Goal: Feedback & Contribution: Submit feedback/report problem

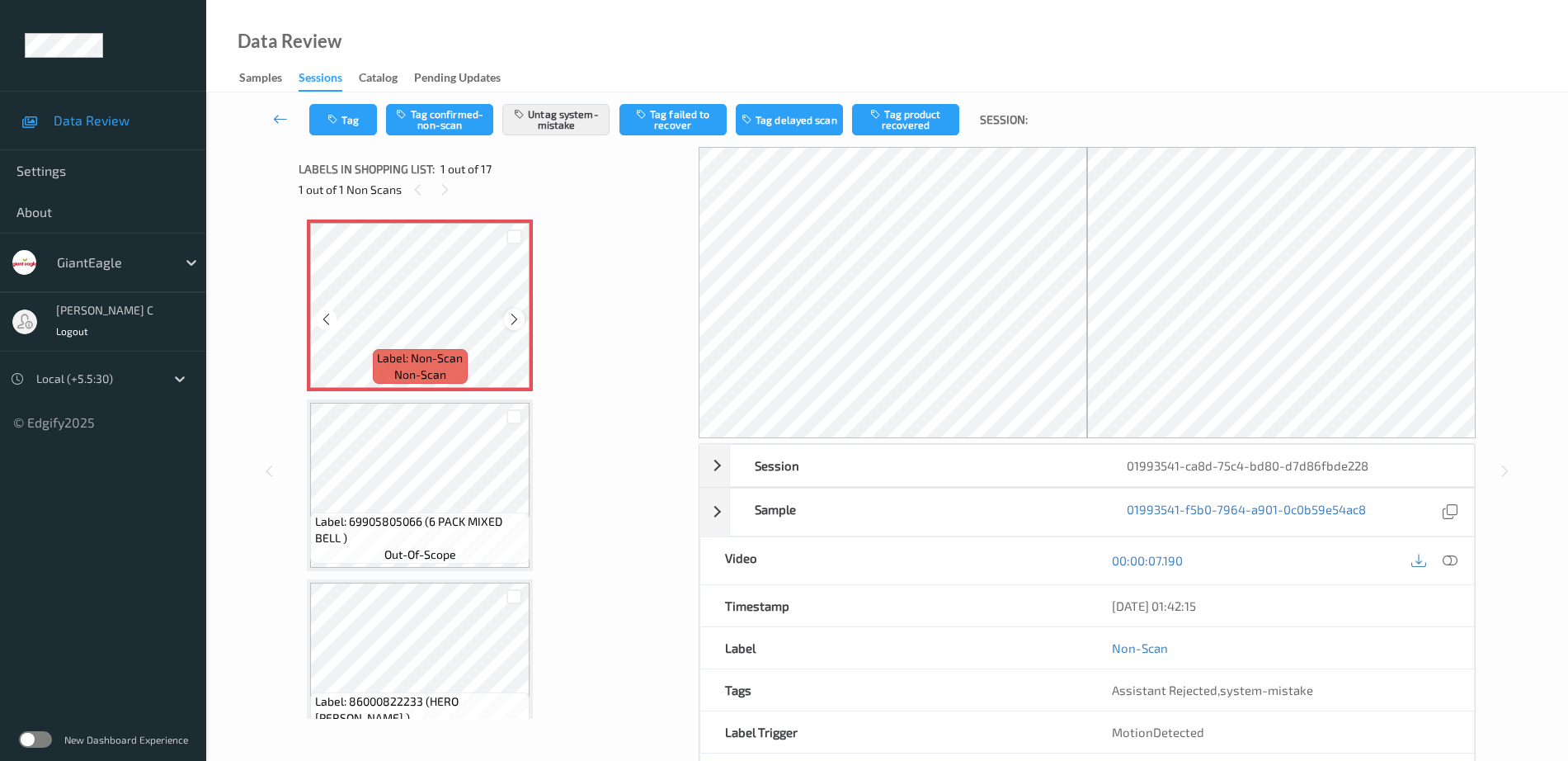
click at [507, 316] on icon at bounding box center [514, 319] width 14 height 15
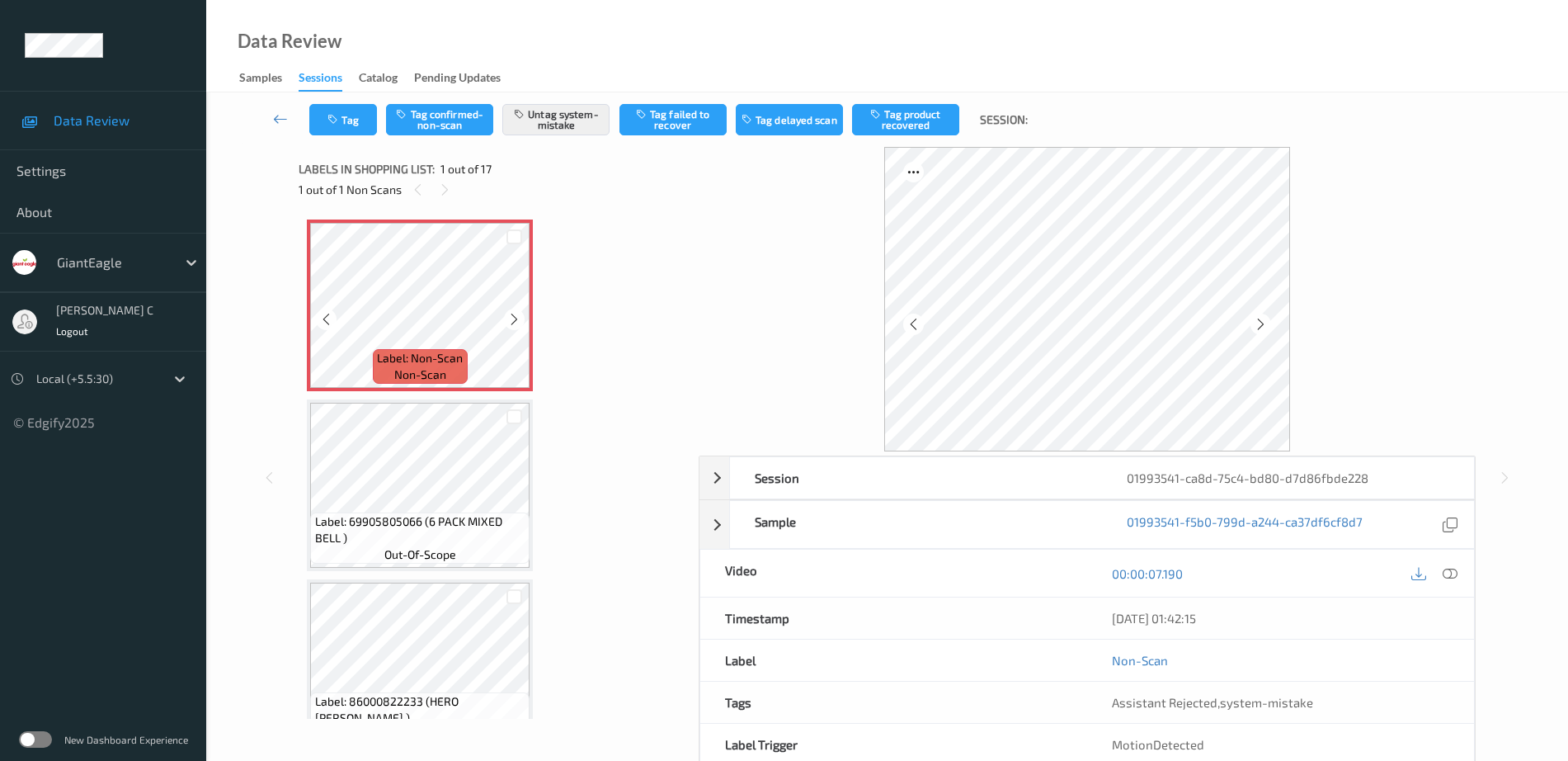
click at [507, 316] on icon at bounding box center [514, 319] width 14 height 15
click at [1266, 329] on icon at bounding box center [1260, 324] width 14 height 15
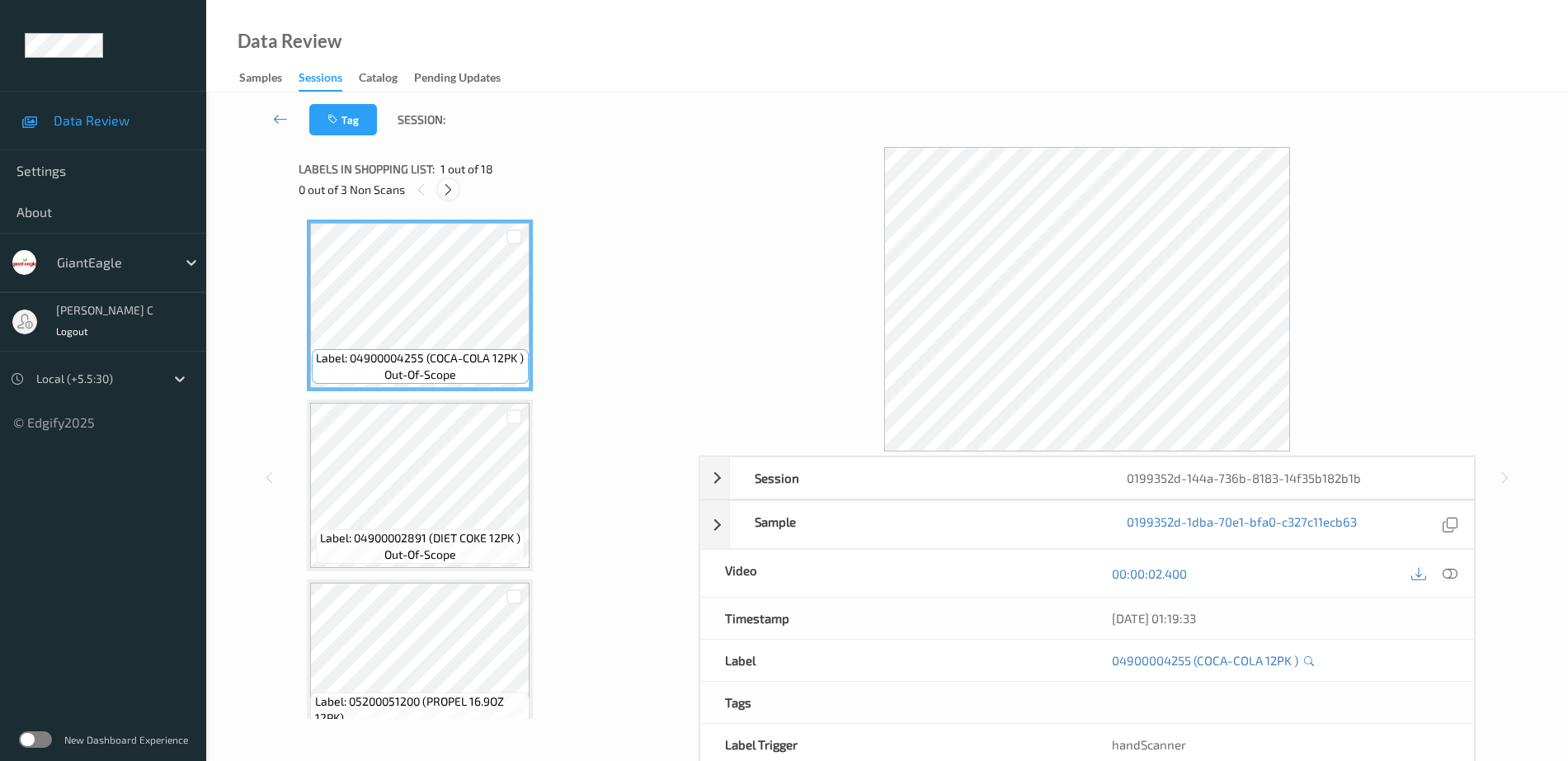
click at [452, 189] on icon at bounding box center [448, 190] width 14 height 15
click at [1447, 576] on icon at bounding box center [1450, 574] width 15 height 15
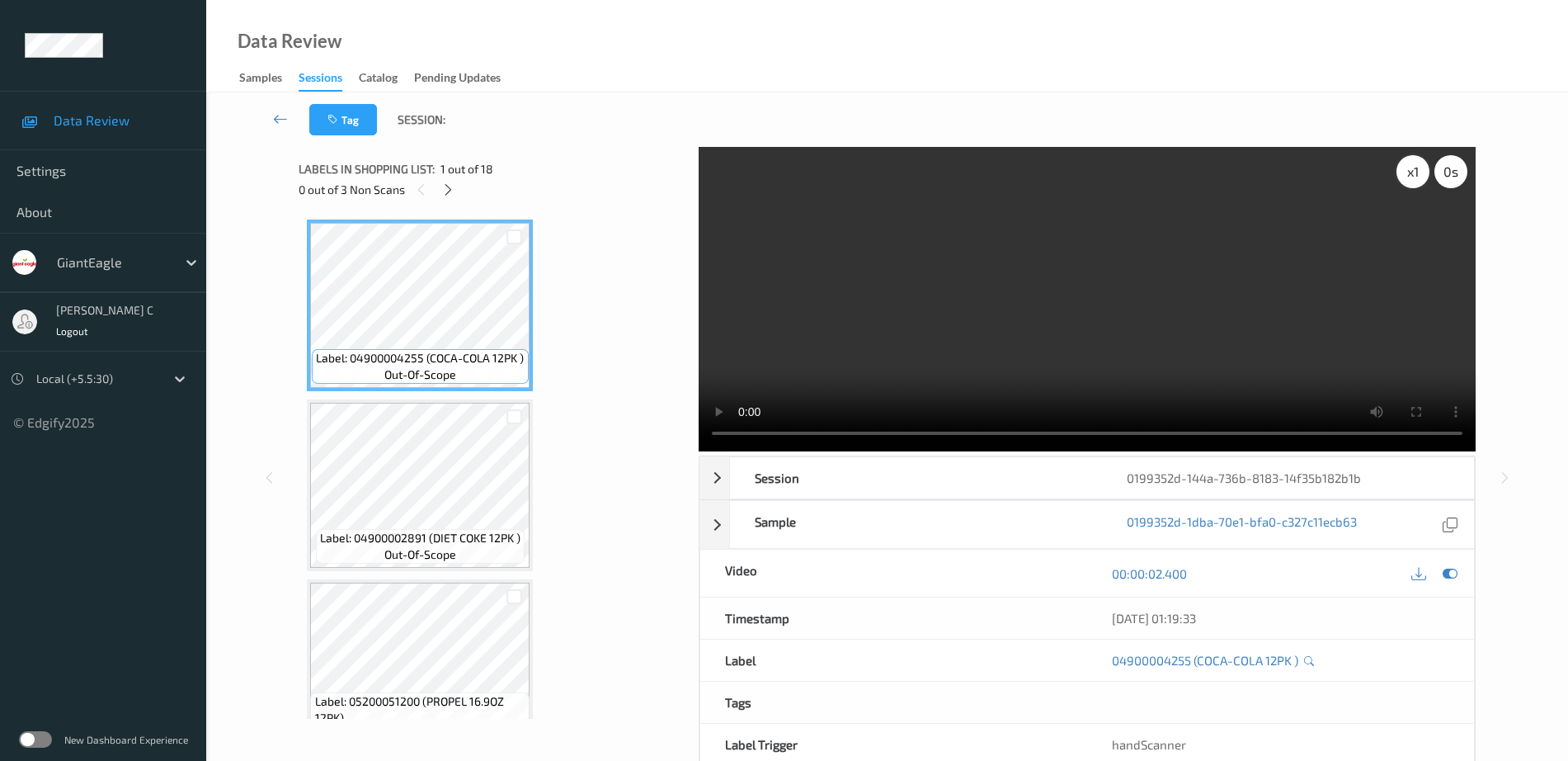
click at [1410, 174] on div "x 1" at bounding box center [1413, 171] width 33 height 33
click at [1410, 176] on div "x 2" at bounding box center [1413, 171] width 33 height 33
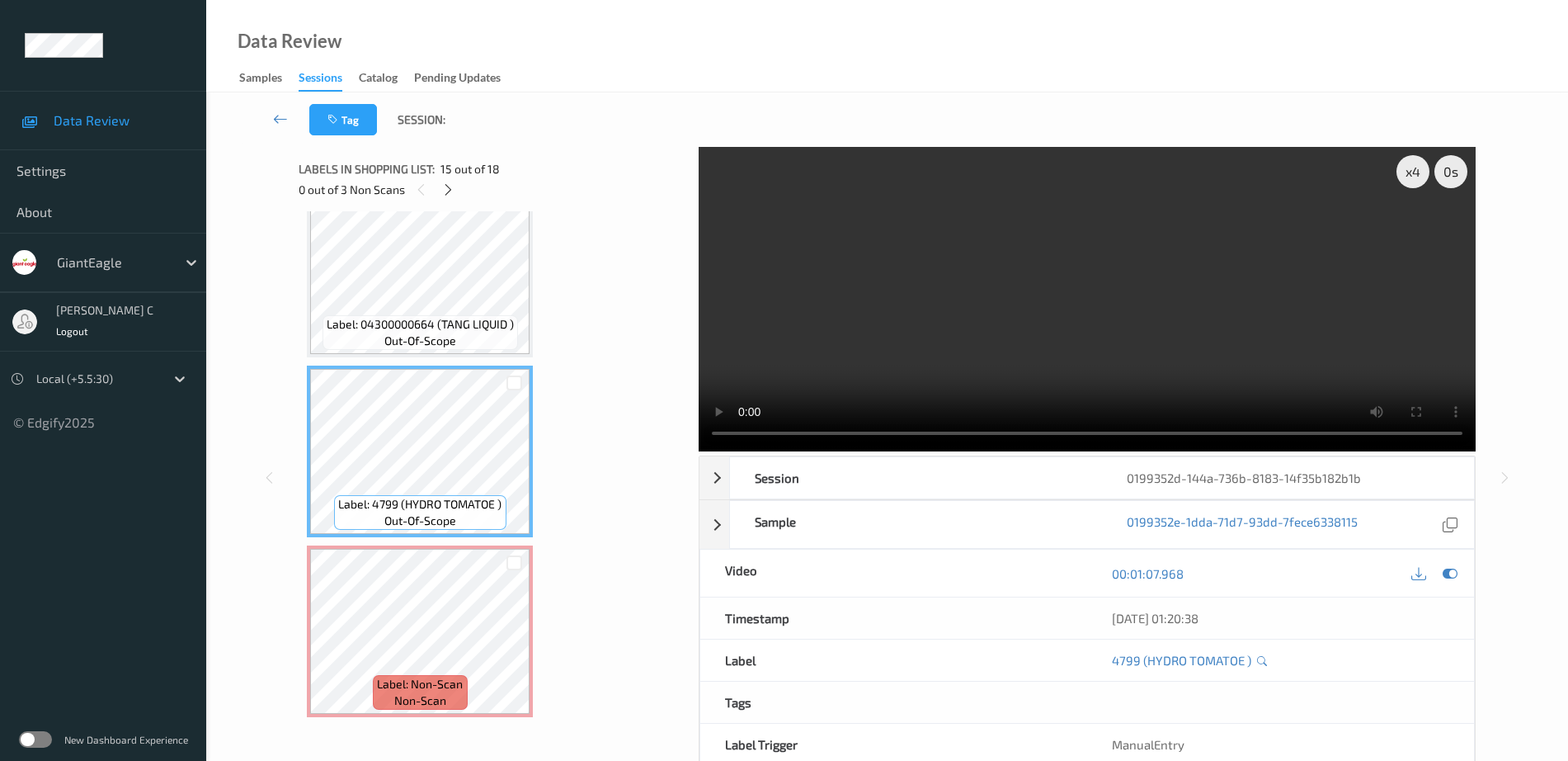
scroll to position [2476, 0]
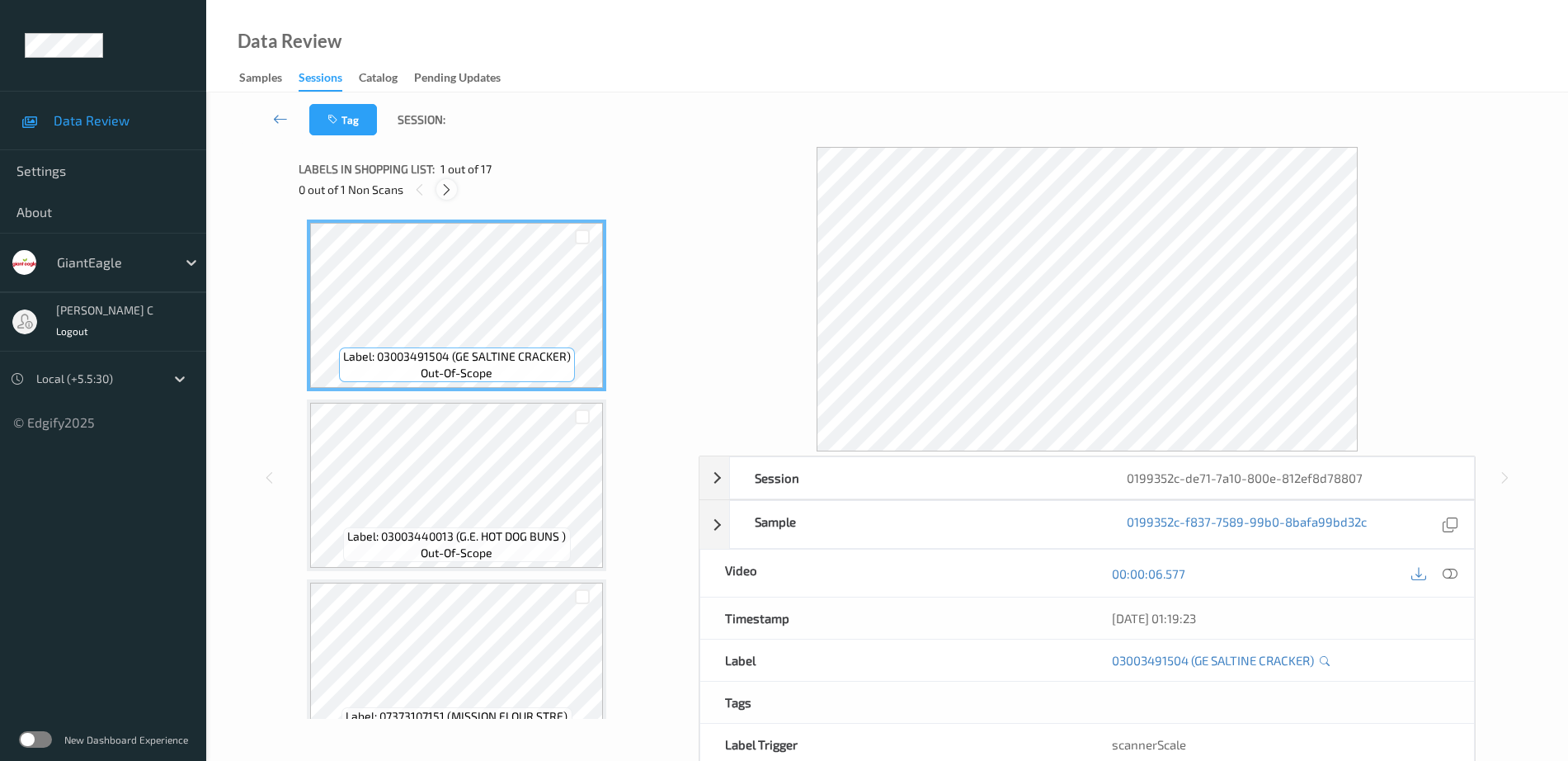
click at [444, 188] on icon at bounding box center [446, 190] width 14 height 15
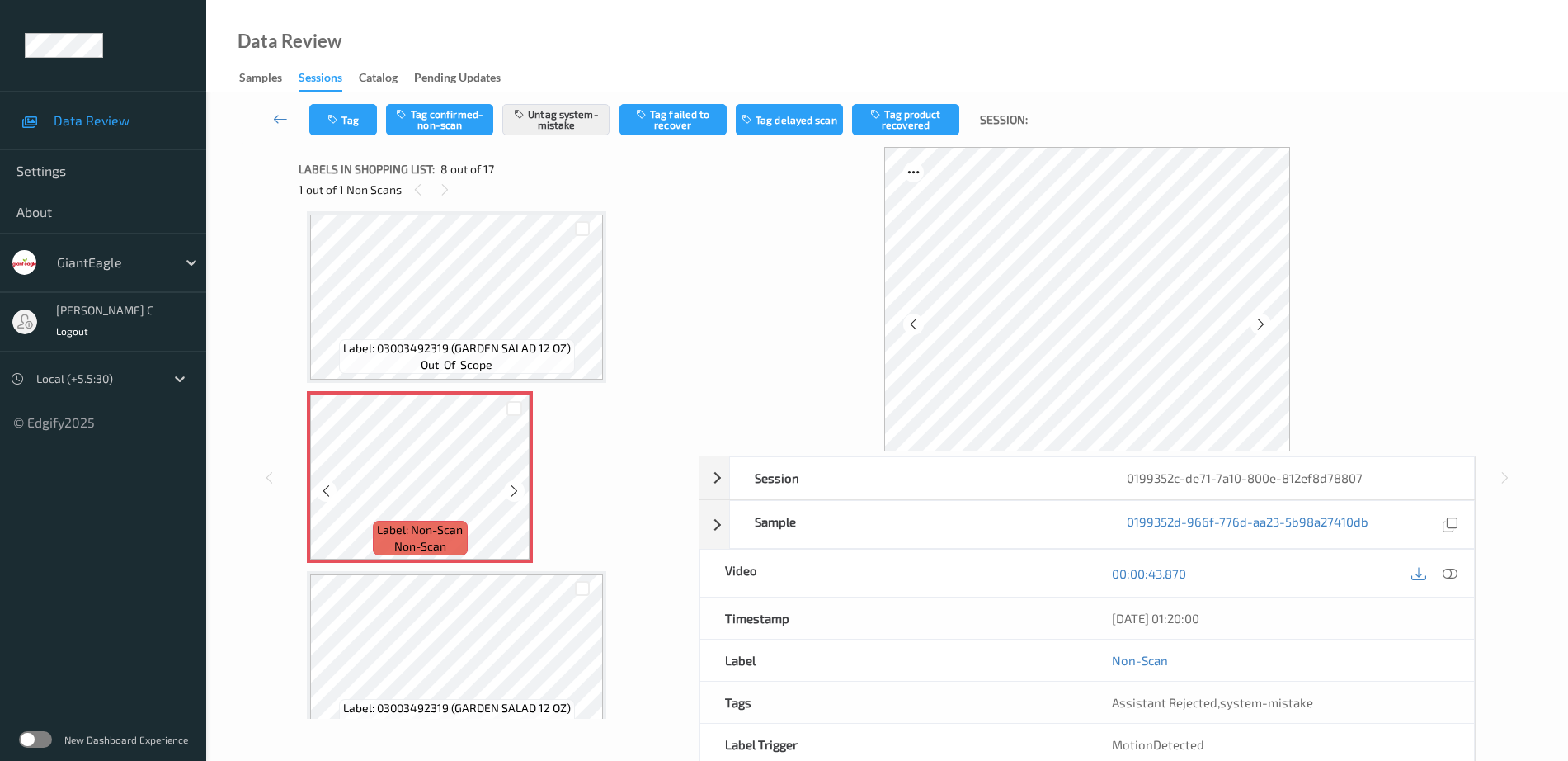
click at [518, 492] on icon at bounding box center [514, 491] width 14 height 15
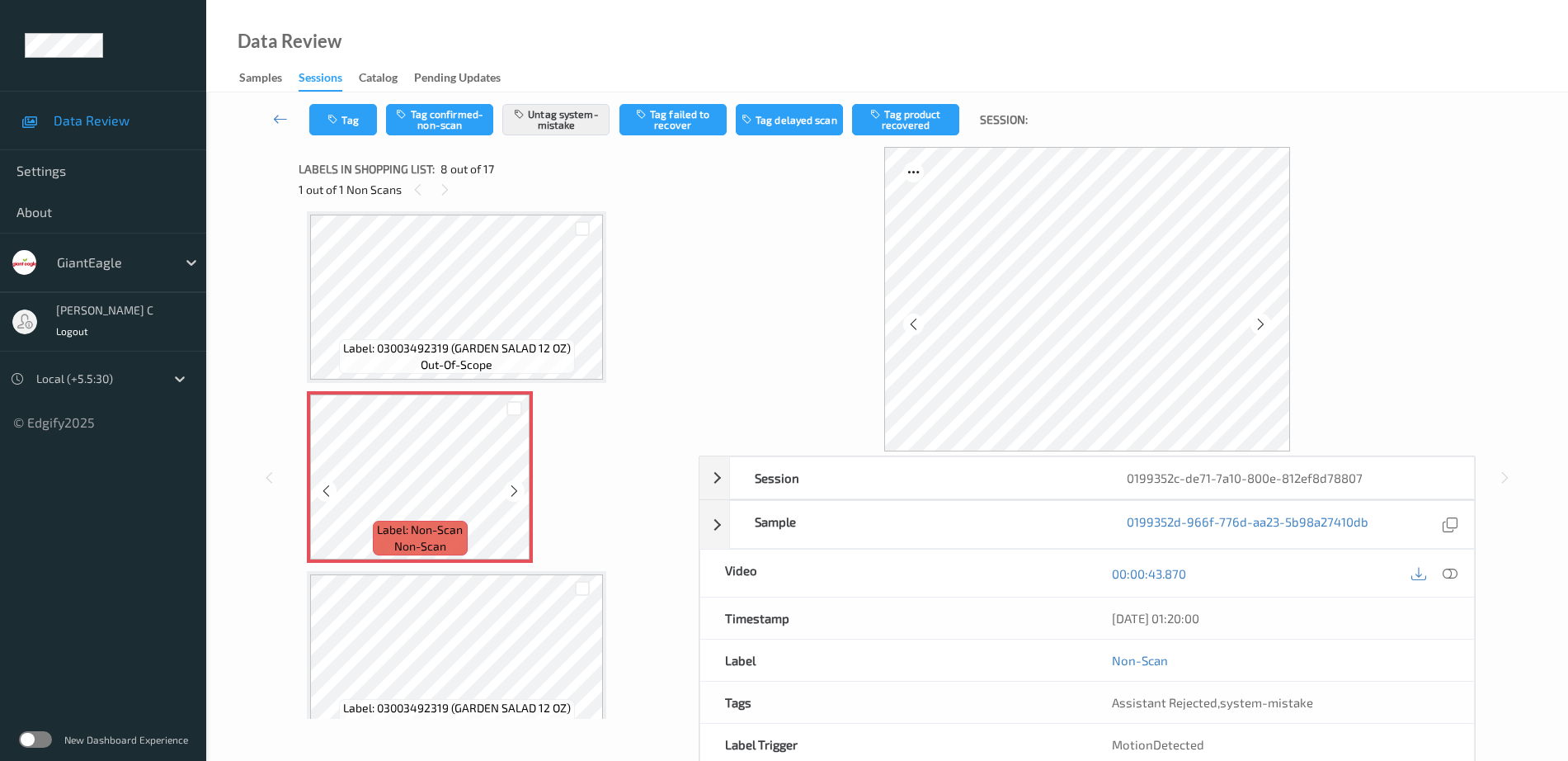
scroll to position [1191, 0]
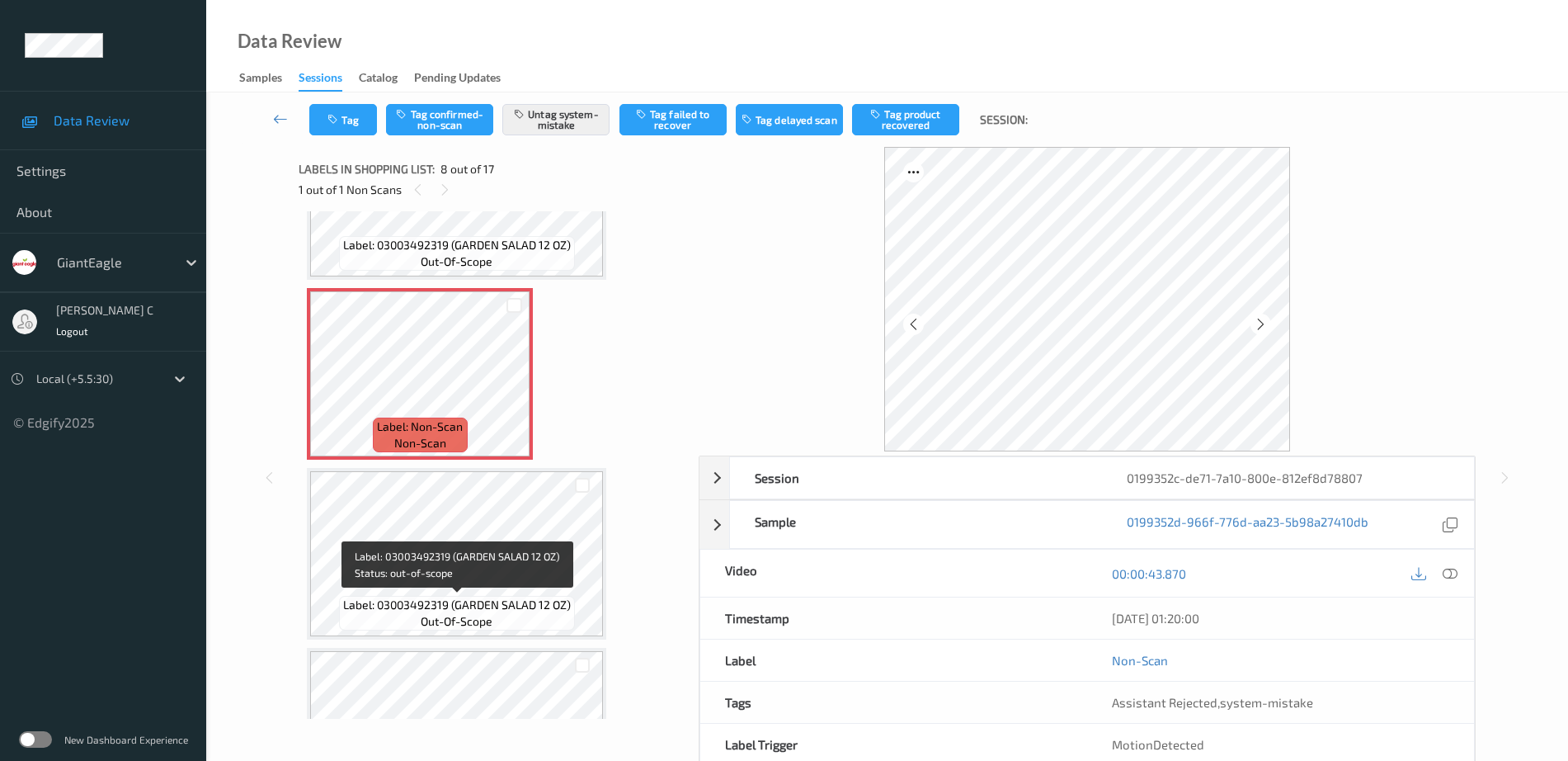
click at [481, 606] on span "Label: 03003492319 (GARDEN SALAD 12 OZ)" at bounding box center [457, 605] width 227 height 17
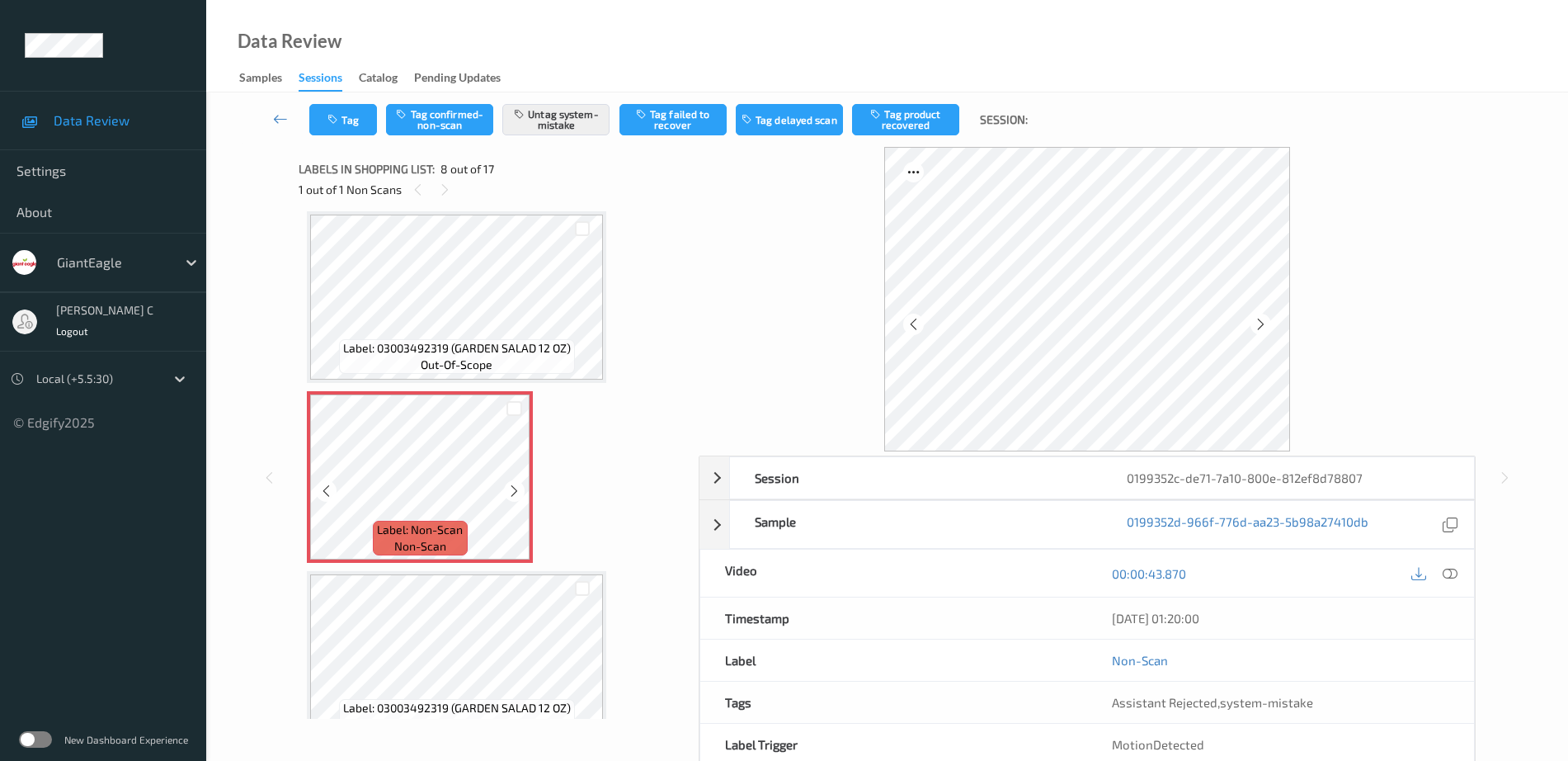
click at [504, 492] on div at bounding box center [514, 490] width 21 height 21
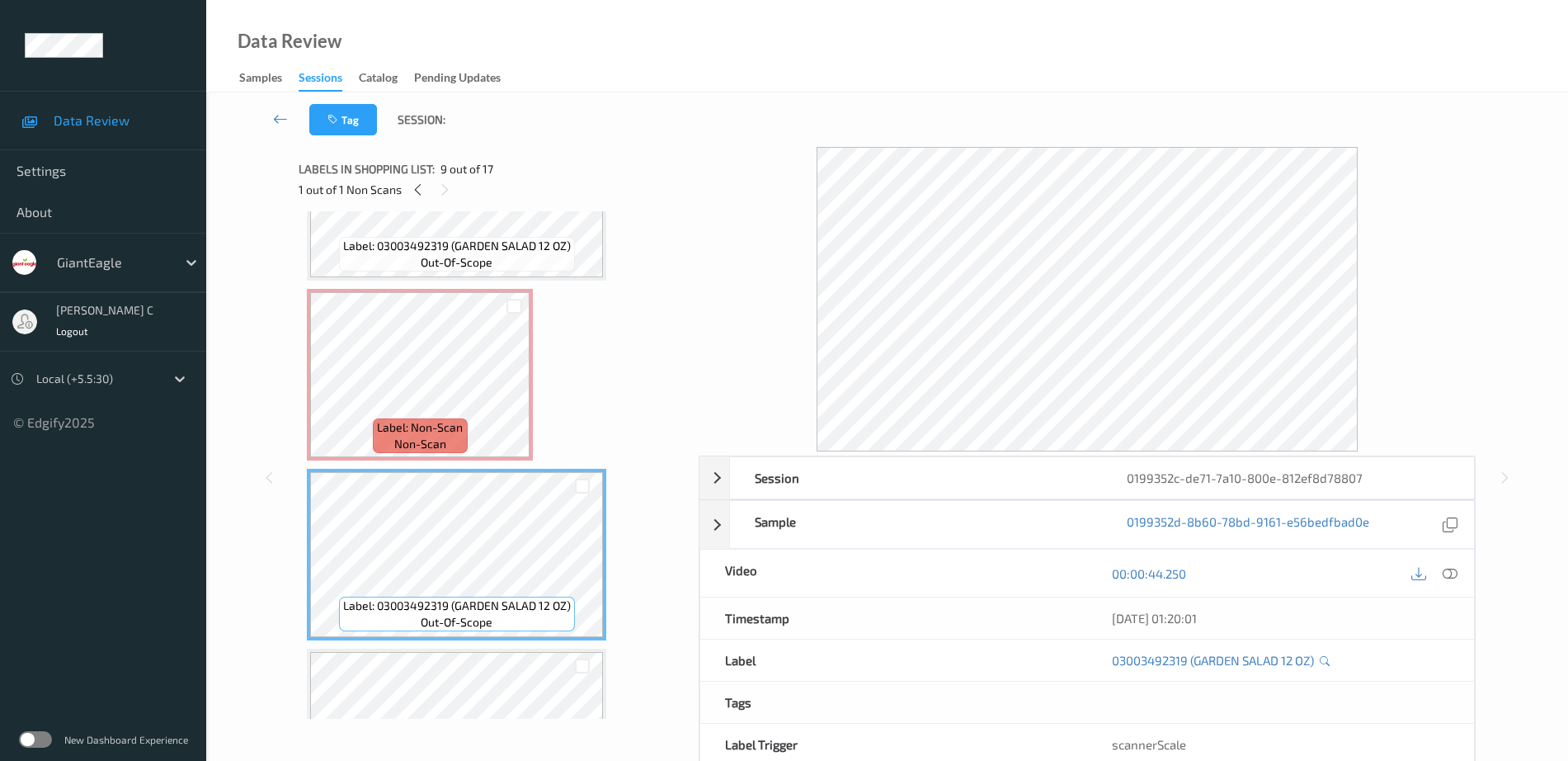
scroll to position [1191, 0]
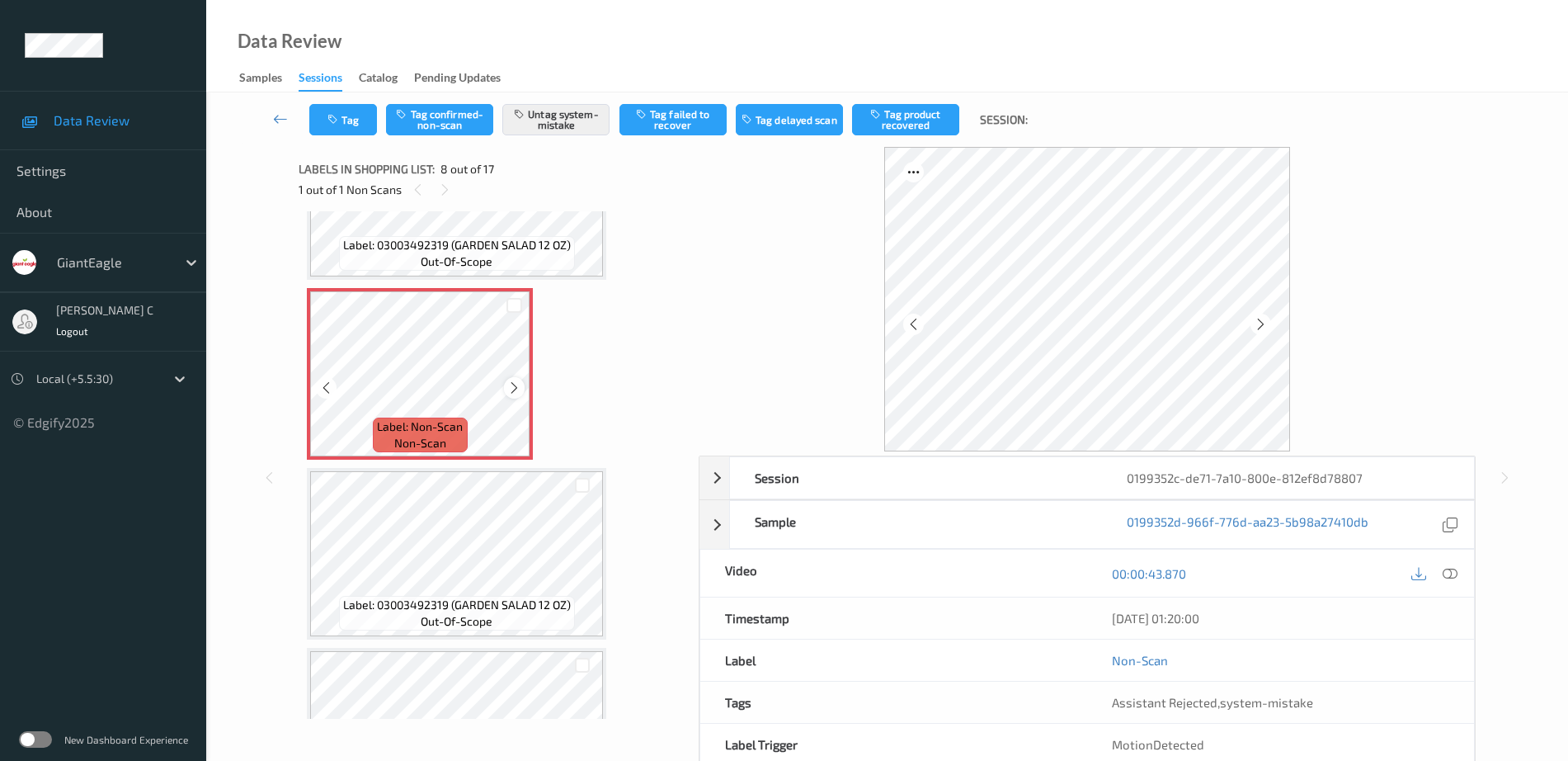
click at [517, 383] on icon at bounding box center [514, 388] width 14 height 15
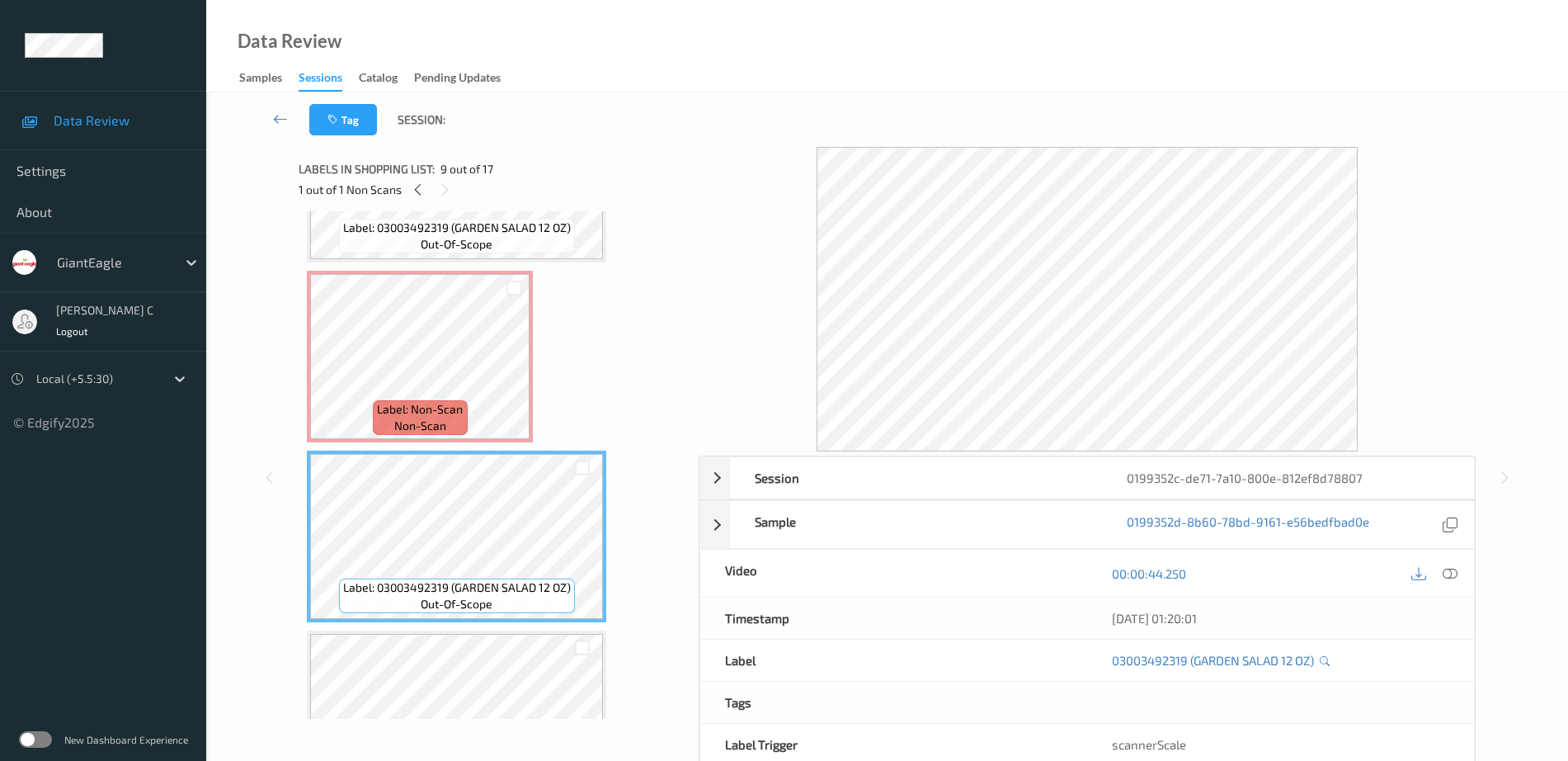
scroll to position [1088, 0]
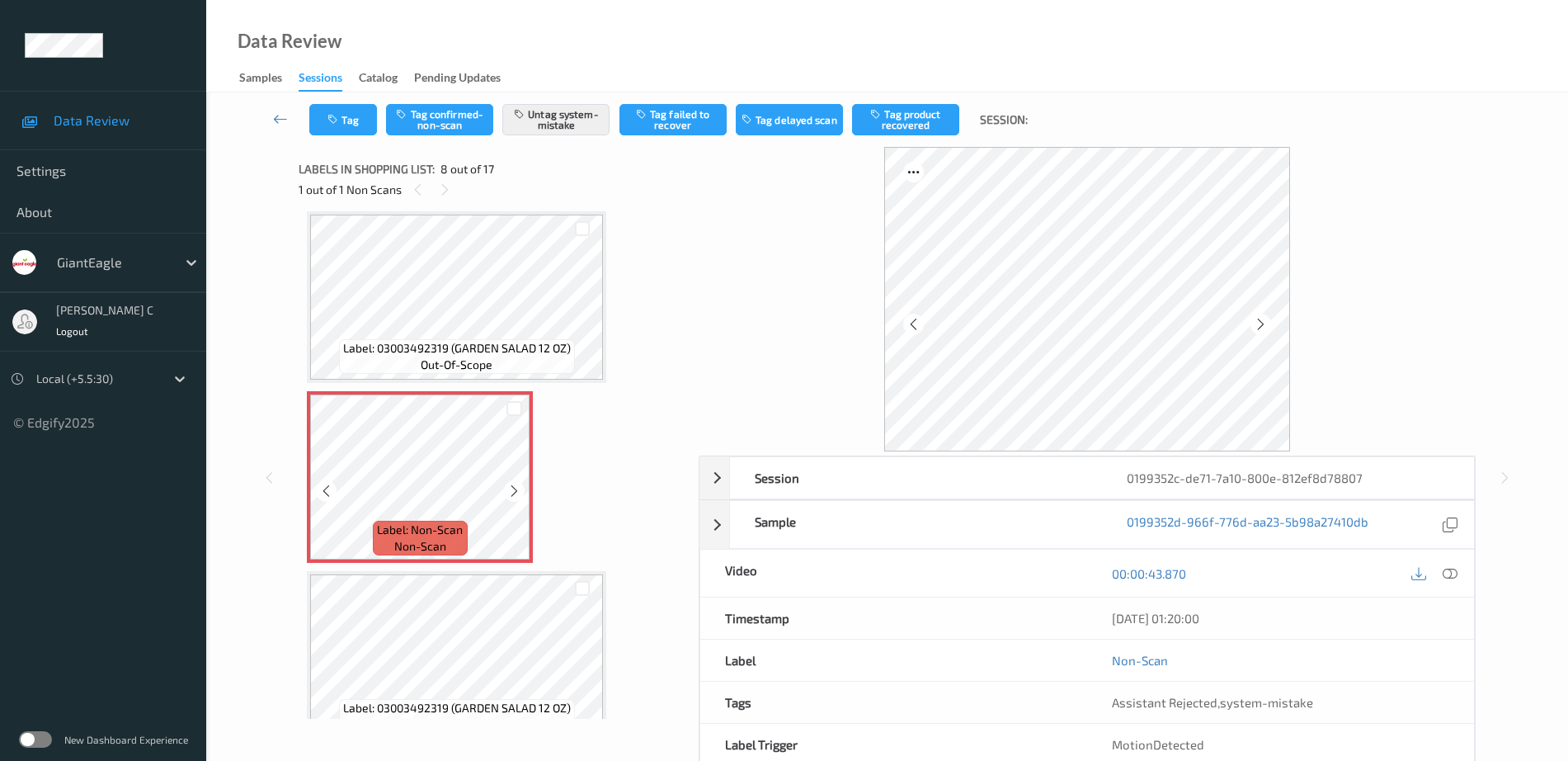
click at [461, 345] on span "Label: 03003492319 (GARDEN SALAD 12 OZ)" at bounding box center [457, 349] width 227 height 17
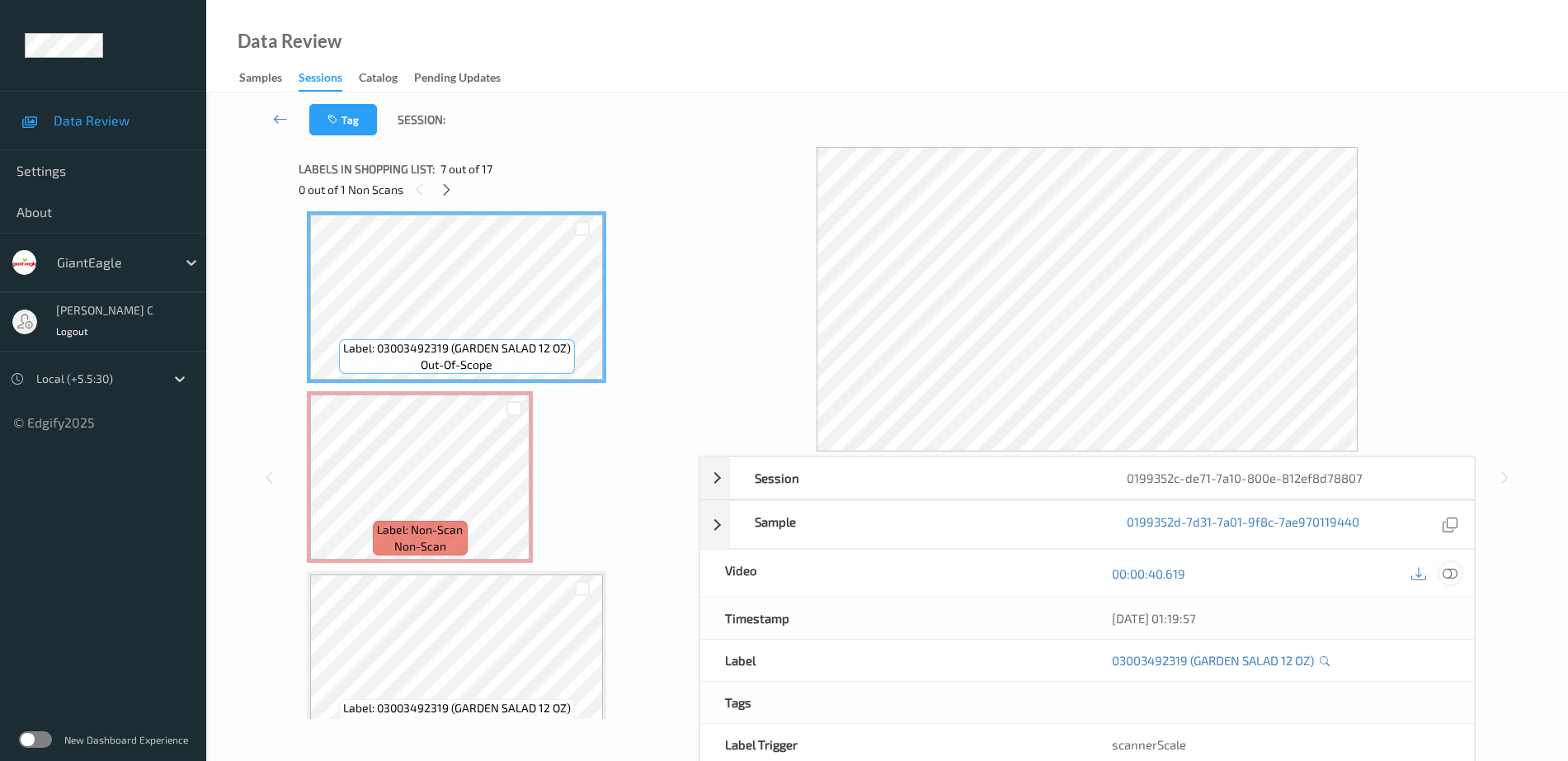
click at [1456, 568] on icon at bounding box center [1450, 574] width 15 height 15
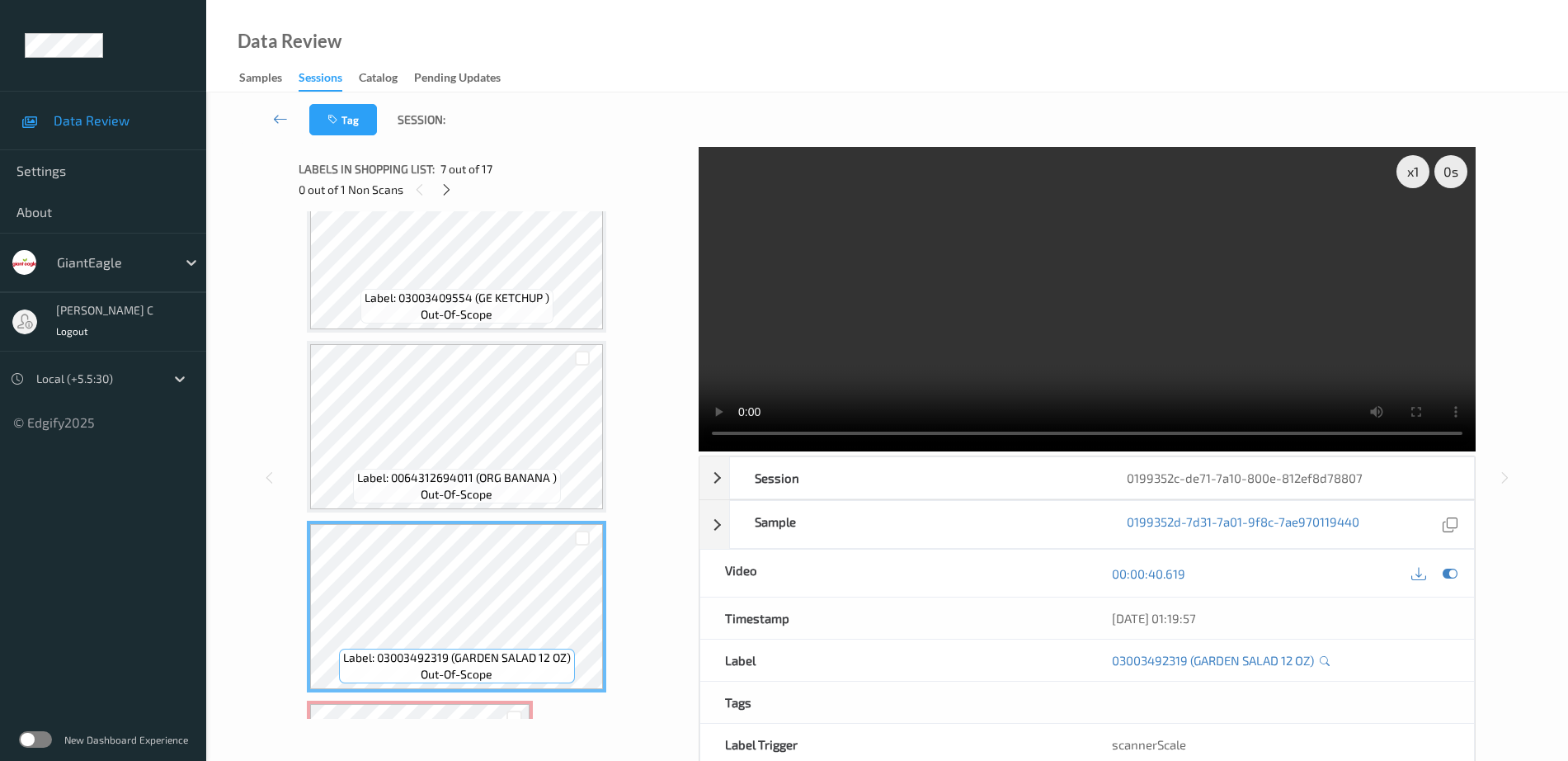
scroll to position [675, 0]
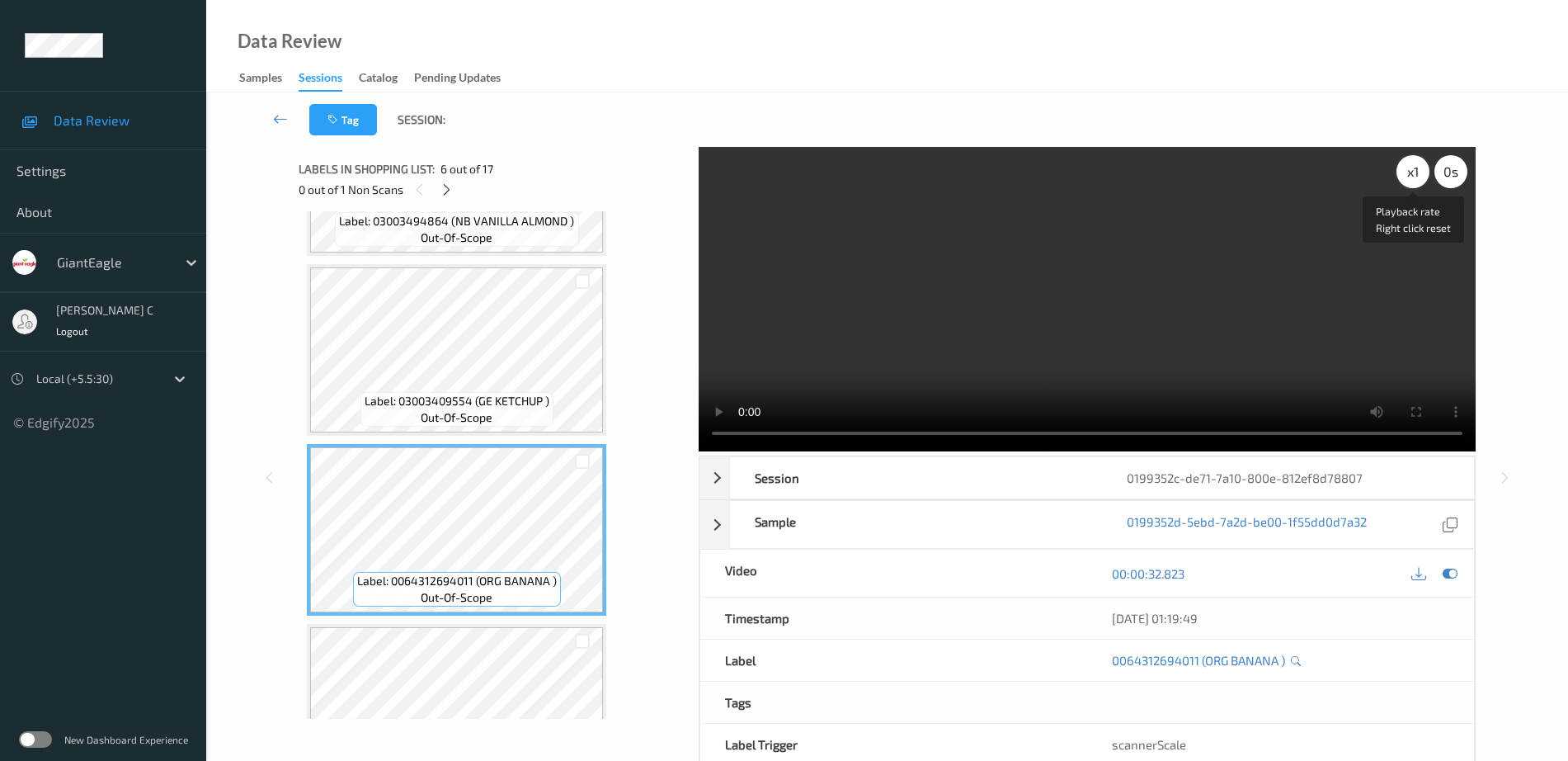
click at [1418, 164] on div "x 1" at bounding box center [1413, 171] width 33 height 33
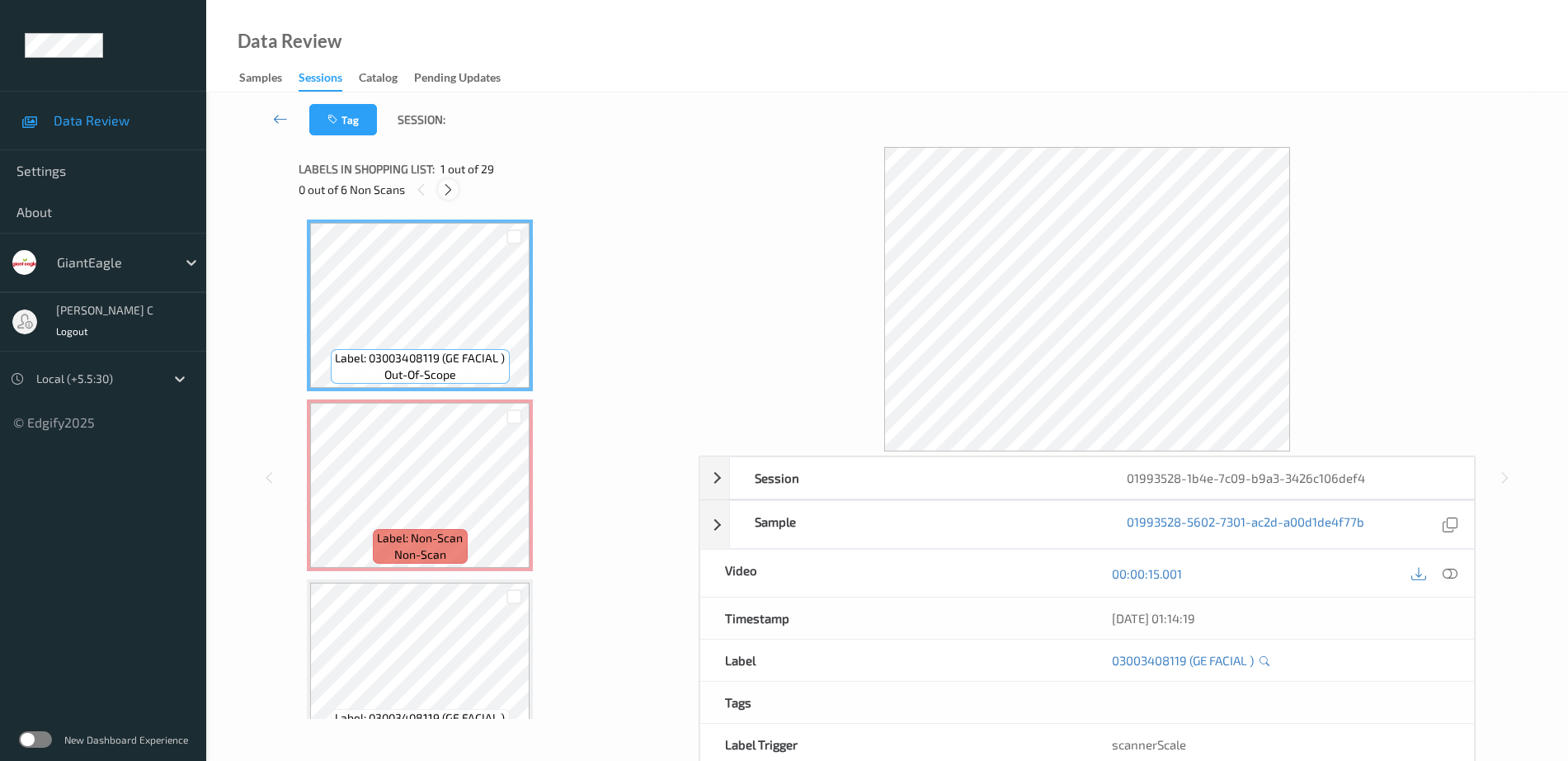
click at [448, 187] on icon at bounding box center [448, 190] width 14 height 15
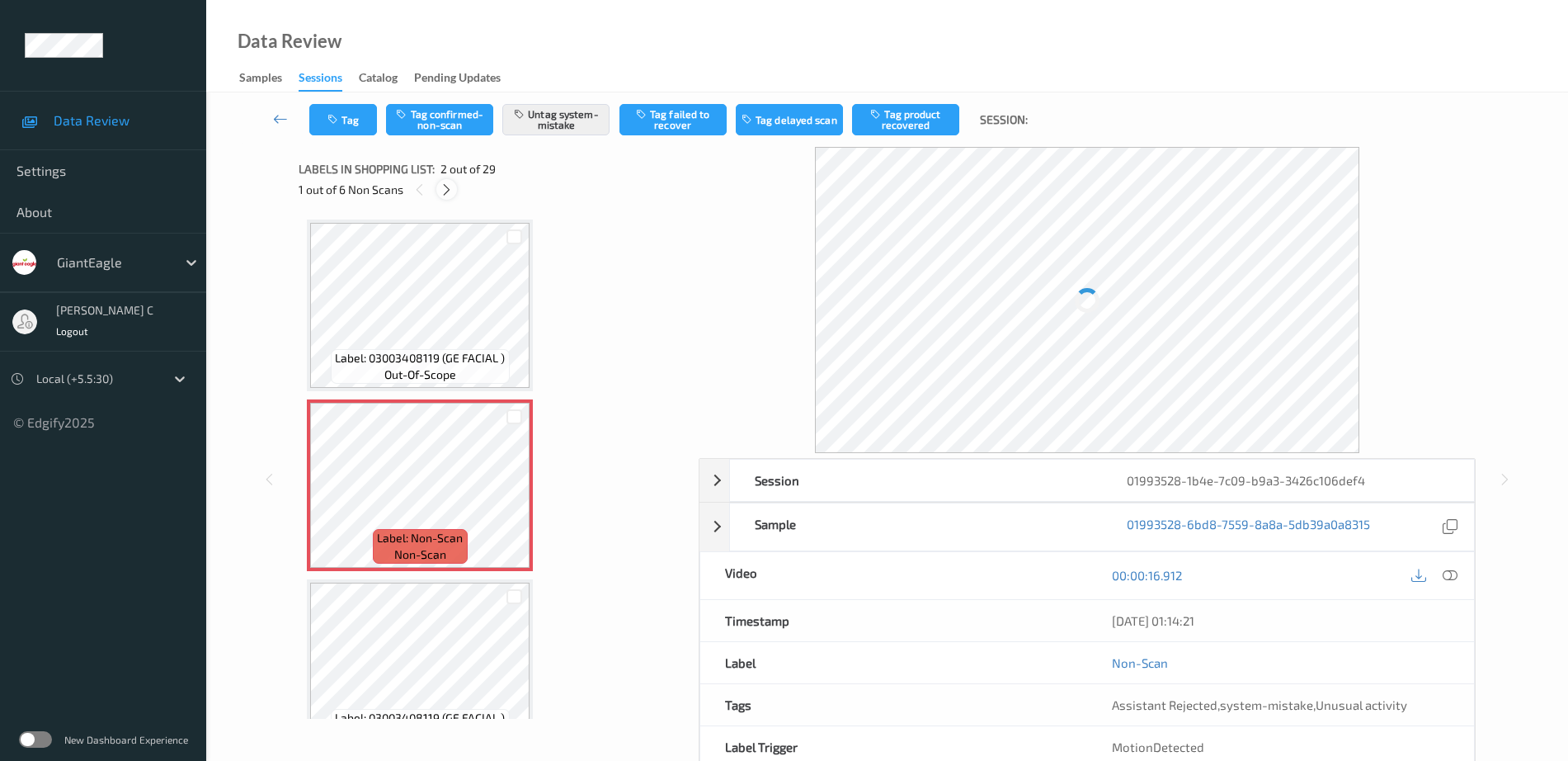
scroll to position [8, 0]
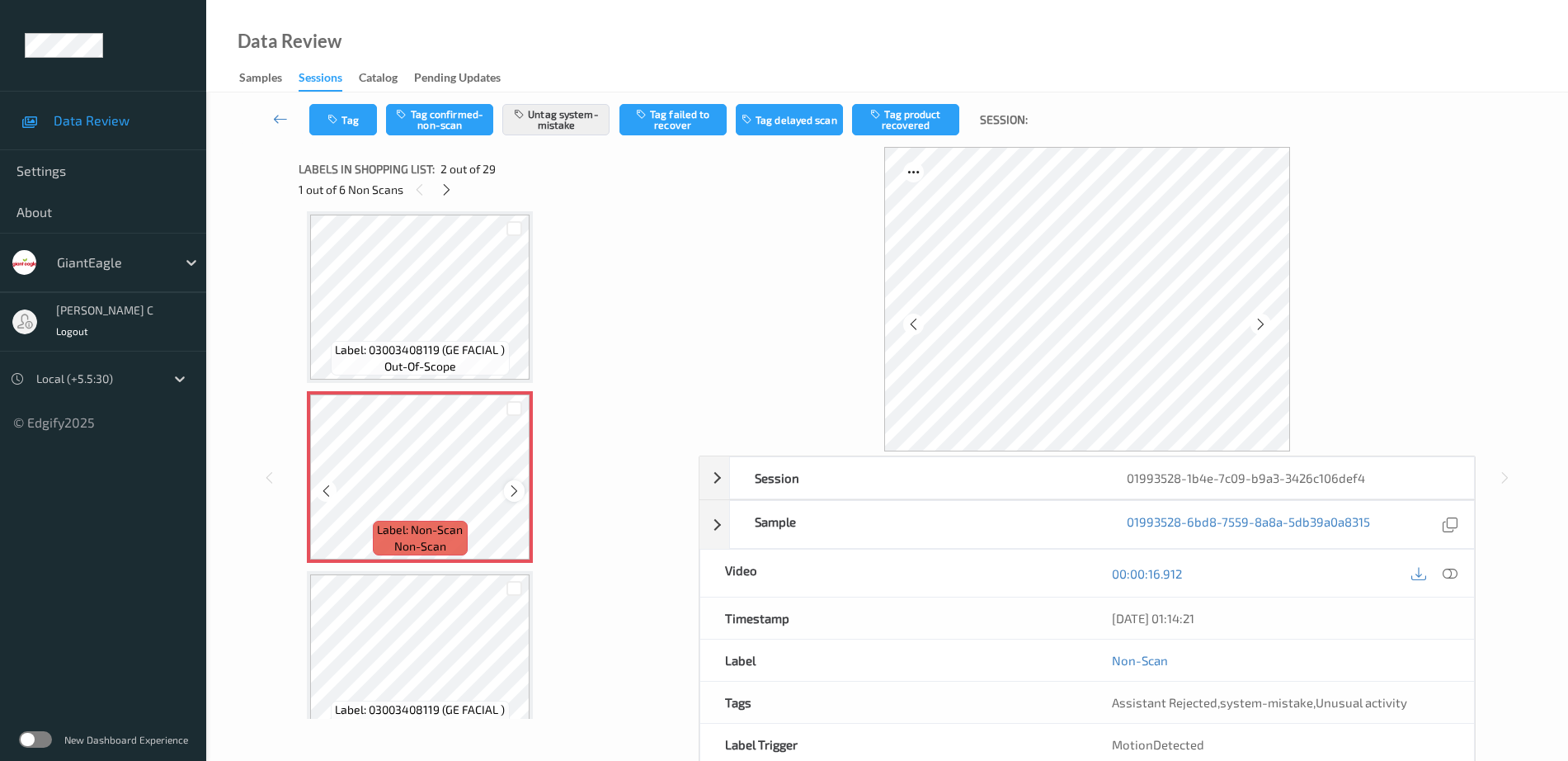
click at [511, 489] on icon at bounding box center [514, 491] width 14 height 15
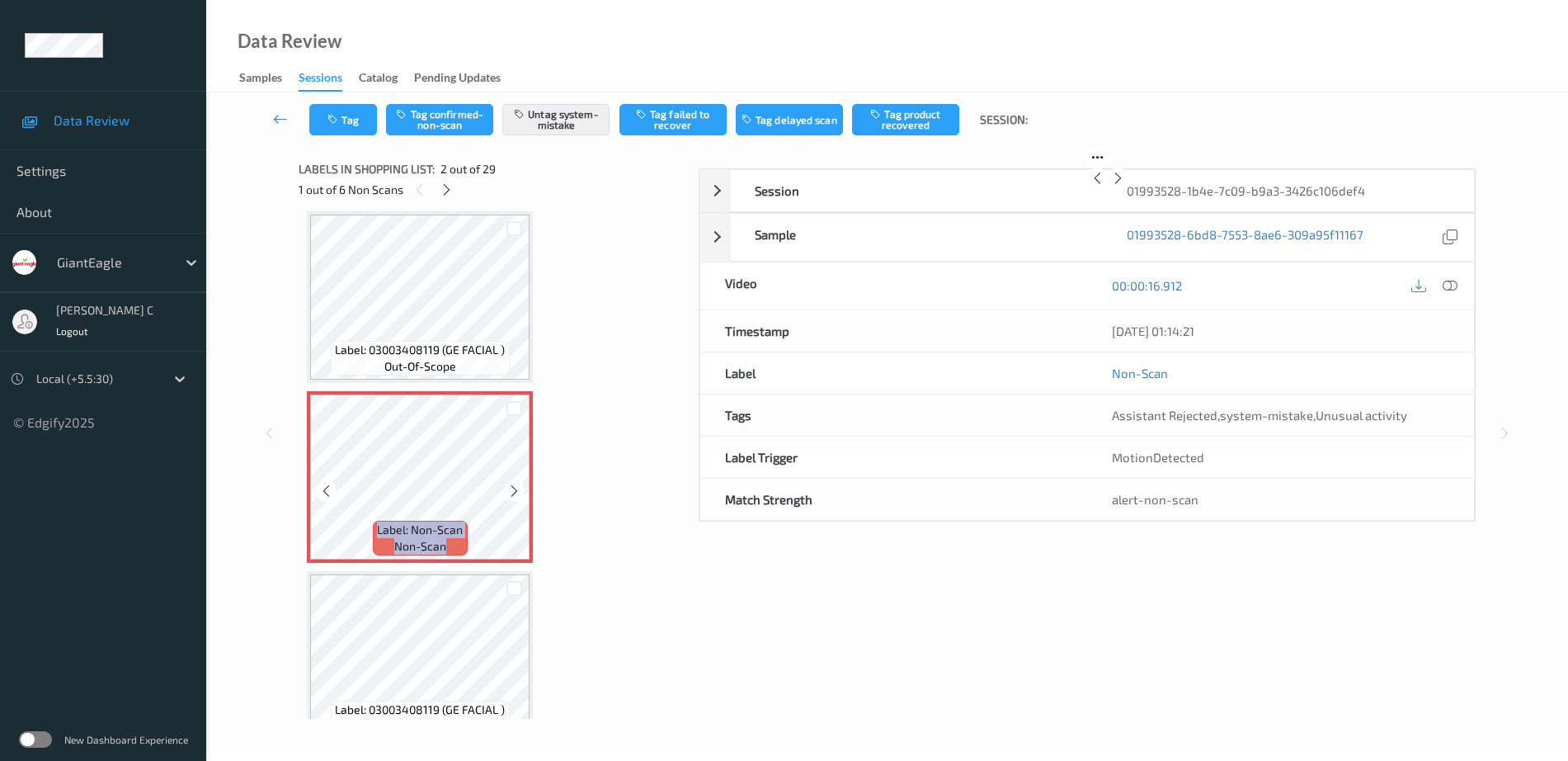
click at [511, 489] on icon at bounding box center [514, 491] width 14 height 15
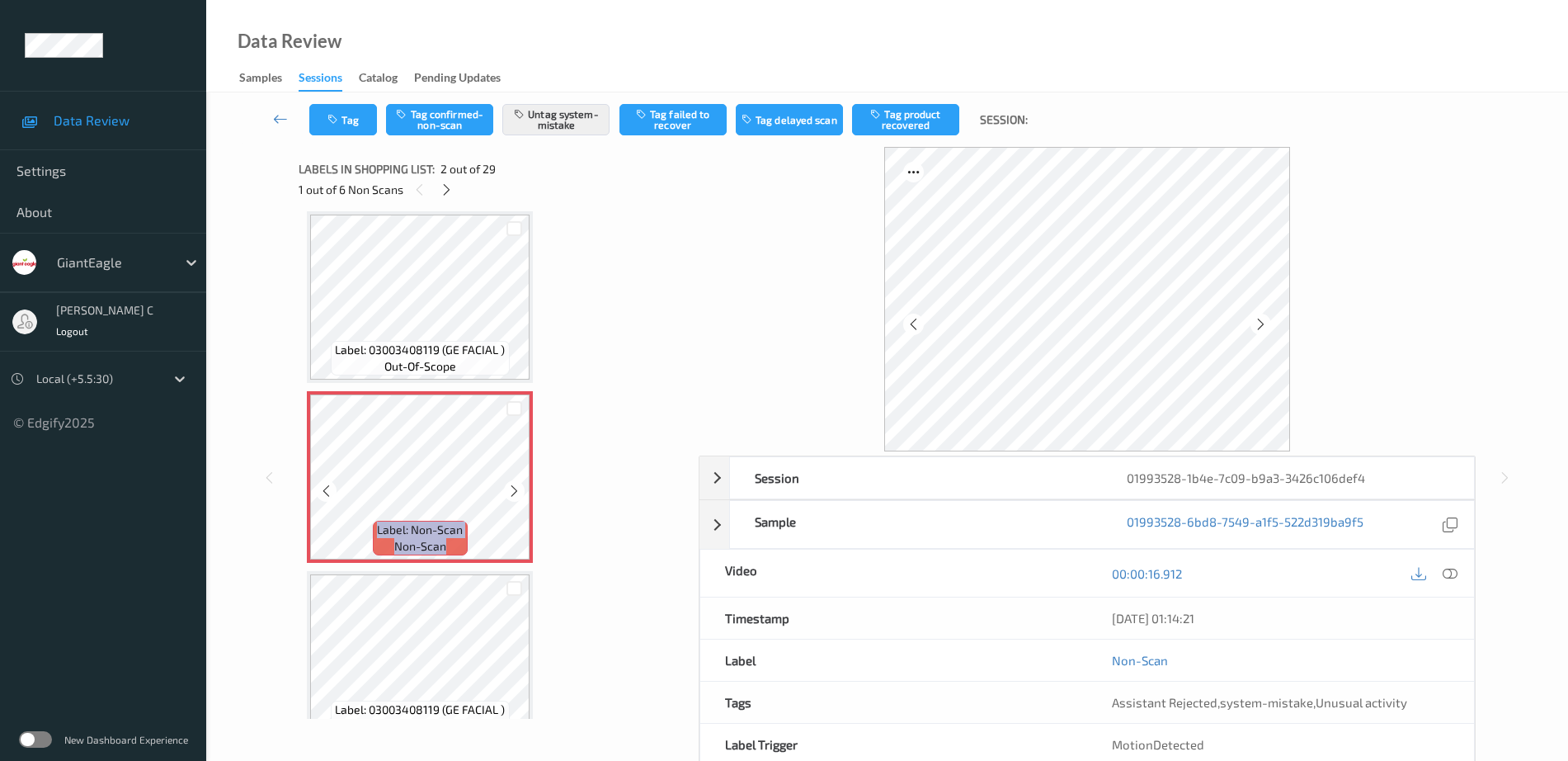
click at [511, 489] on icon at bounding box center [514, 491] width 14 height 15
click at [431, 342] on span "Label: 03003408119 (GE FACIAL )" at bounding box center [420, 350] width 170 height 17
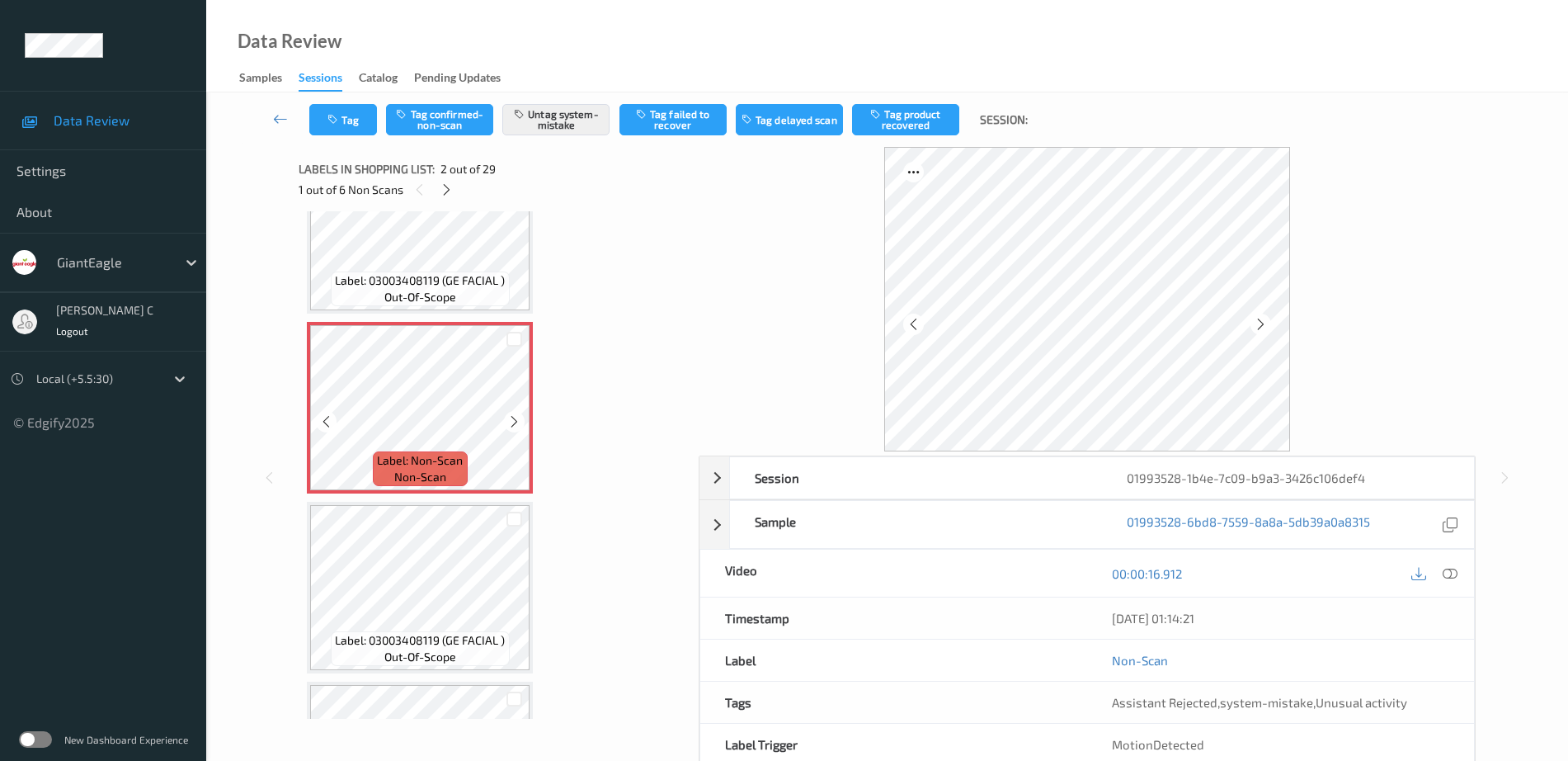
scroll to position [111, 0]
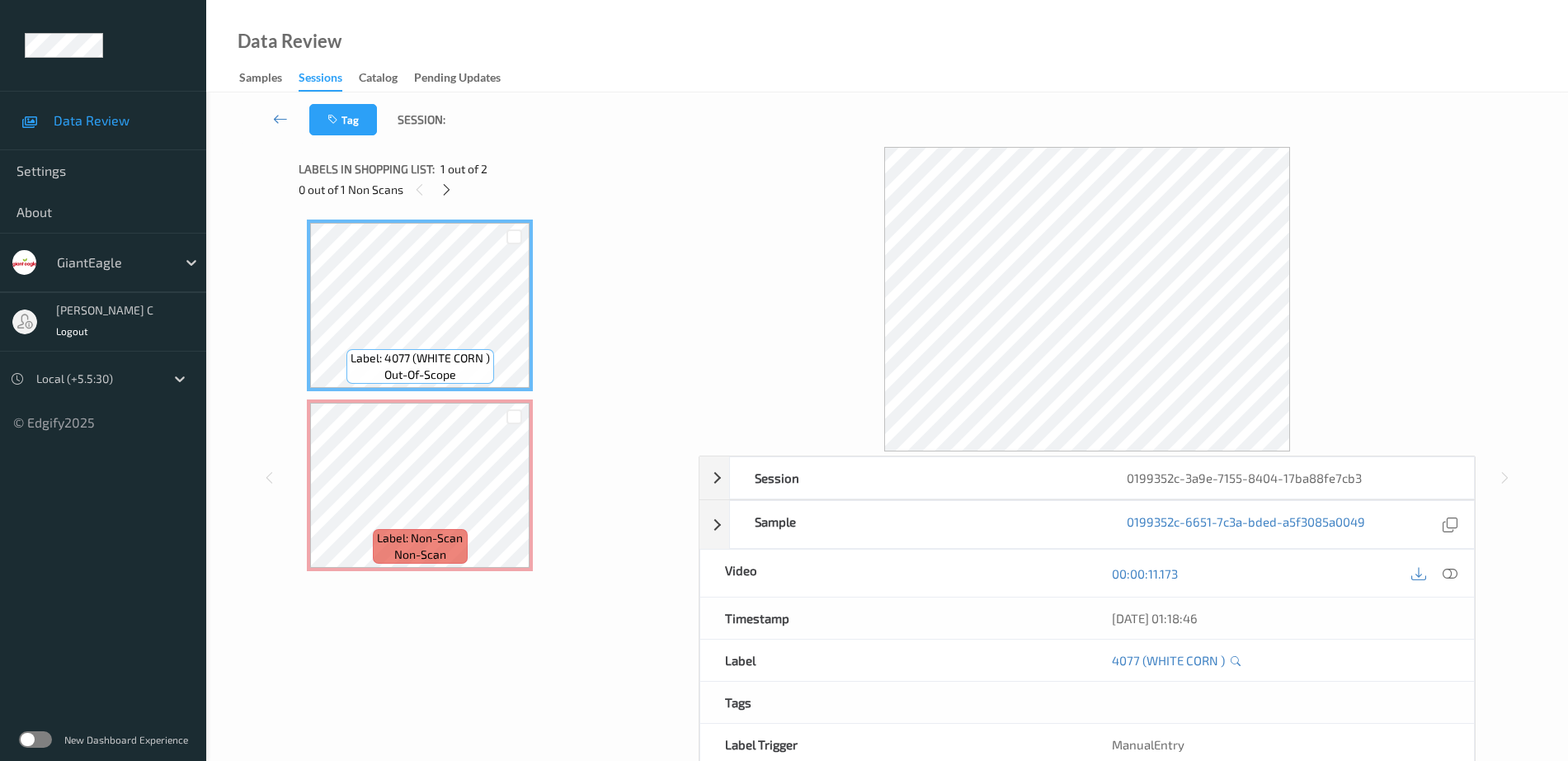
click at [442, 360] on span "Label: 4077 (WHITE CORN )" at bounding box center [420, 359] width 140 height 17
click at [517, 504] on icon at bounding box center [514, 499] width 14 height 15
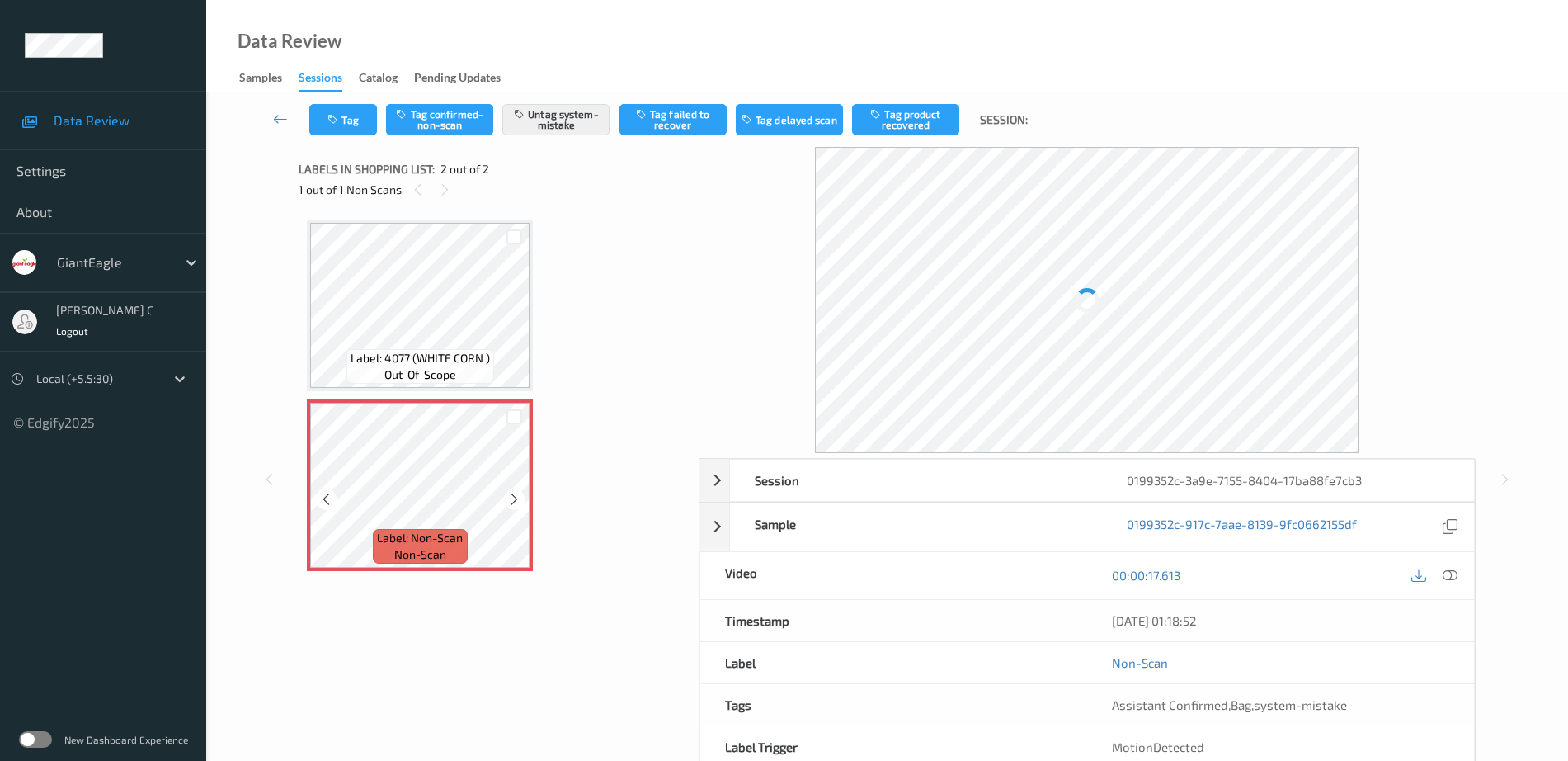
click at [517, 504] on icon at bounding box center [514, 499] width 14 height 15
click at [354, 112] on button "Tag" at bounding box center [343, 120] width 68 height 32
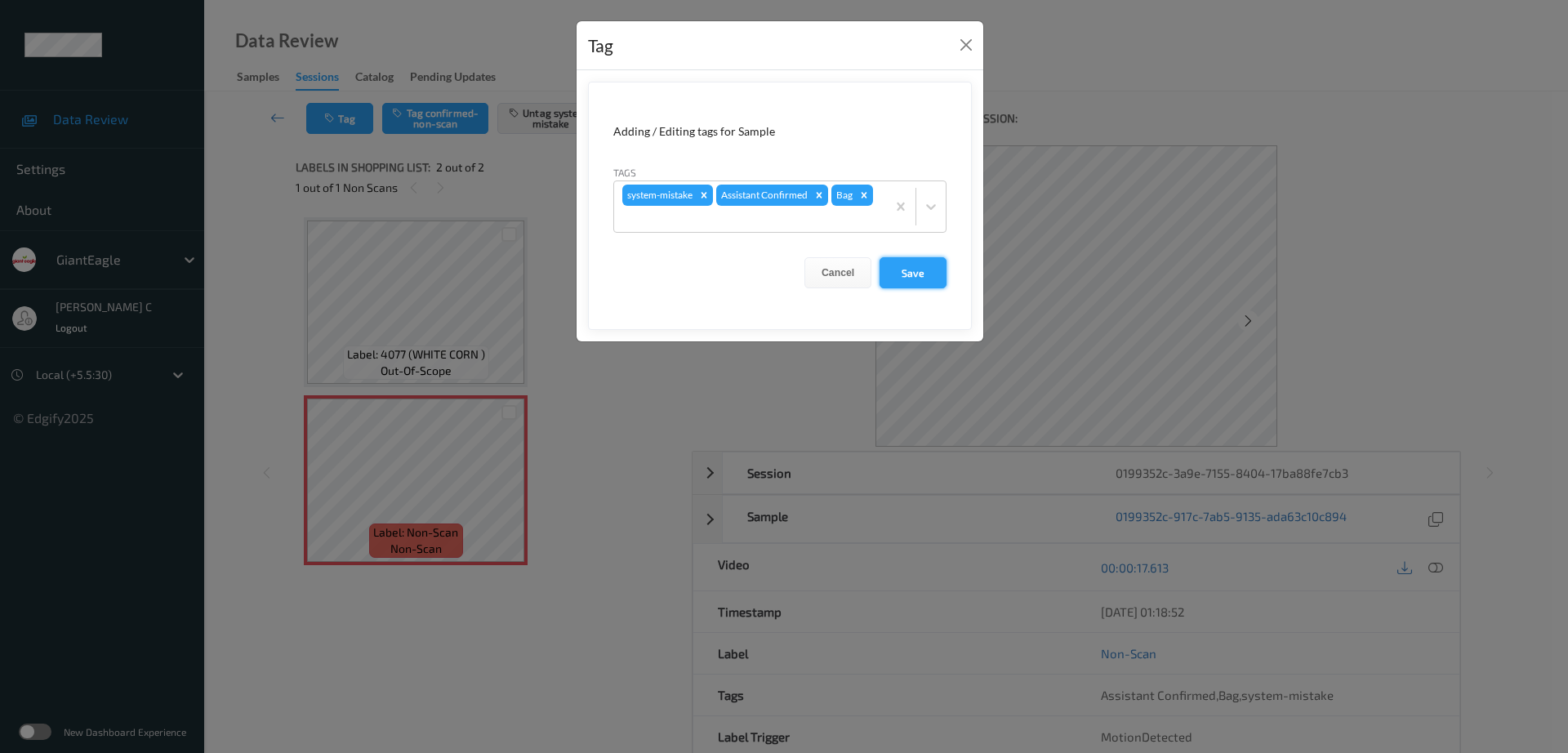
click at [916, 279] on button "Save" at bounding box center [913, 273] width 67 height 31
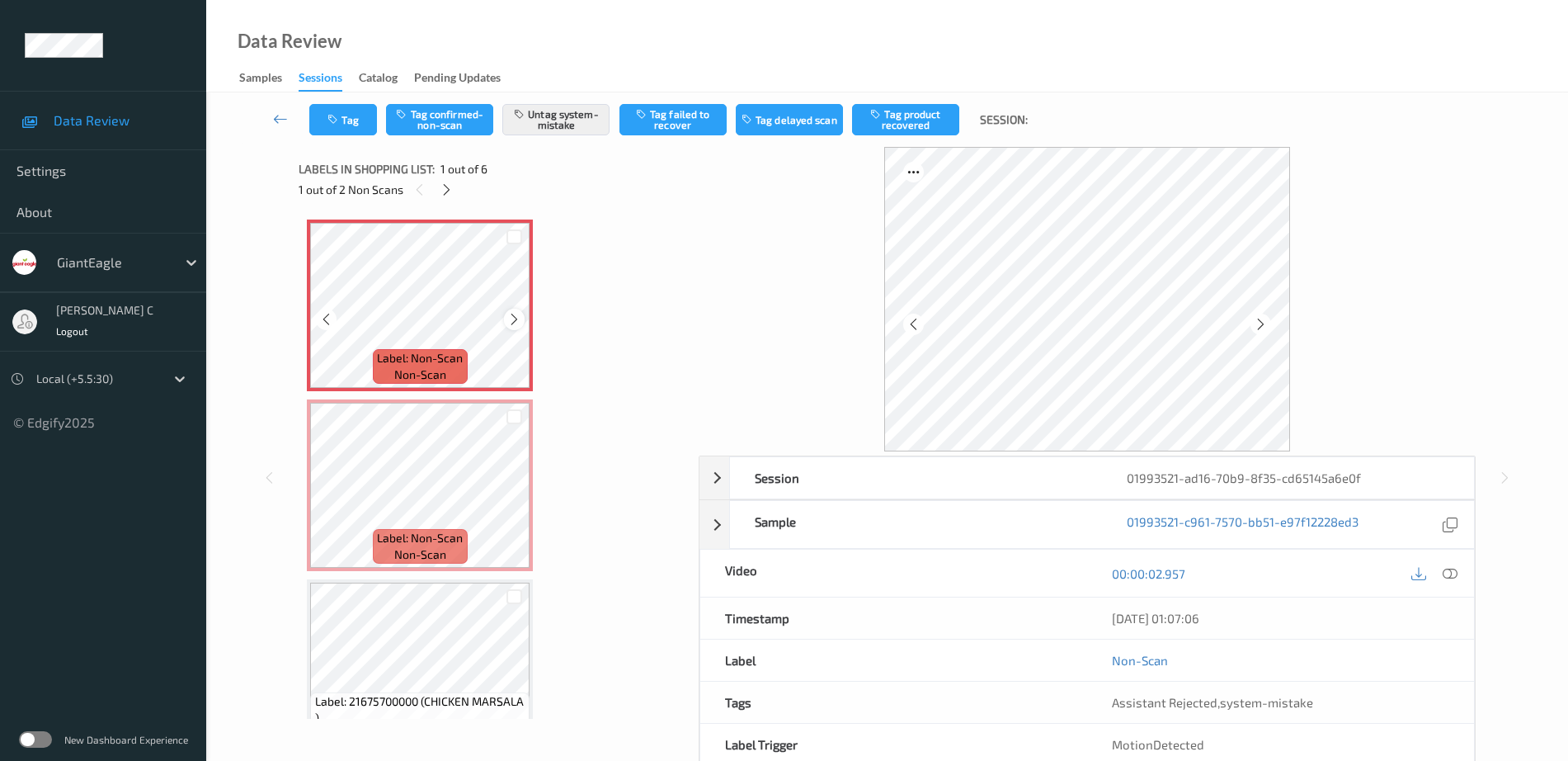
click at [517, 316] on icon at bounding box center [514, 319] width 14 height 15
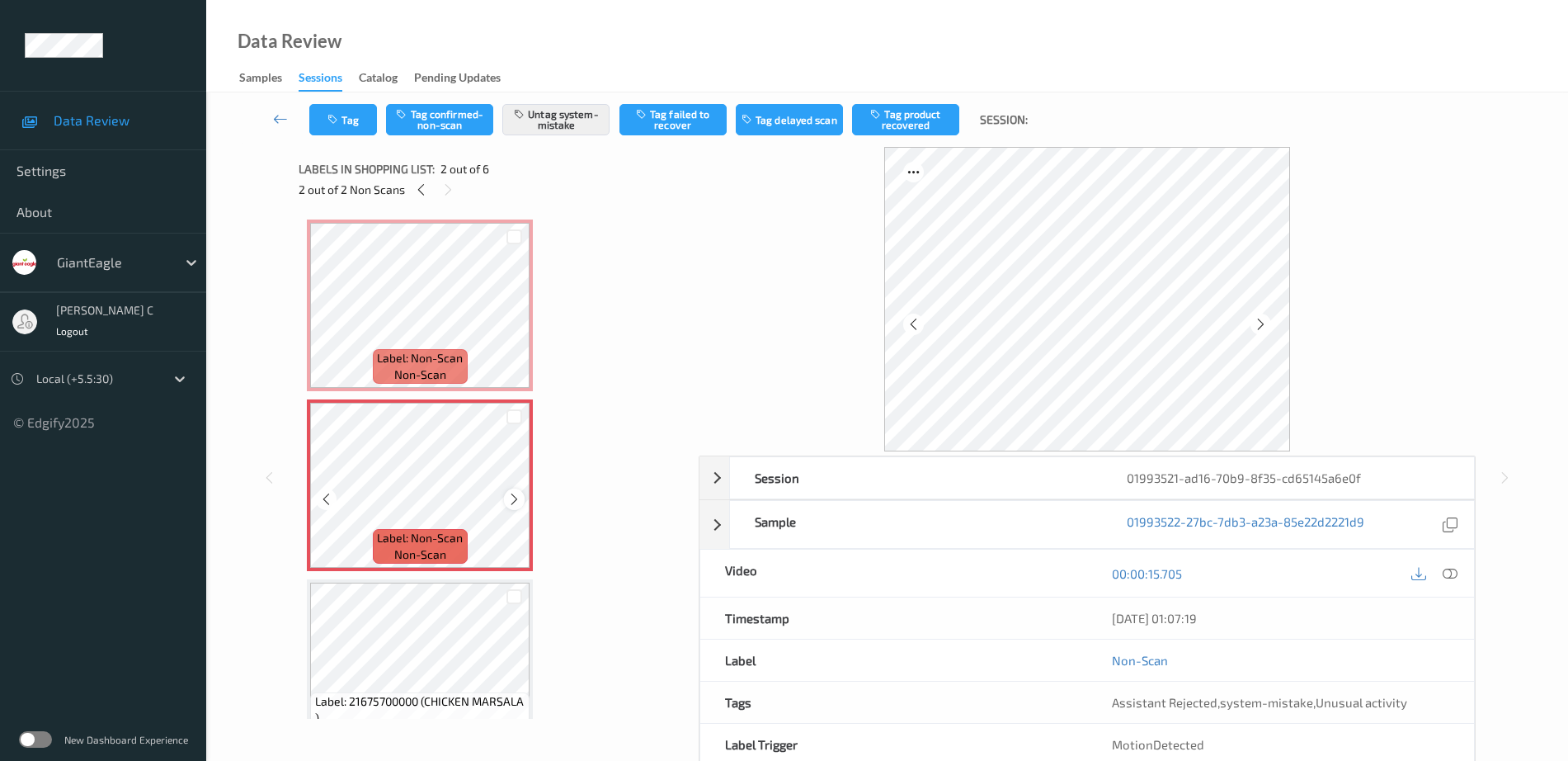
click at [515, 498] on icon at bounding box center [514, 499] width 14 height 15
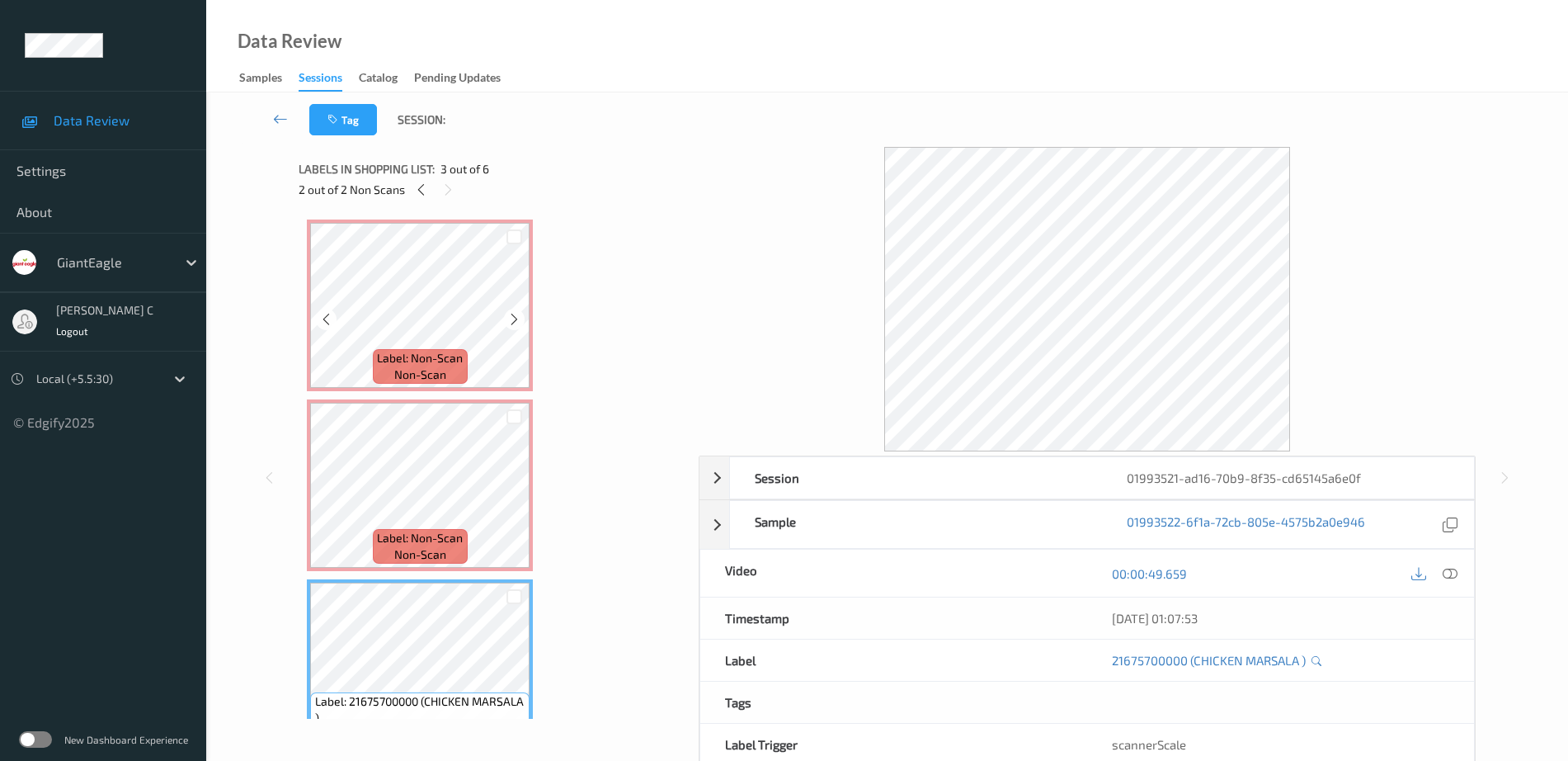
click at [425, 362] on span "Label: Non-Scan" at bounding box center [420, 359] width 86 height 17
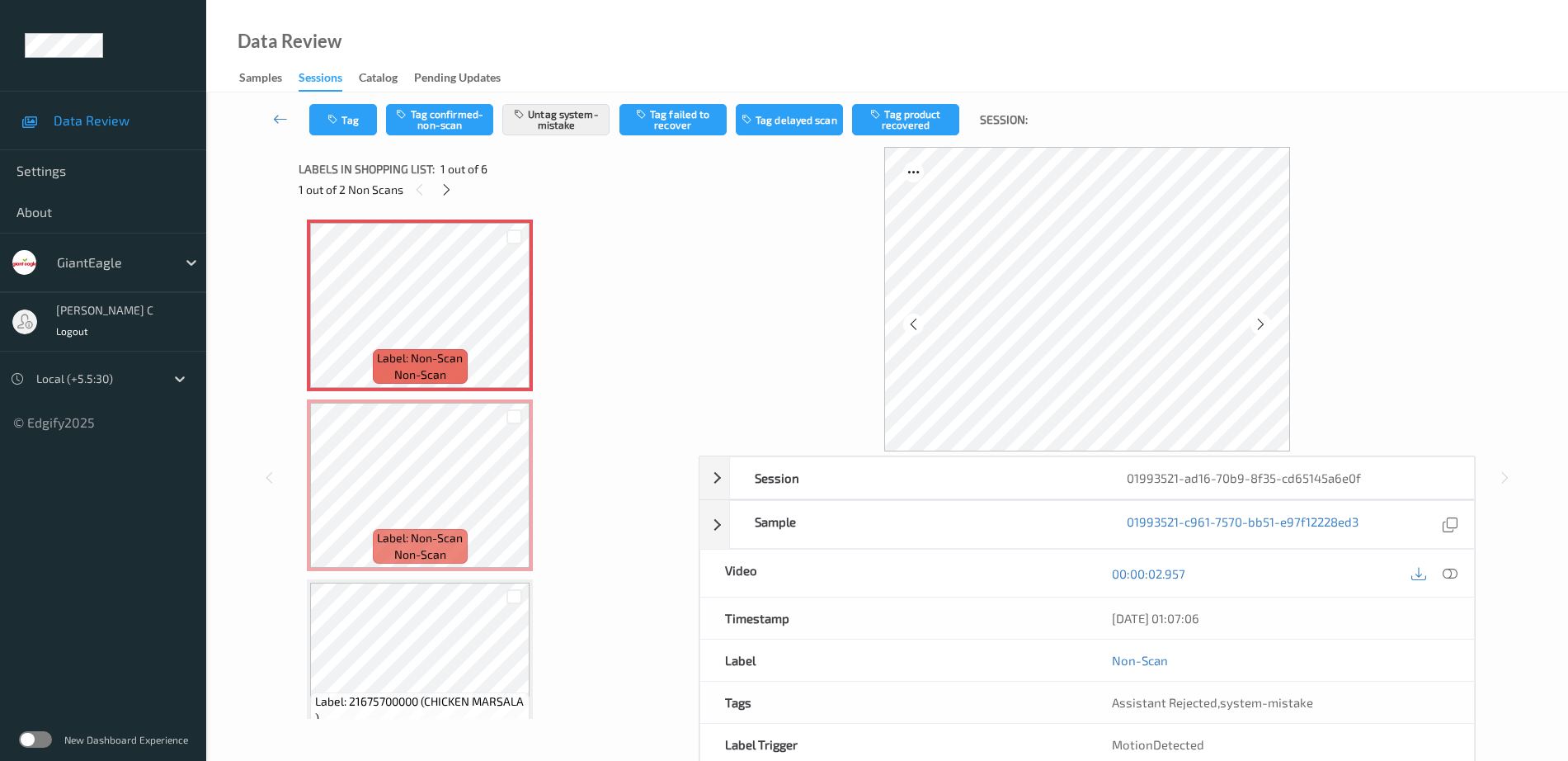
click at [1455, 567] on icon at bounding box center [1450, 574] width 15 height 15
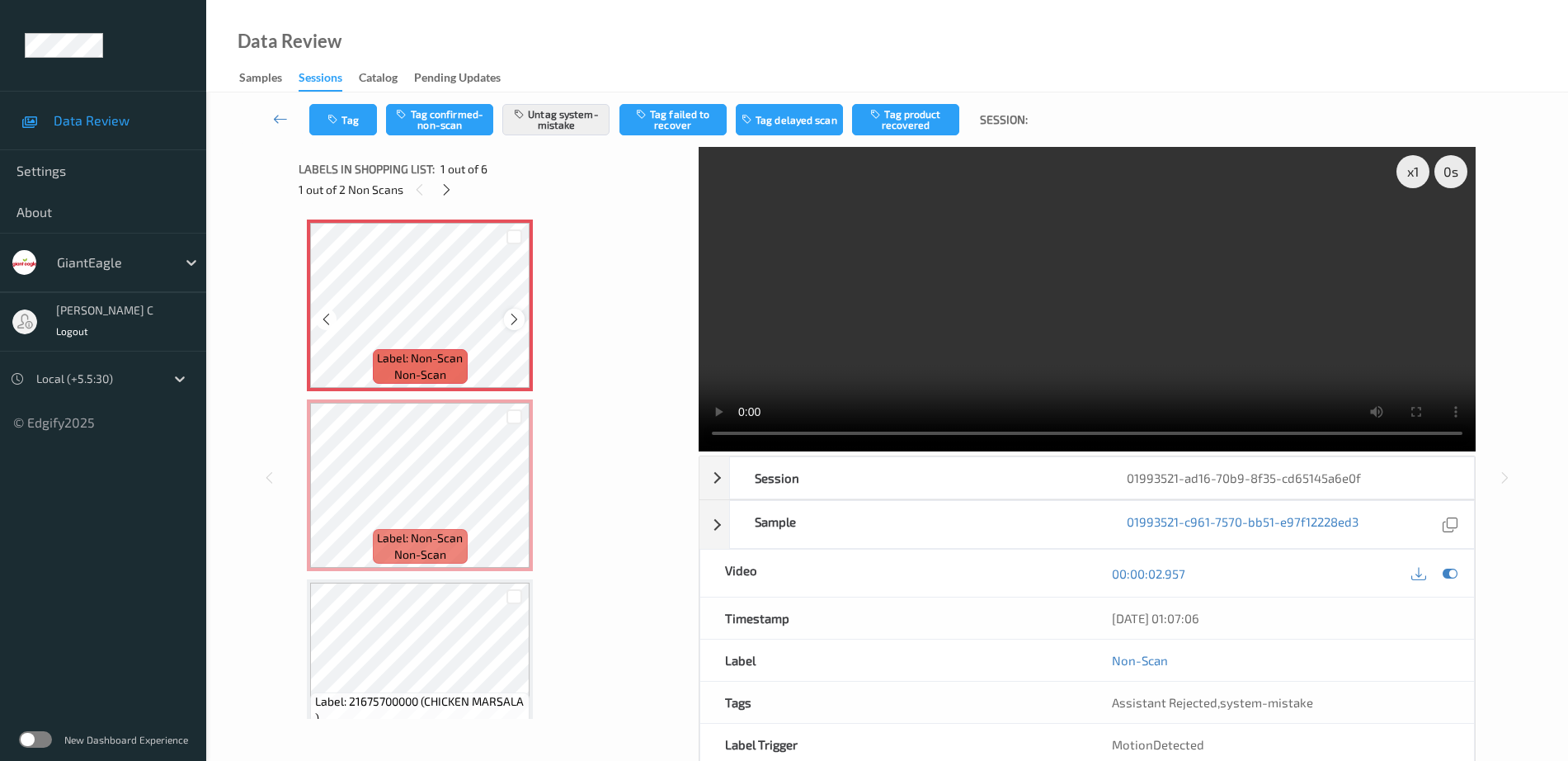
click at [512, 324] on icon at bounding box center [514, 319] width 14 height 15
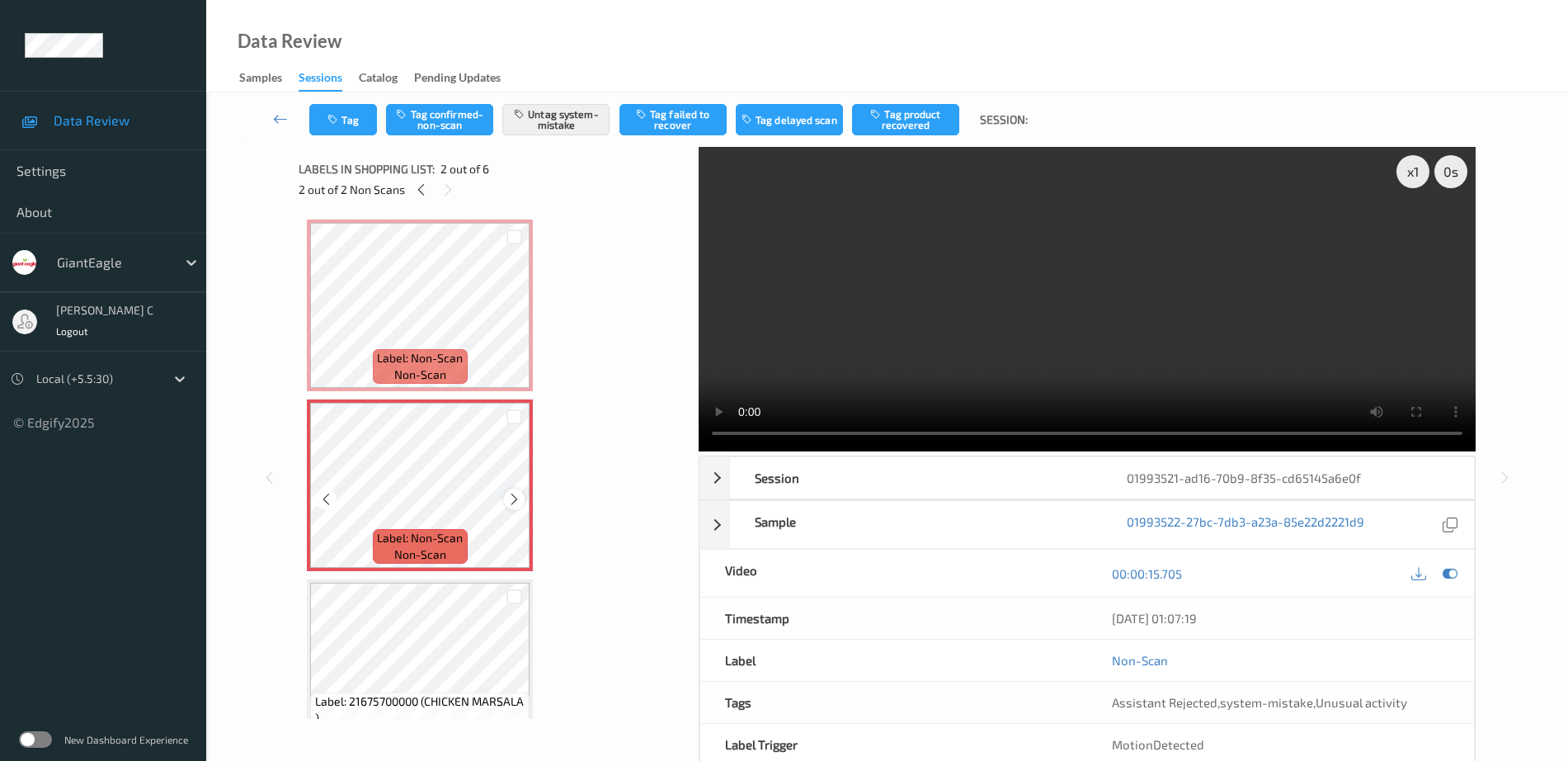
click at [513, 492] on icon at bounding box center [514, 499] width 14 height 15
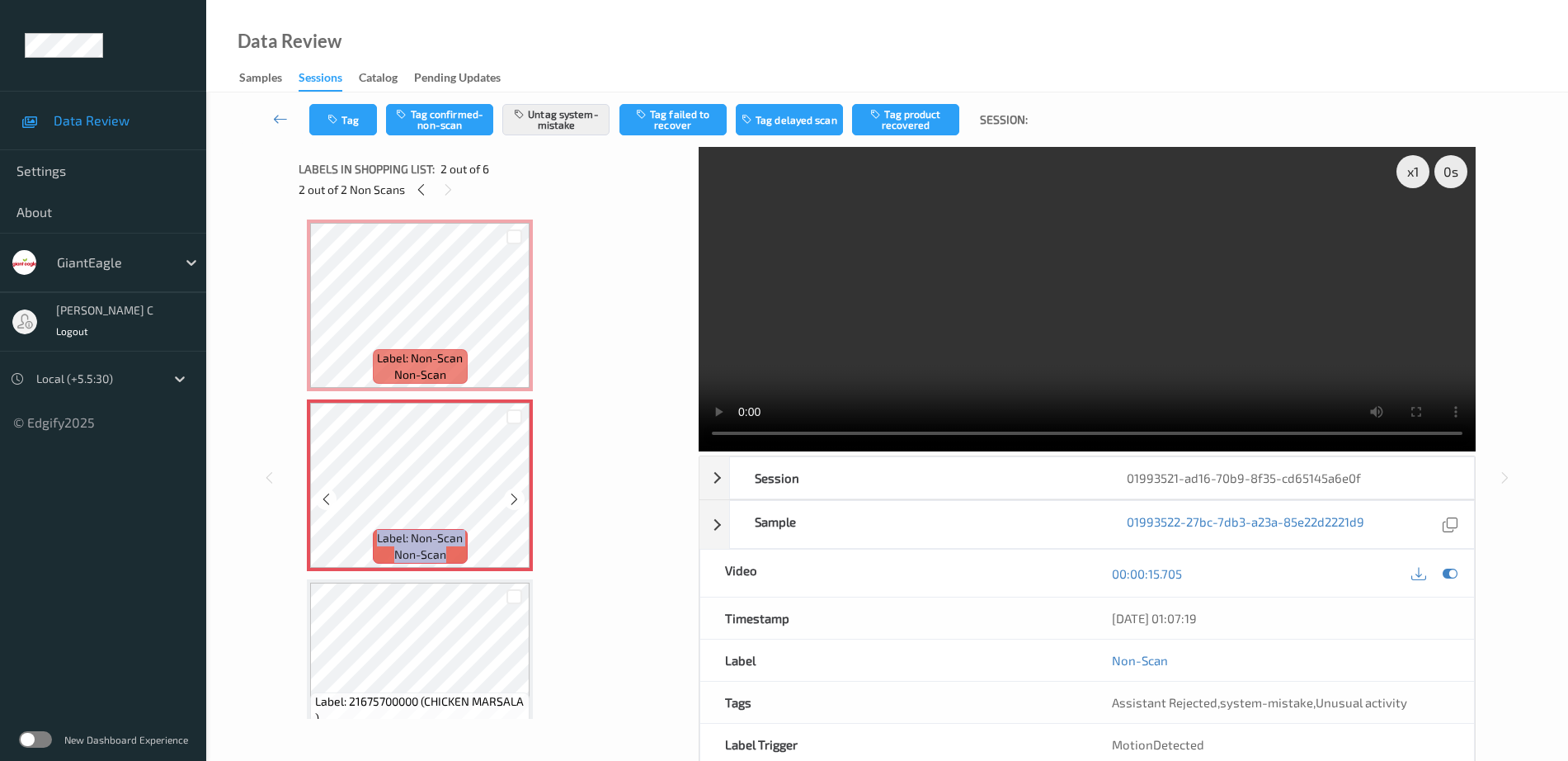
click at [513, 492] on icon at bounding box center [514, 499] width 14 height 15
click at [572, 121] on button "Untag system-mistake" at bounding box center [556, 120] width 107 height 32
click at [555, 125] on button "Untag system-mistake" at bounding box center [556, 120] width 107 height 32
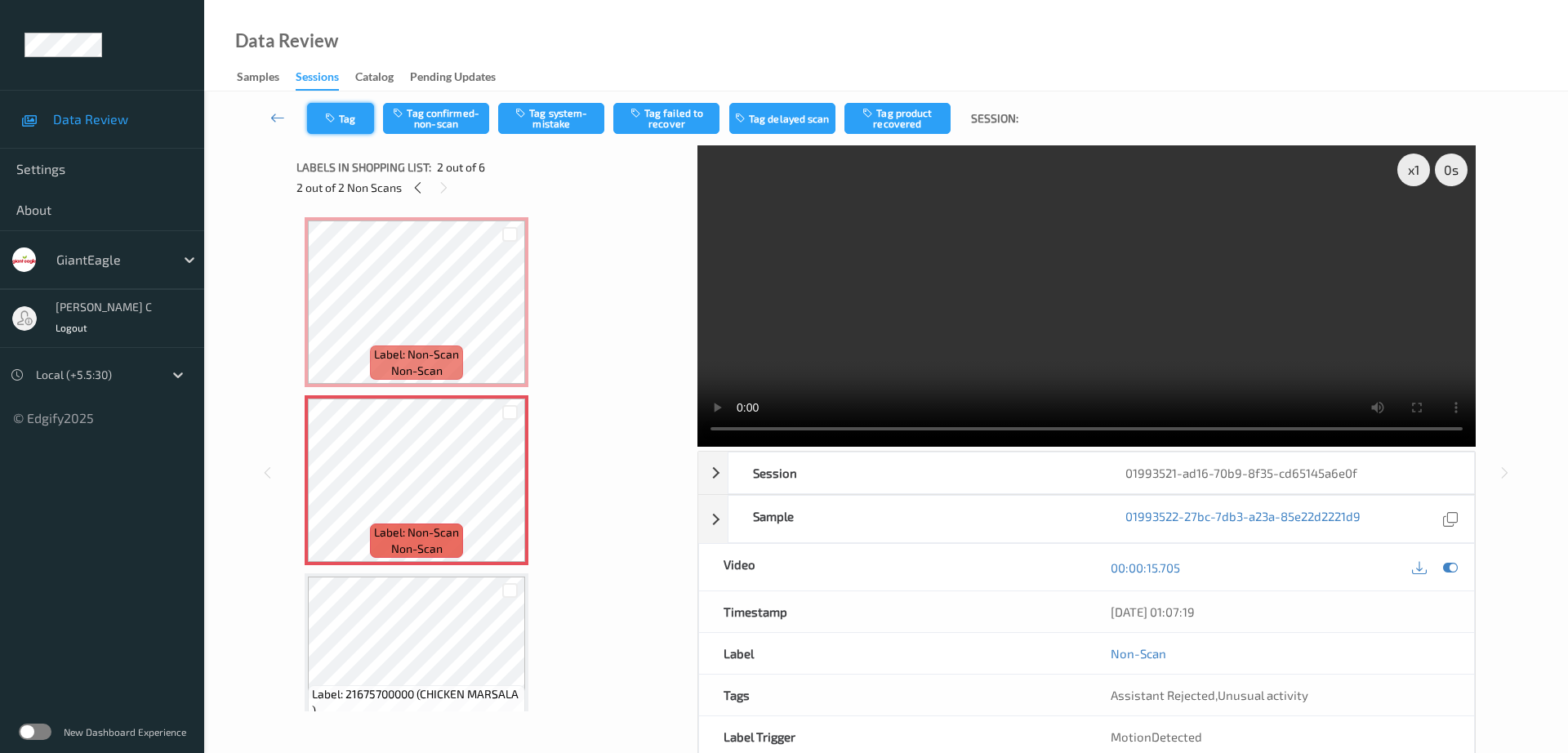
click at [351, 127] on button "Tag" at bounding box center [340, 118] width 67 height 31
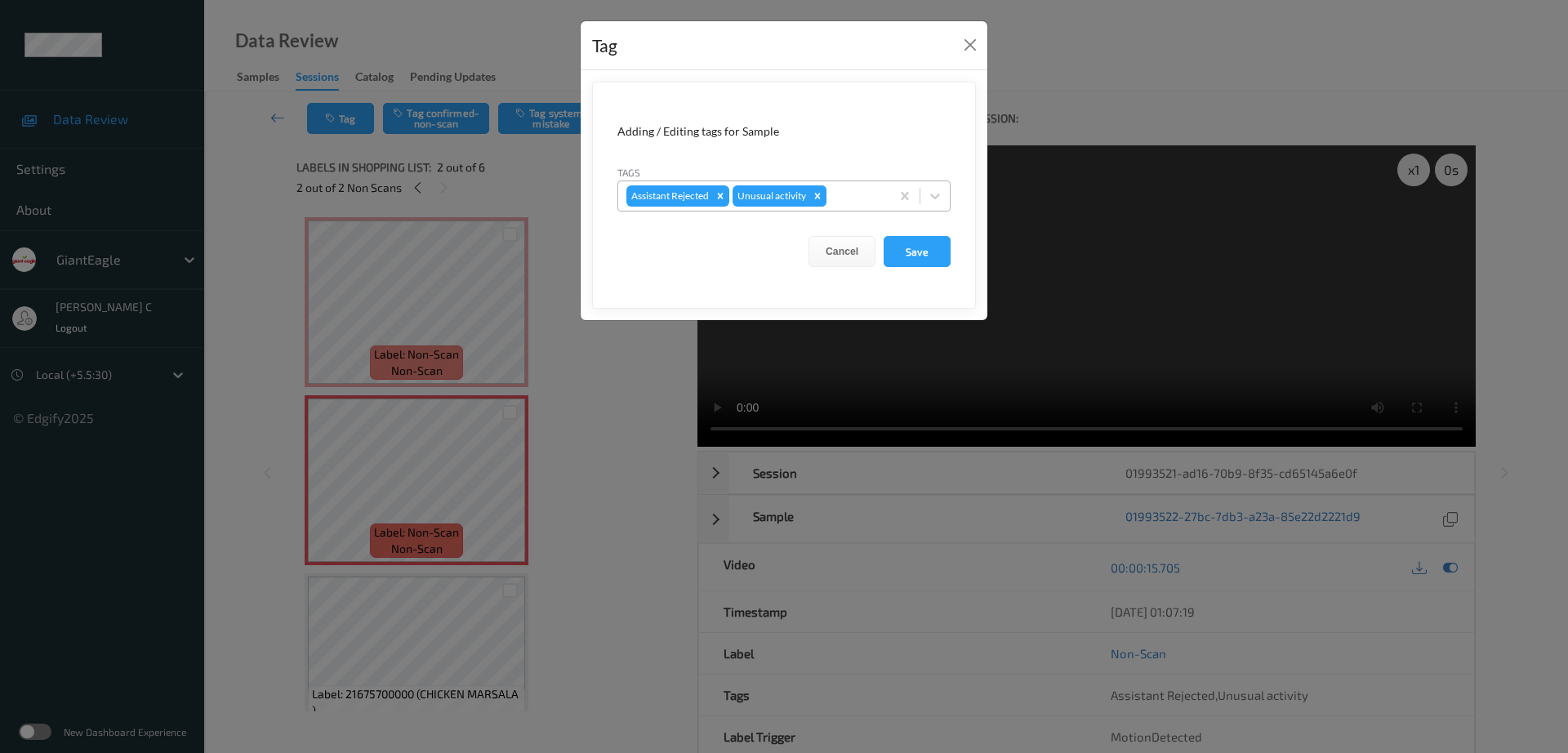
click at [817, 193] on icon "Remove Unusual activity" at bounding box center [818, 196] width 12 height 12
click at [921, 247] on button "Save" at bounding box center [917, 252] width 67 height 31
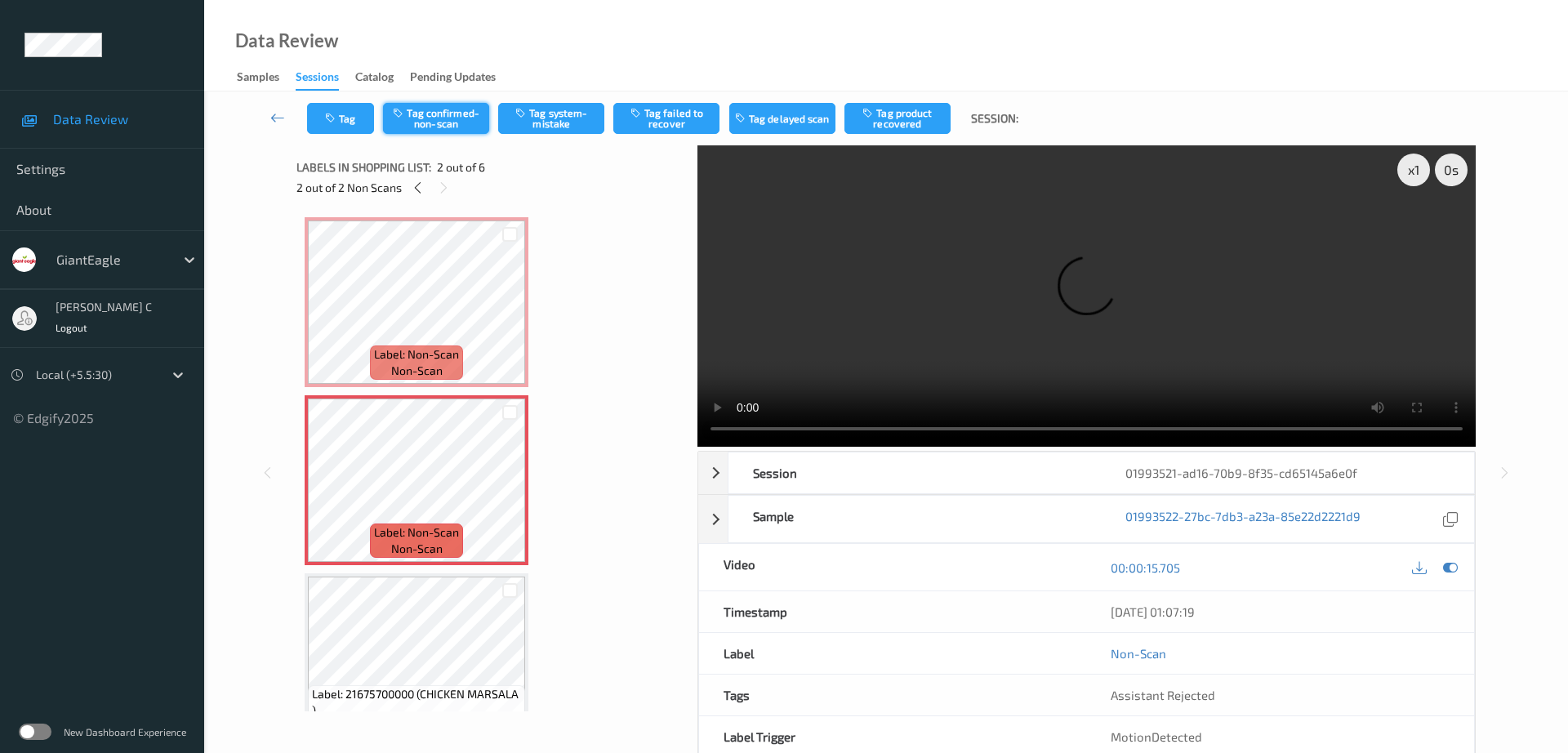
click at [475, 109] on button "Tag confirmed-non-scan" at bounding box center [436, 118] width 106 height 31
click at [903, 120] on button "Tag product recovered" at bounding box center [898, 118] width 106 height 31
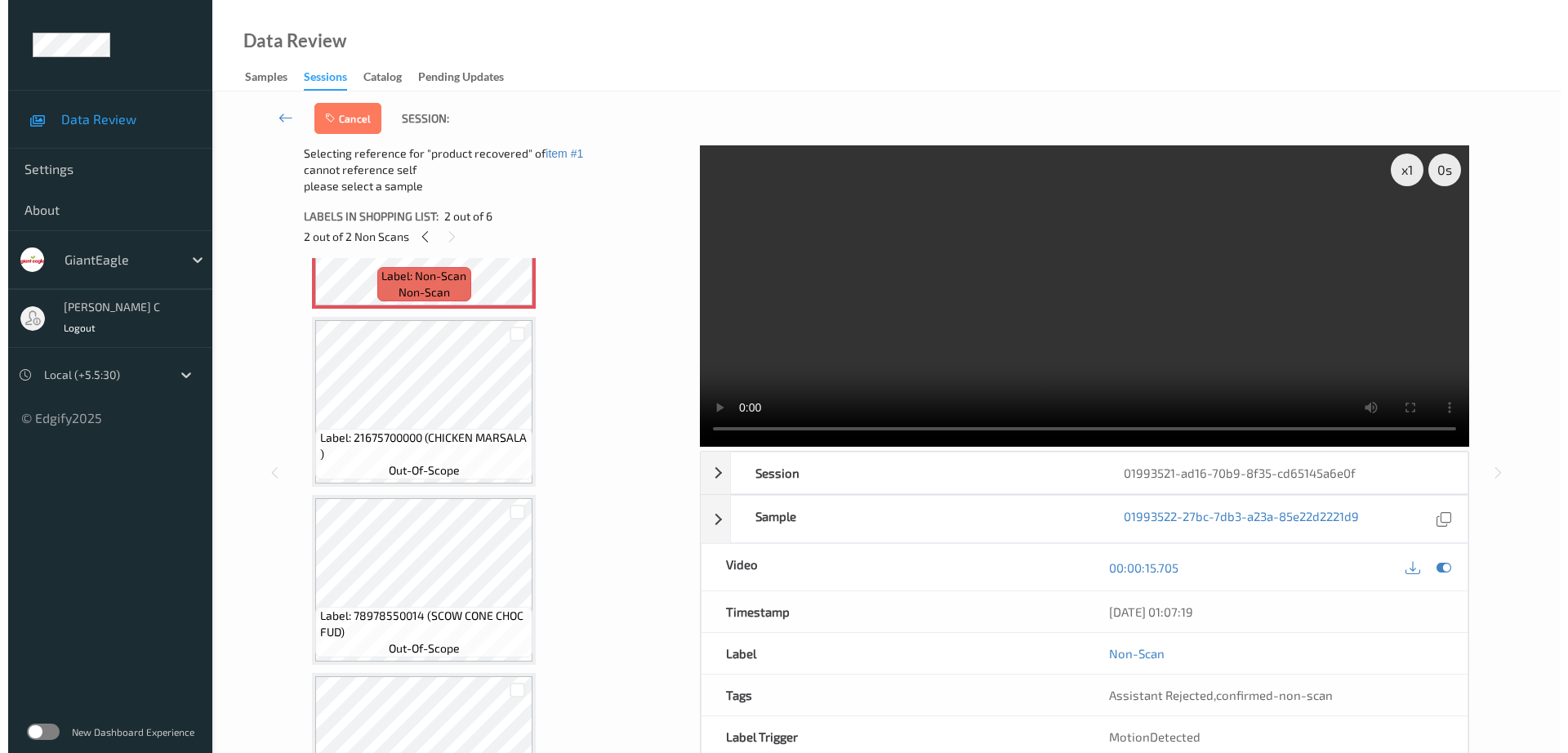
scroll to position [306, 0]
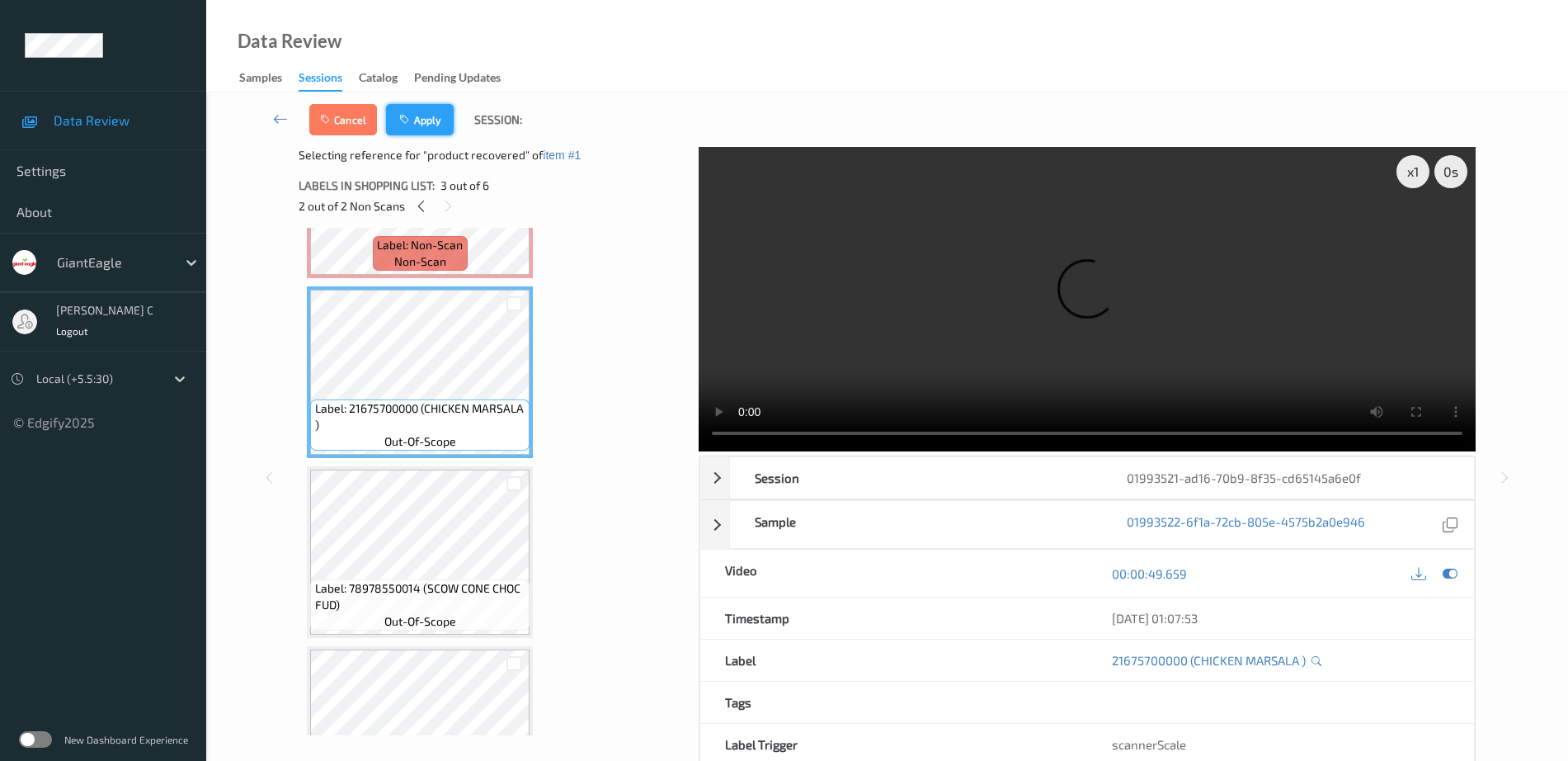
click at [430, 121] on button "Apply" at bounding box center [420, 120] width 68 height 32
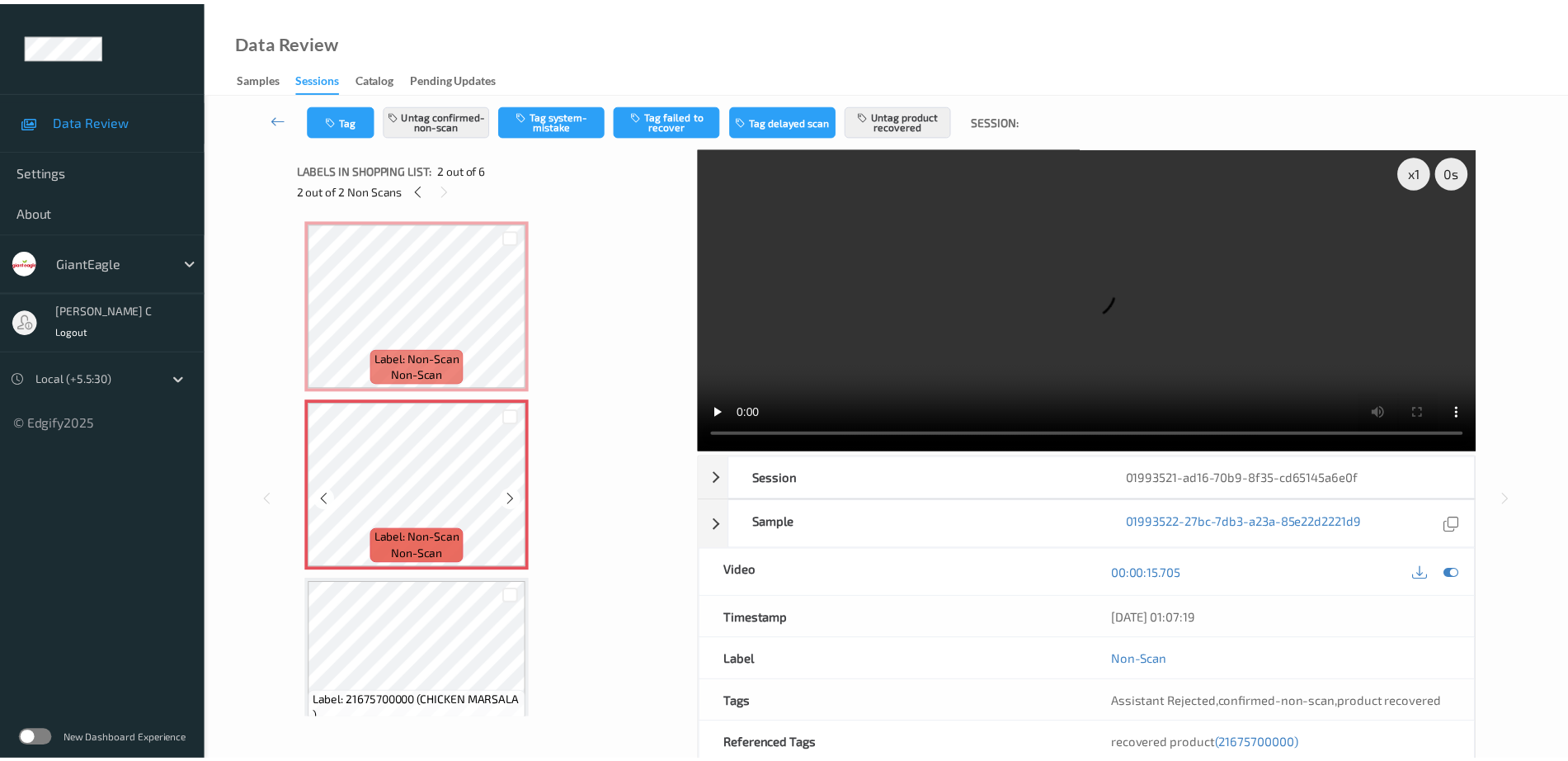
scroll to position [207, 0]
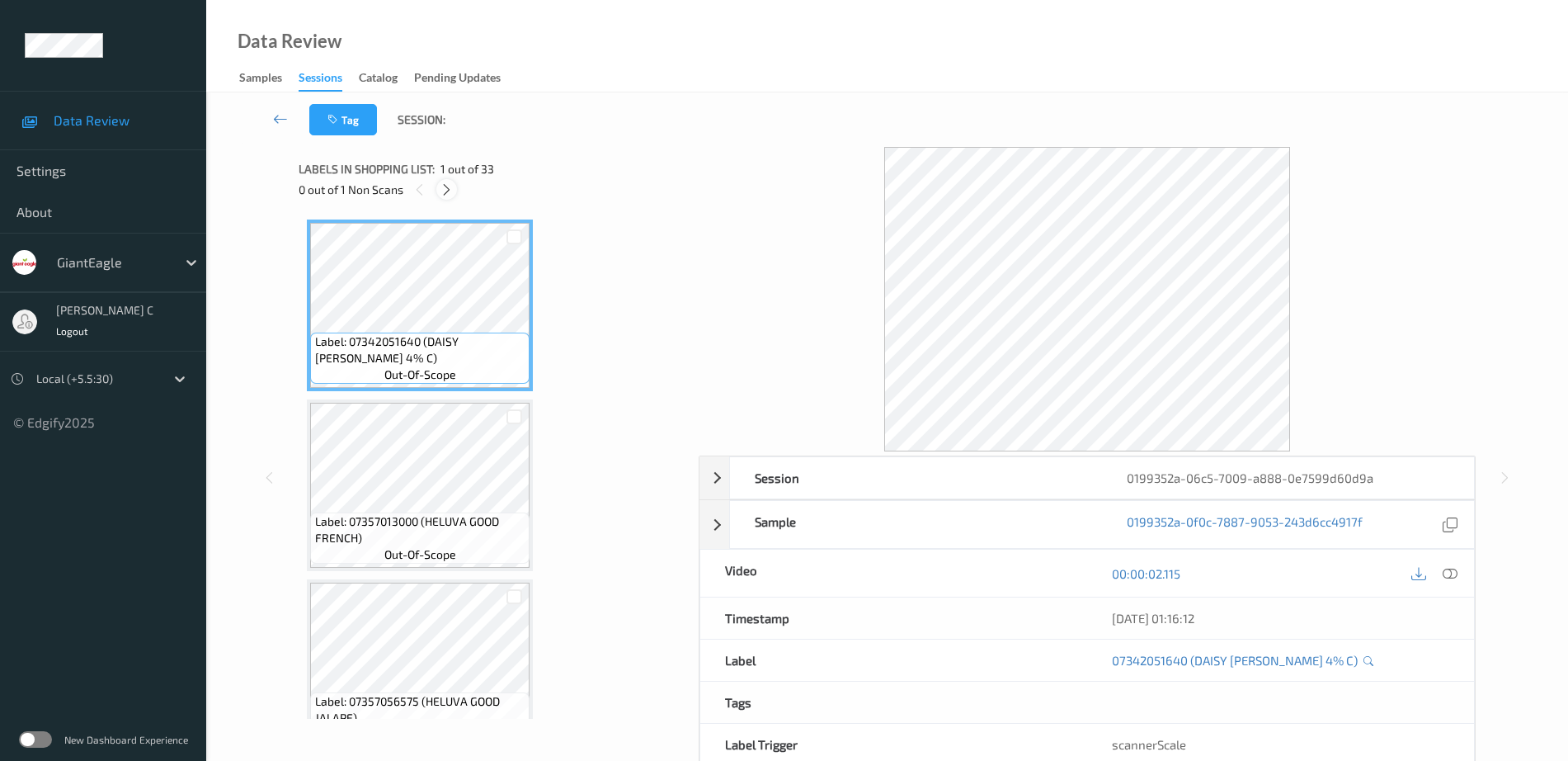
click at [444, 191] on icon at bounding box center [446, 190] width 14 height 15
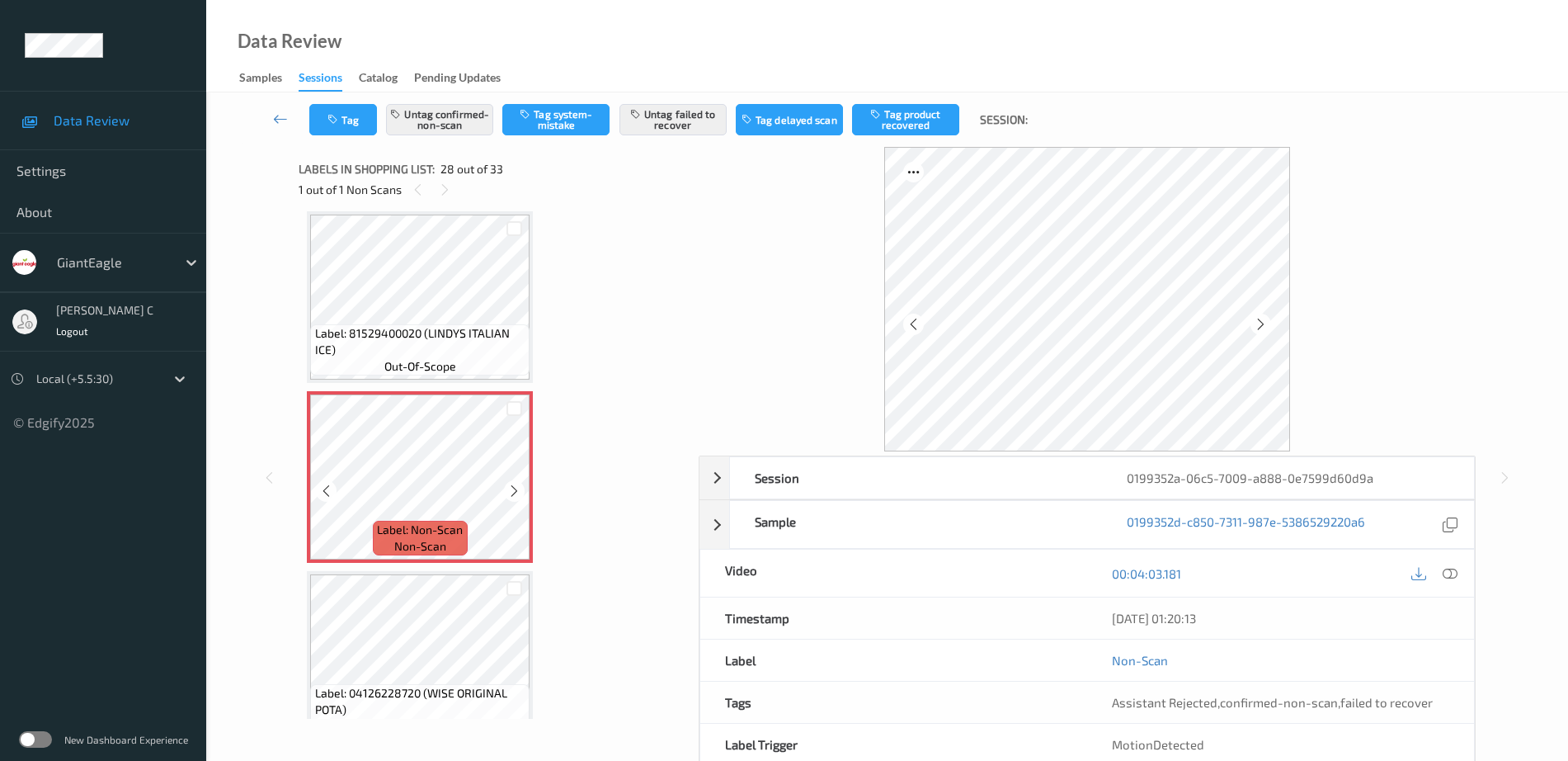
click at [519, 488] on icon at bounding box center [514, 491] width 14 height 15
click at [423, 335] on span "Label: 81529400020 (LINDYS ITALIAN ICE)" at bounding box center [420, 341] width 211 height 33
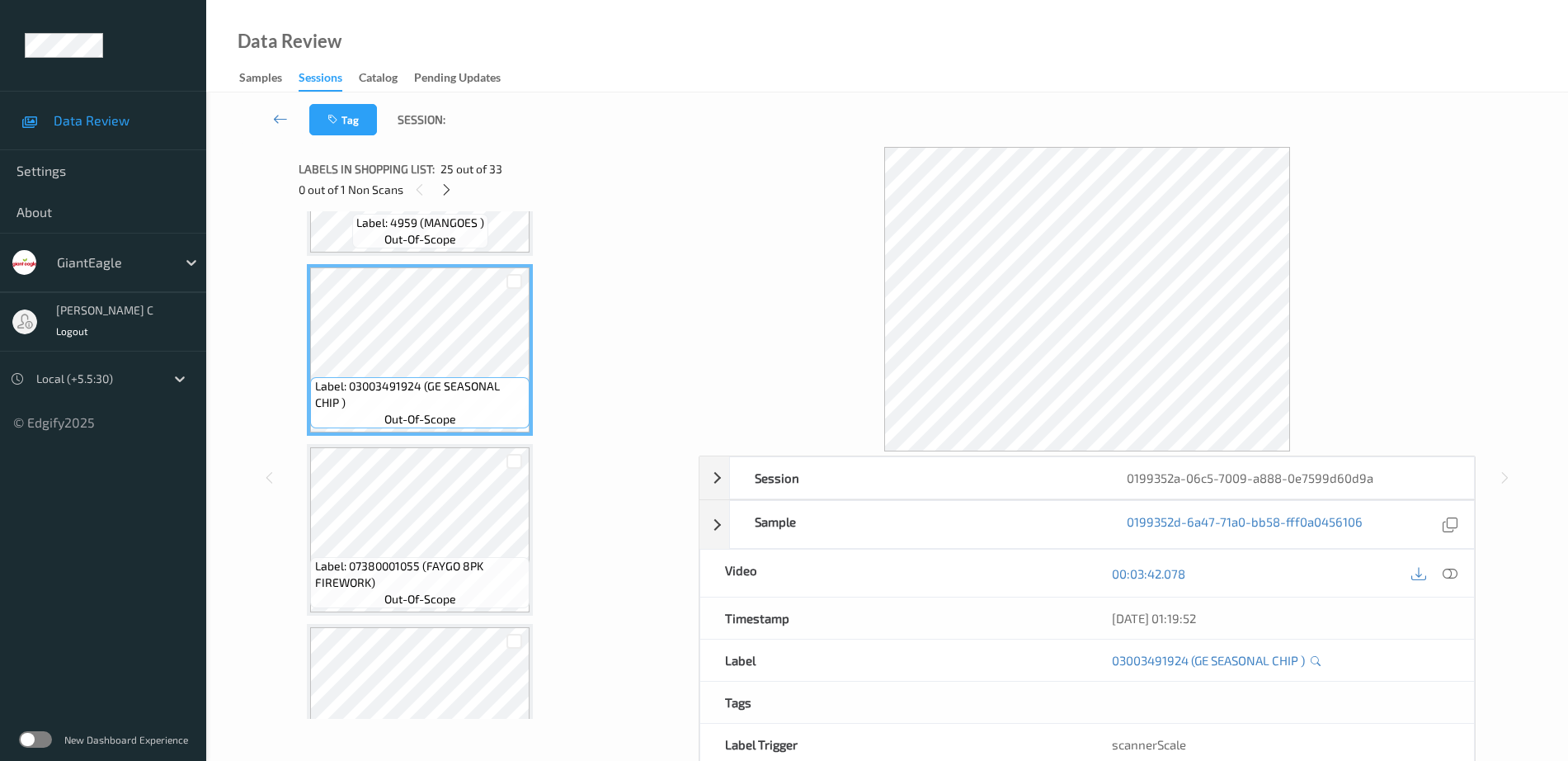
scroll to position [4171, 0]
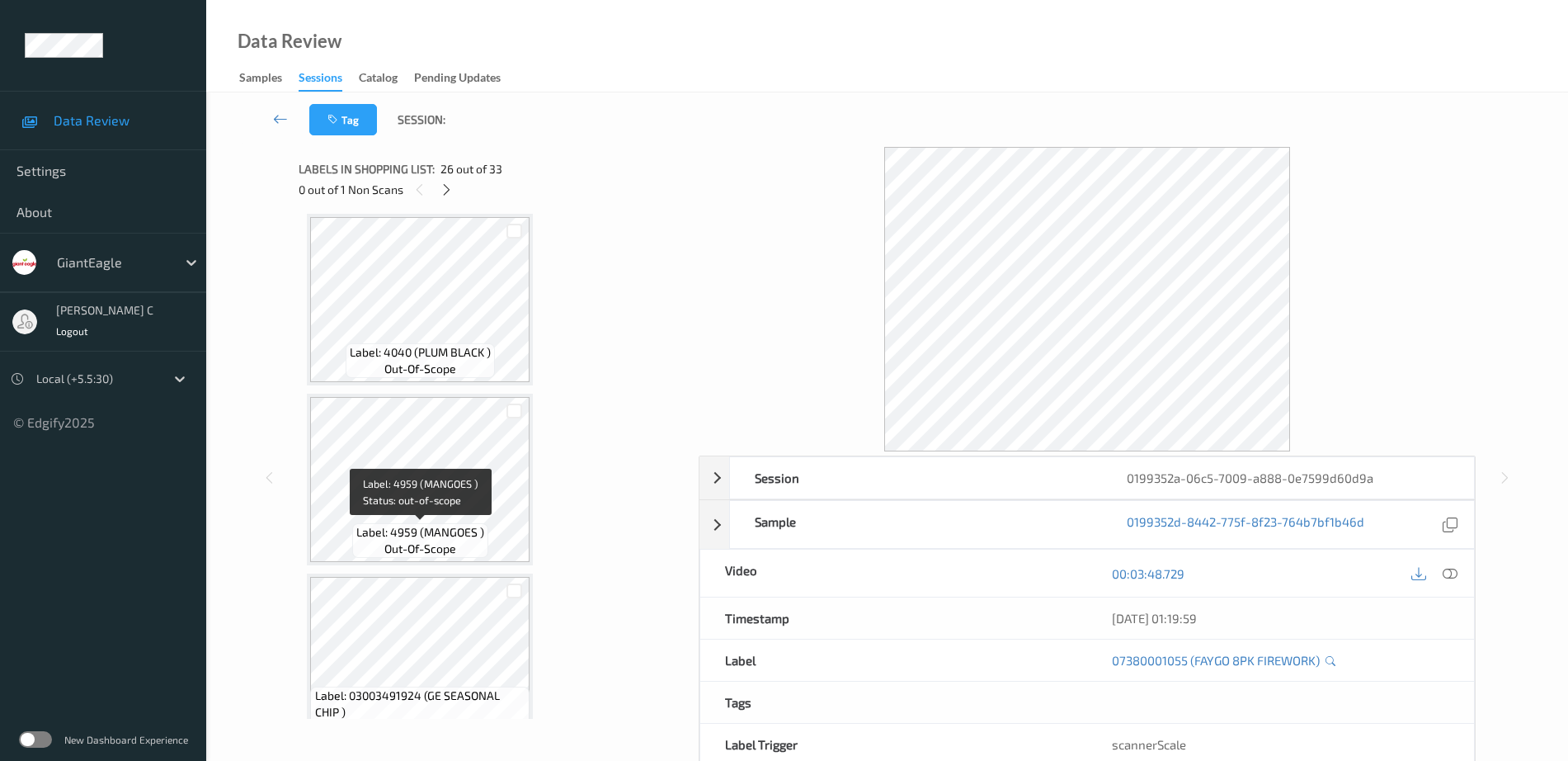
click at [425, 526] on span "Label: 4959 (MANGOES )" at bounding box center [420, 533] width 128 height 17
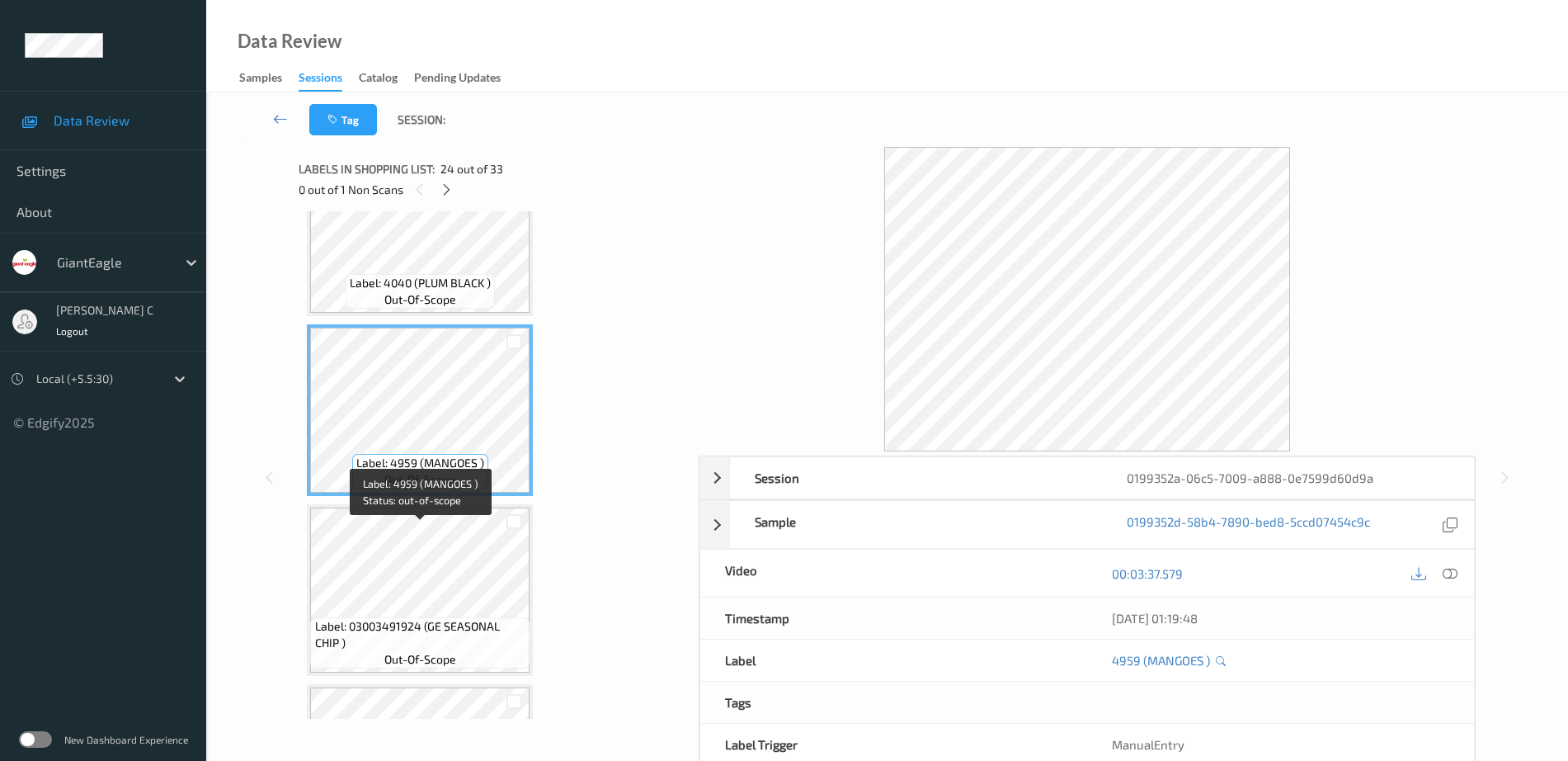
scroll to position [4068, 0]
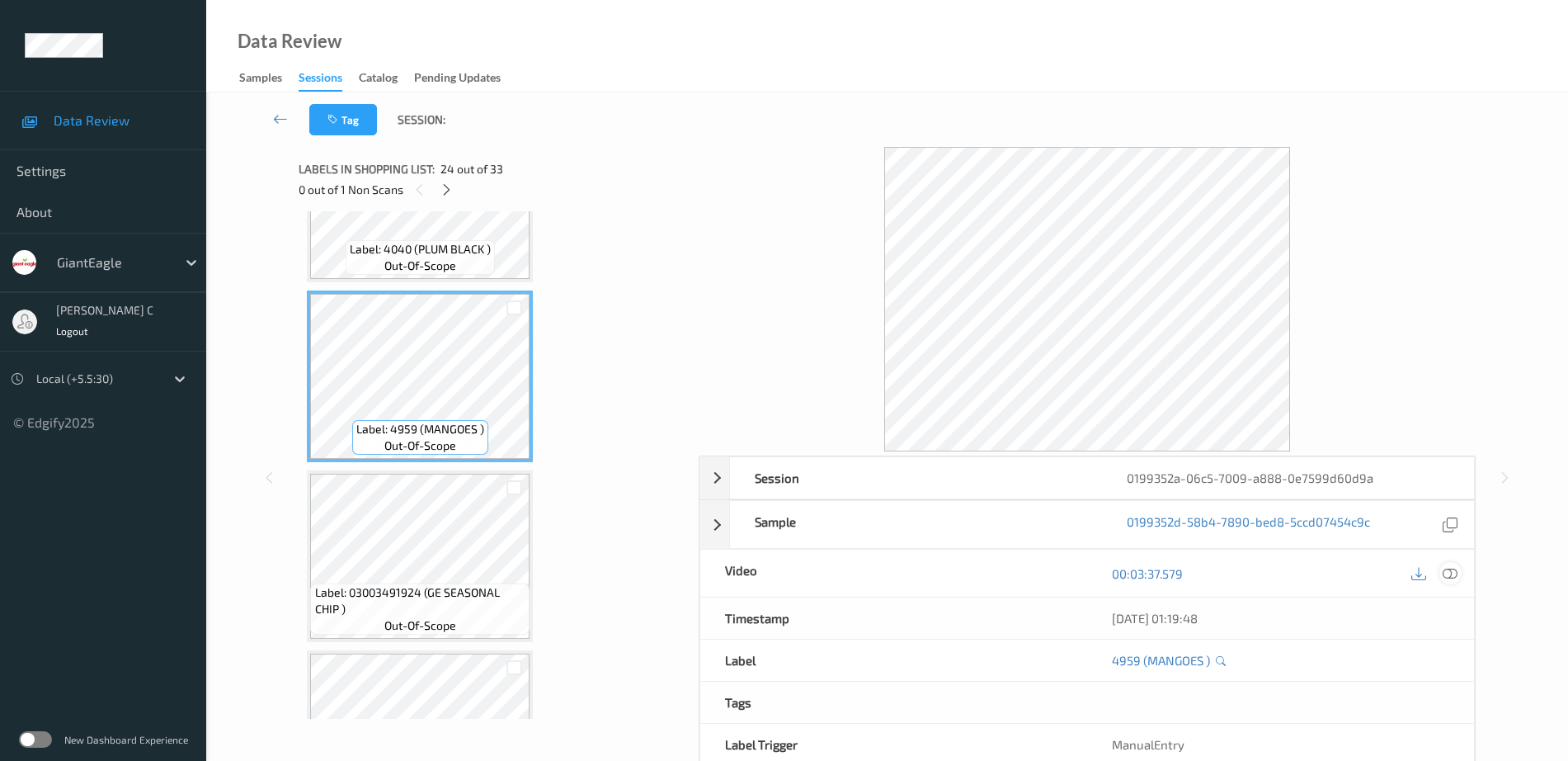
click at [1451, 572] on icon at bounding box center [1450, 574] width 15 height 15
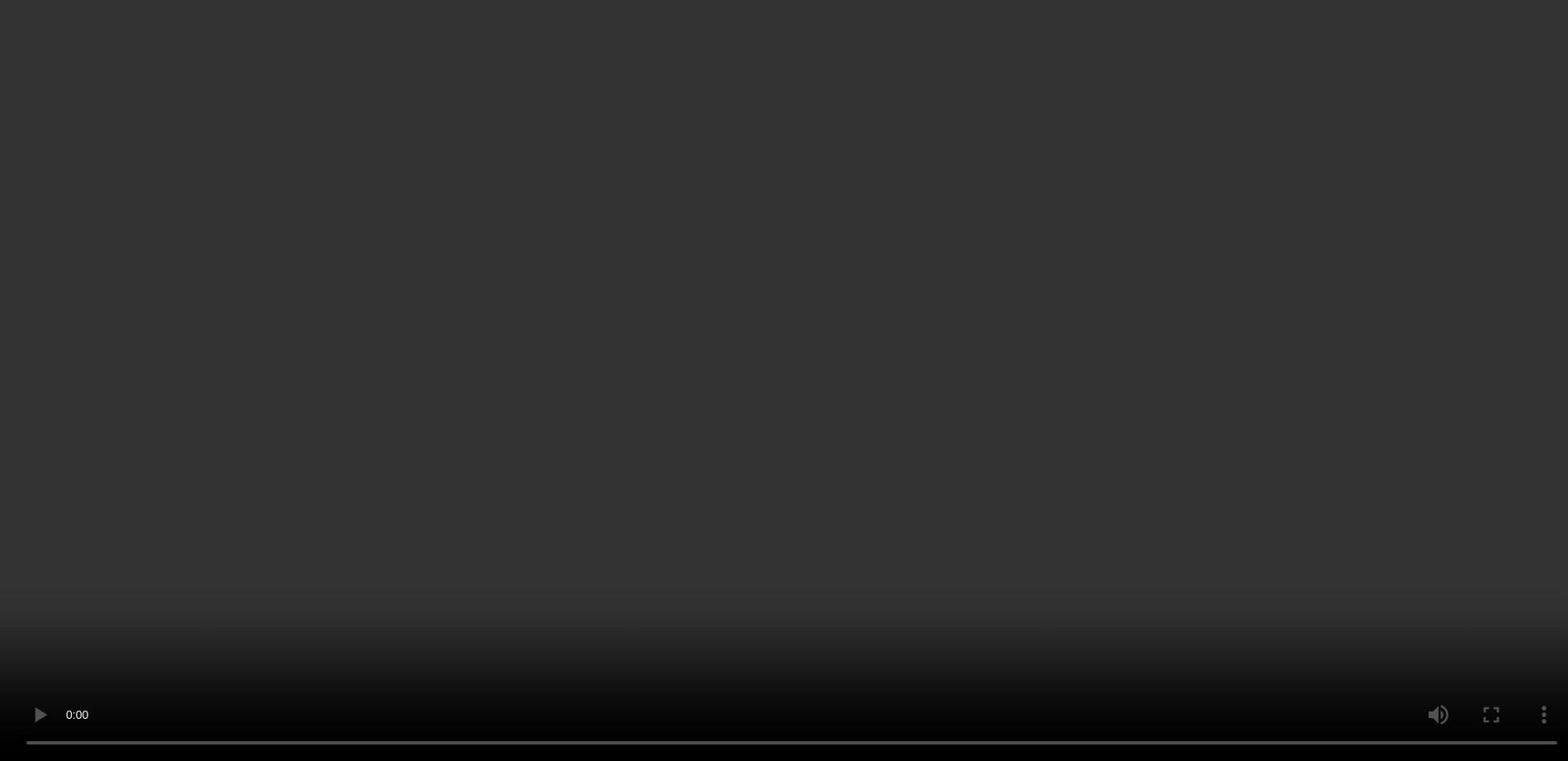
scroll to position [4274, 0]
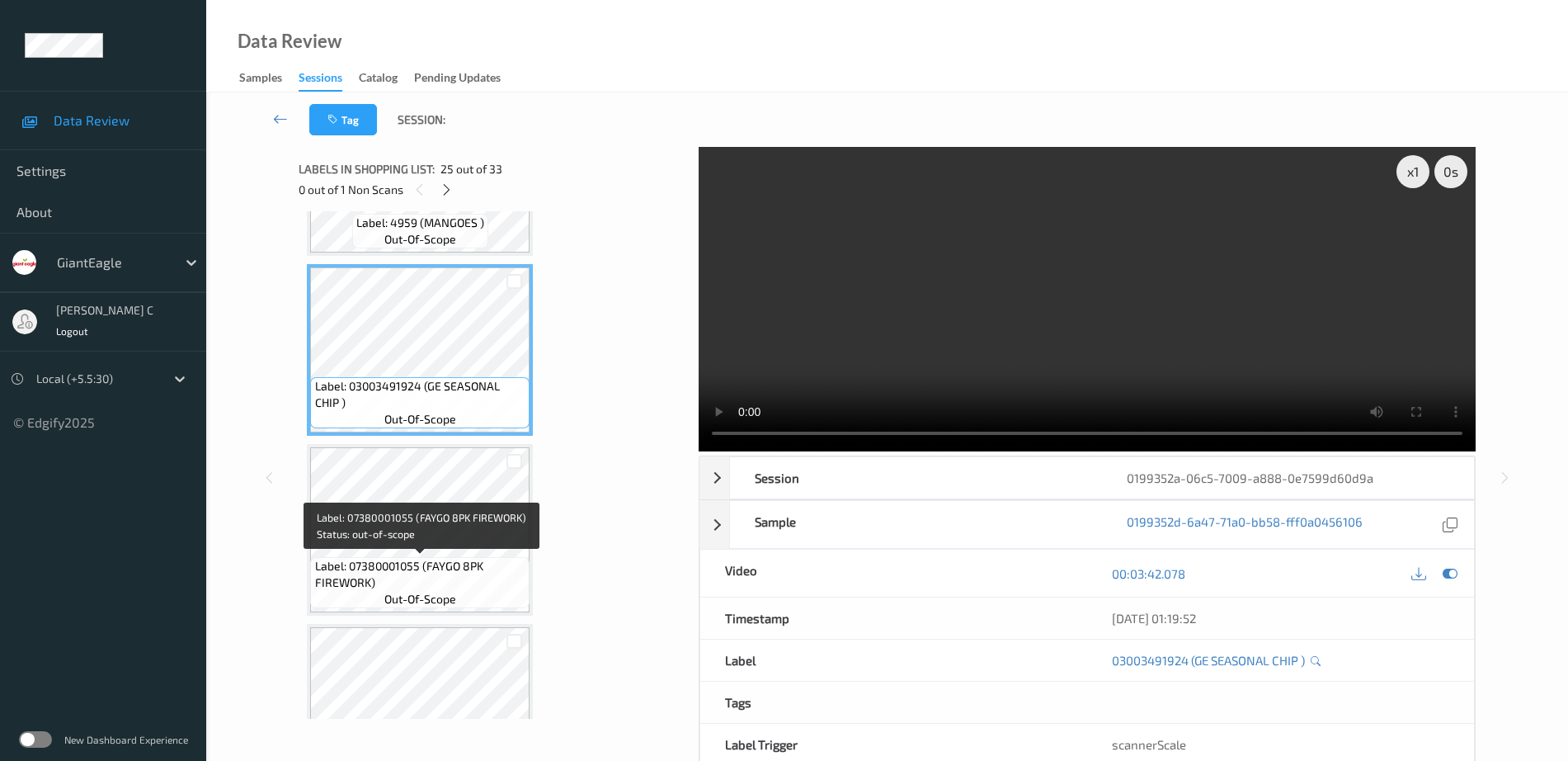
click at [452, 560] on span "Label: 07380001055 (FAYGO 8PK FIREWORK)" at bounding box center [420, 574] width 211 height 33
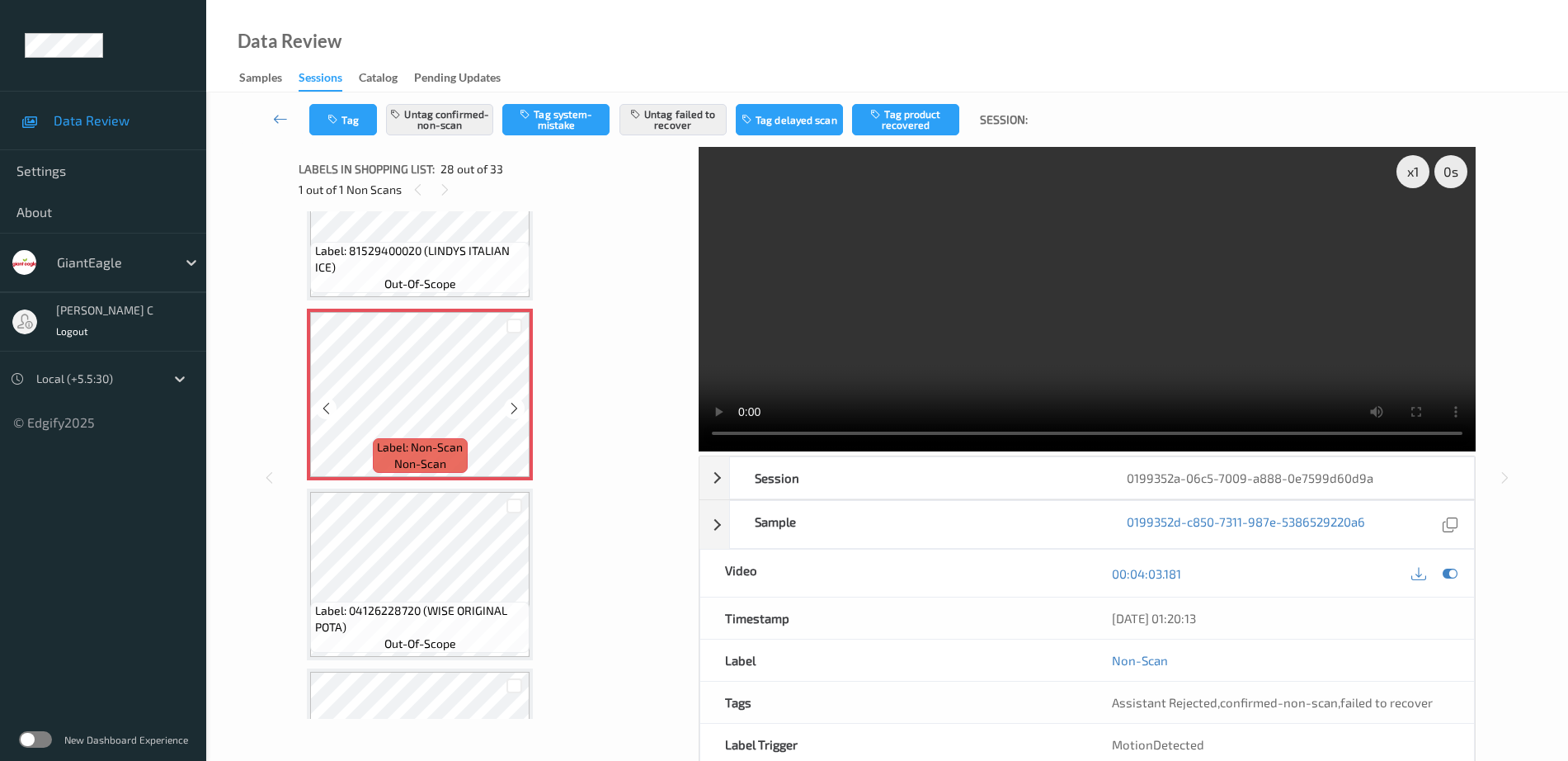
scroll to position [4790, 0]
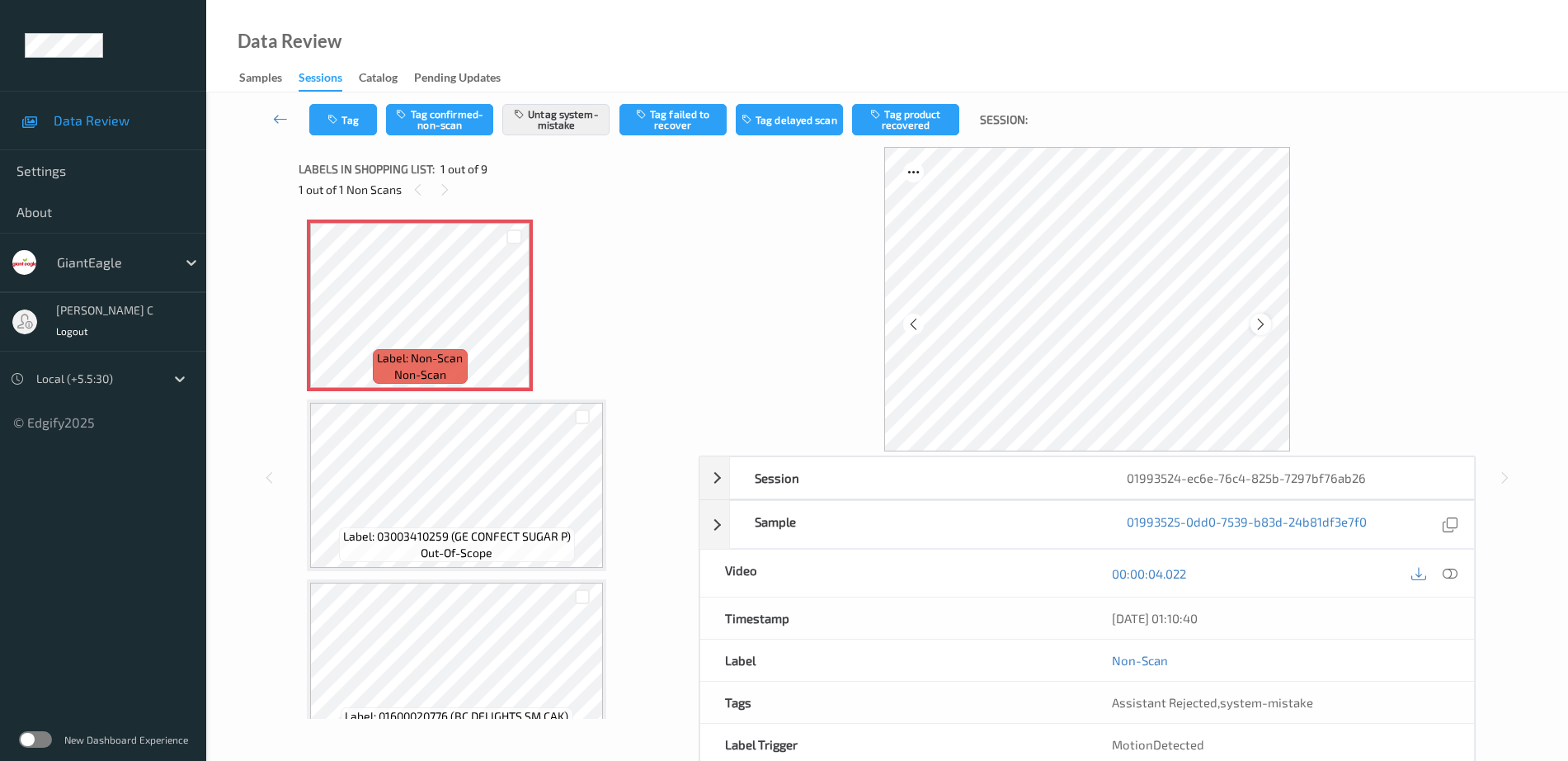
click at [1262, 328] on icon at bounding box center [1260, 324] width 14 height 15
click at [1451, 566] on icon at bounding box center [1450, 574] width 15 height 15
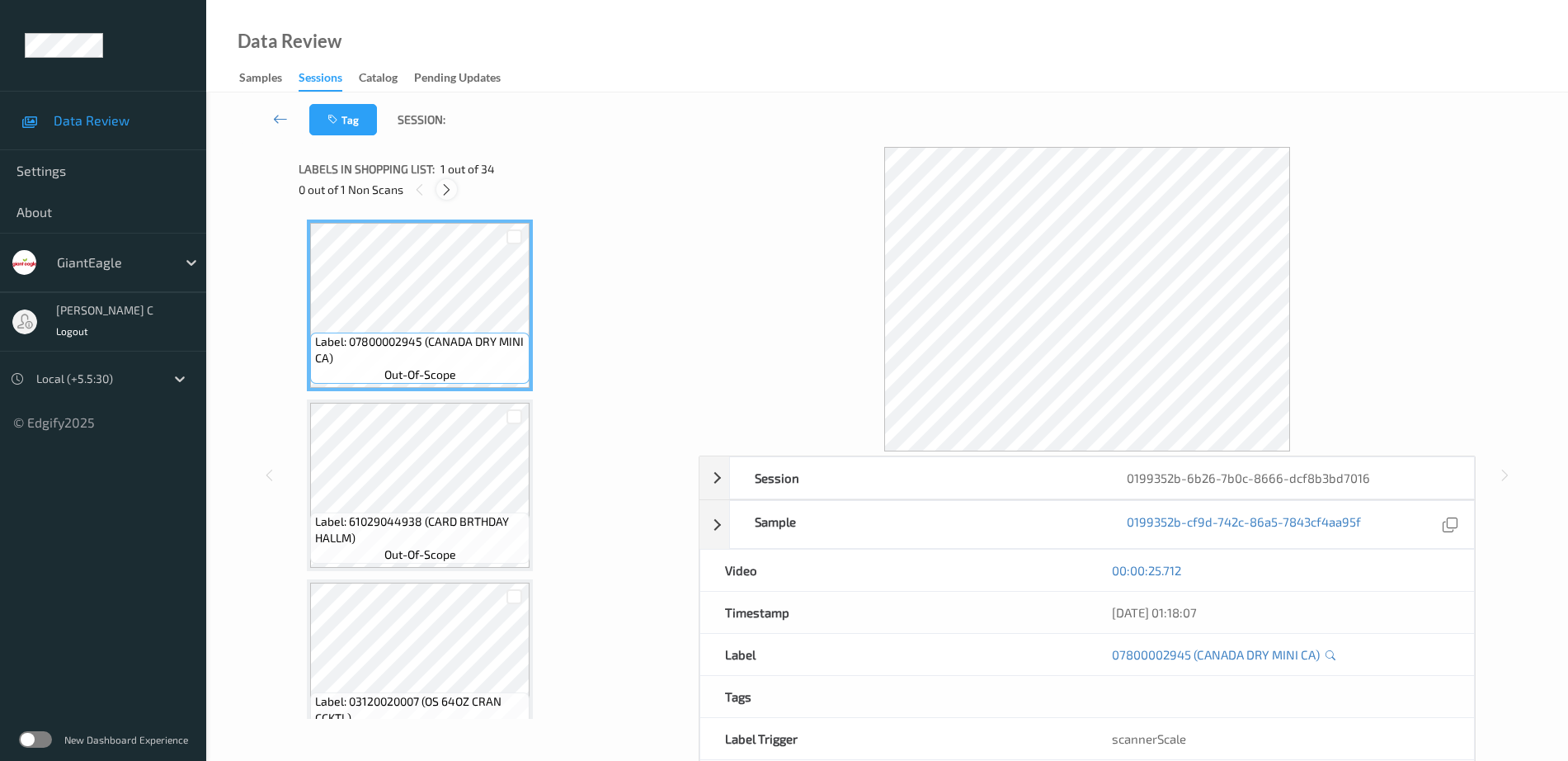
click at [444, 189] on icon at bounding box center [446, 190] width 14 height 15
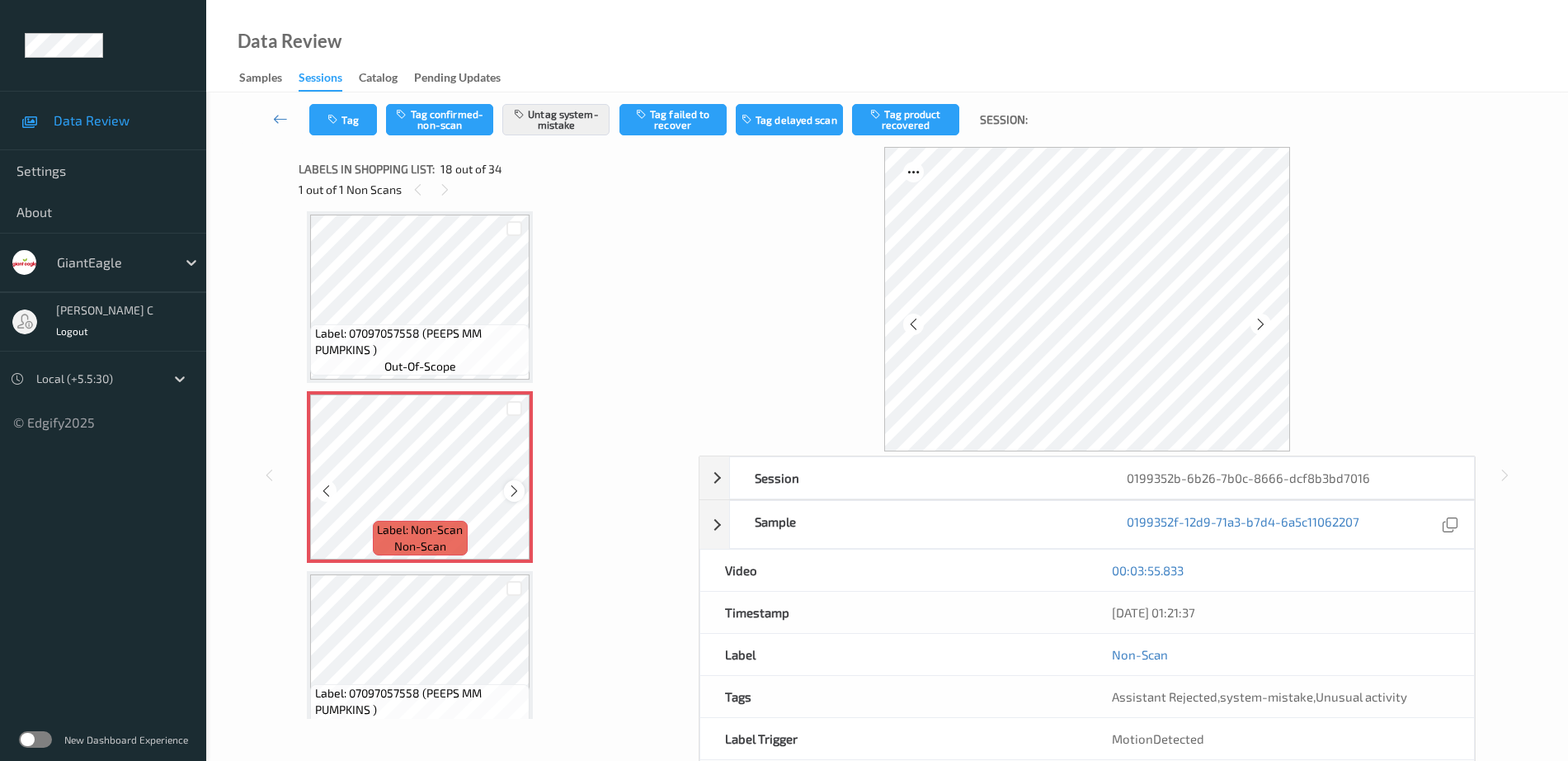
click at [507, 492] on icon at bounding box center [514, 491] width 14 height 15
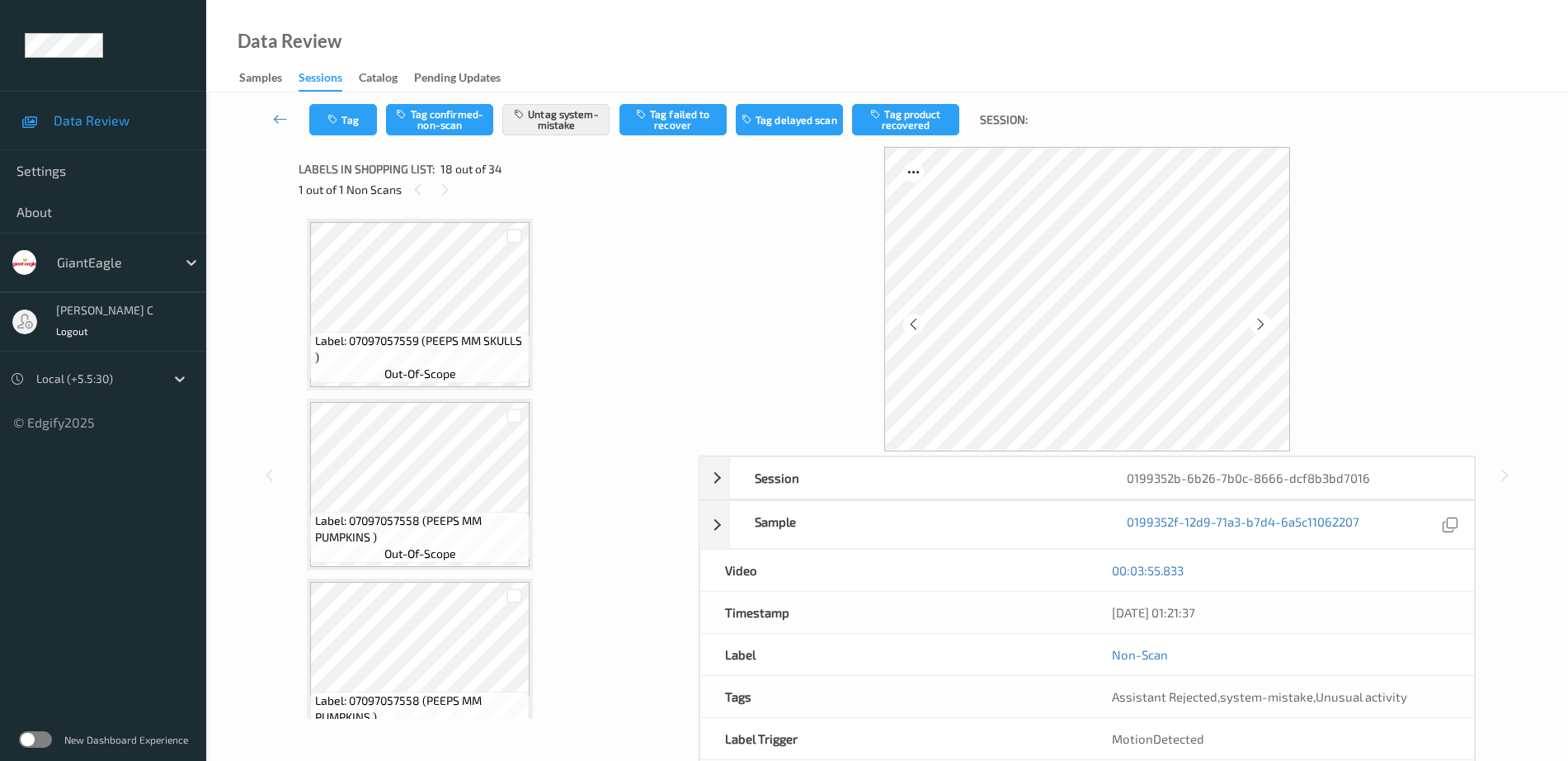
scroll to position [2475, 0]
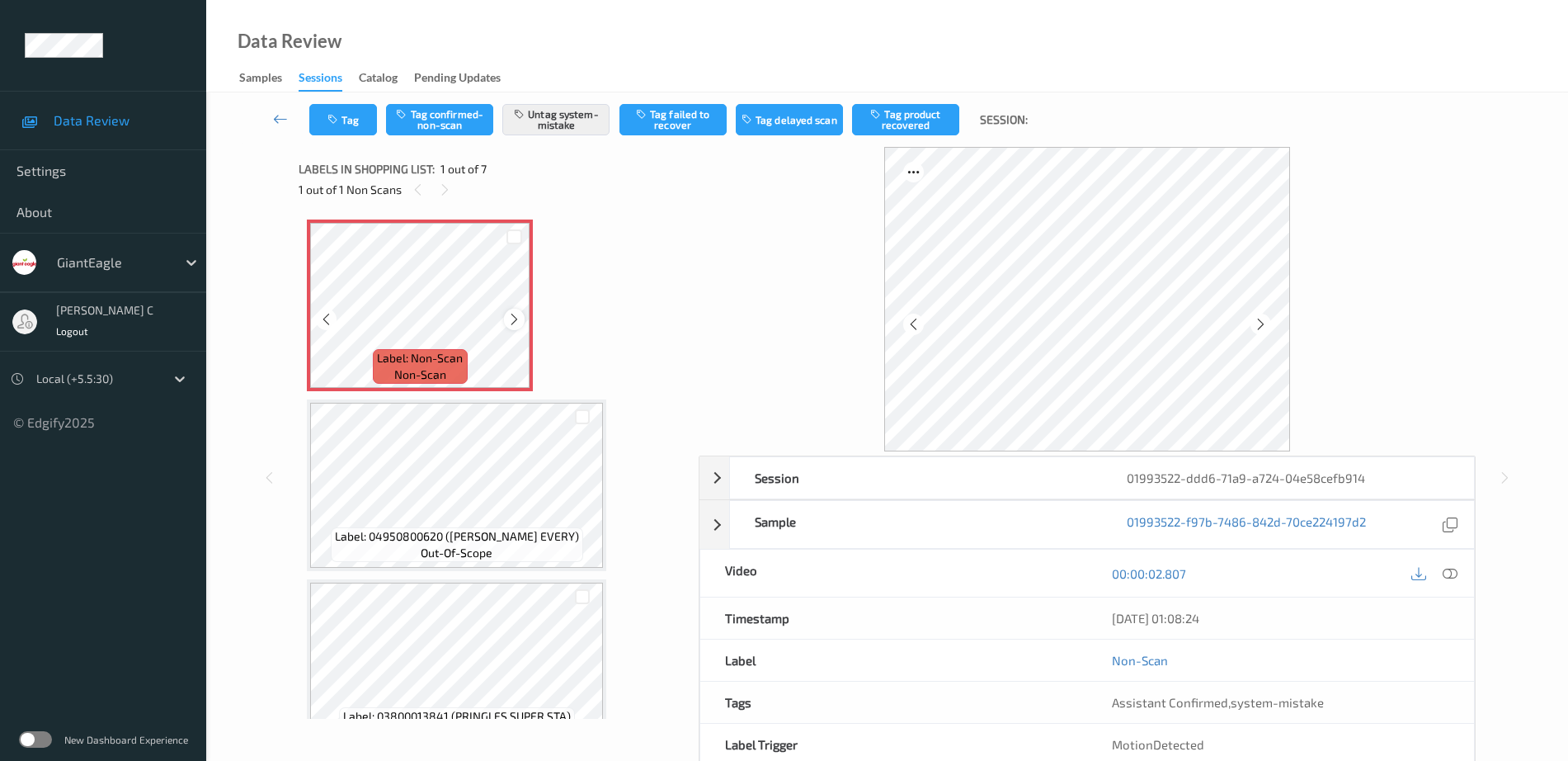
click at [517, 319] on icon at bounding box center [514, 319] width 14 height 15
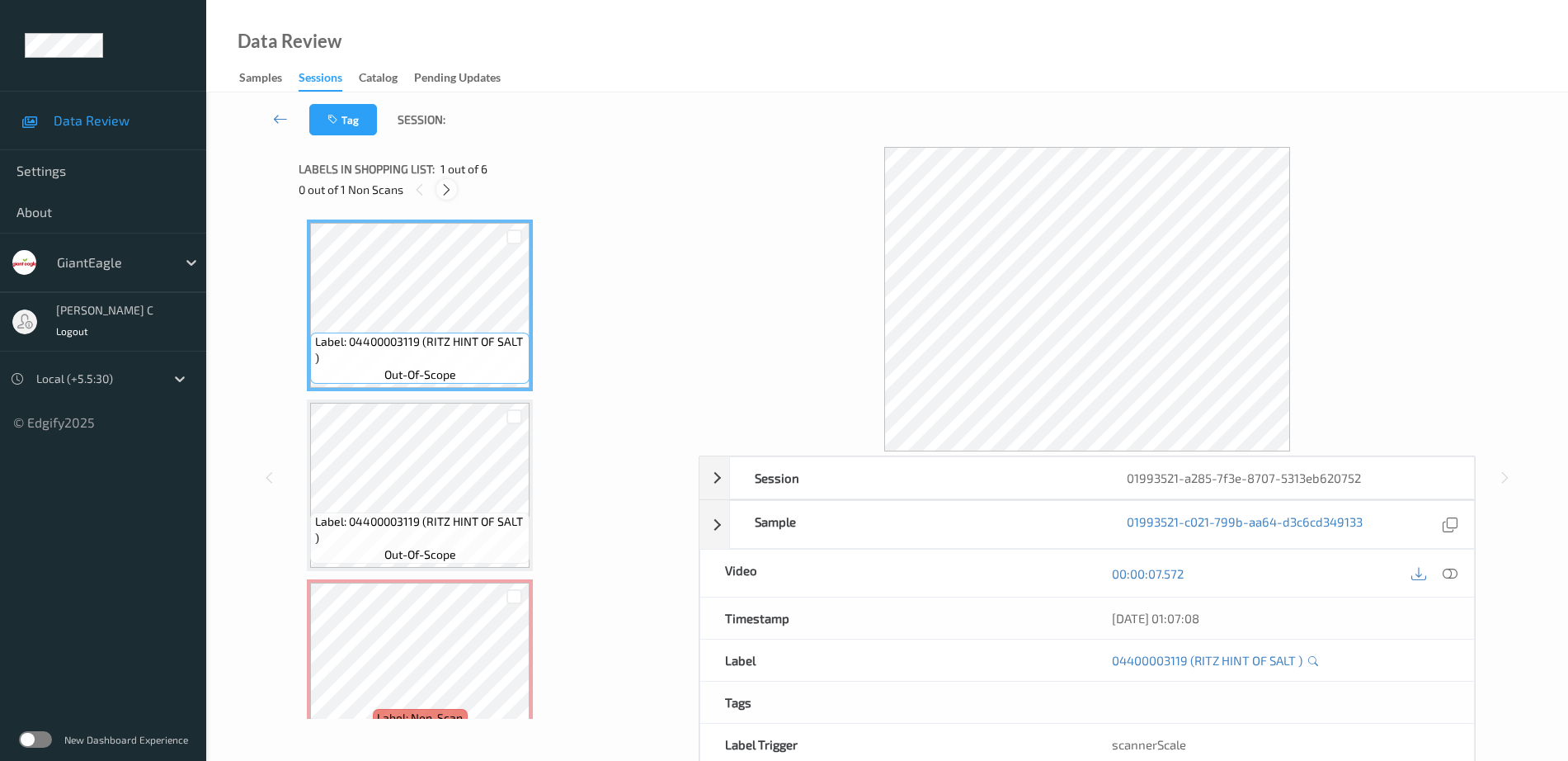
click at [451, 180] on div "0 out of 1 Non Scans" at bounding box center [492, 189] width 389 height 21
click at [451, 180] on div at bounding box center [446, 189] width 21 height 21
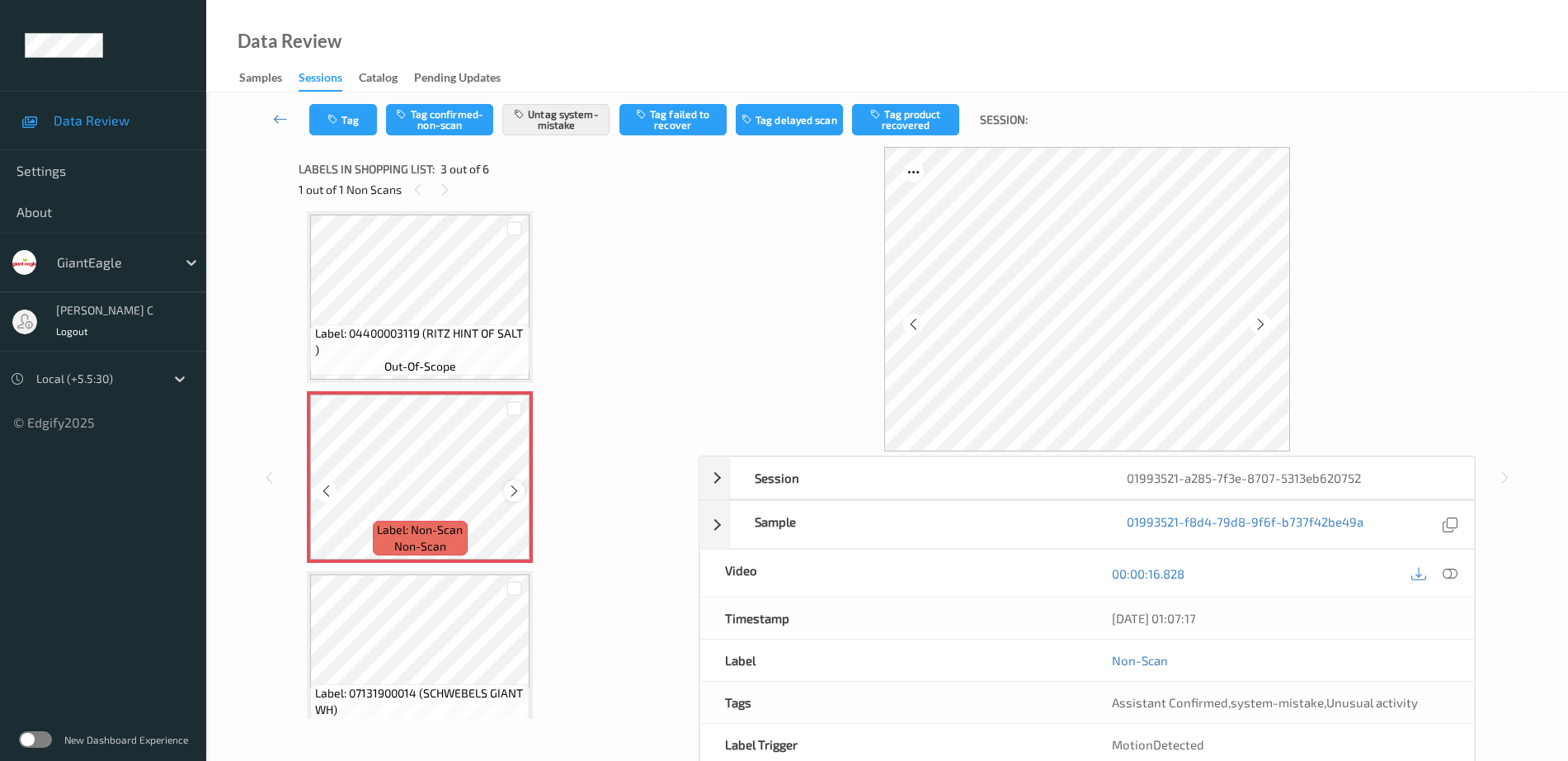
click at [515, 493] on icon at bounding box center [514, 491] width 14 height 15
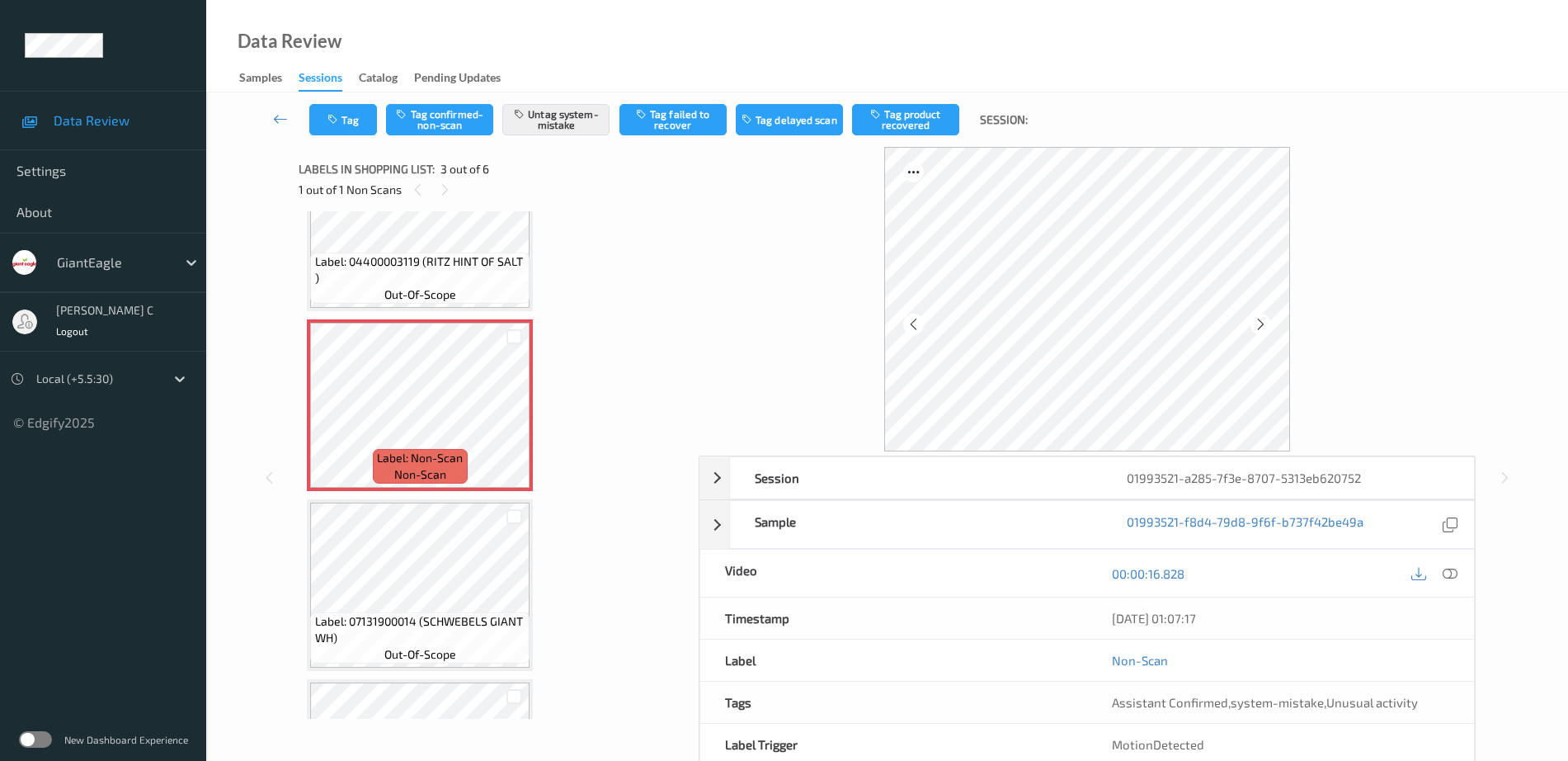
scroll to position [291, 0]
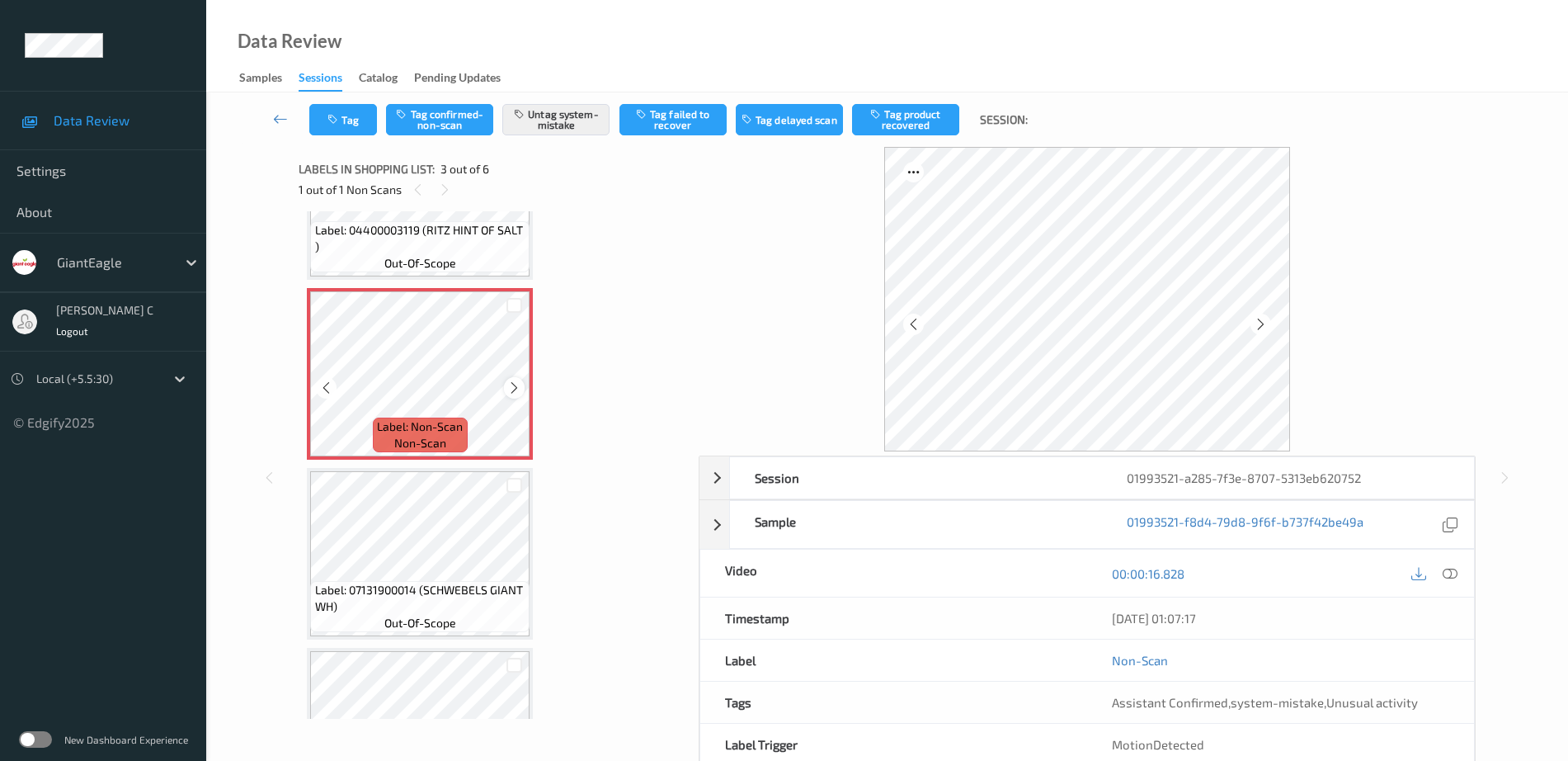
click at [516, 390] on icon at bounding box center [514, 388] width 14 height 15
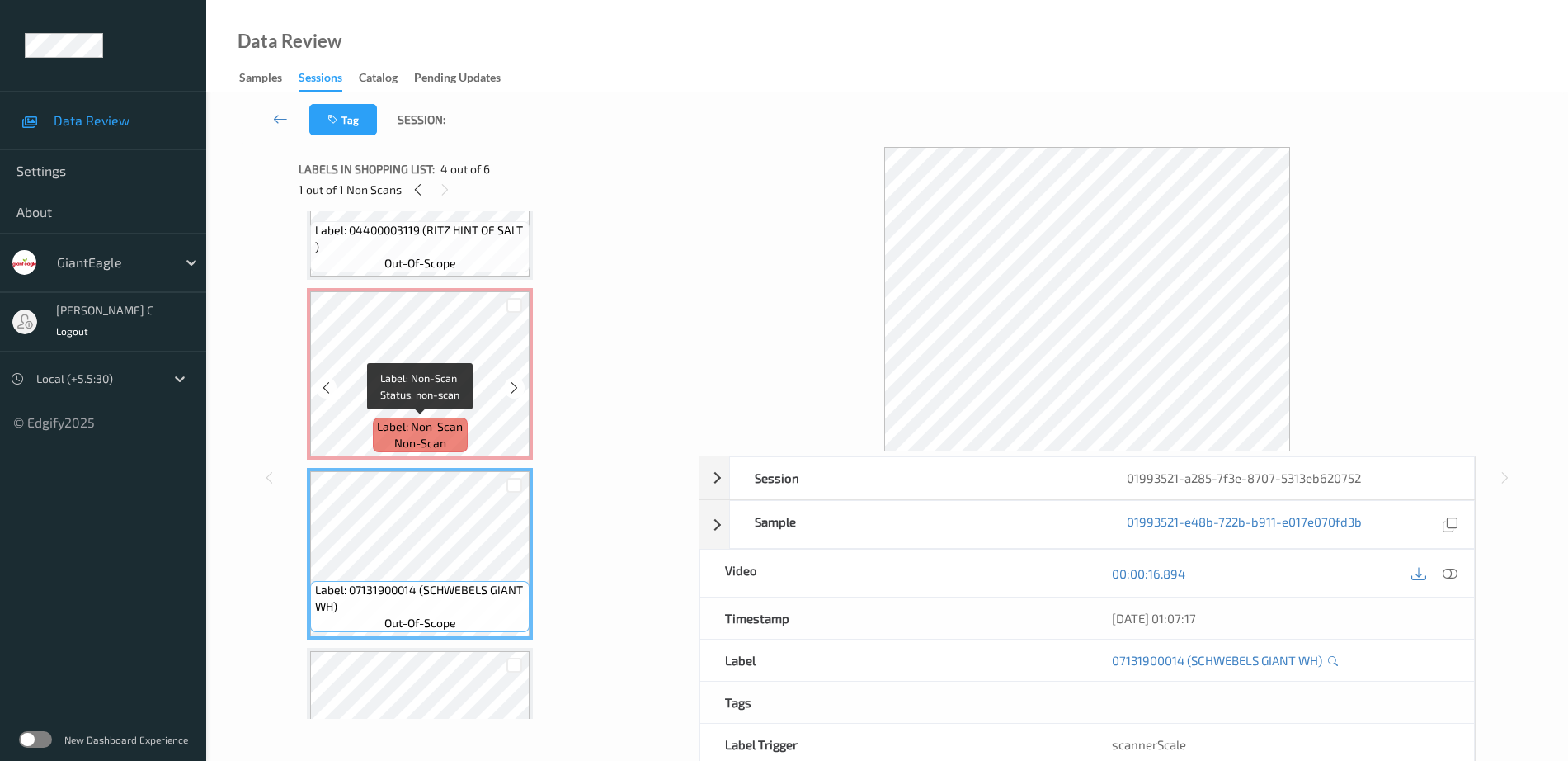
click at [438, 435] on span "non-scan" at bounding box center [420, 443] width 52 height 17
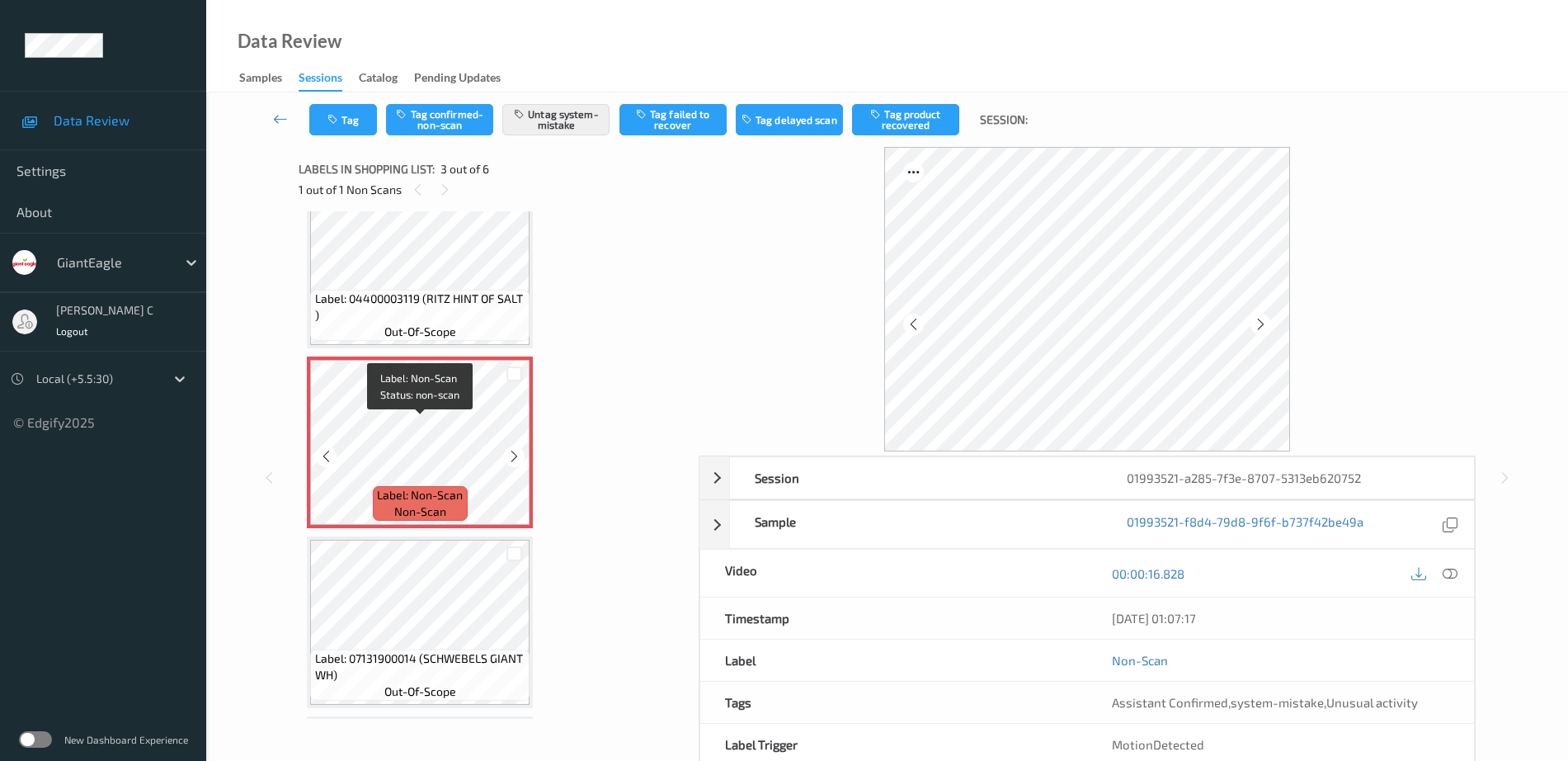
scroll to position [188, 0]
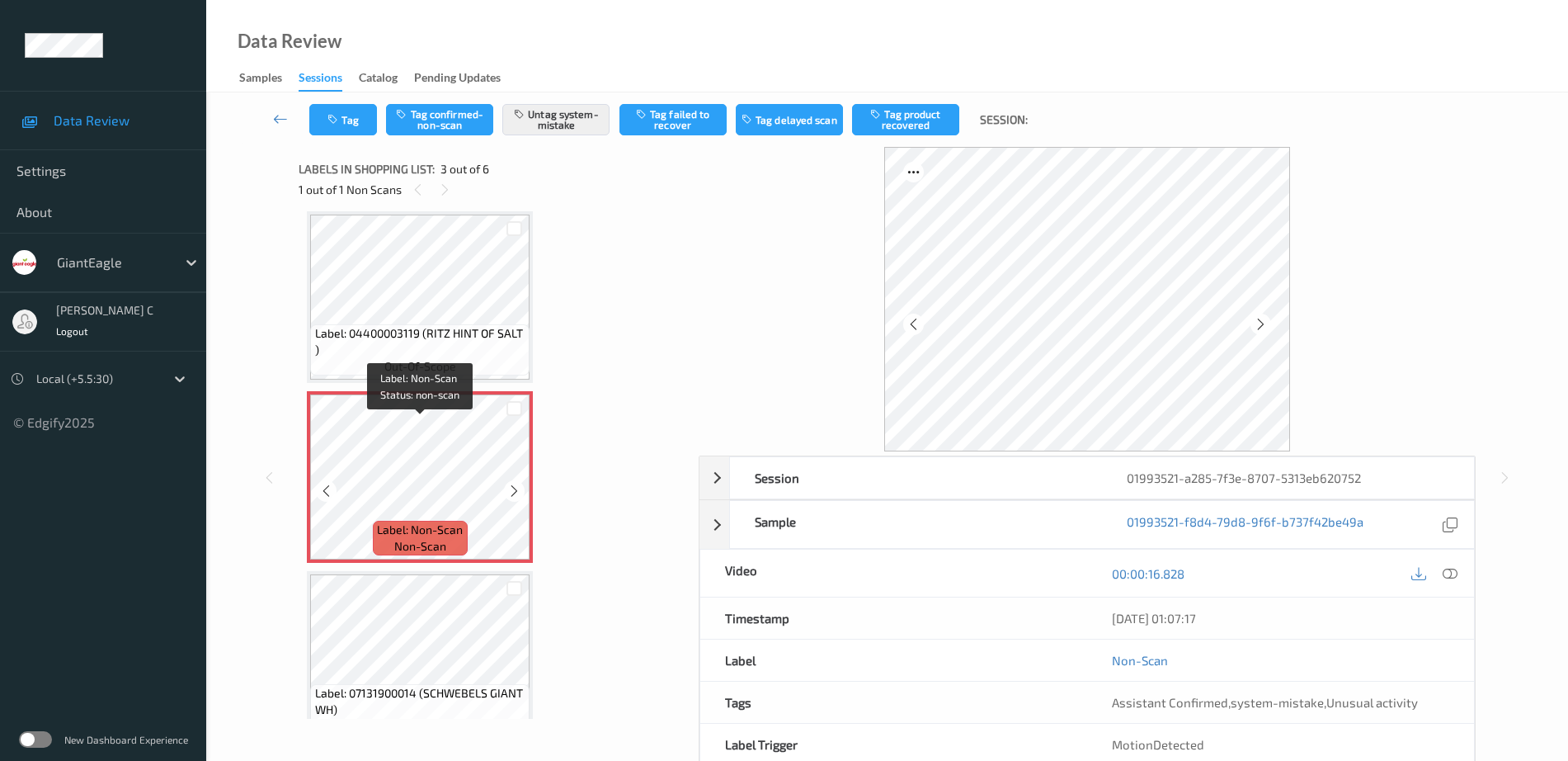
click at [445, 328] on span "Label: 04400003119 (RITZ HINT OF SALT )" at bounding box center [420, 341] width 211 height 33
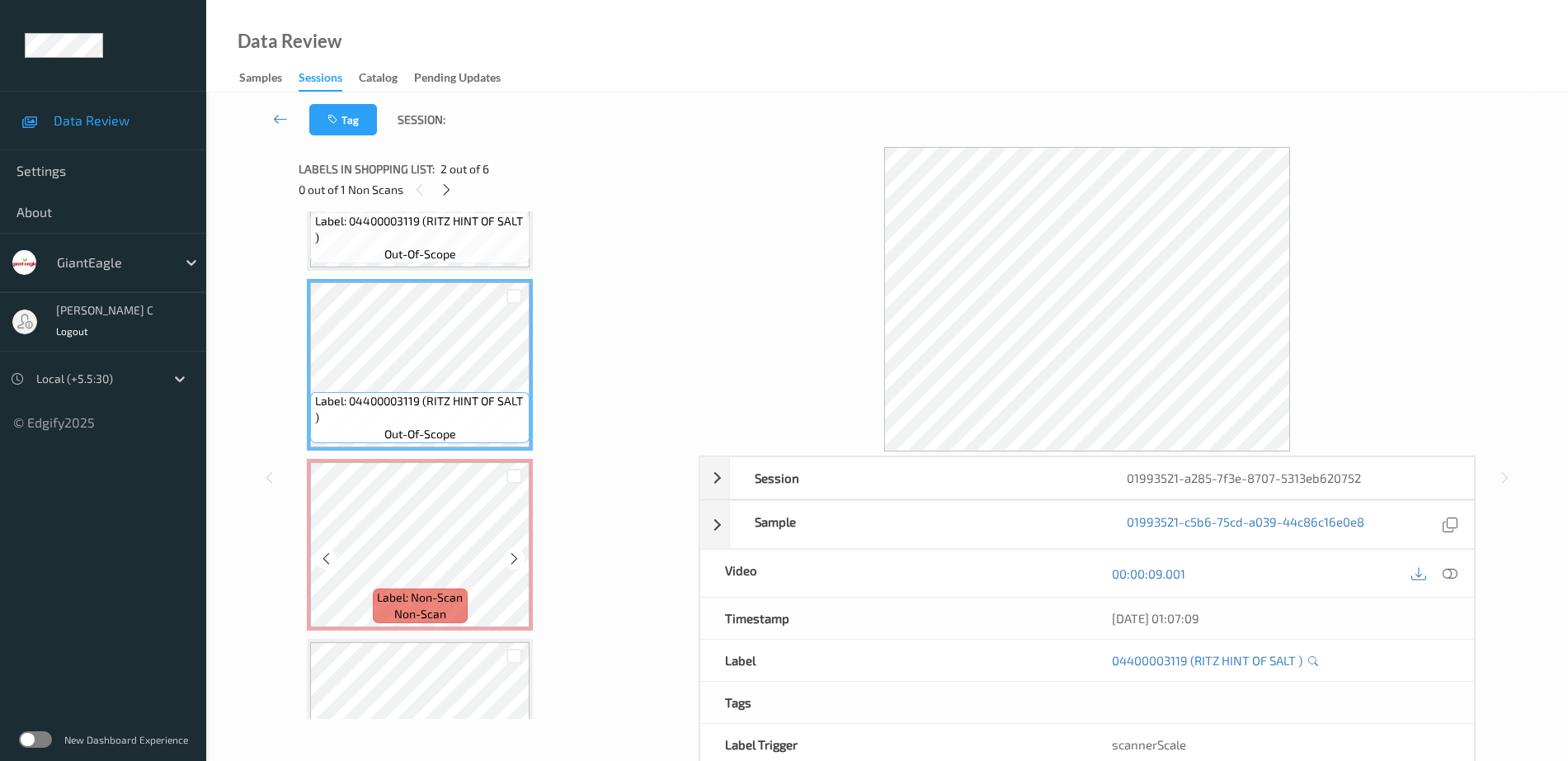
scroll to position [85, 0]
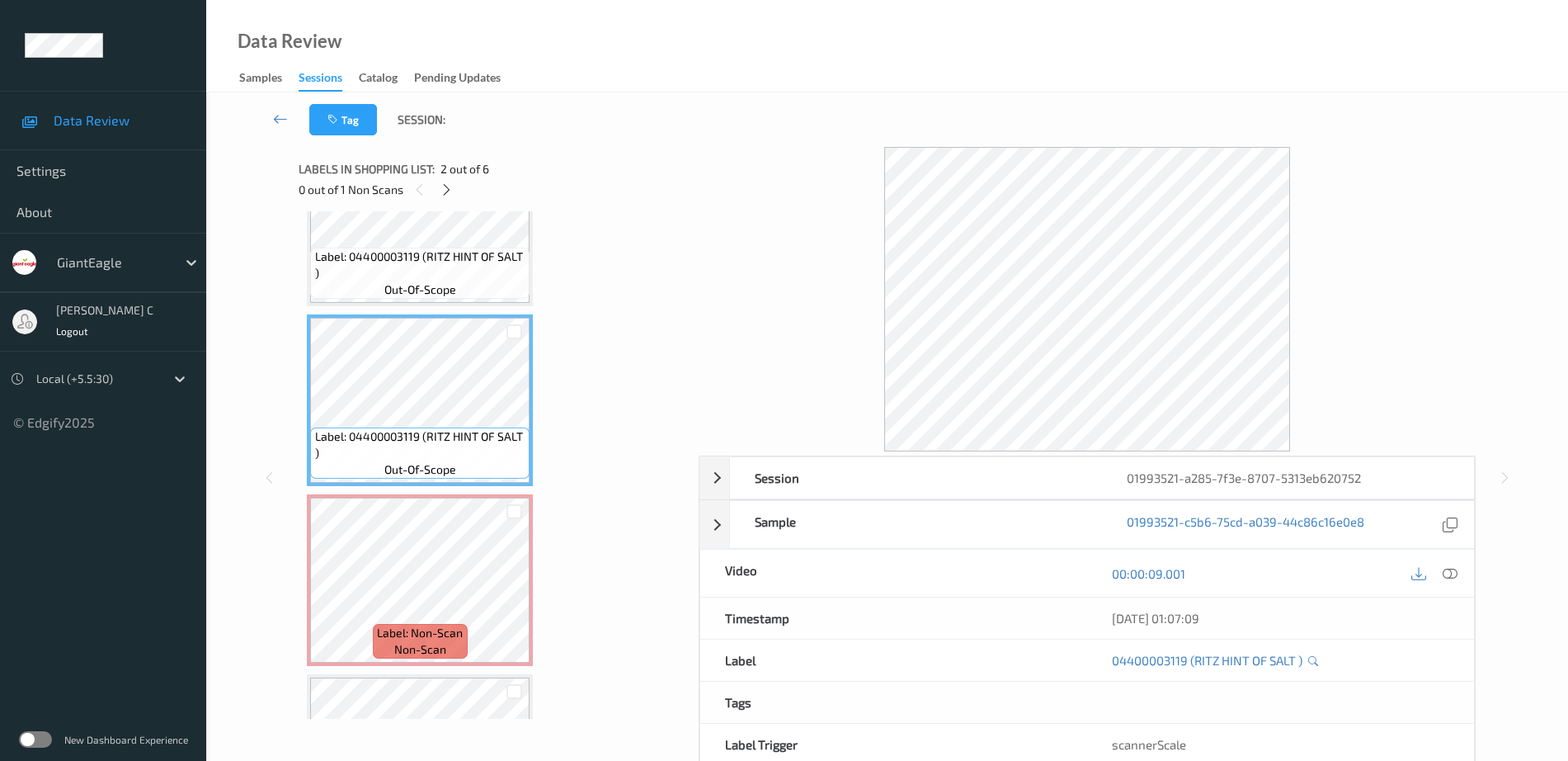
click at [411, 271] on span "Label: 04400003119 (RITZ HINT OF SALT )" at bounding box center [420, 264] width 211 height 33
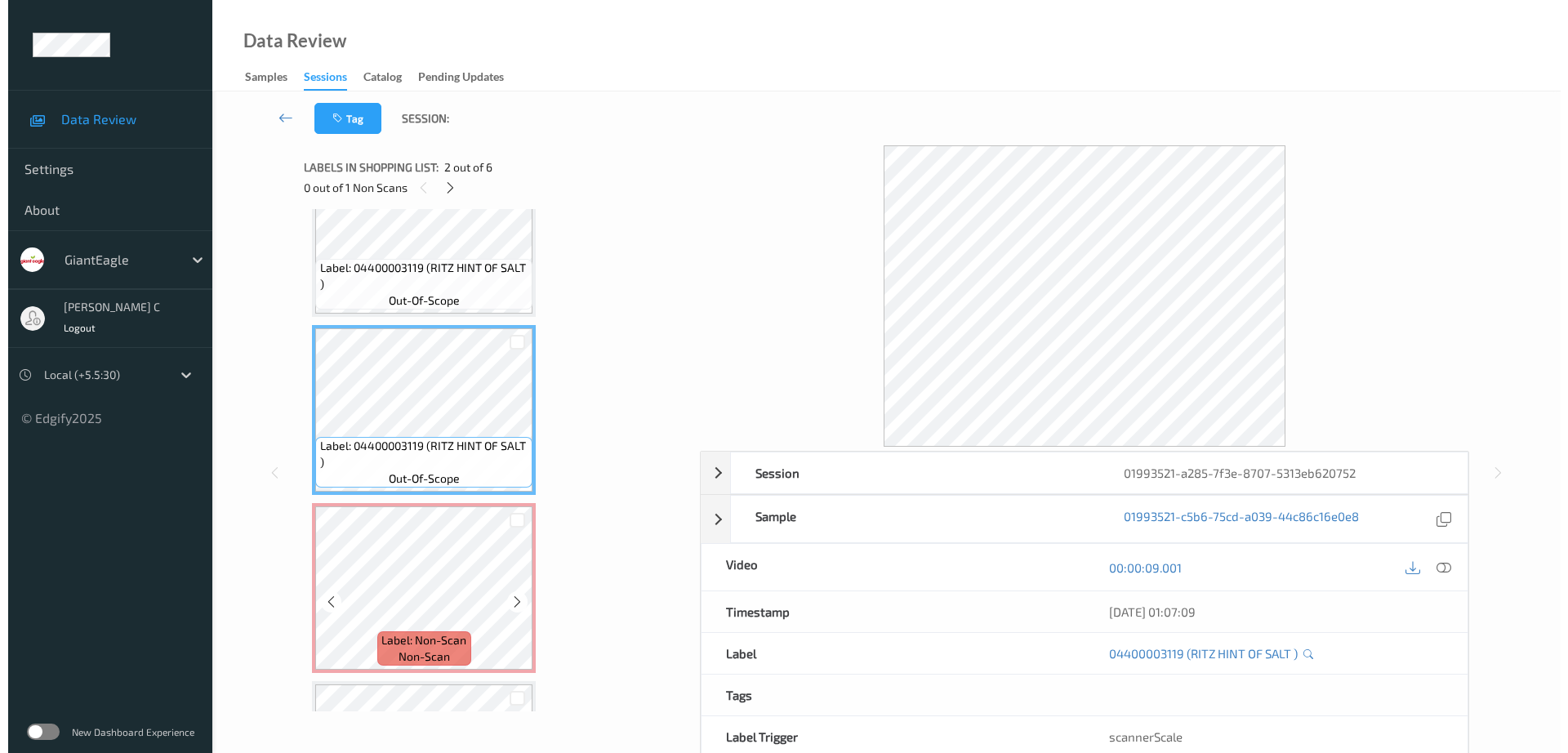
scroll to position [102, 0]
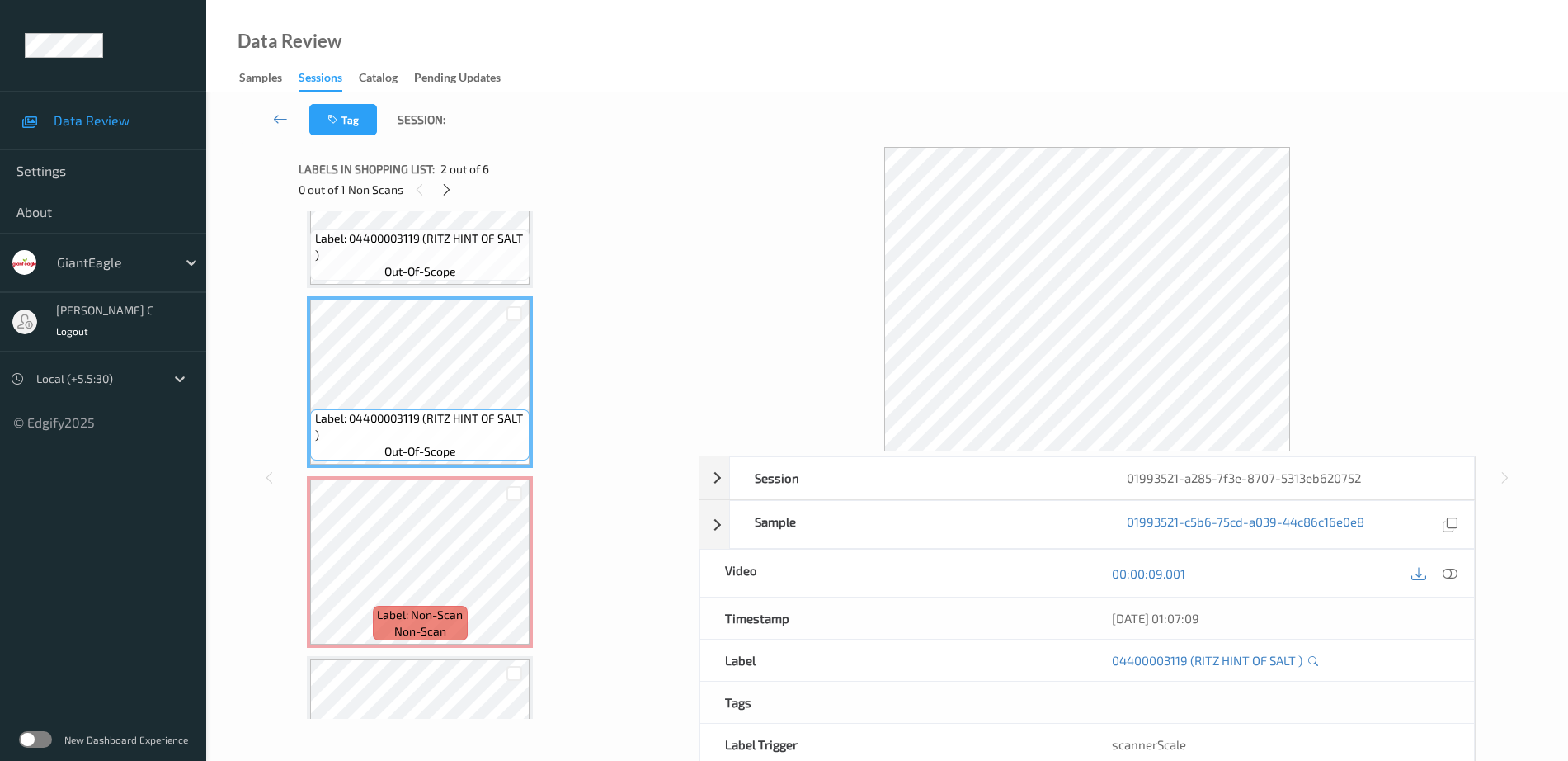
click at [1443, 572] on icon at bounding box center [1450, 574] width 15 height 15
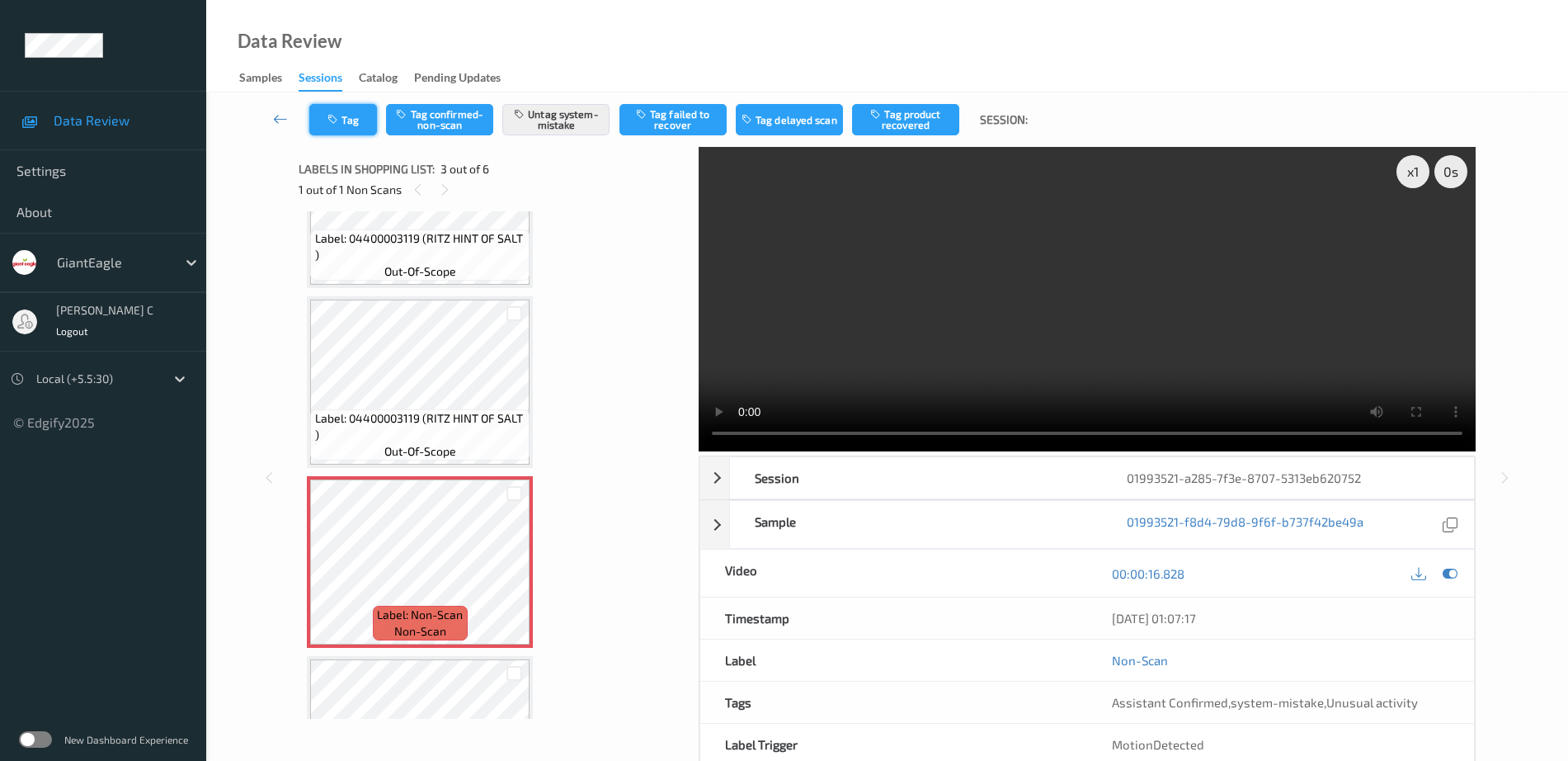
click at [363, 116] on button "Tag" at bounding box center [343, 120] width 68 height 32
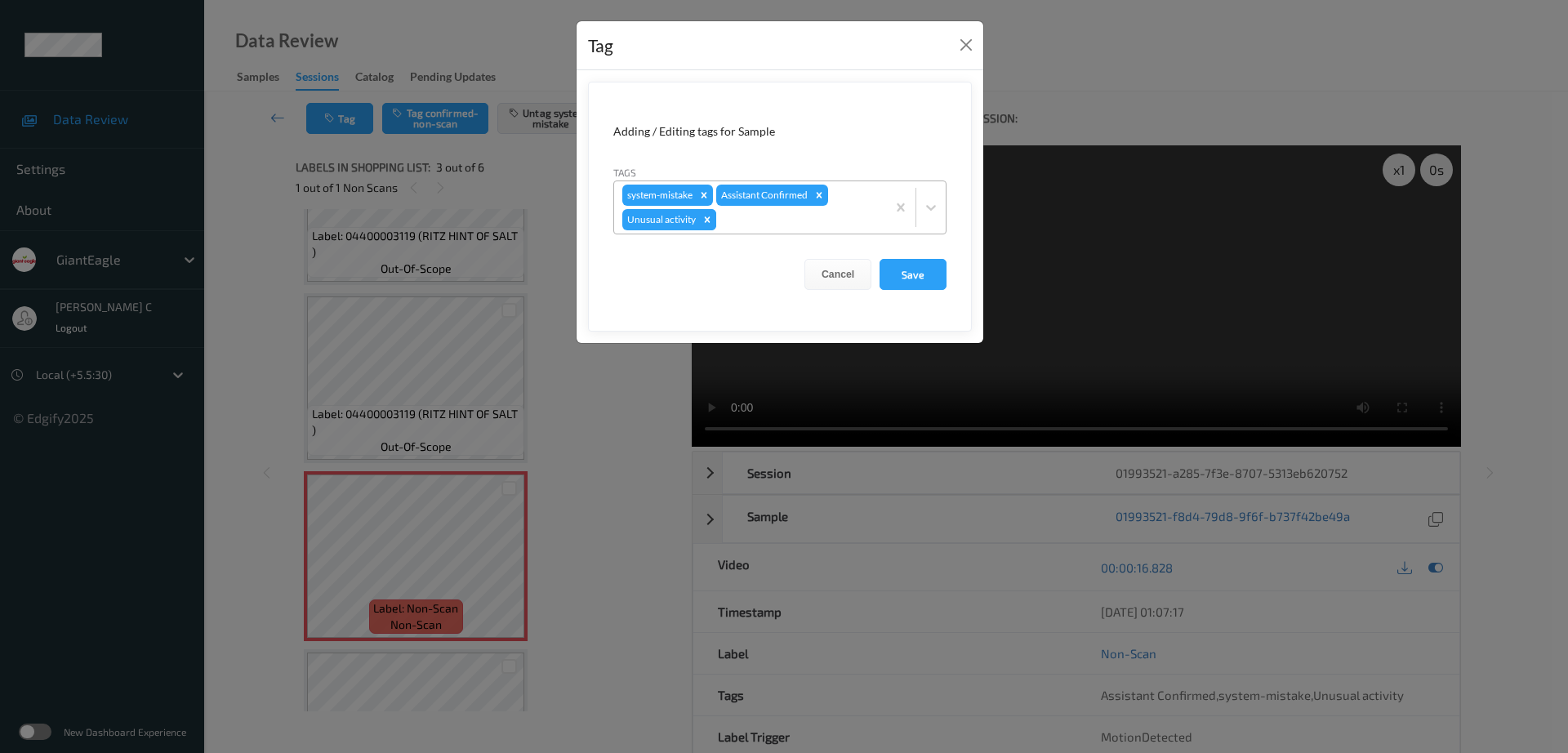
click at [707, 222] on icon "Remove Unusual activity" at bounding box center [707, 220] width 12 height 12
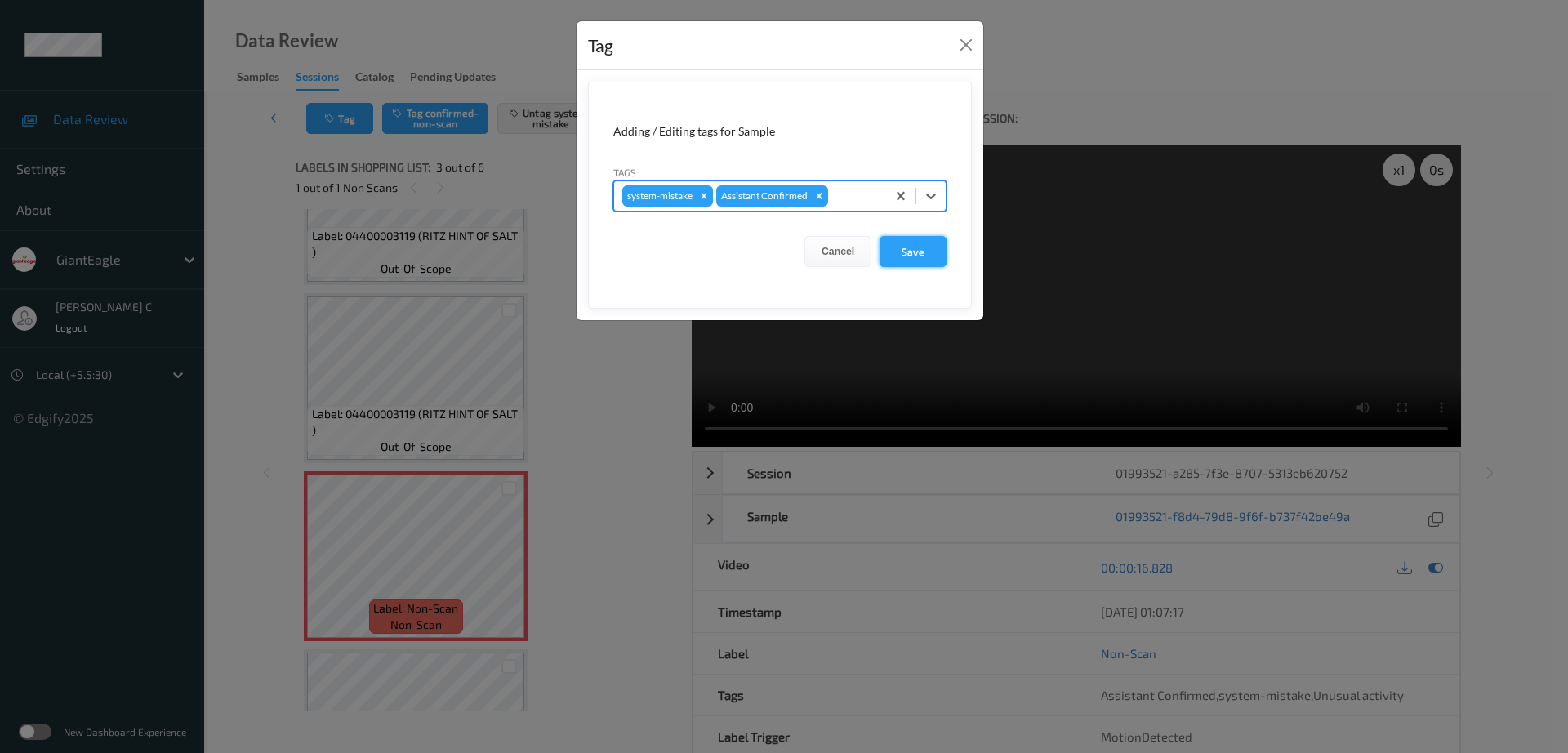
click at [909, 266] on button "Save" at bounding box center [913, 252] width 67 height 31
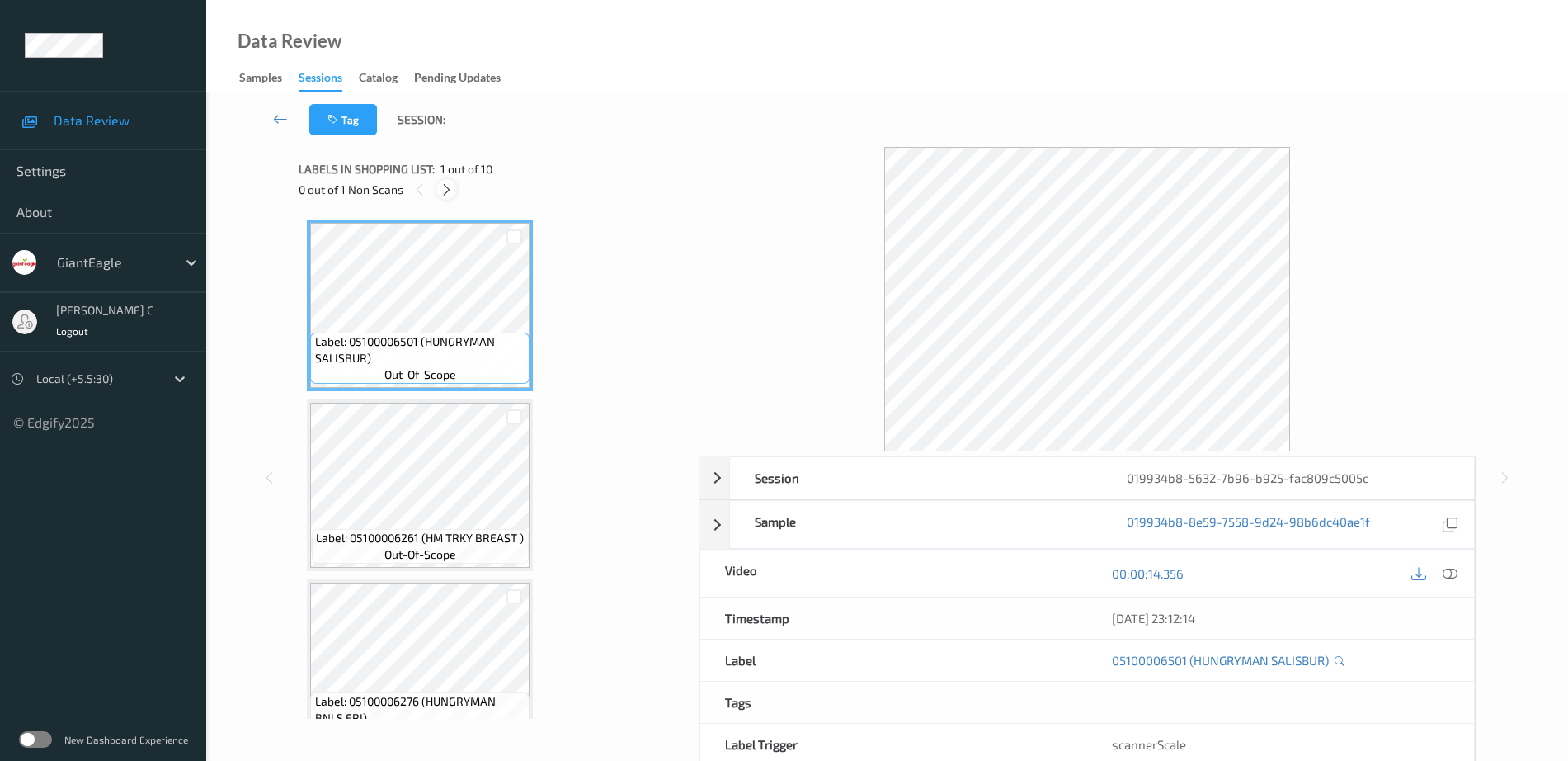
click at [454, 186] on div at bounding box center [446, 189] width 21 height 21
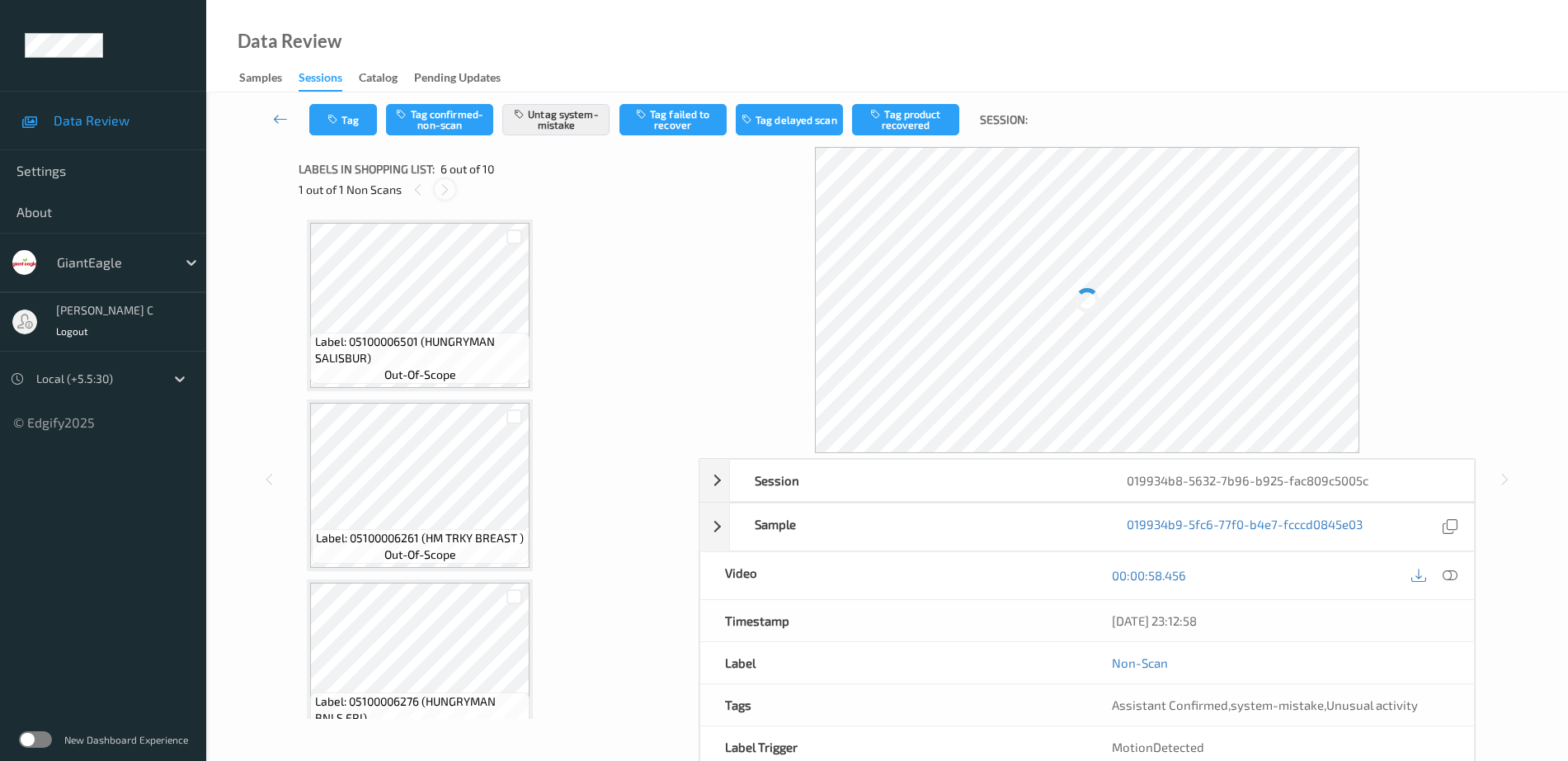
scroll to position [728, 0]
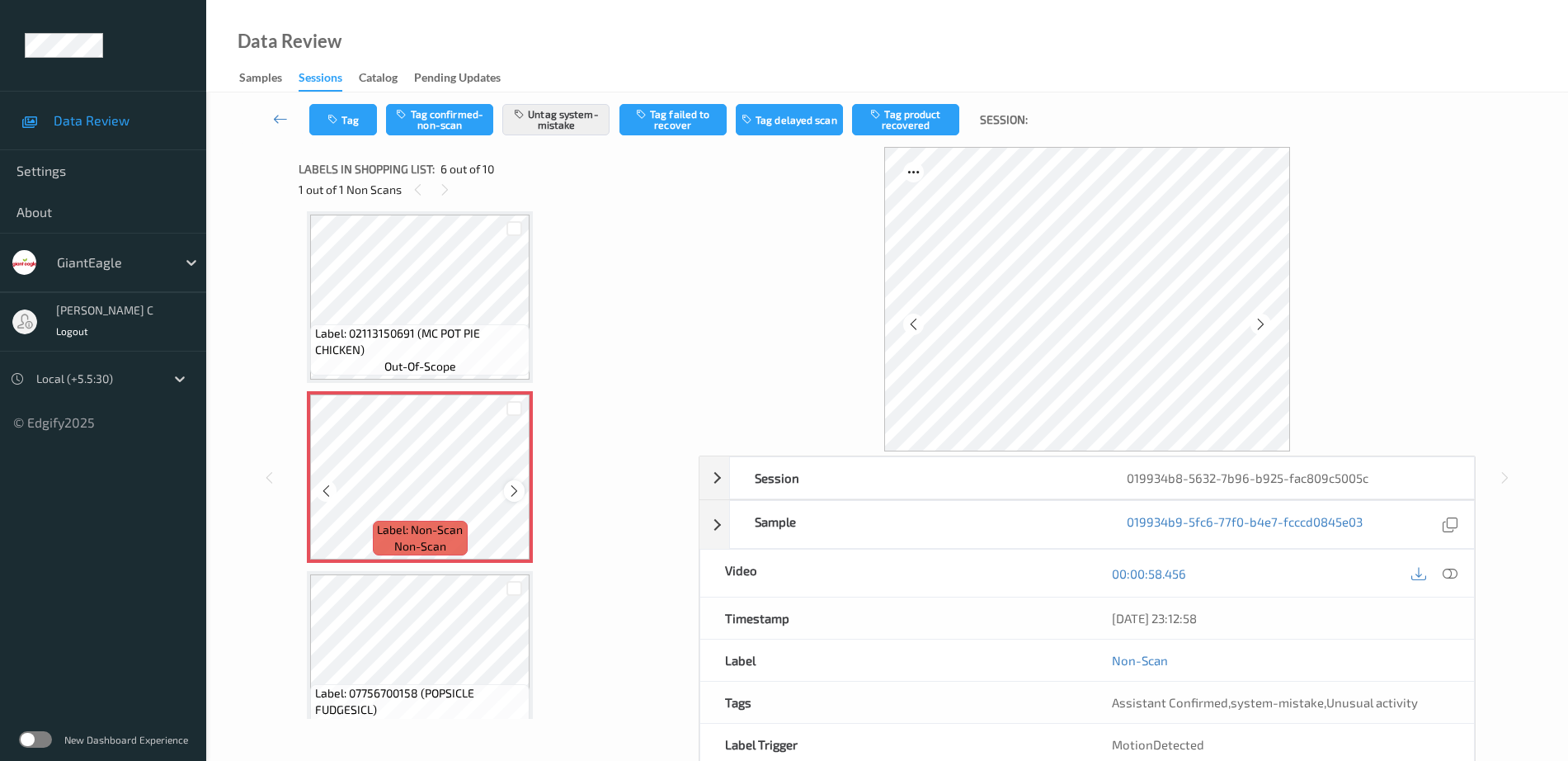
click at [521, 494] on icon at bounding box center [514, 491] width 14 height 15
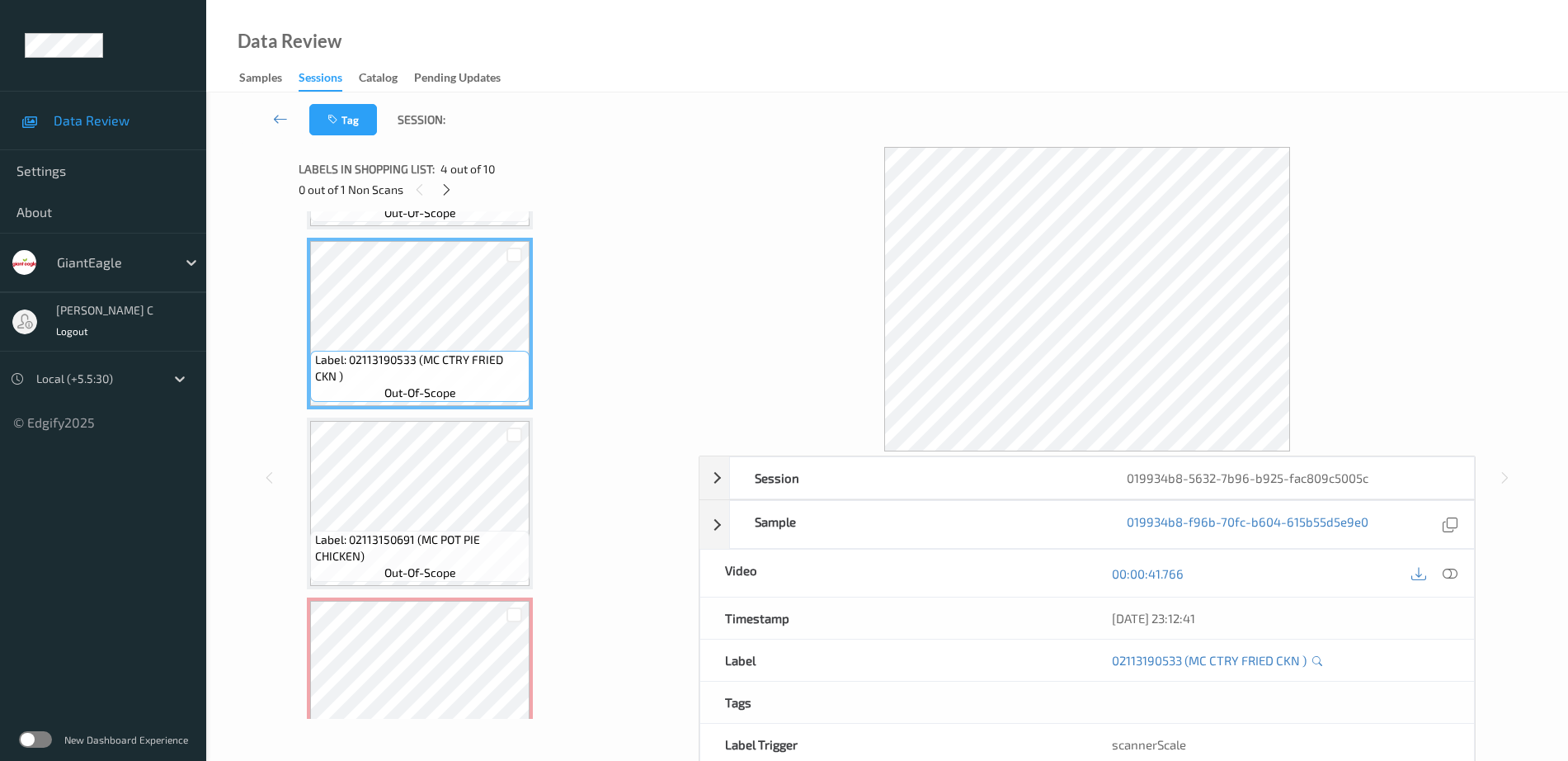
scroll to position [418, 0]
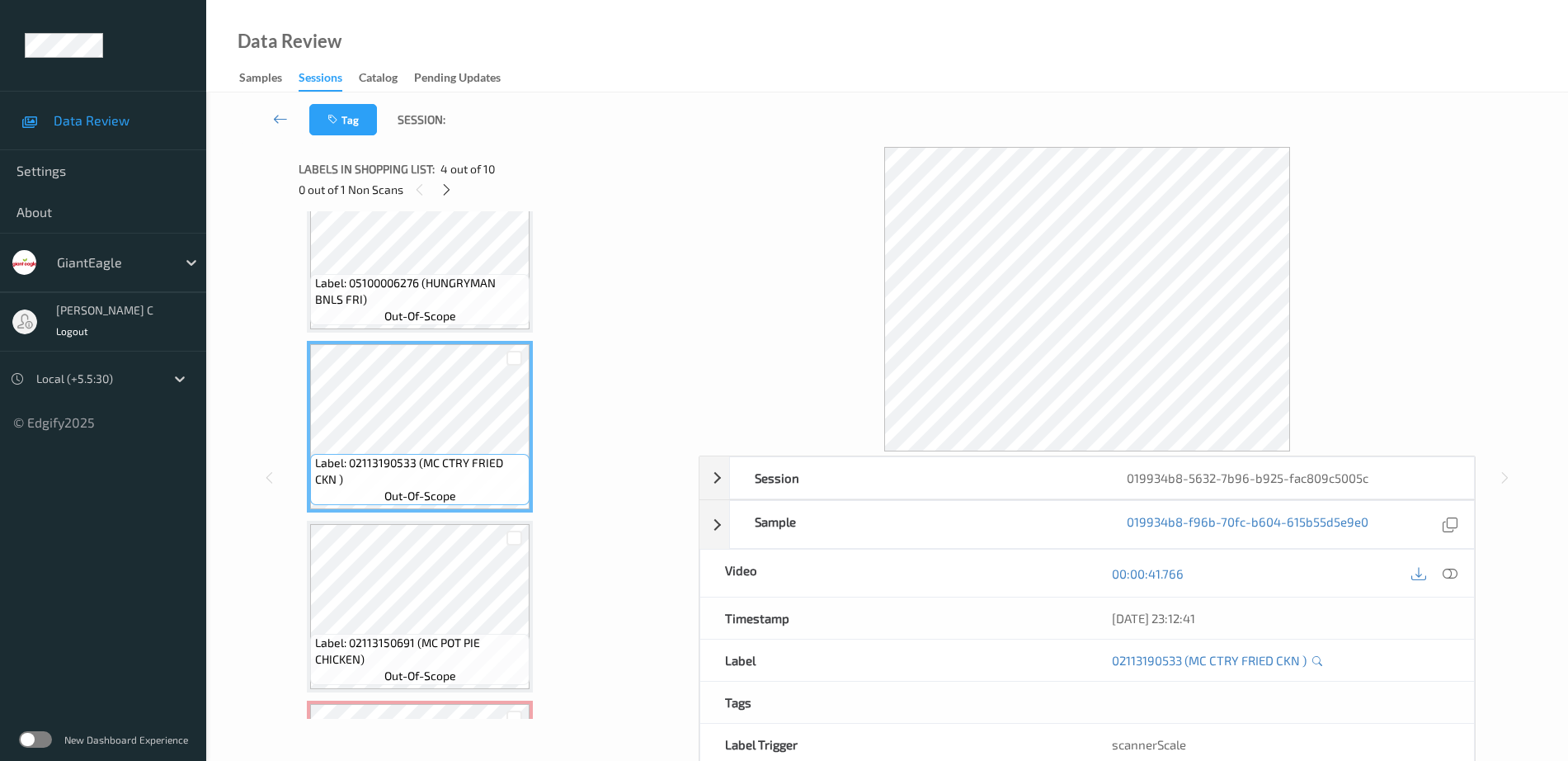
click at [423, 302] on span "Label: 05100006276 (HUNGRYMAN BNLS FRI)" at bounding box center [420, 291] width 211 height 33
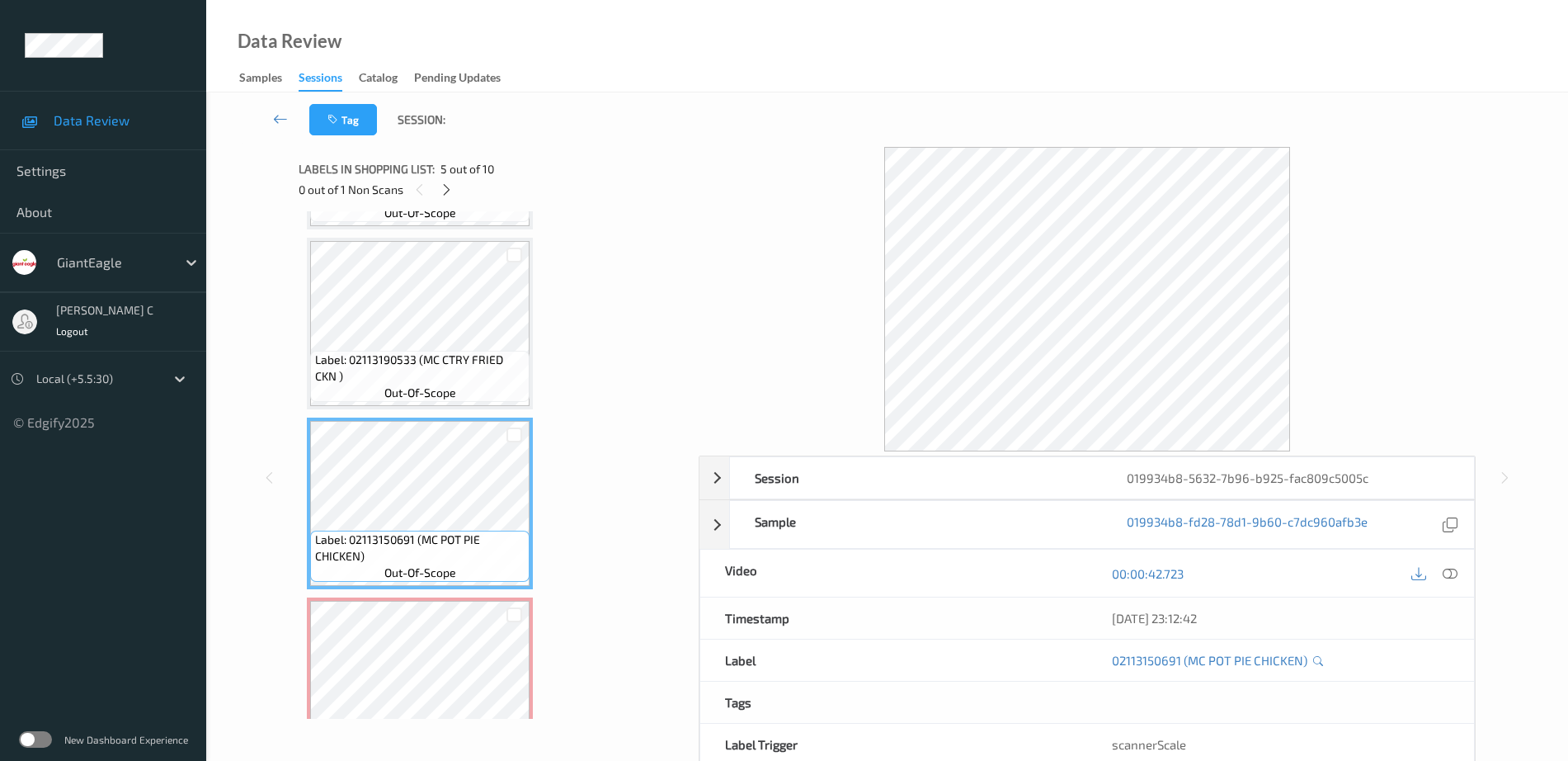
scroll to position [625, 0]
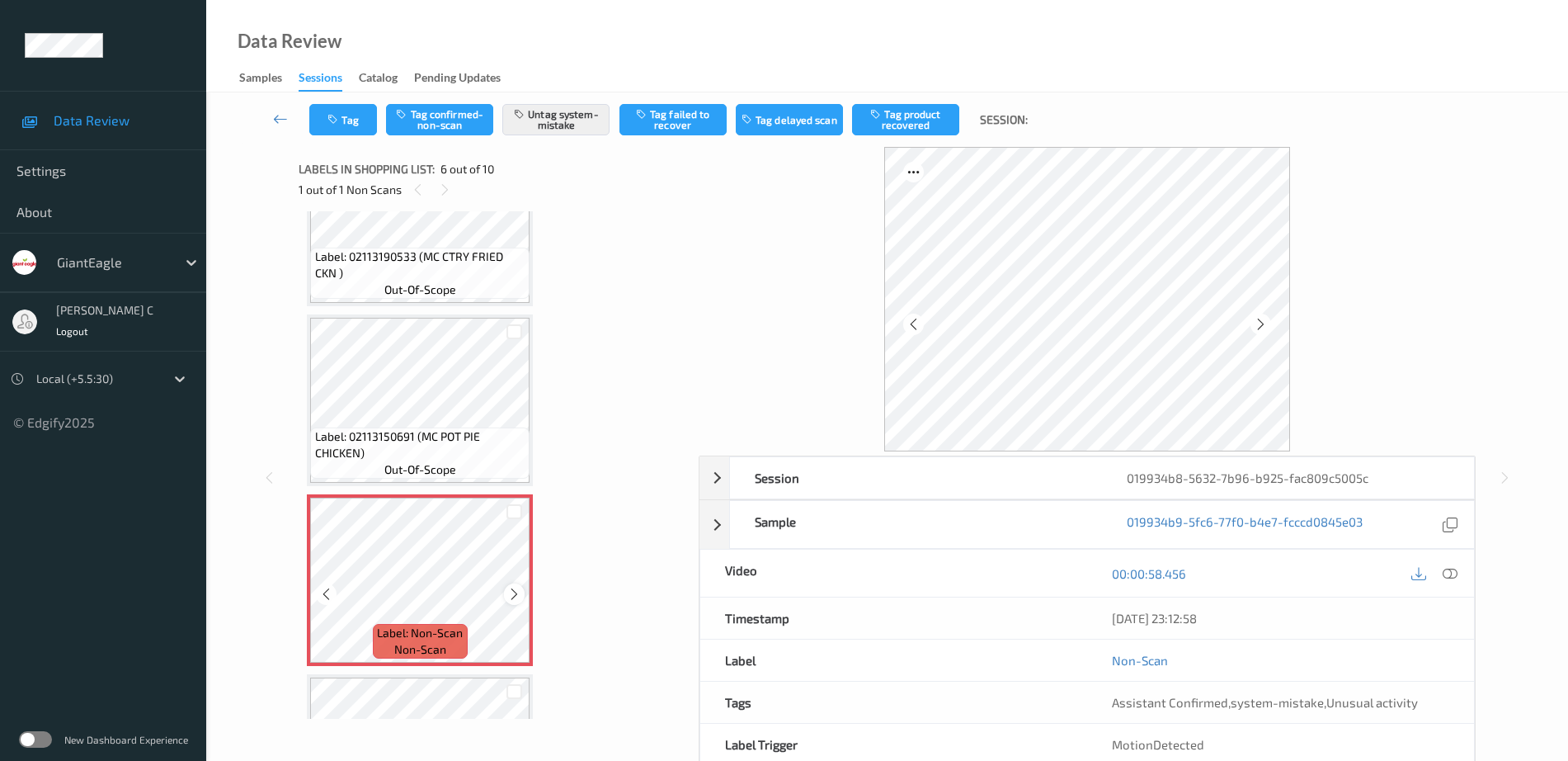
click at [512, 600] on icon at bounding box center [514, 595] width 14 height 15
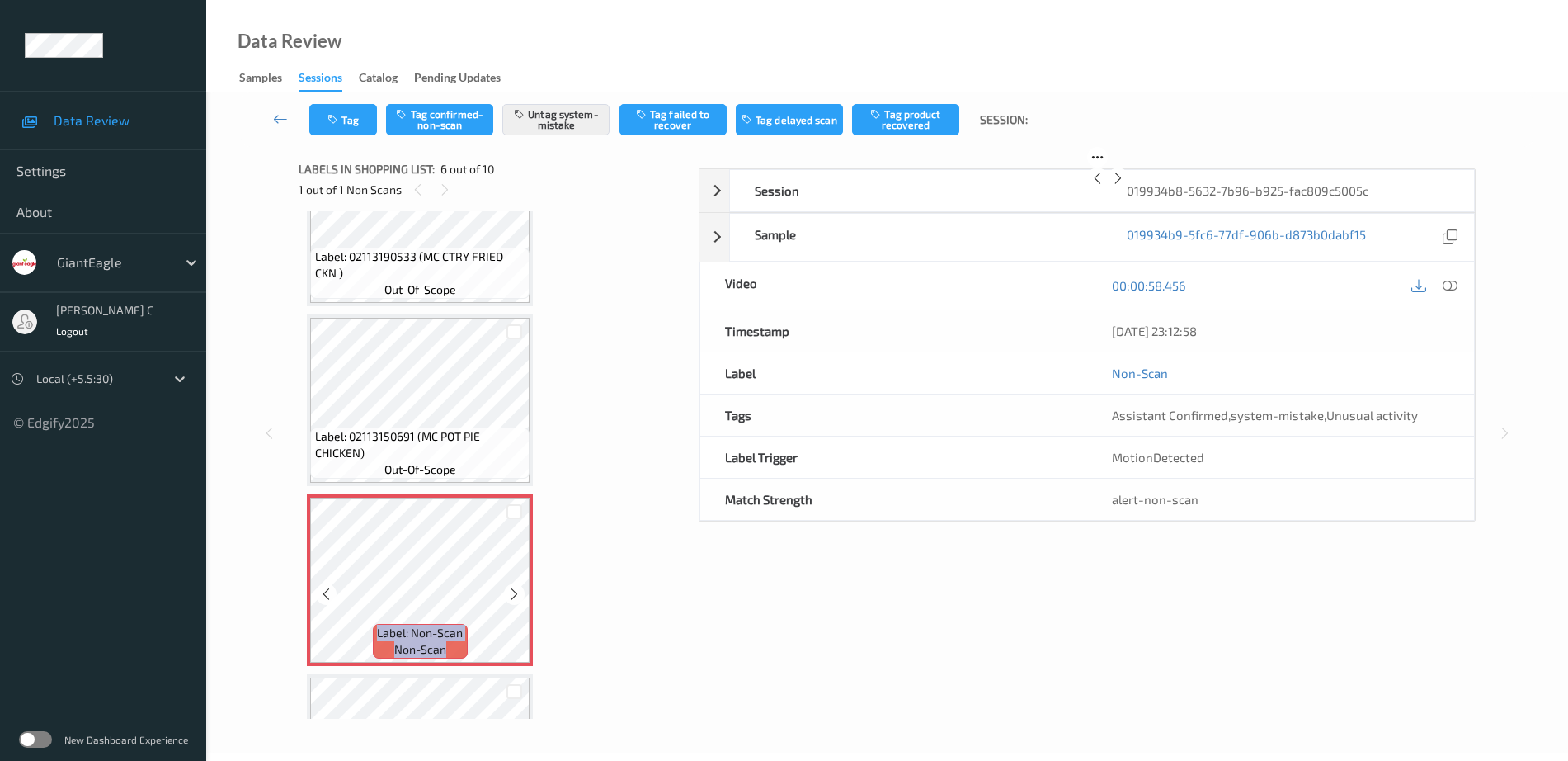
click at [512, 600] on icon at bounding box center [514, 595] width 14 height 15
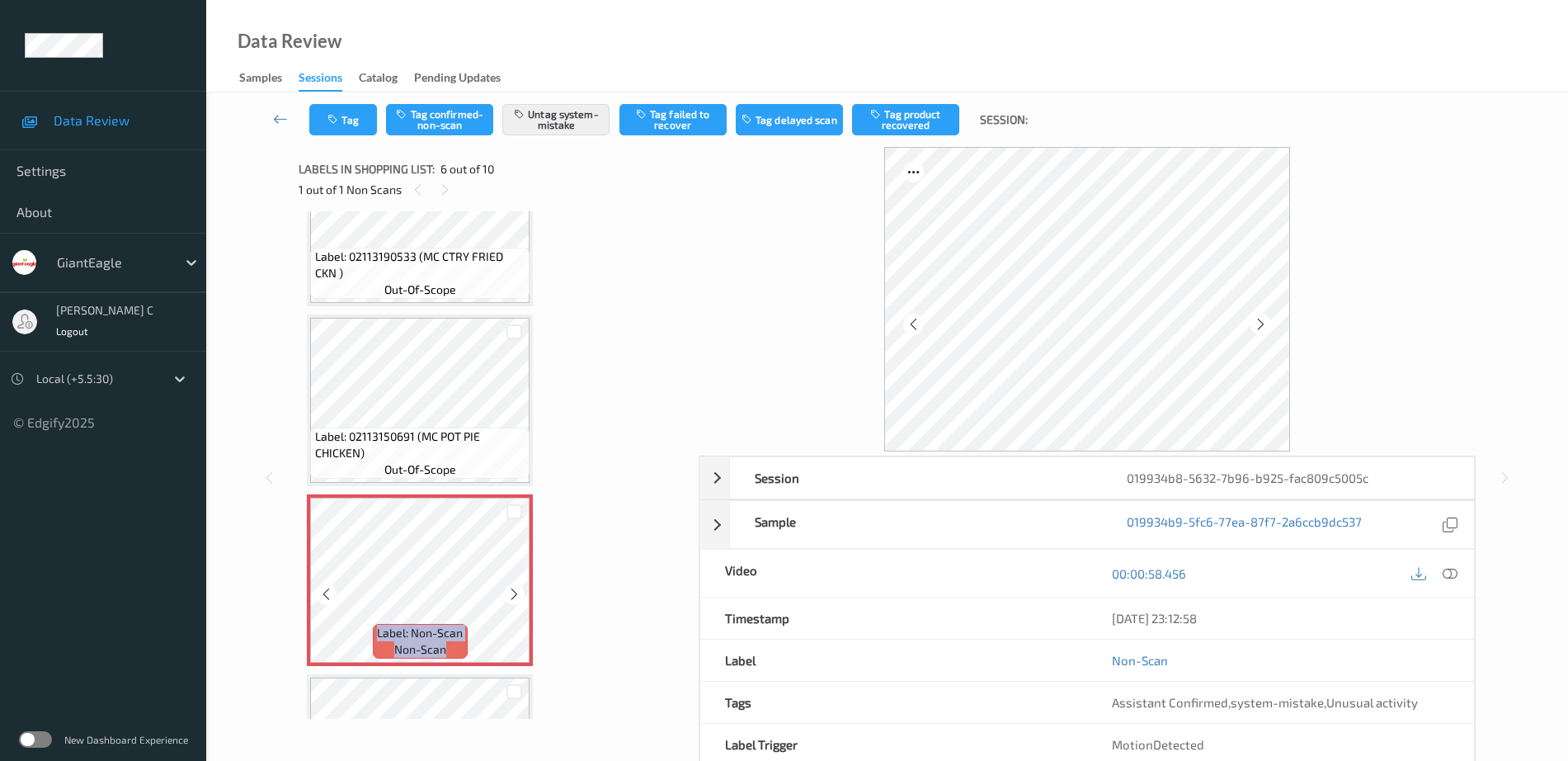
click at [512, 600] on icon at bounding box center [514, 595] width 14 height 15
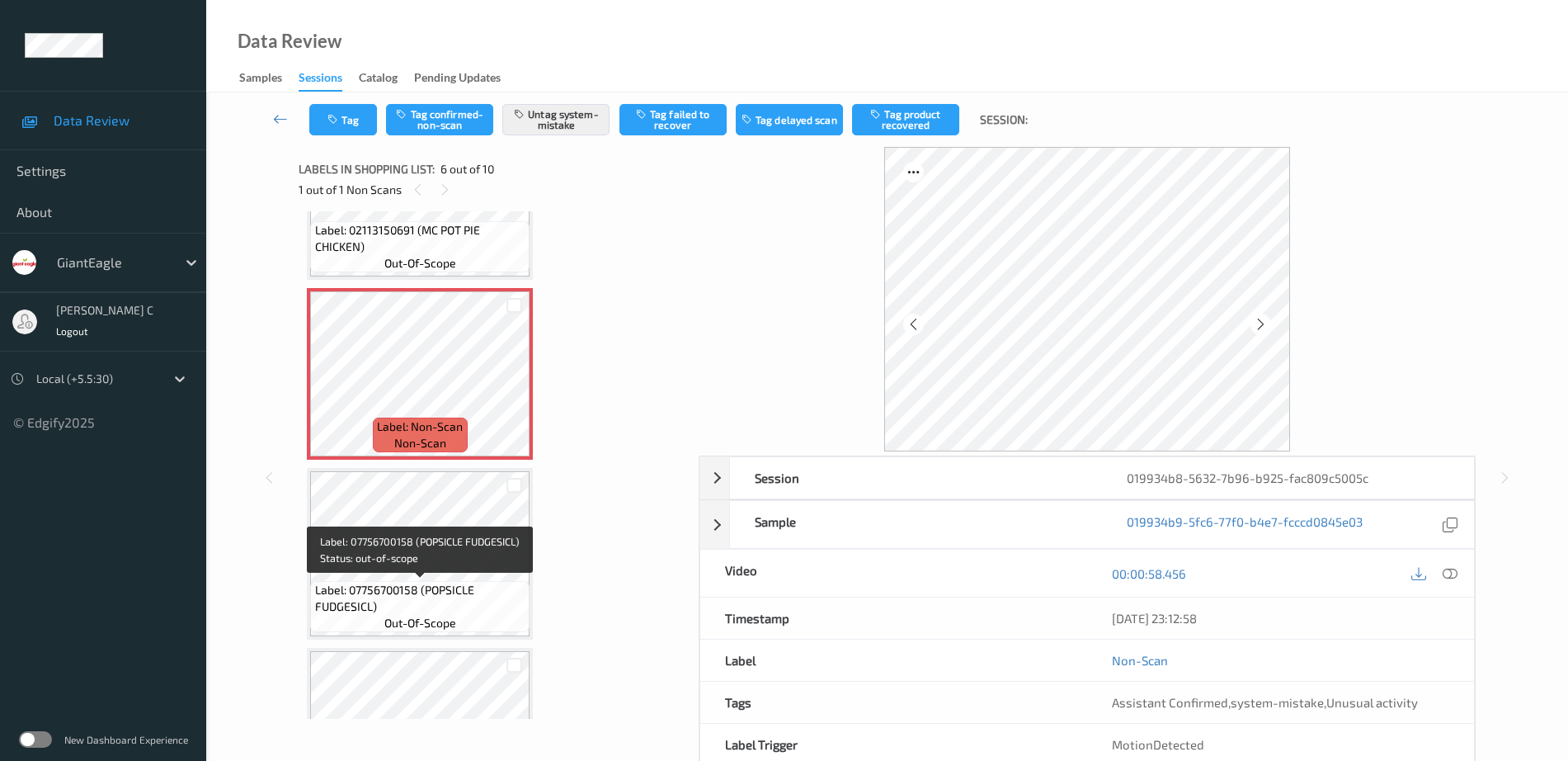
click at [454, 599] on span "Label: 07756700158 (POPSICLE FUDGESICL)" at bounding box center [420, 598] width 211 height 33
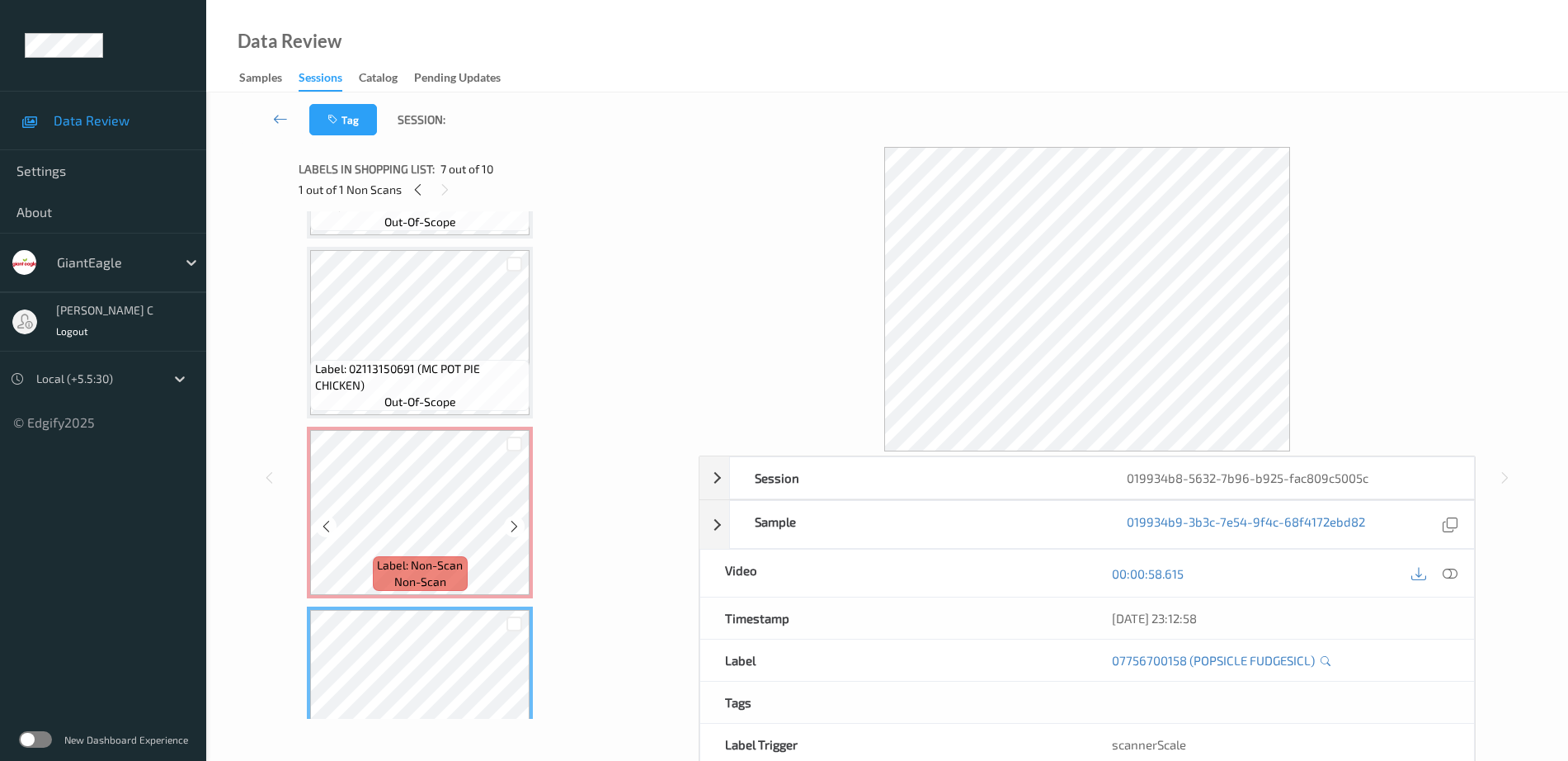
scroll to position [522, 0]
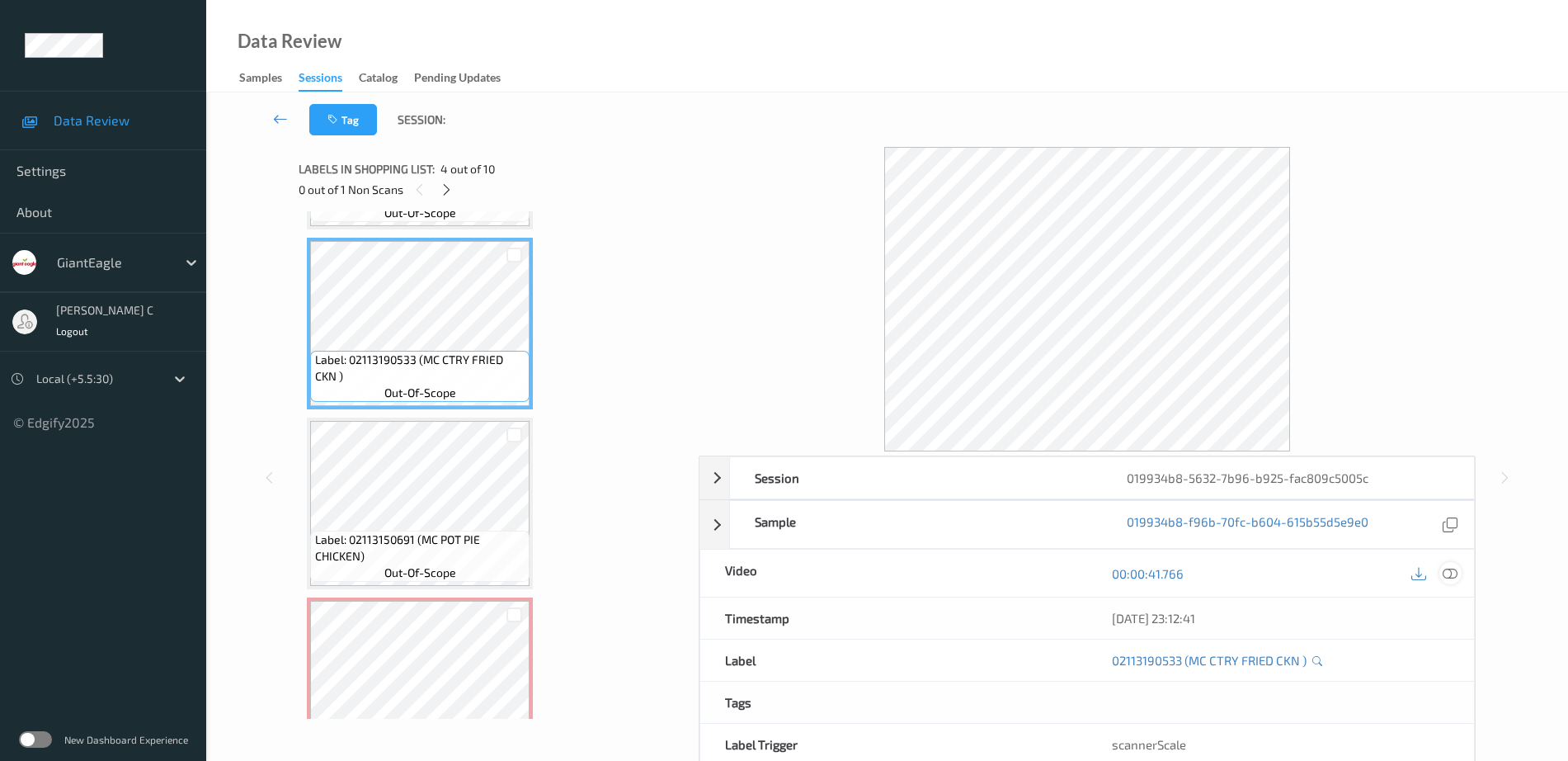
click at [1445, 569] on icon at bounding box center [1450, 574] width 15 height 15
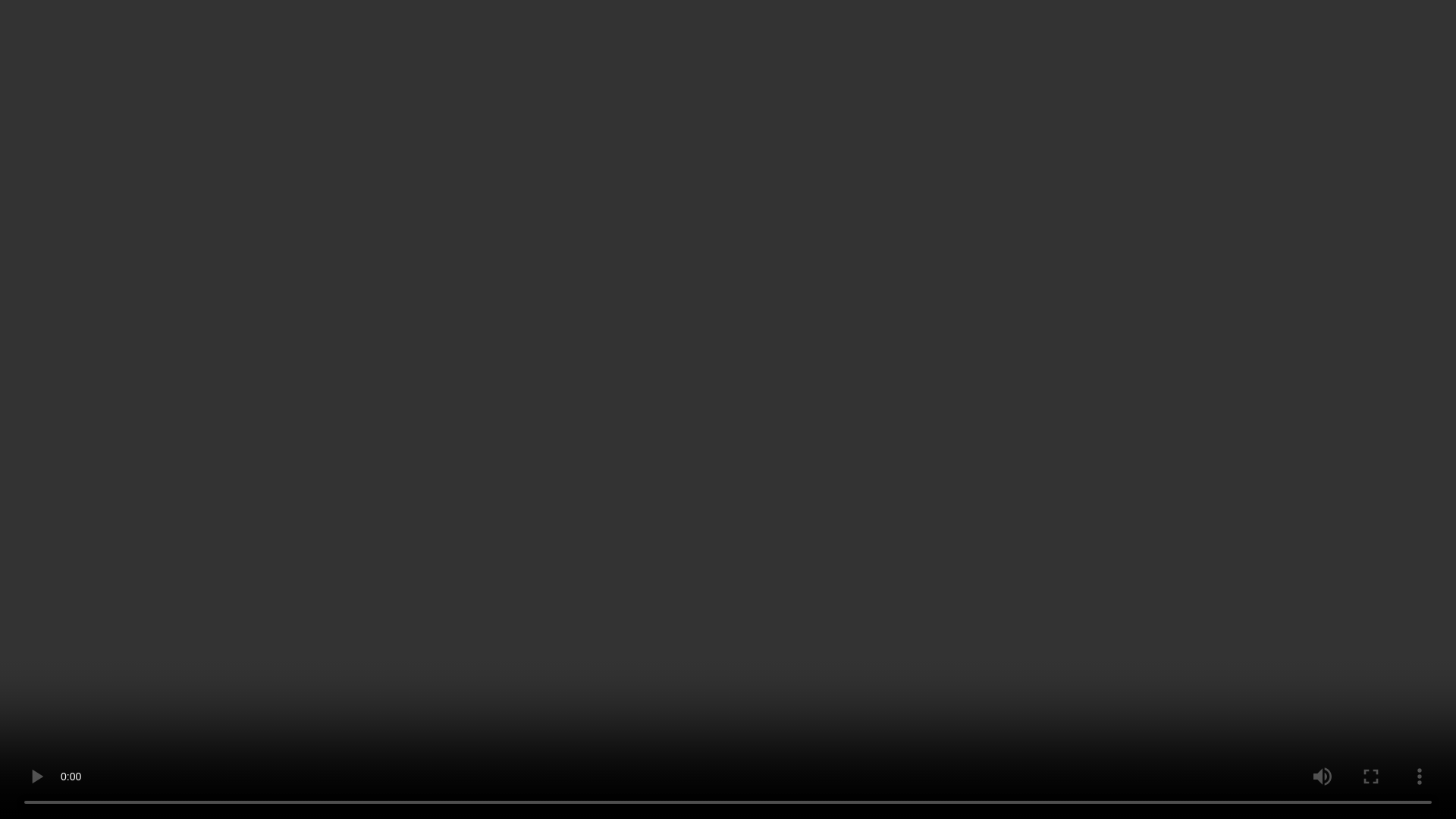
click at [1423, 666] on video at bounding box center [728, 410] width 1456 height 819
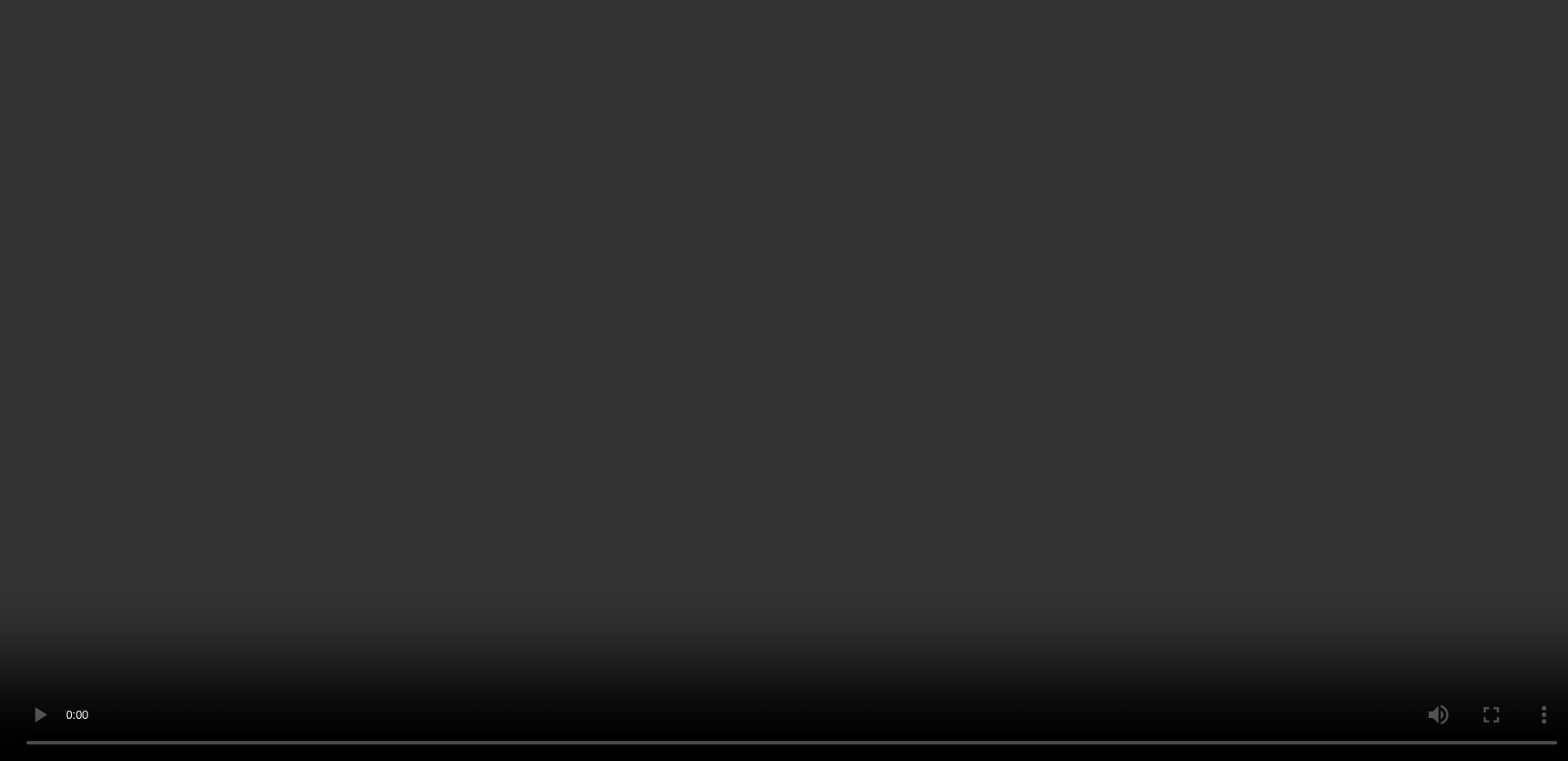
scroll to position [728, 0]
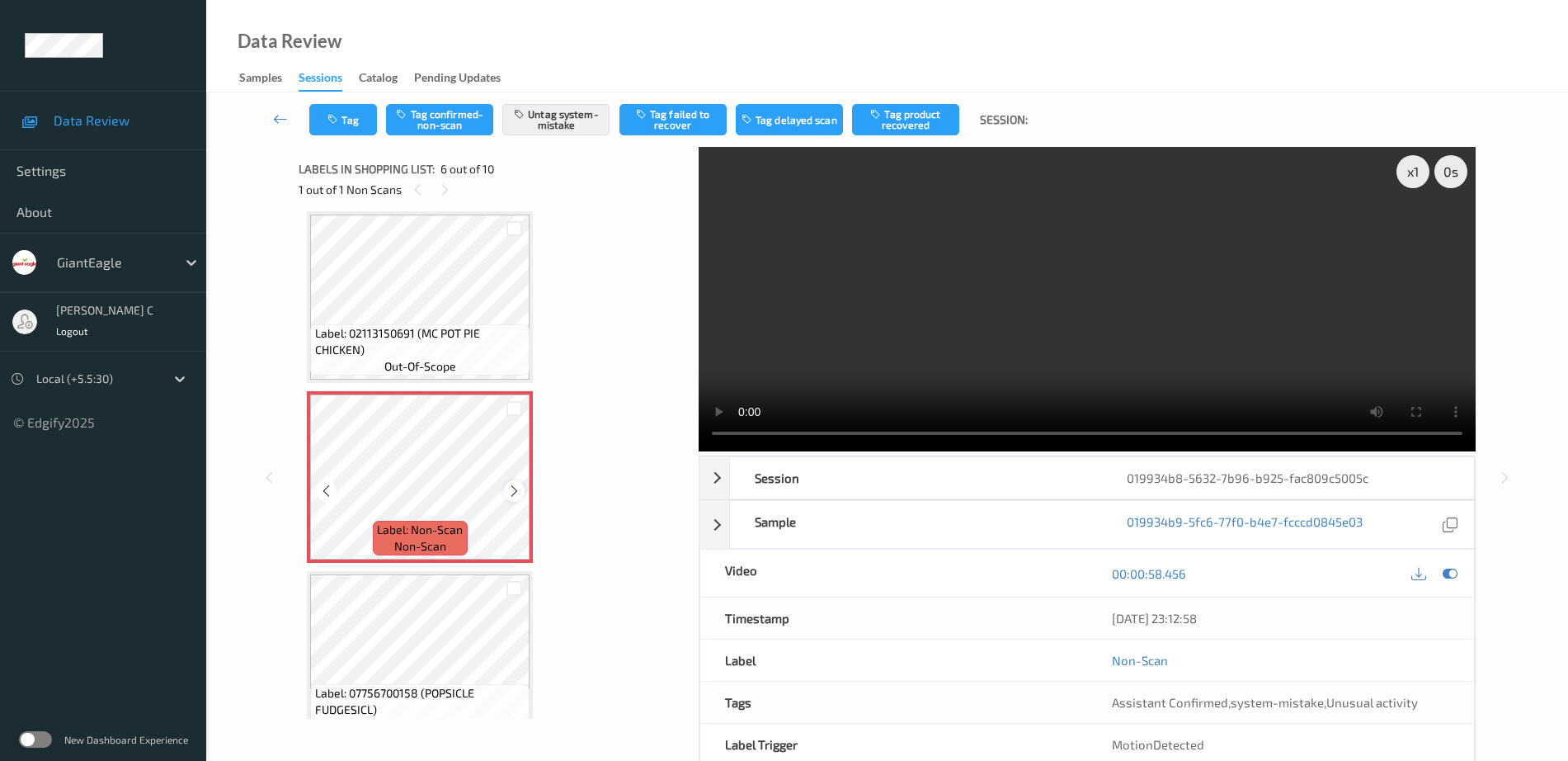
click at [516, 490] on icon at bounding box center [514, 491] width 14 height 15
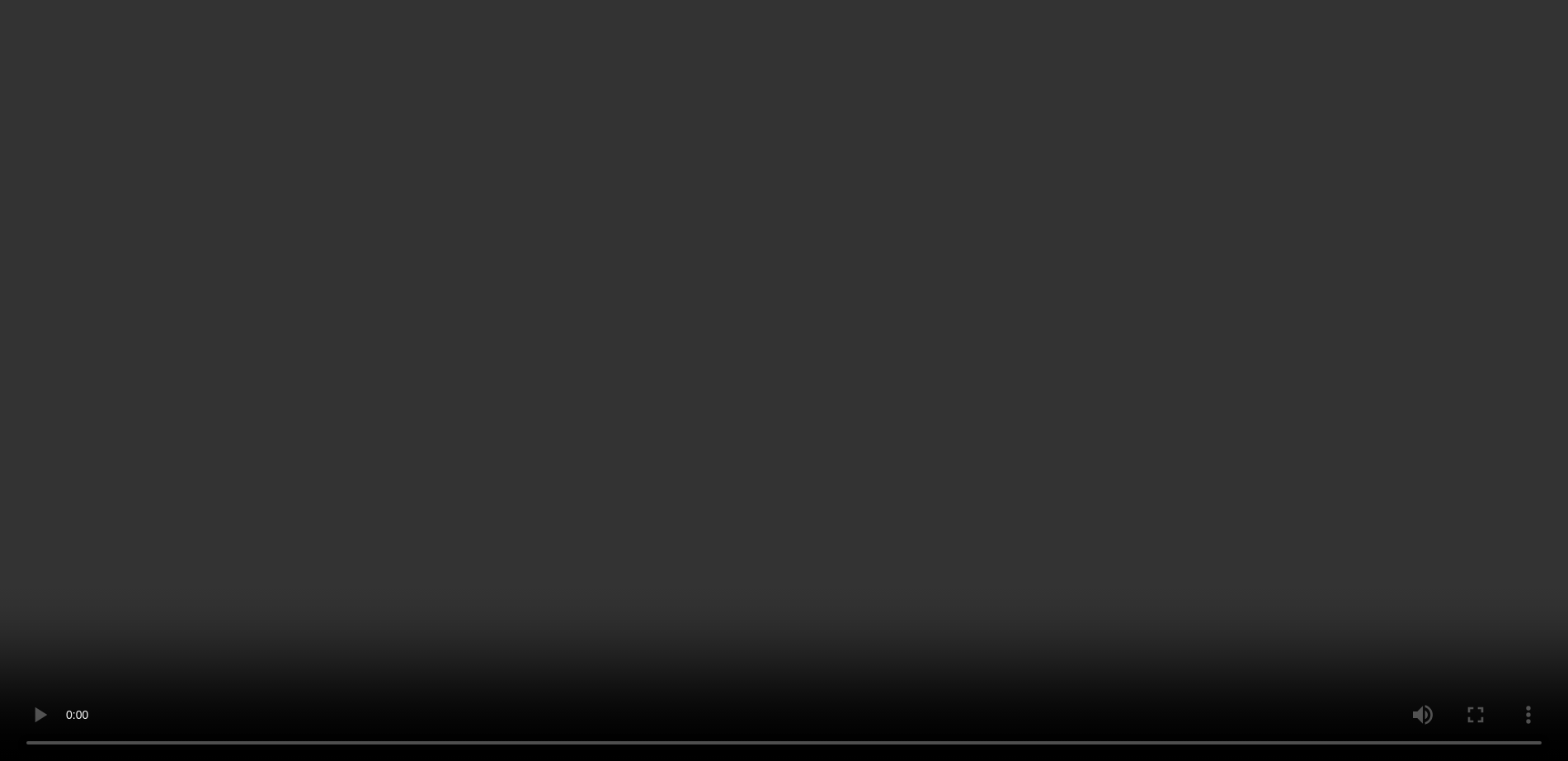
scroll to position [887, 0]
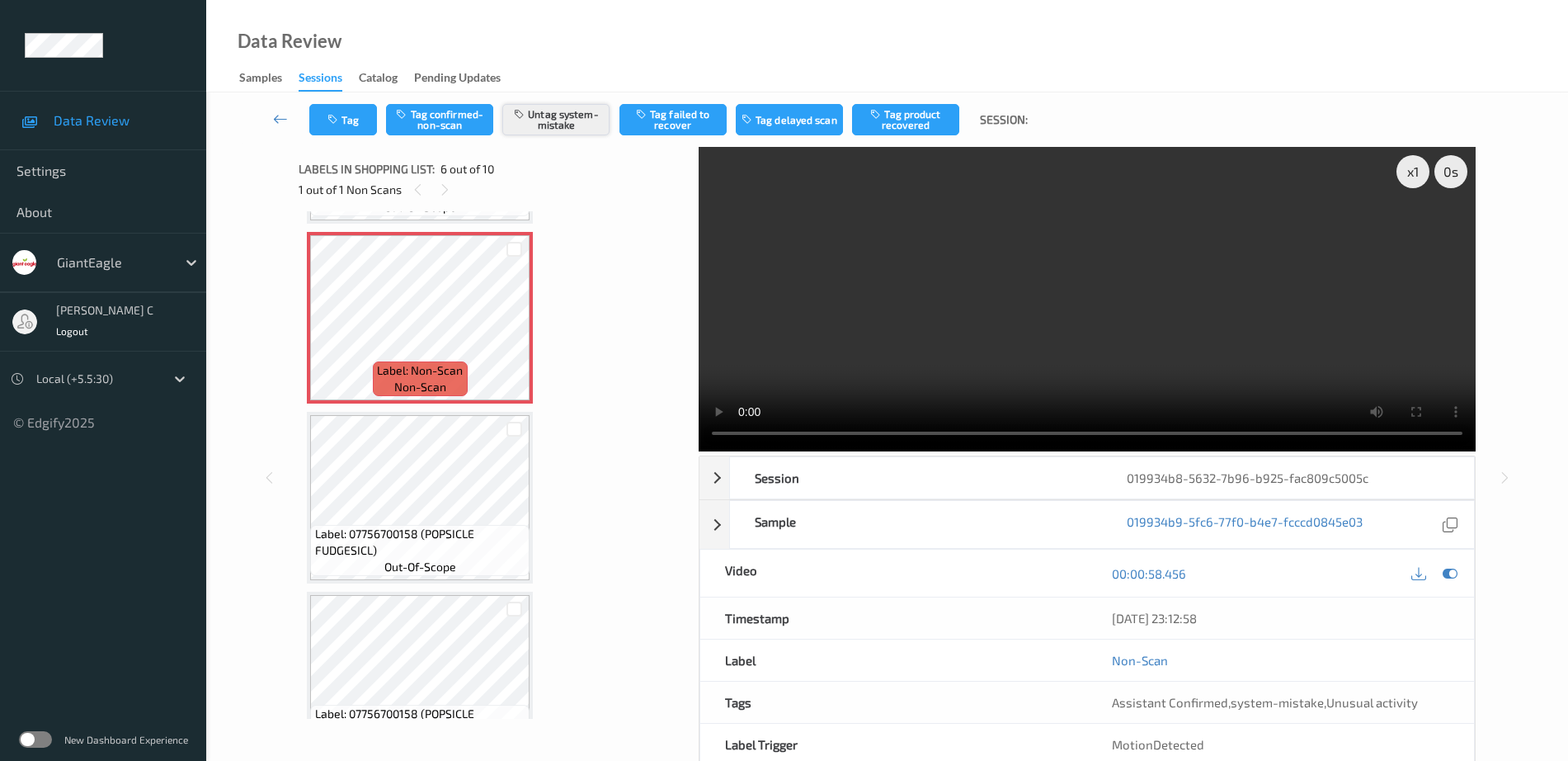
click at [572, 122] on button "Untag system-mistake" at bounding box center [556, 120] width 107 height 32
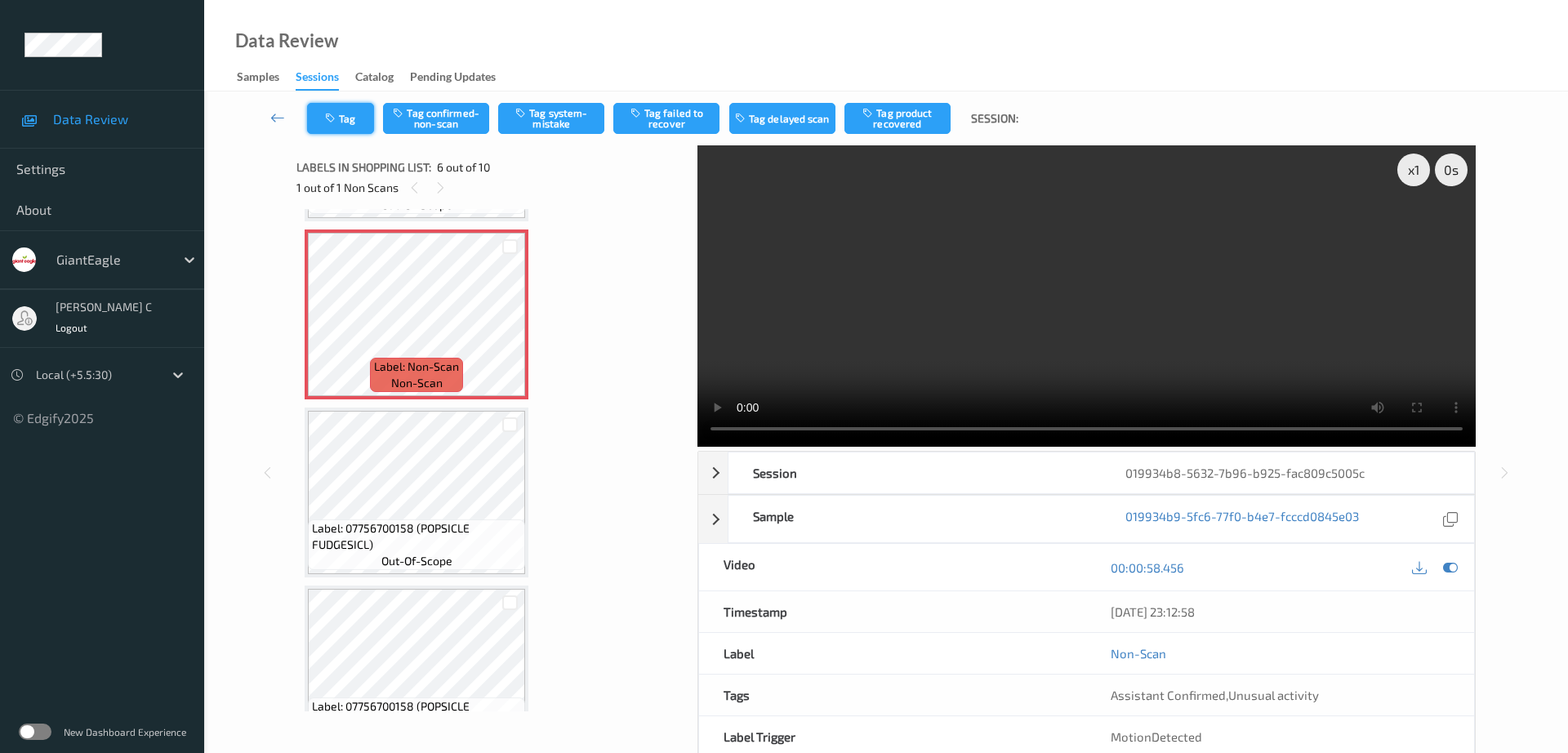
click at [345, 123] on button "Tag" at bounding box center [340, 118] width 67 height 31
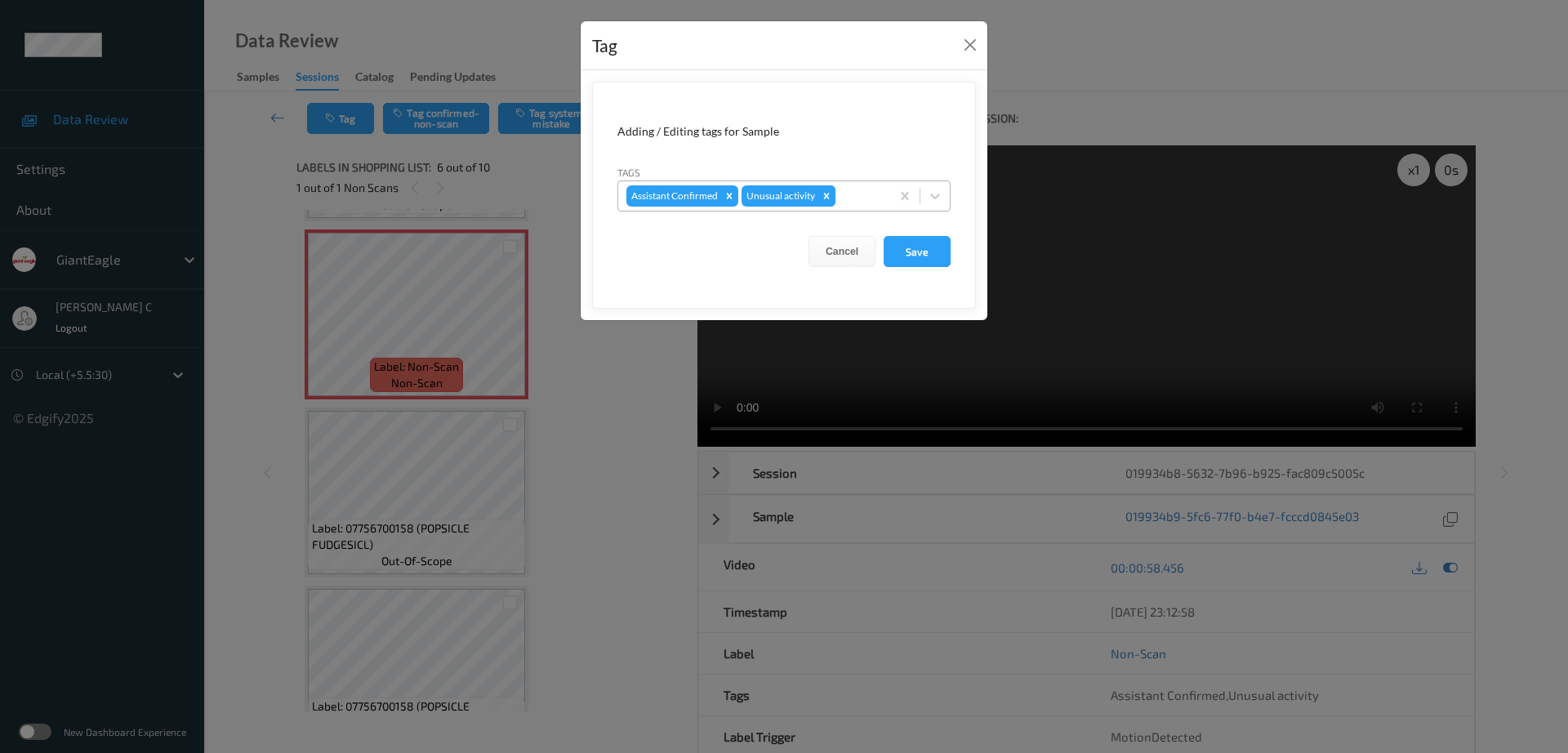
click at [827, 202] on div "Remove Unusual activity" at bounding box center [827, 196] width 18 height 22
click at [913, 242] on button "Save" at bounding box center [917, 252] width 67 height 31
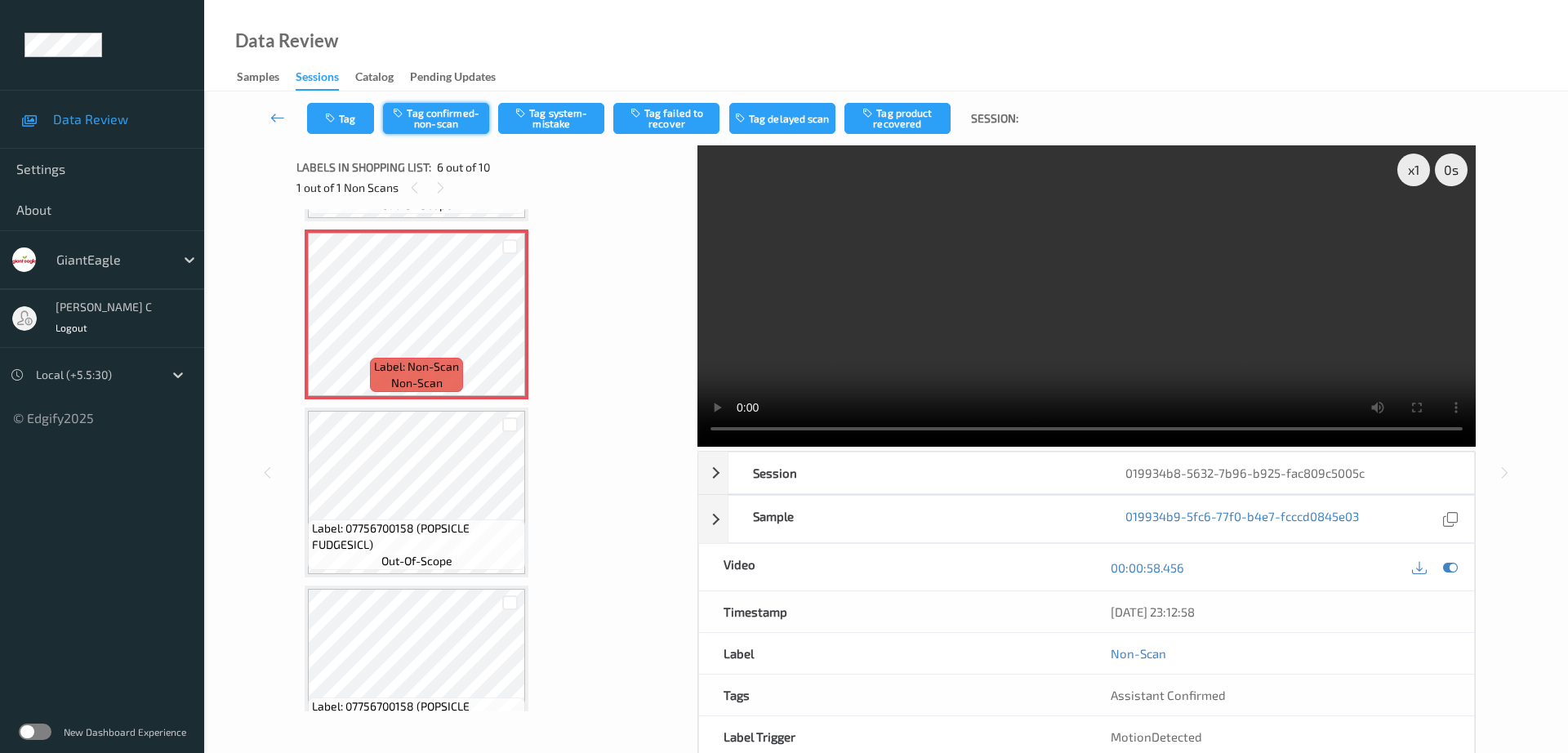
click at [466, 103] on button "Tag confirmed-non-scan" at bounding box center [436, 118] width 106 height 31
click at [923, 116] on button "Tag product recovered" at bounding box center [898, 118] width 106 height 31
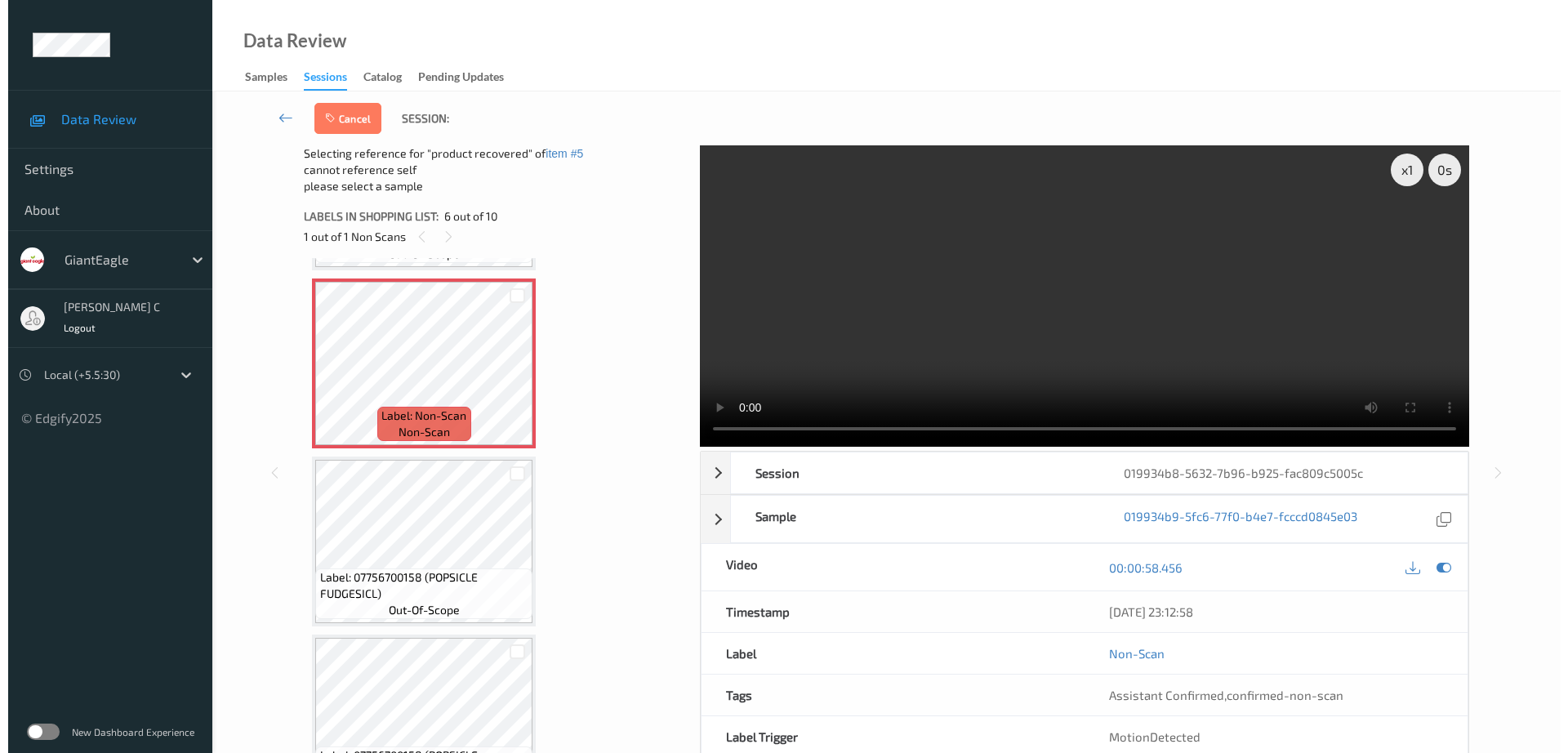
scroll to position [981, 0]
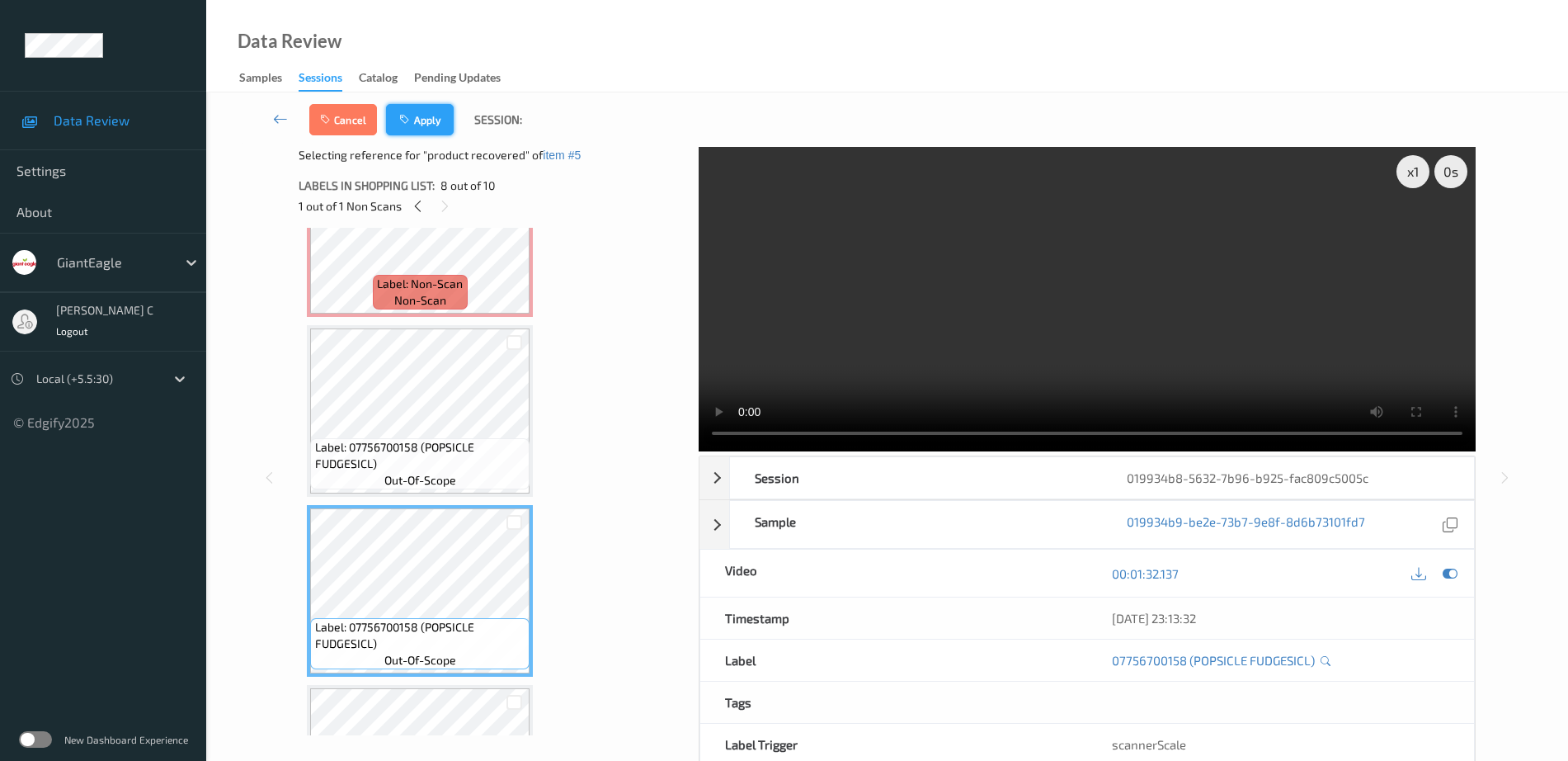
click at [422, 121] on button "Apply" at bounding box center [420, 120] width 68 height 32
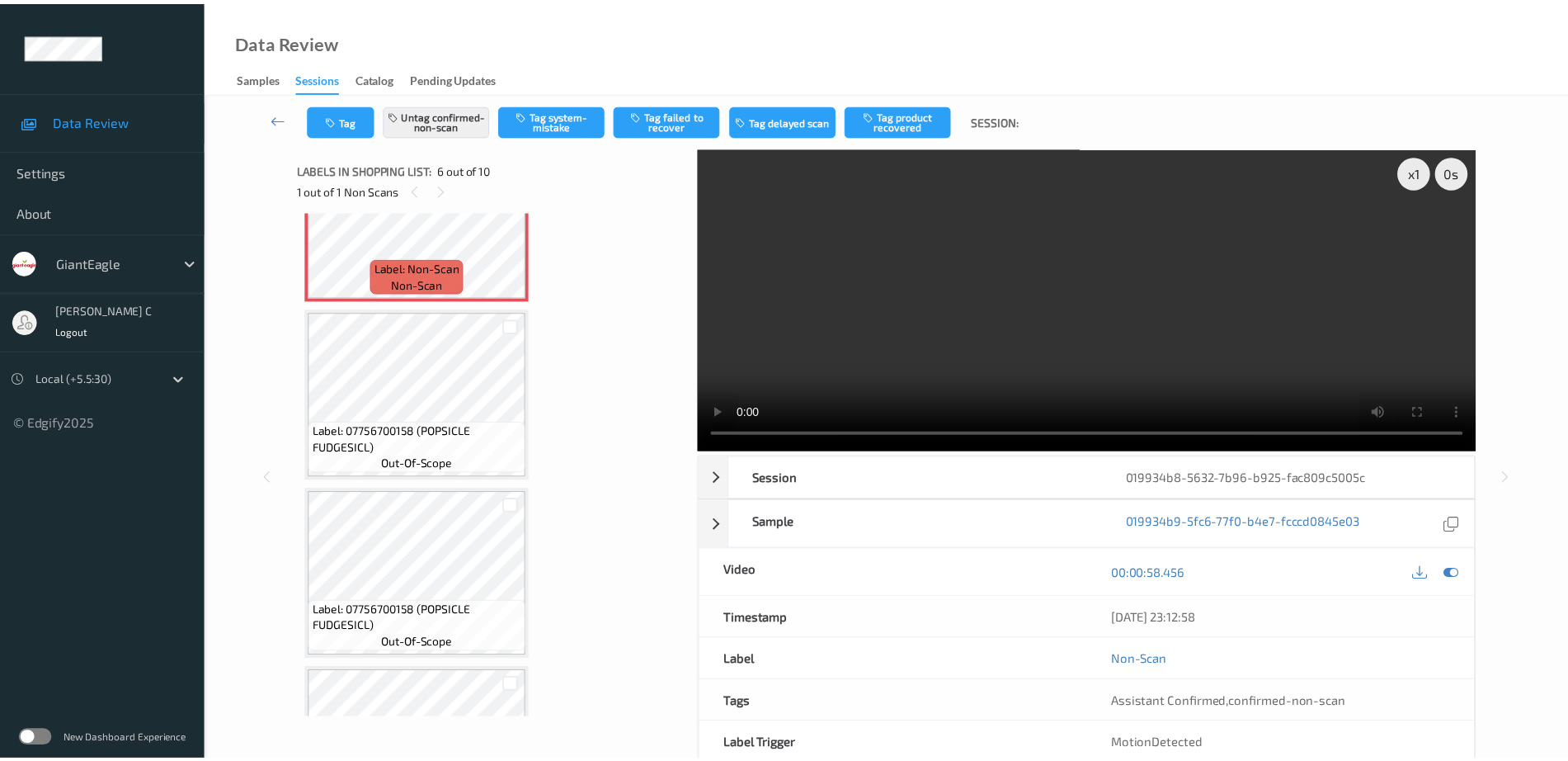
scroll to position [728, 0]
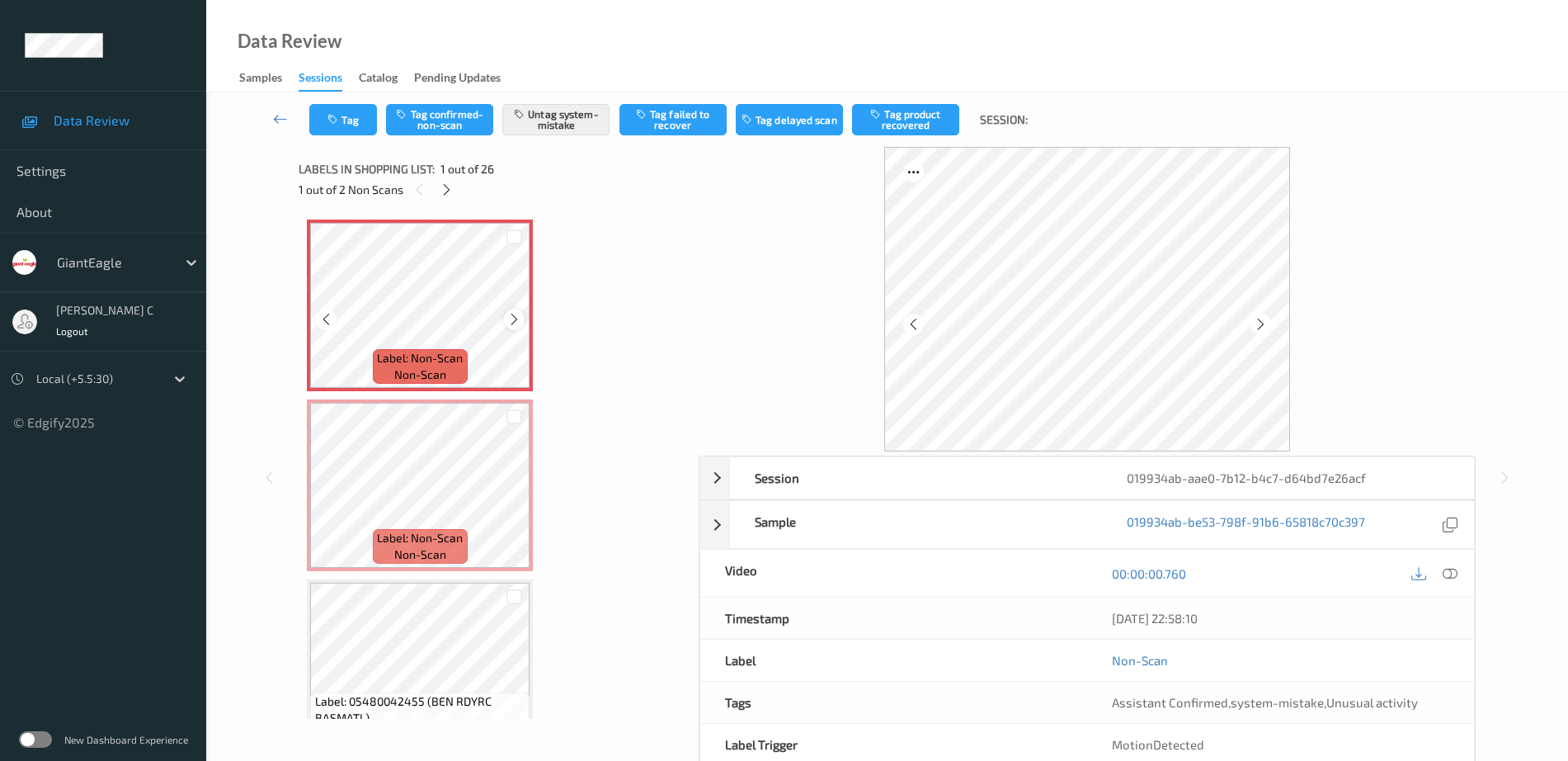
click at [518, 319] on icon at bounding box center [514, 319] width 14 height 15
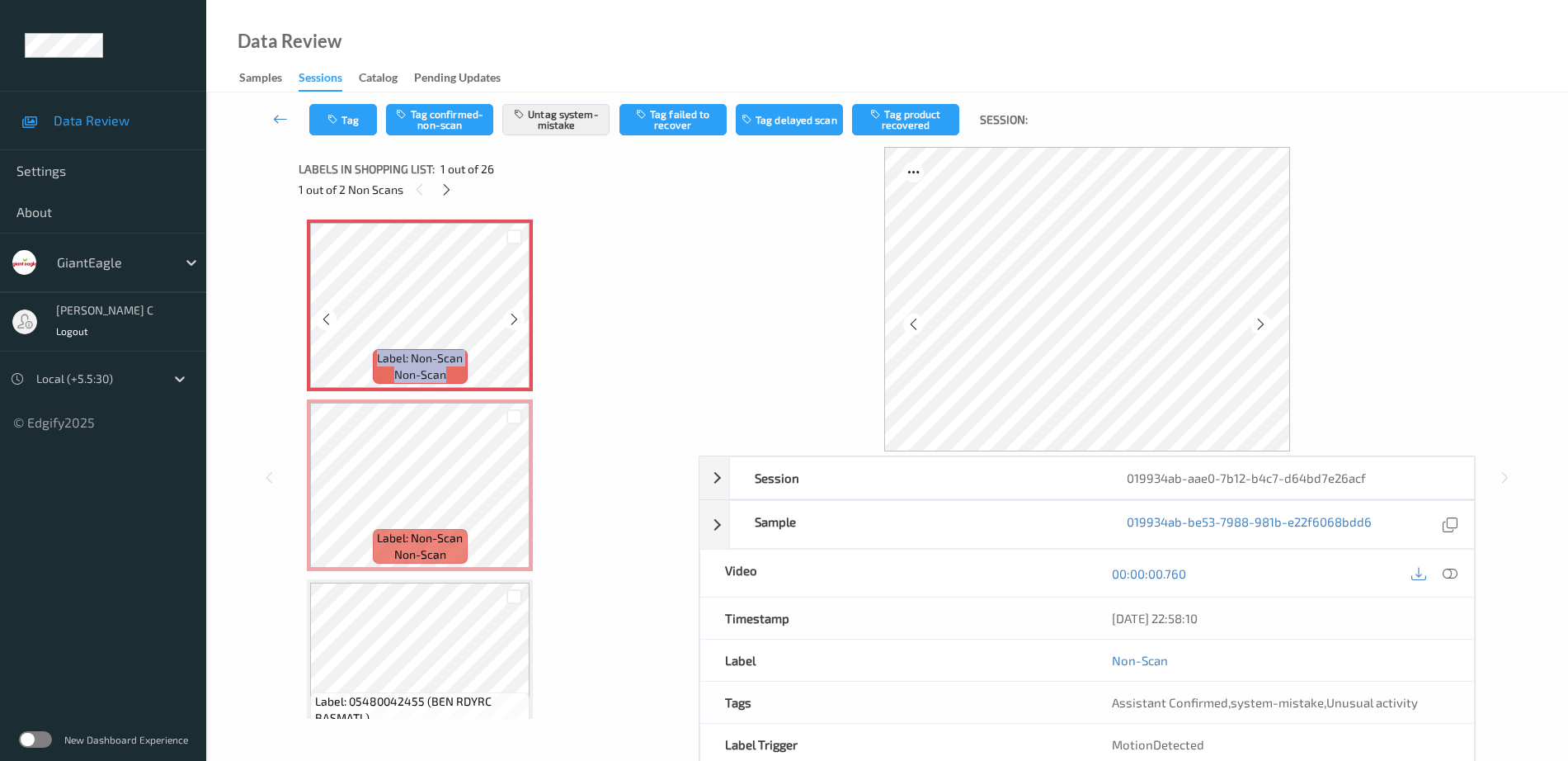
click at [518, 319] on icon at bounding box center [514, 319] width 14 height 15
click at [1461, 567] on div at bounding box center [1434, 573] width 53 height 23
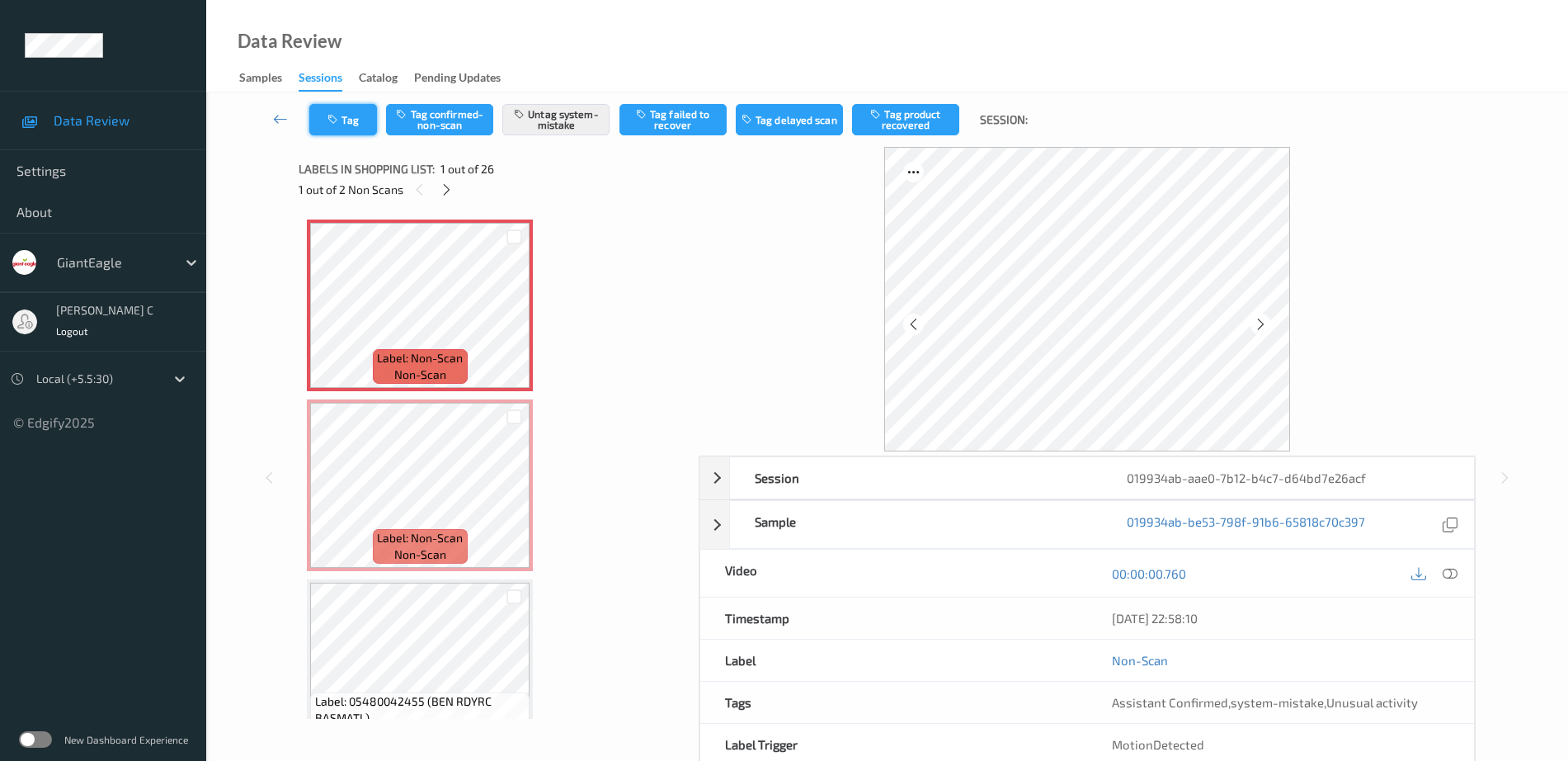
click at [366, 122] on button "Tag" at bounding box center [343, 120] width 68 height 32
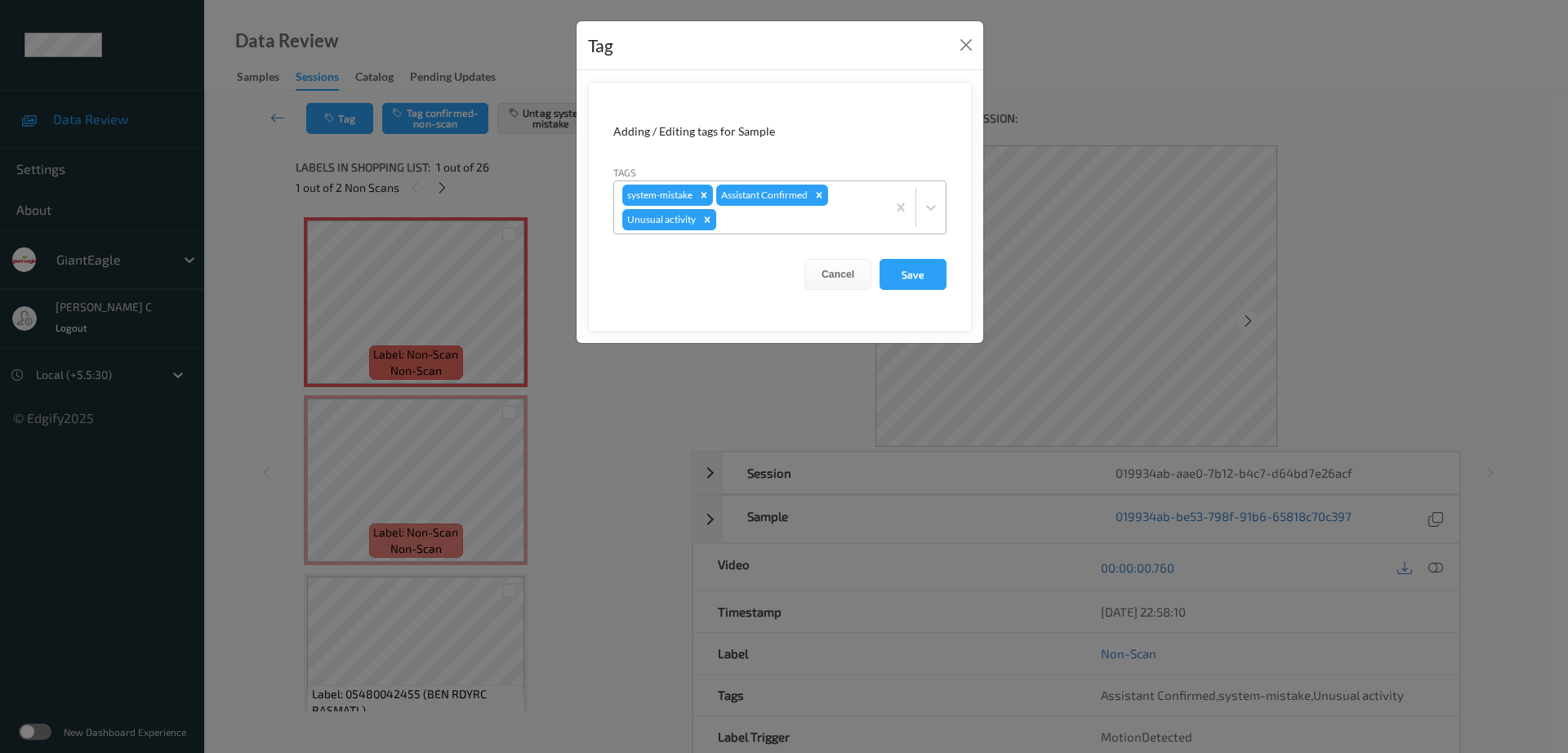
click at [702, 223] on icon "Remove Unusual activity" at bounding box center [707, 220] width 12 height 12
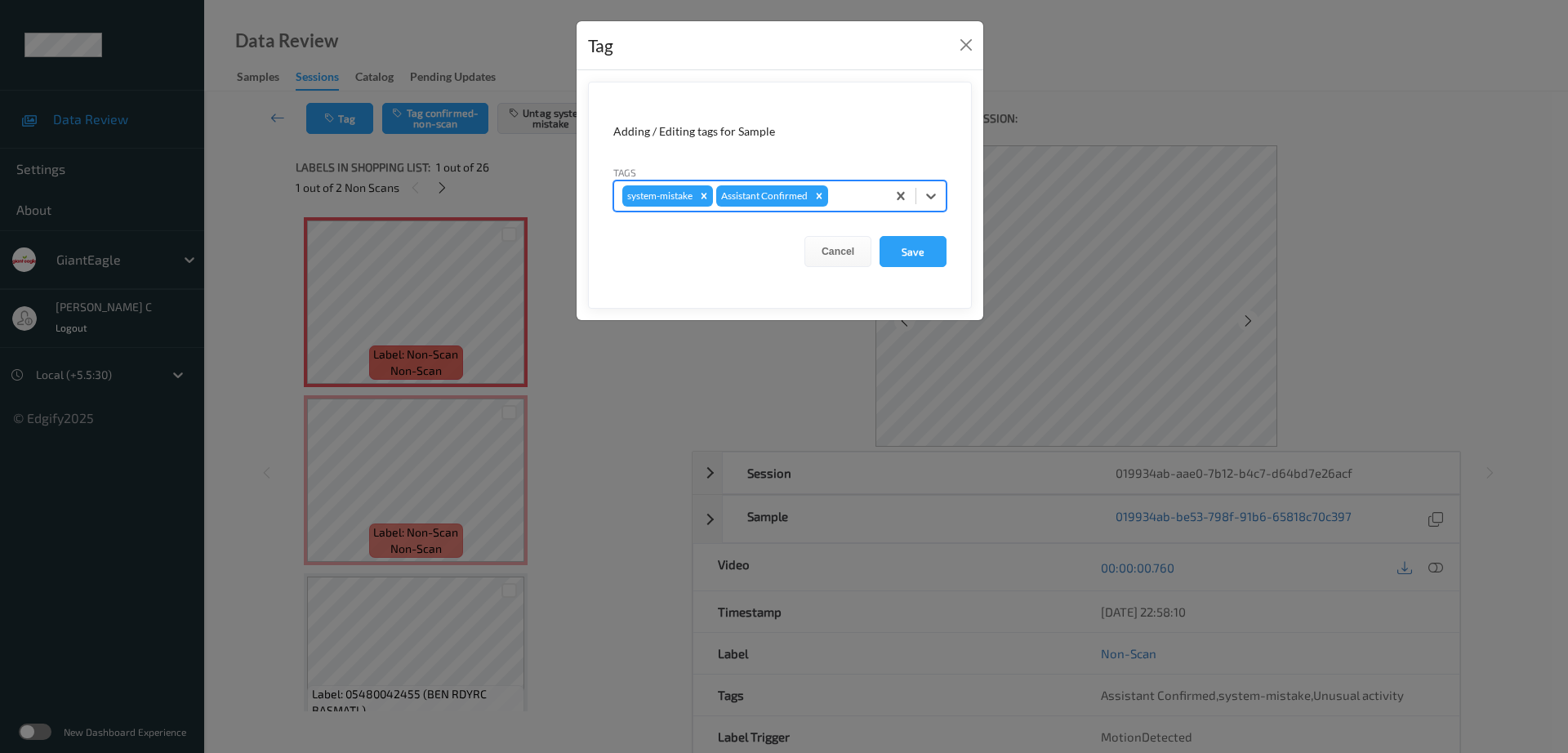
type input "b"
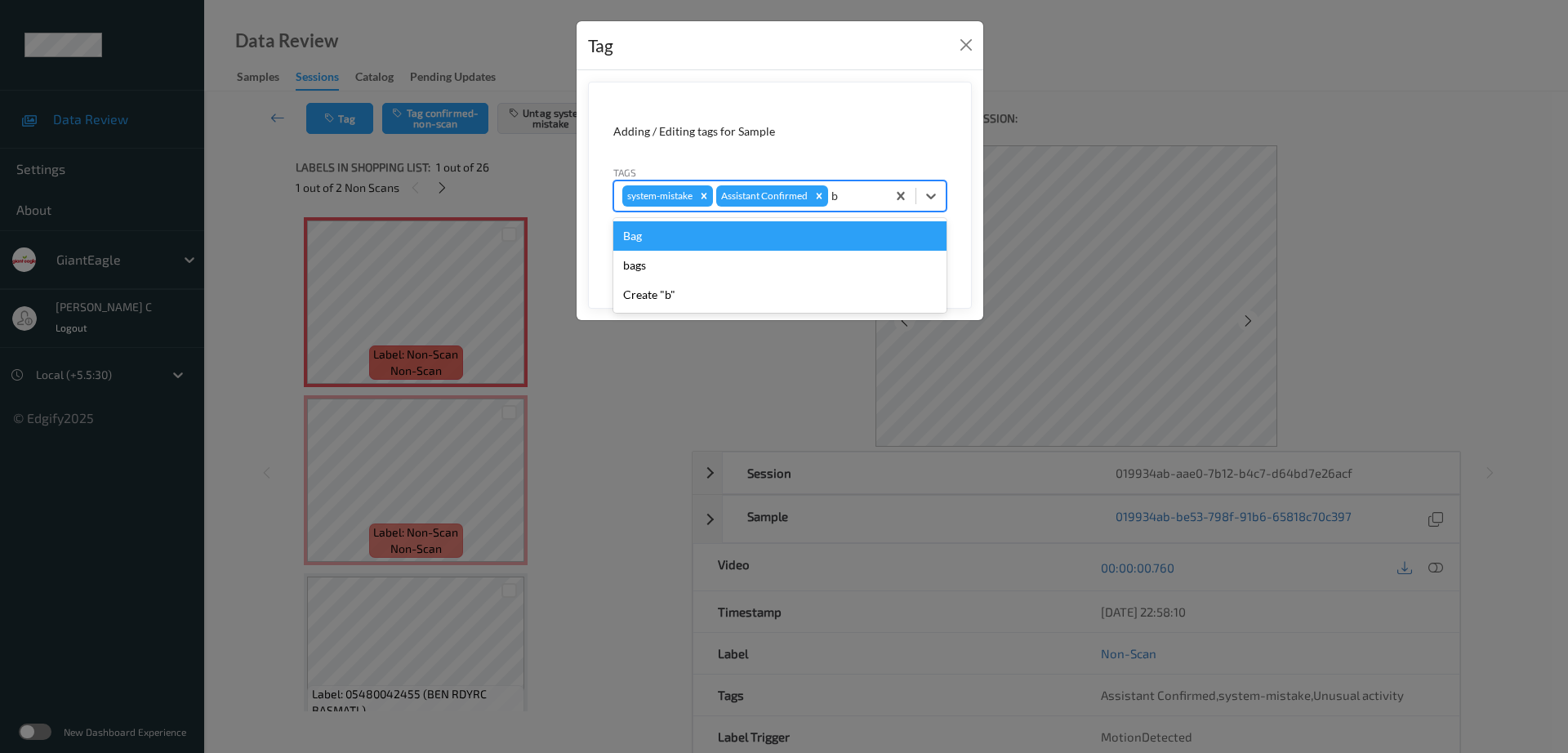
click at [695, 237] on div "Bag" at bounding box center [779, 237] width 333 height 30
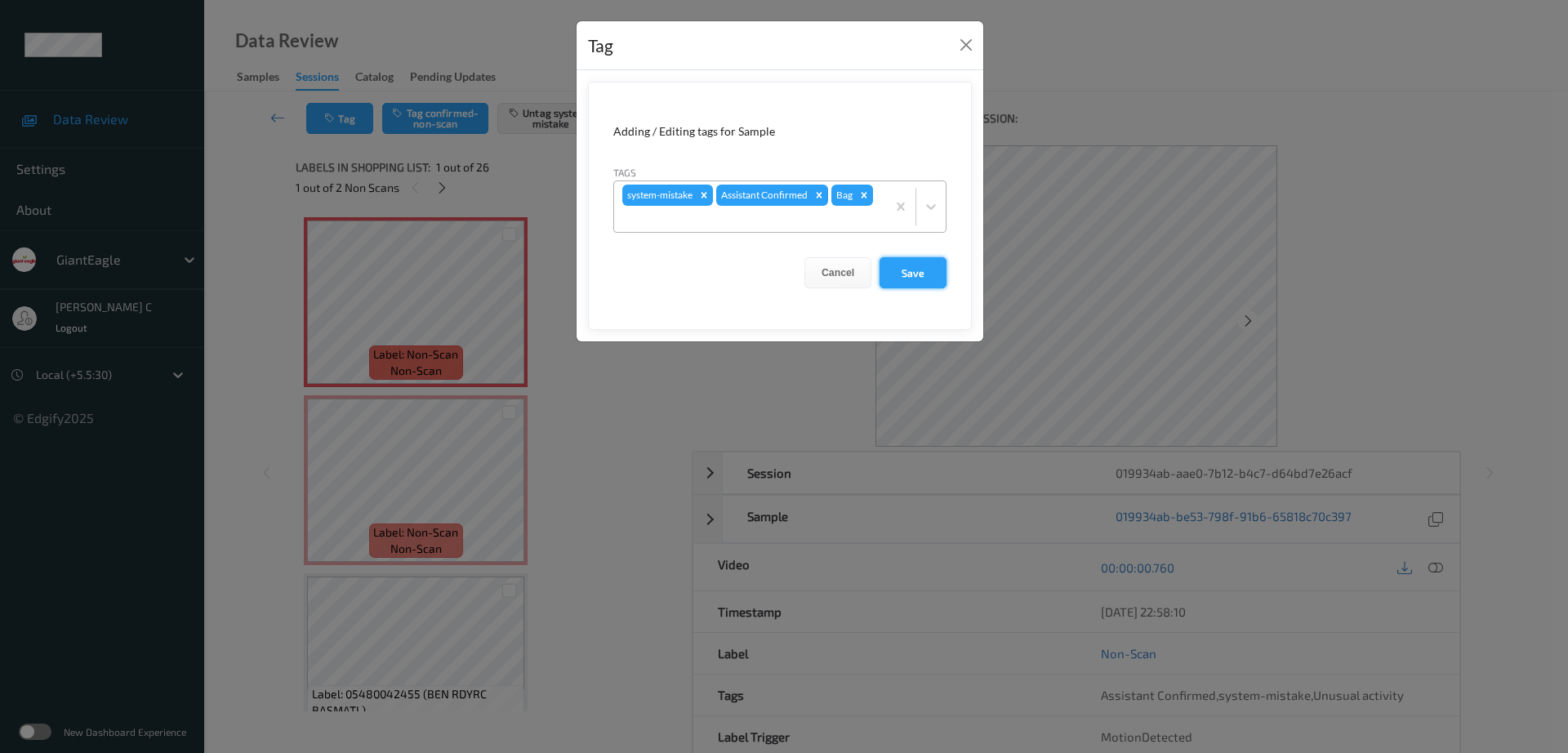
click at [911, 269] on button "Save" at bounding box center [913, 273] width 67 height 31
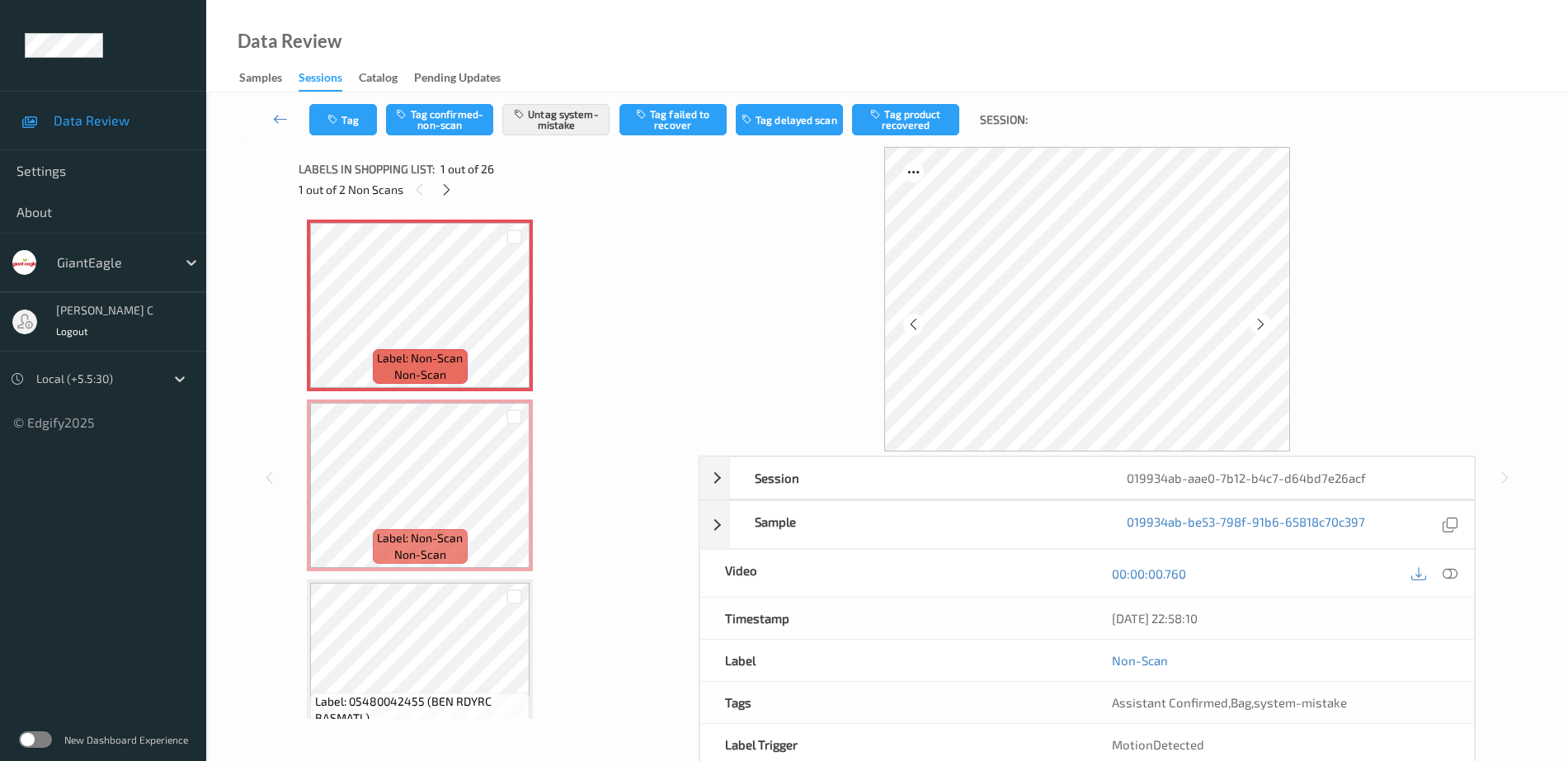
click at [1453, 585] on div "00:00:00.760" at bounding box center [1280, 573] width 387 height 47
click at [1459, 561] on div "00:00:00.760" at bounding box center [1280, 573] width 387 height 47
click at [1453, 569] on icon at bounding box center [1450, 574] width 15 height 15
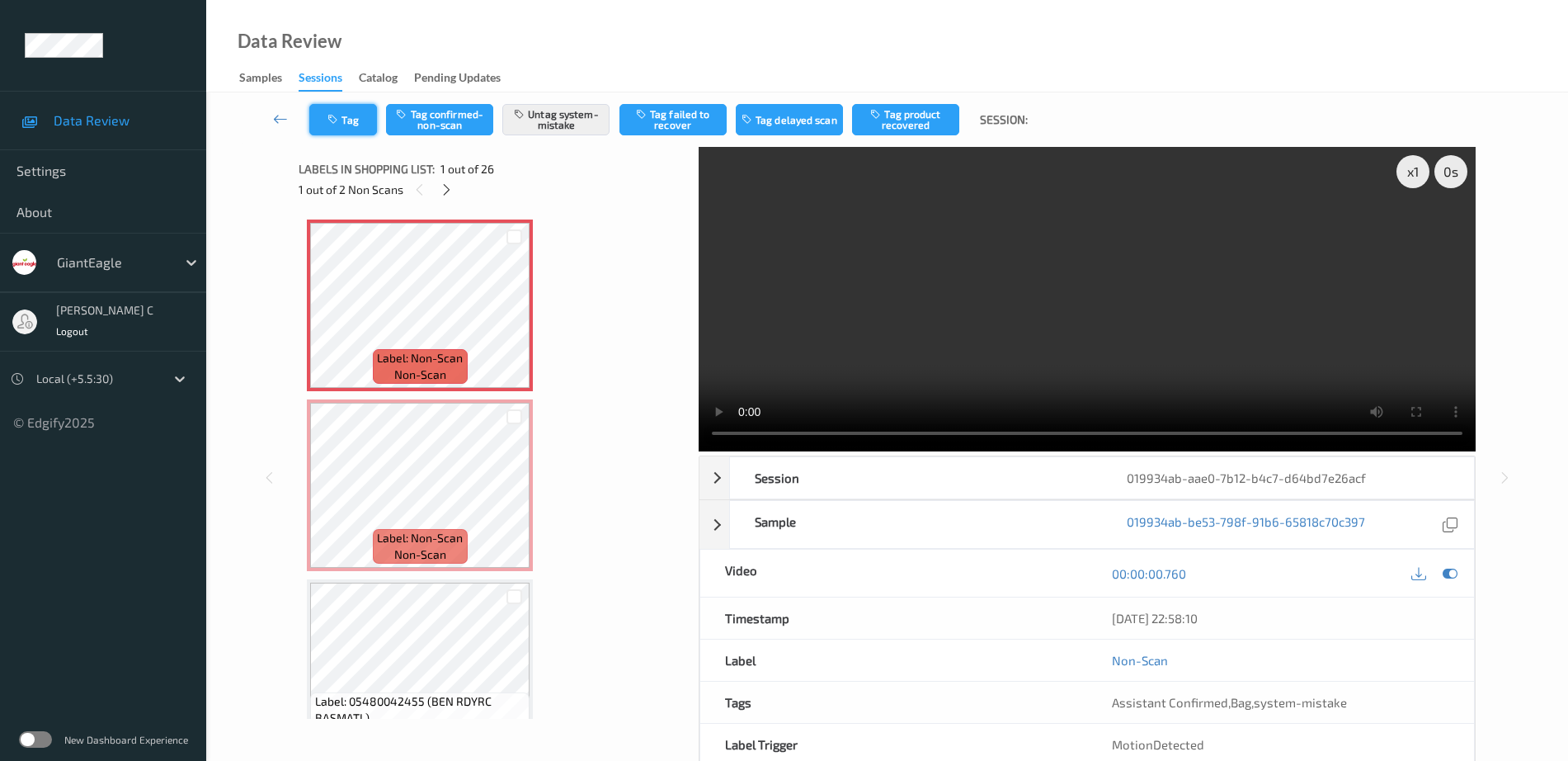
click at [360, 127] on button "Tag" at bounding box center [343, 120] width 68 height 32
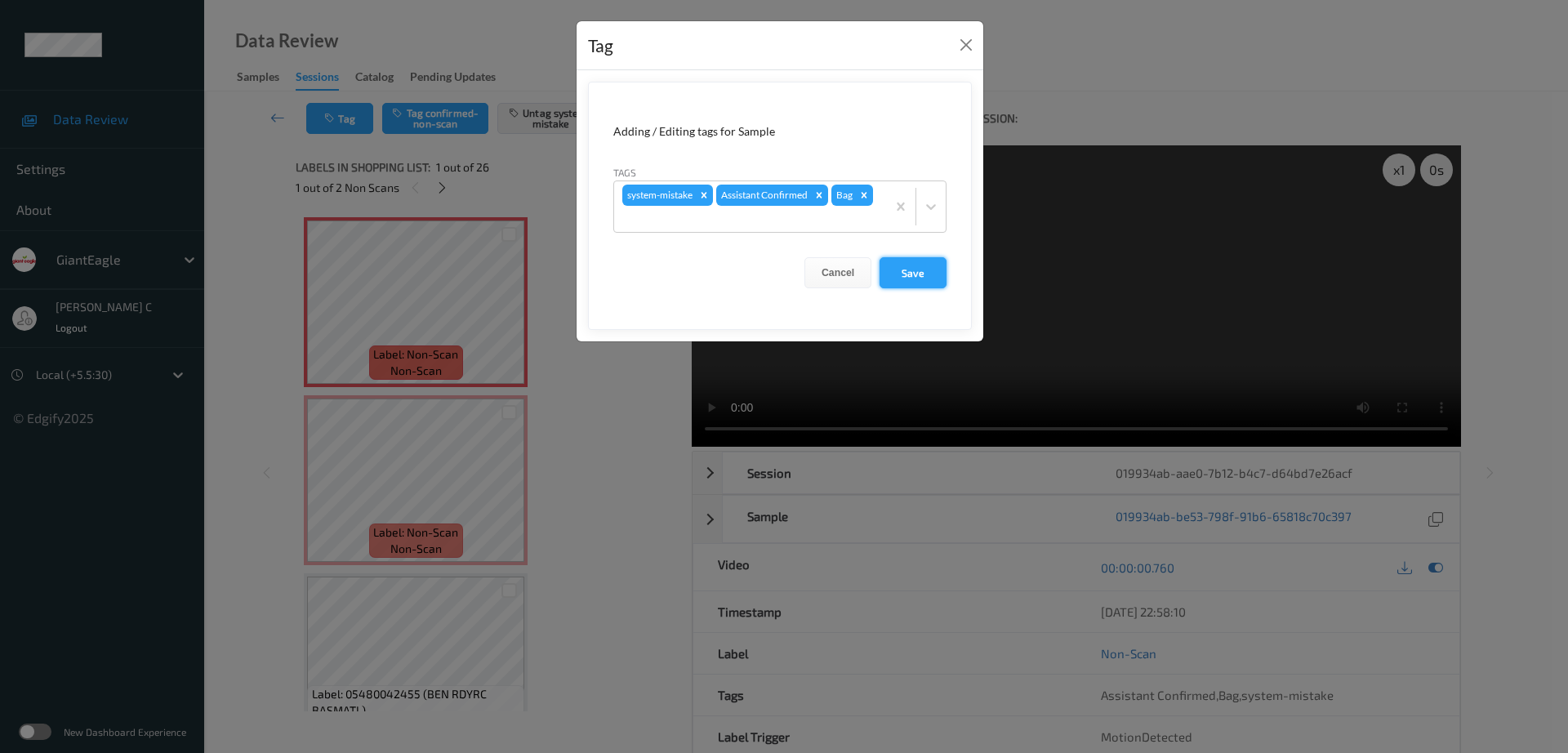
click at [908, 264] on button "Save" at bounding box center [913, 273] width 67 height 31
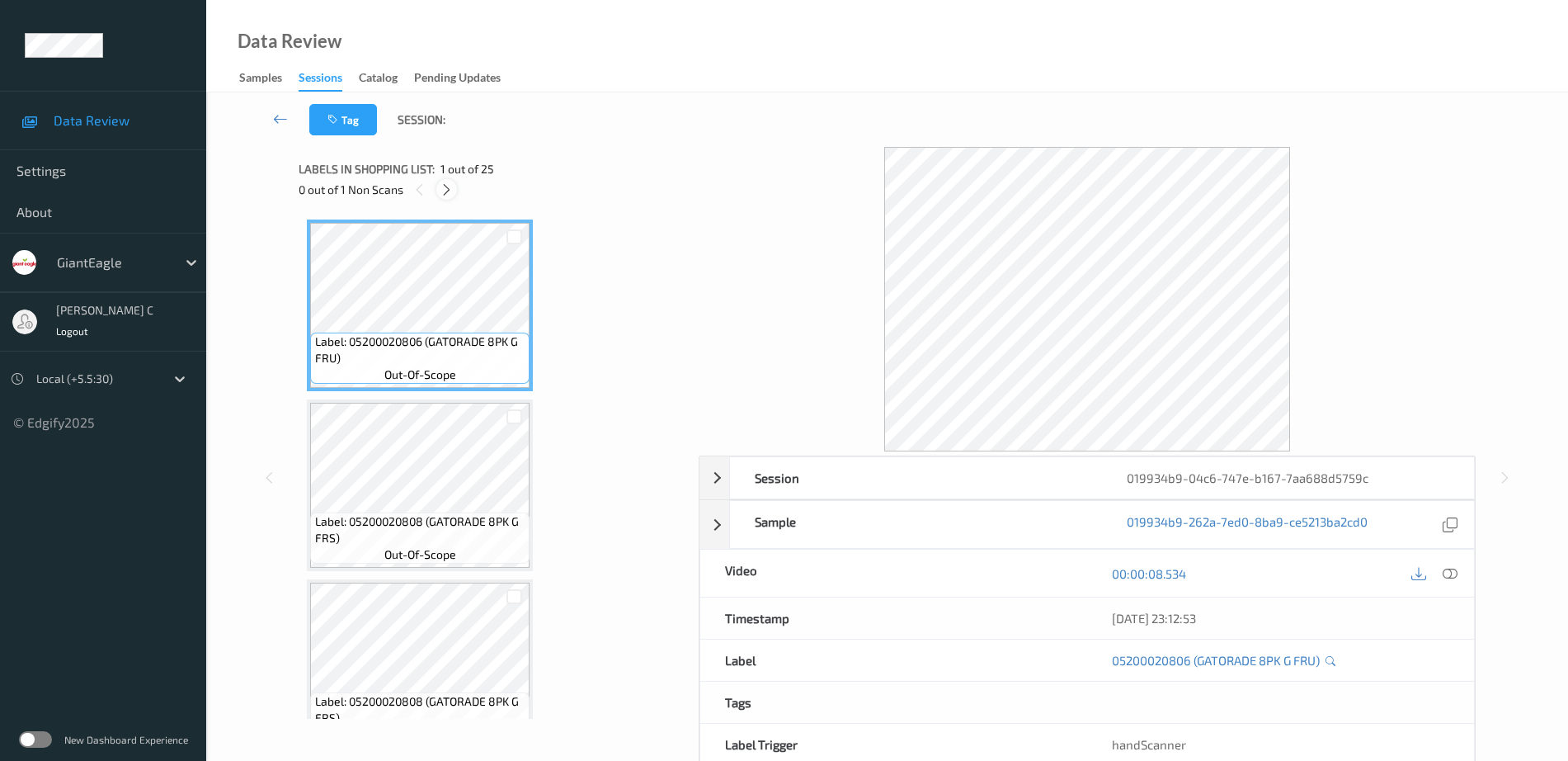
click at [450, 182] on icon at bounding box center [446, 190] width 14 height 15
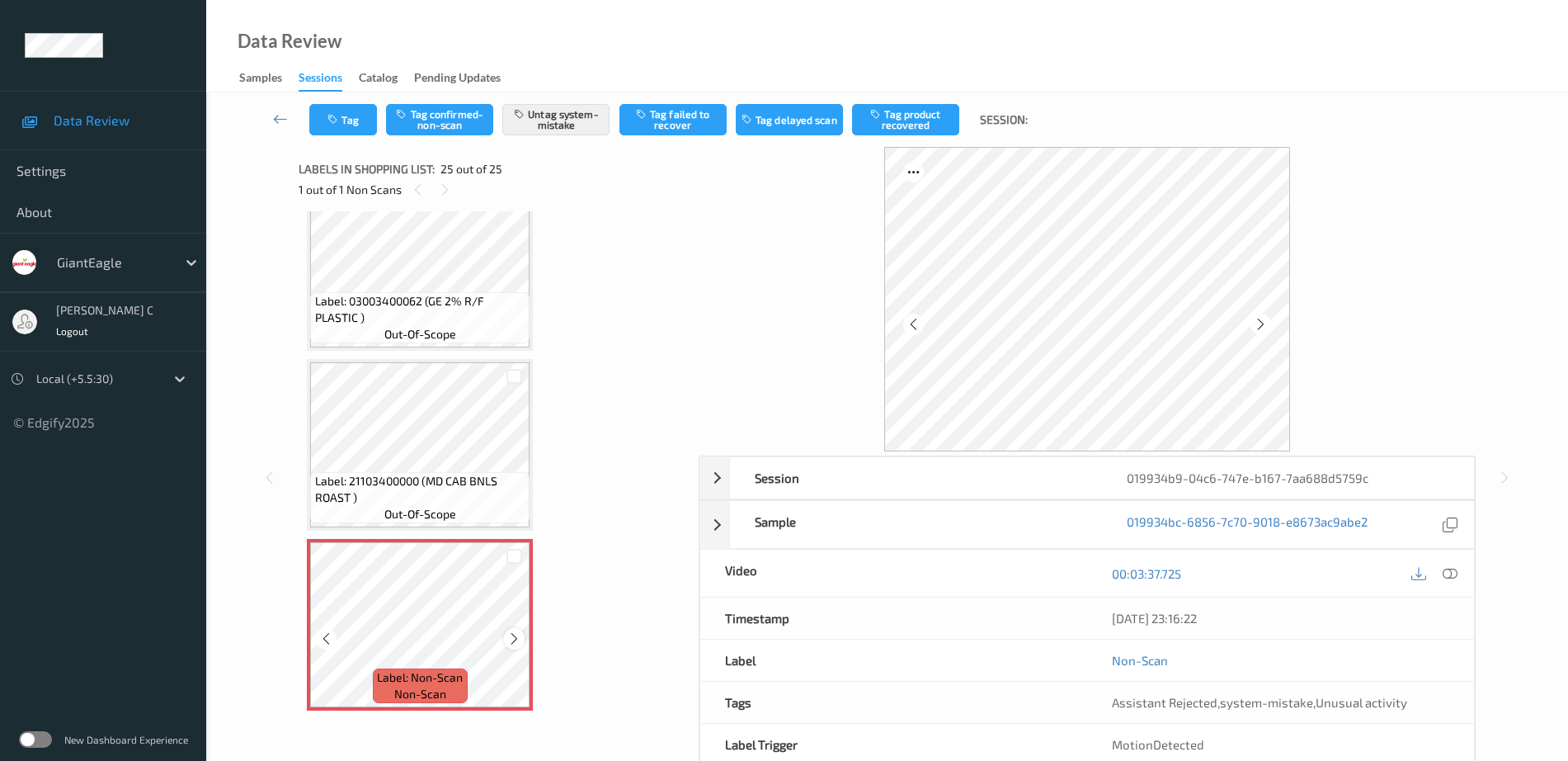
click at [510, 646] on icon at bounding box center [514, 639] width 14 height 15
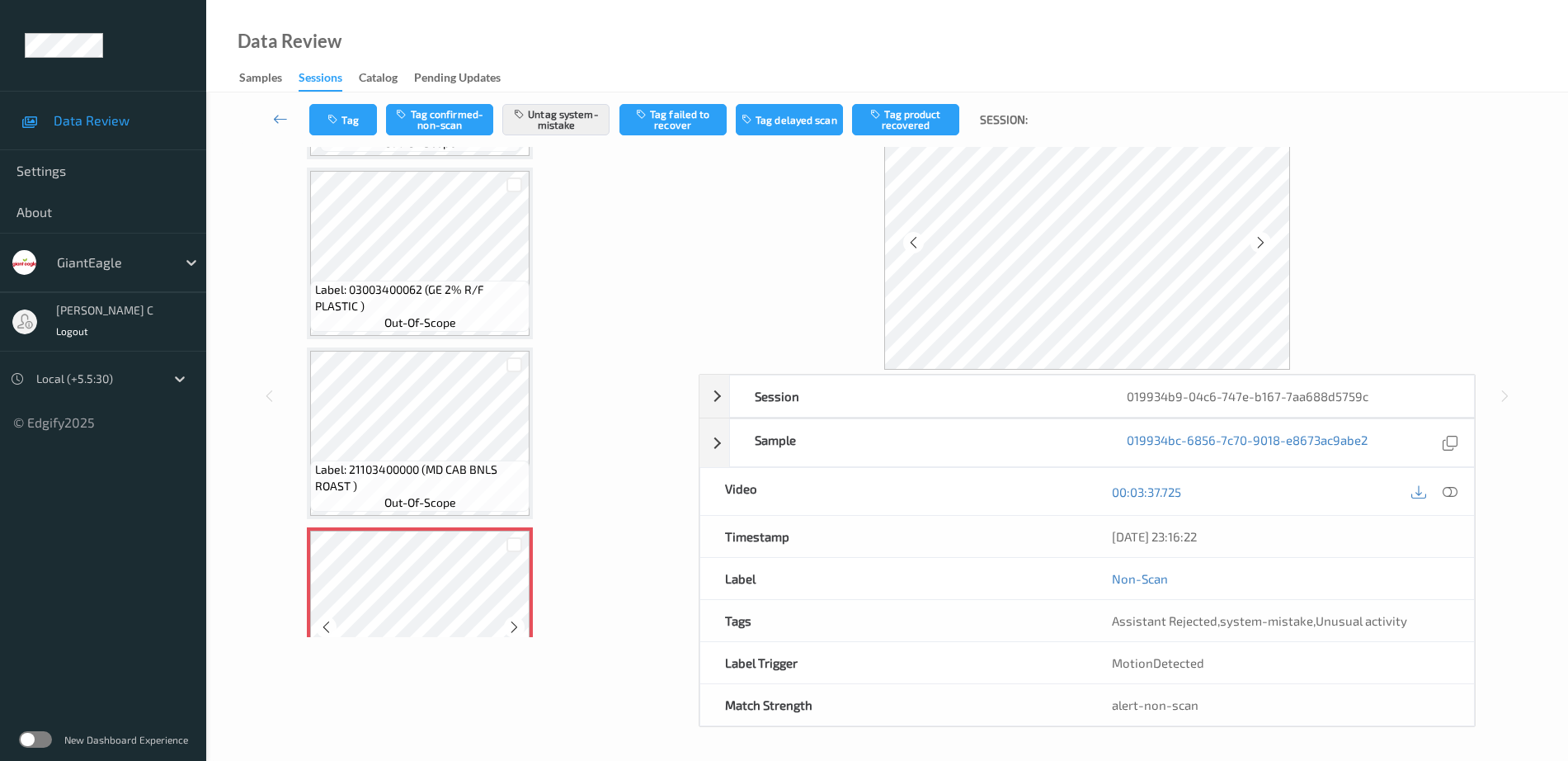
scroll to position [3793, 0]
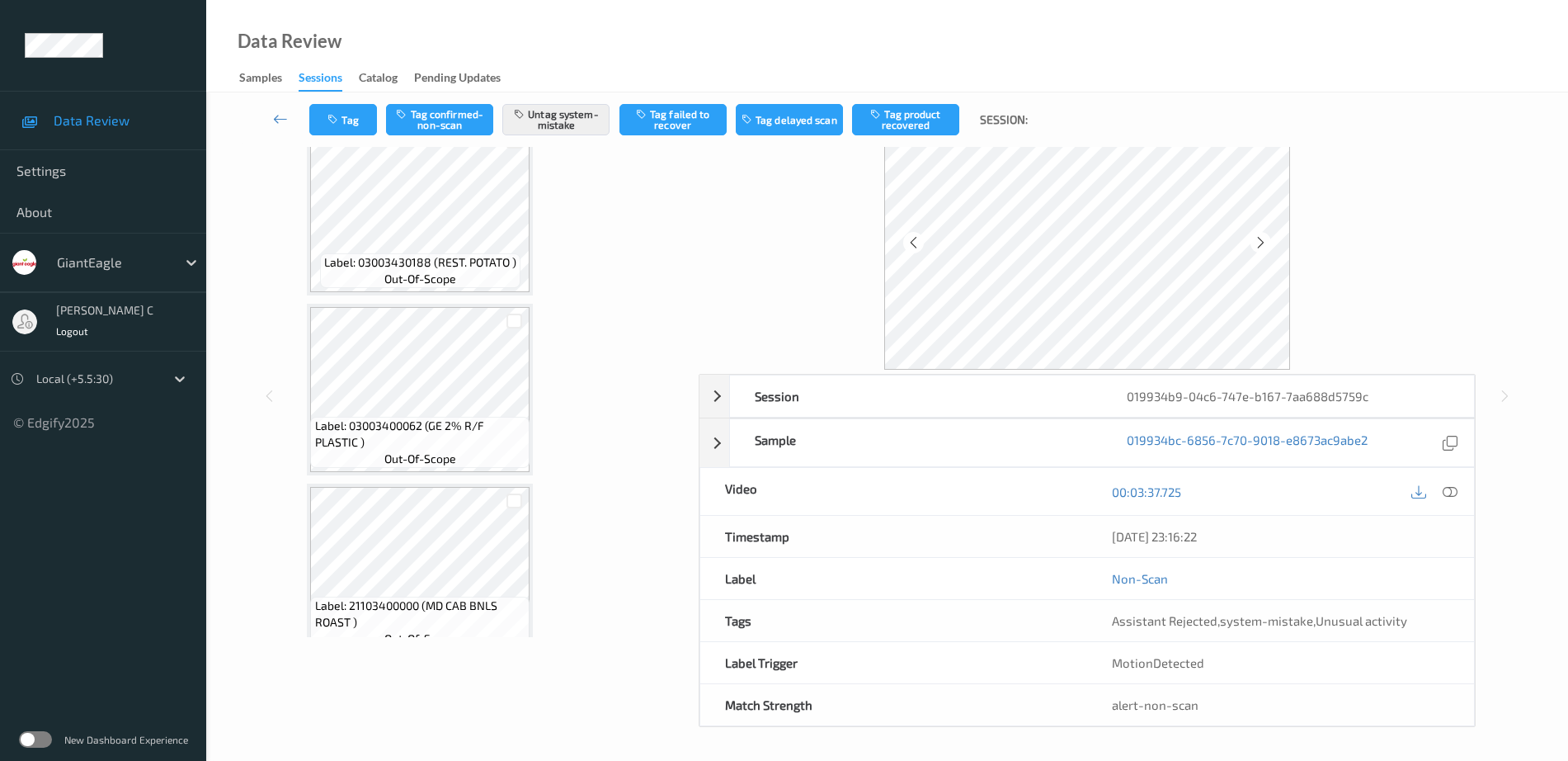
click at [395, 433] on span "Label: 03003400062 (GE 2% R/F PLASTIC )" at bounding box center [420, 433] width 211 height 33
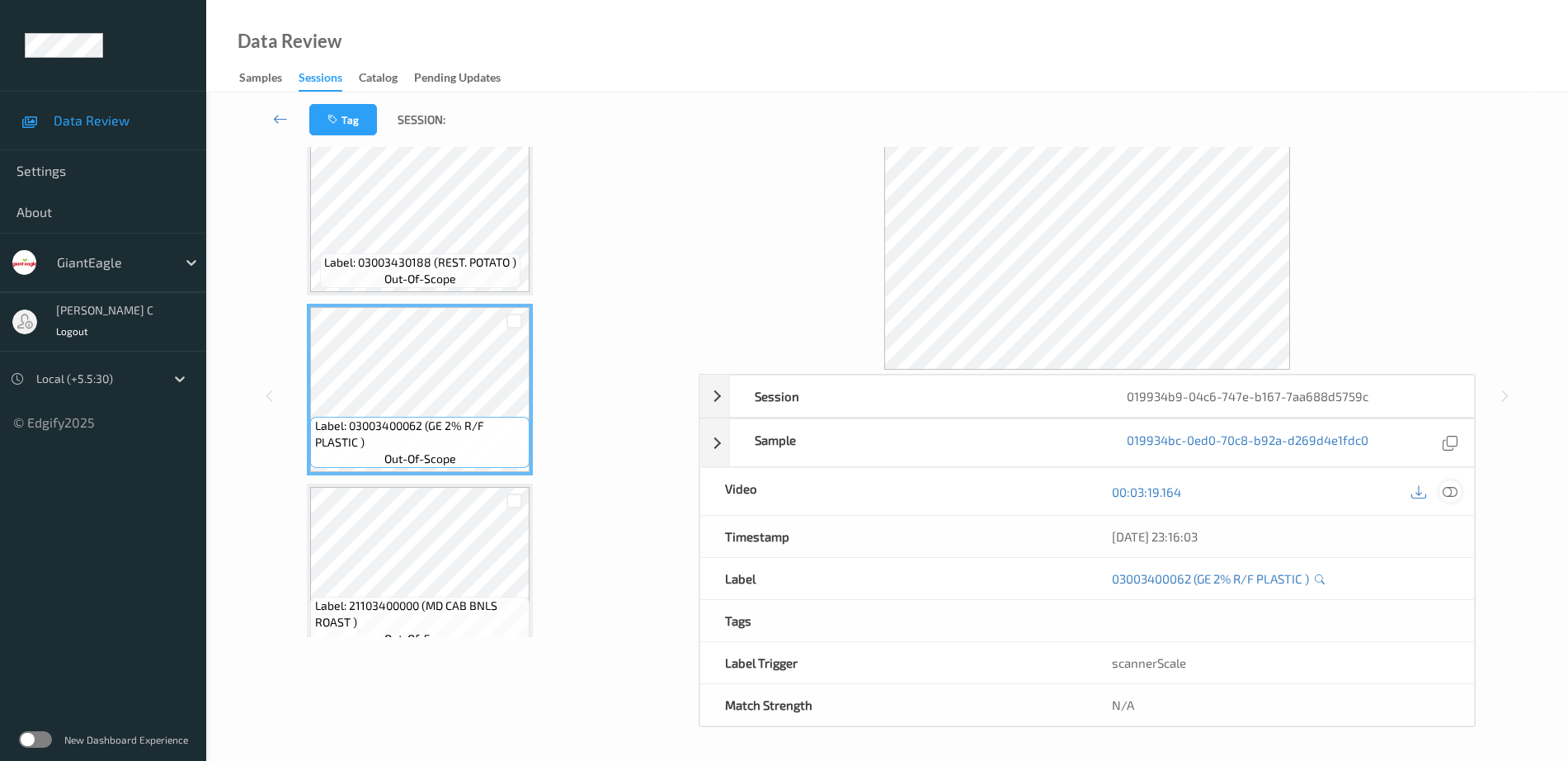
click at [1453, 495] on icon at bounding box center [1450, 492] width 15 height 15
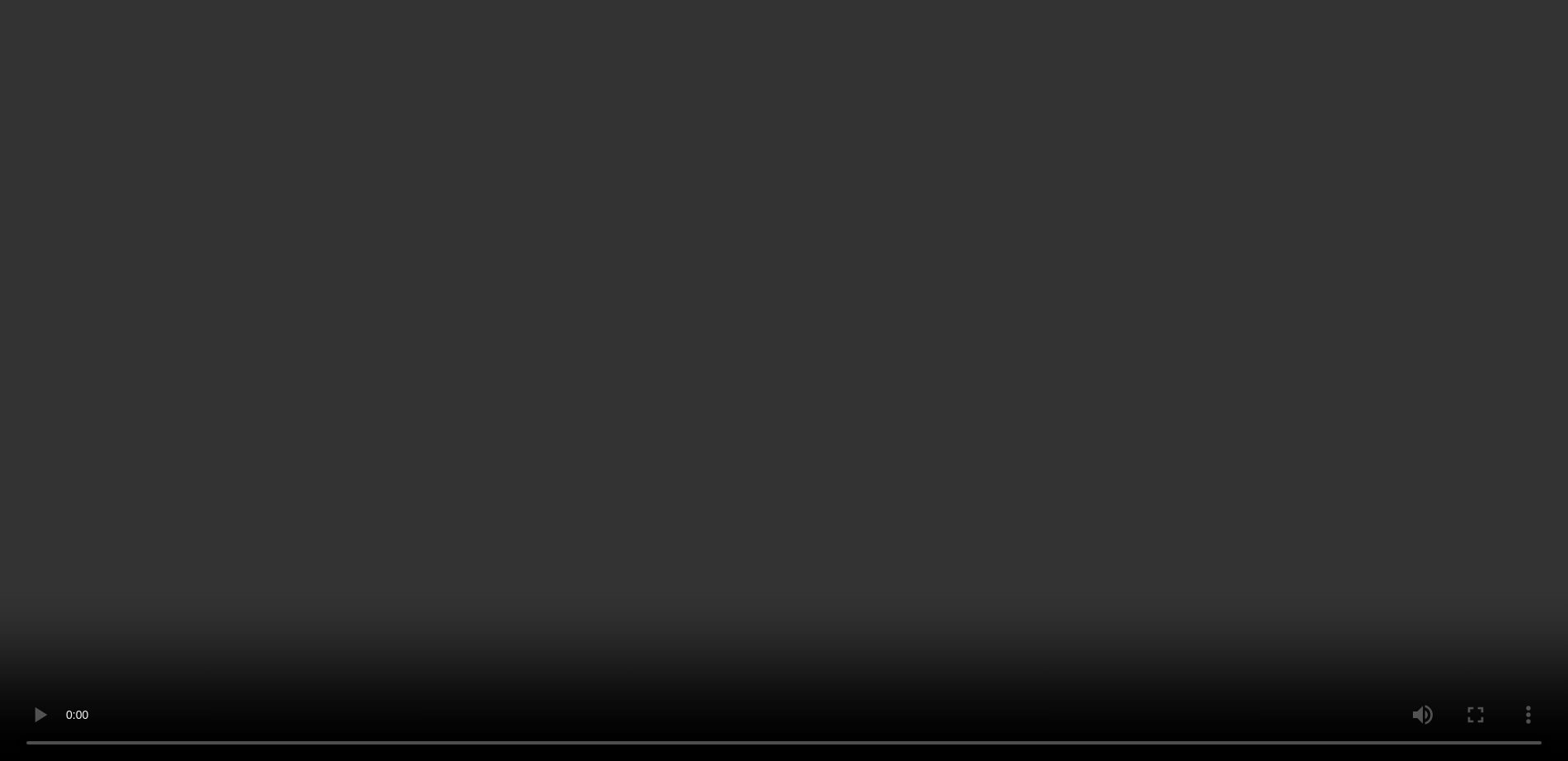
scroll to position [3896, 0]
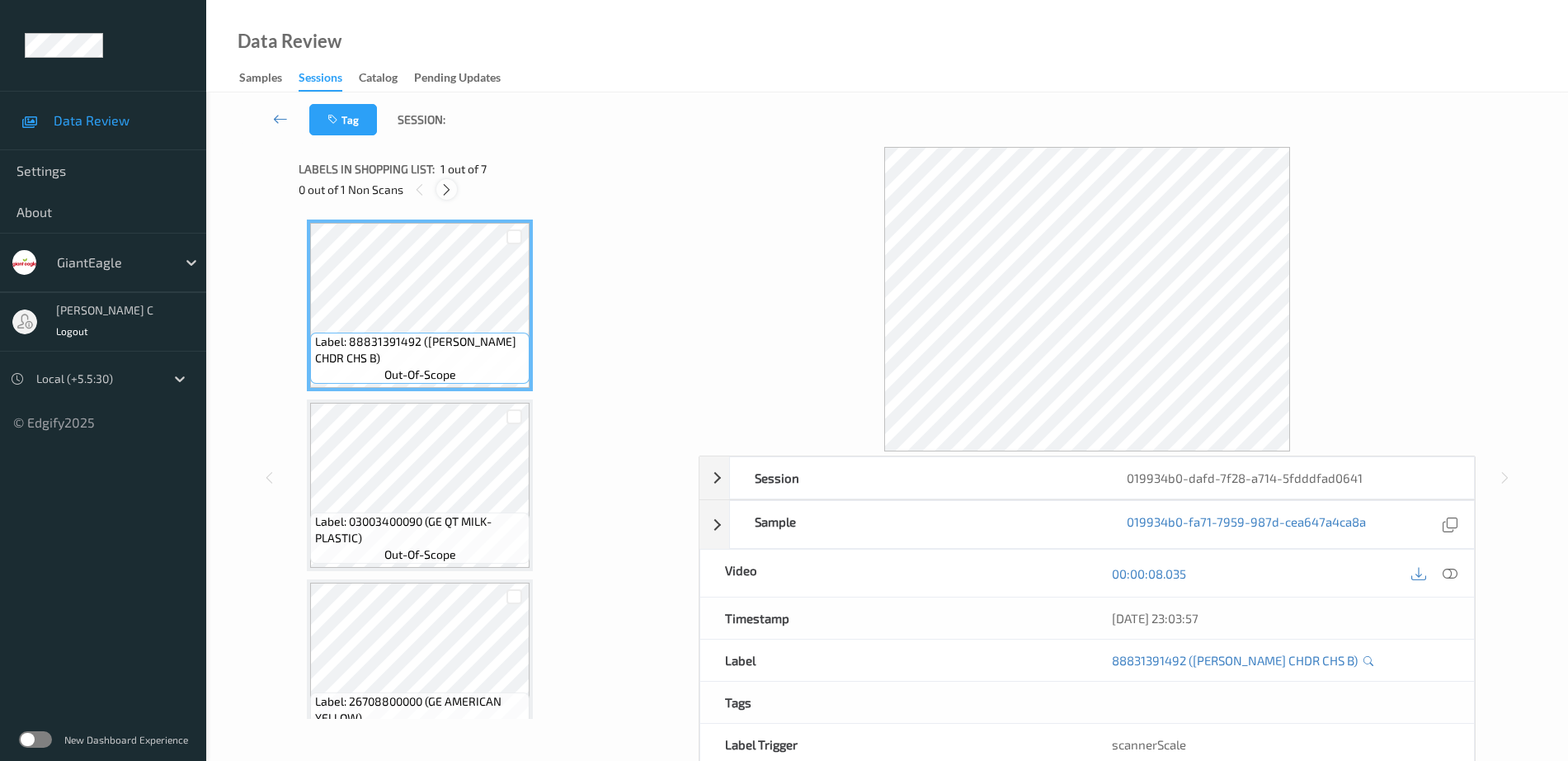
click at [450, 187] on icon at bounding box center [446, 190] width 14 height 15
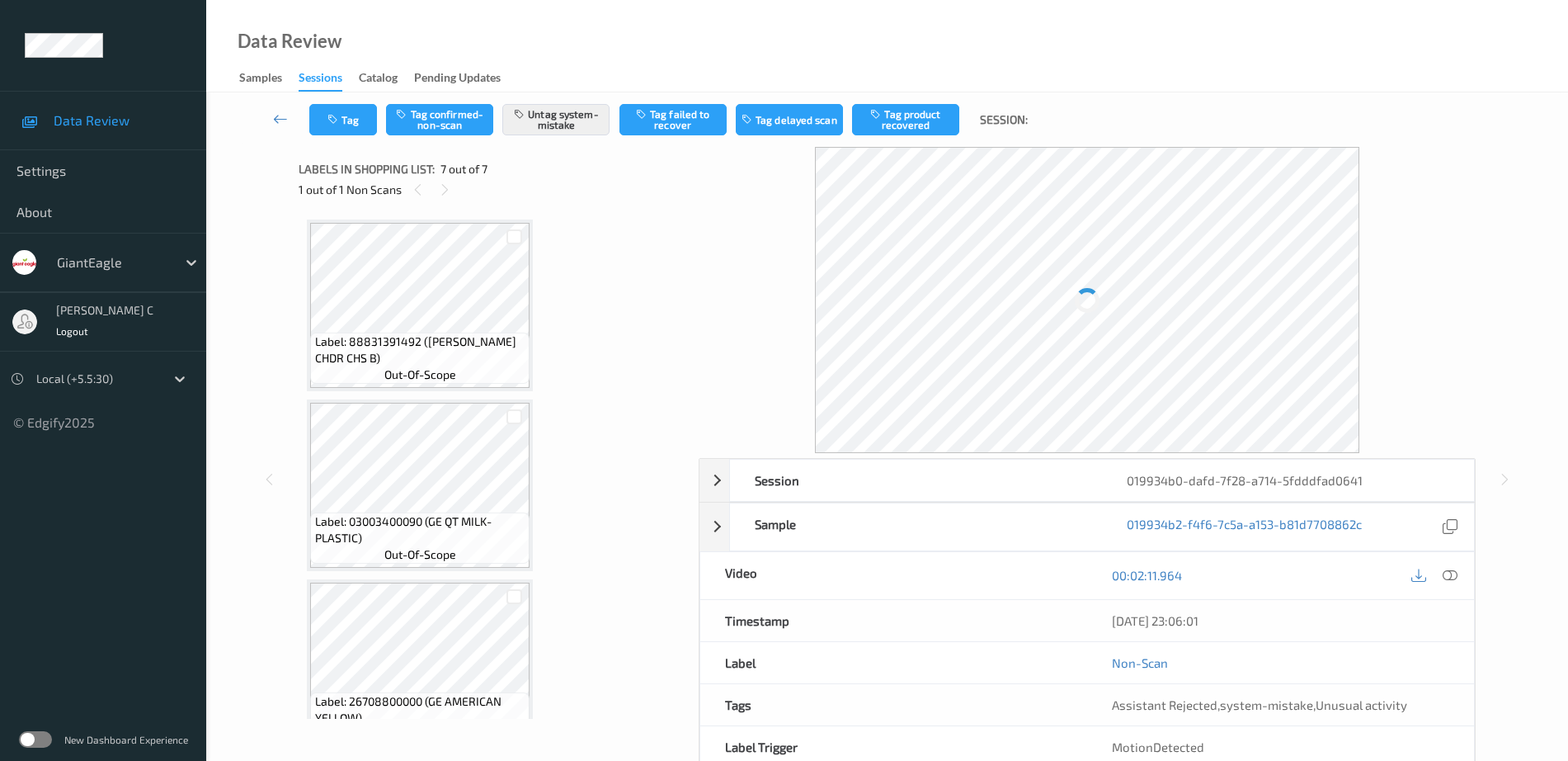
scroll to position [760, 0]
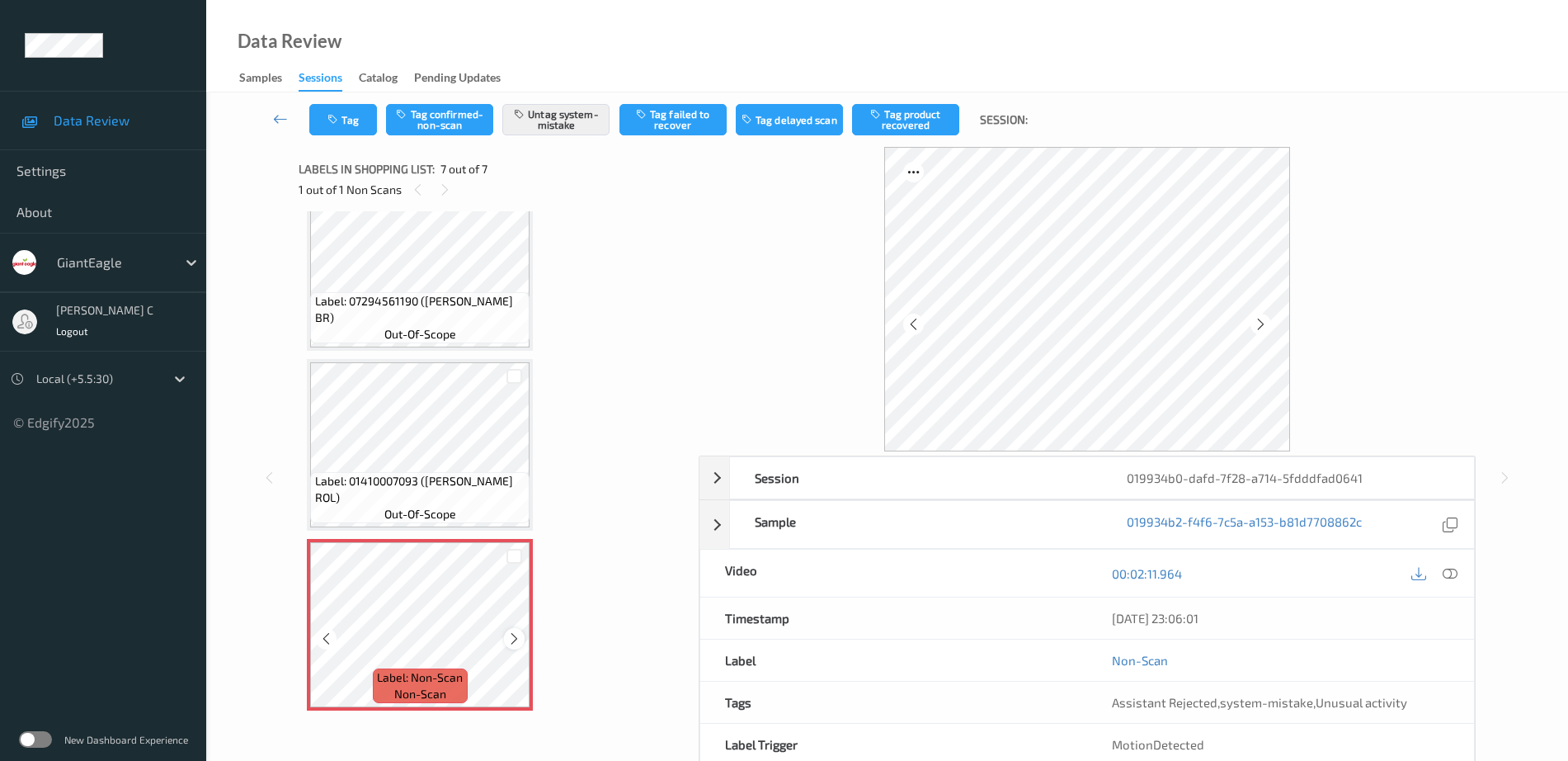
click at [515, 636] on icon at bounding box center [514, 639] width 14 height 15
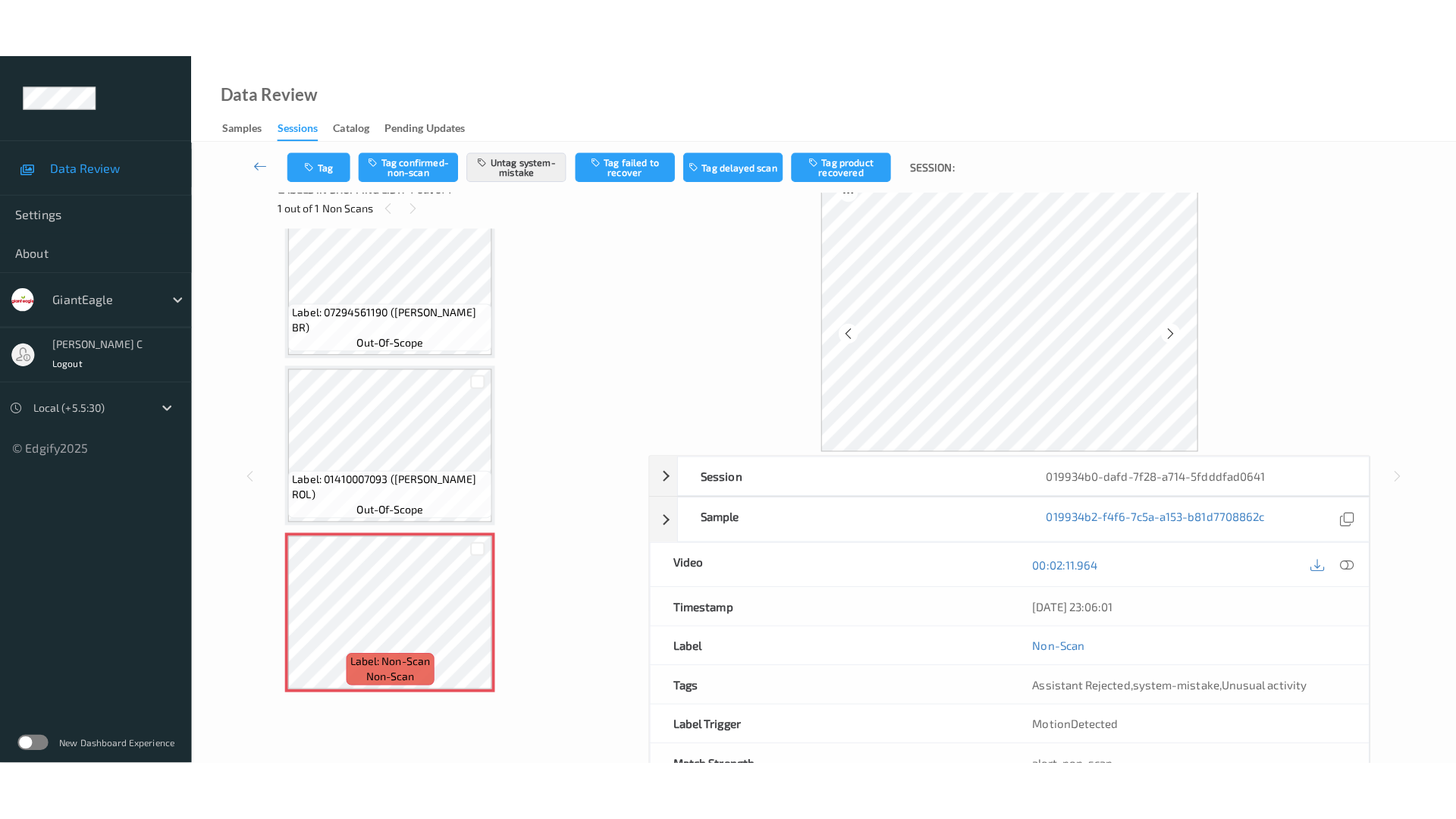
scroll to position [0, 0]
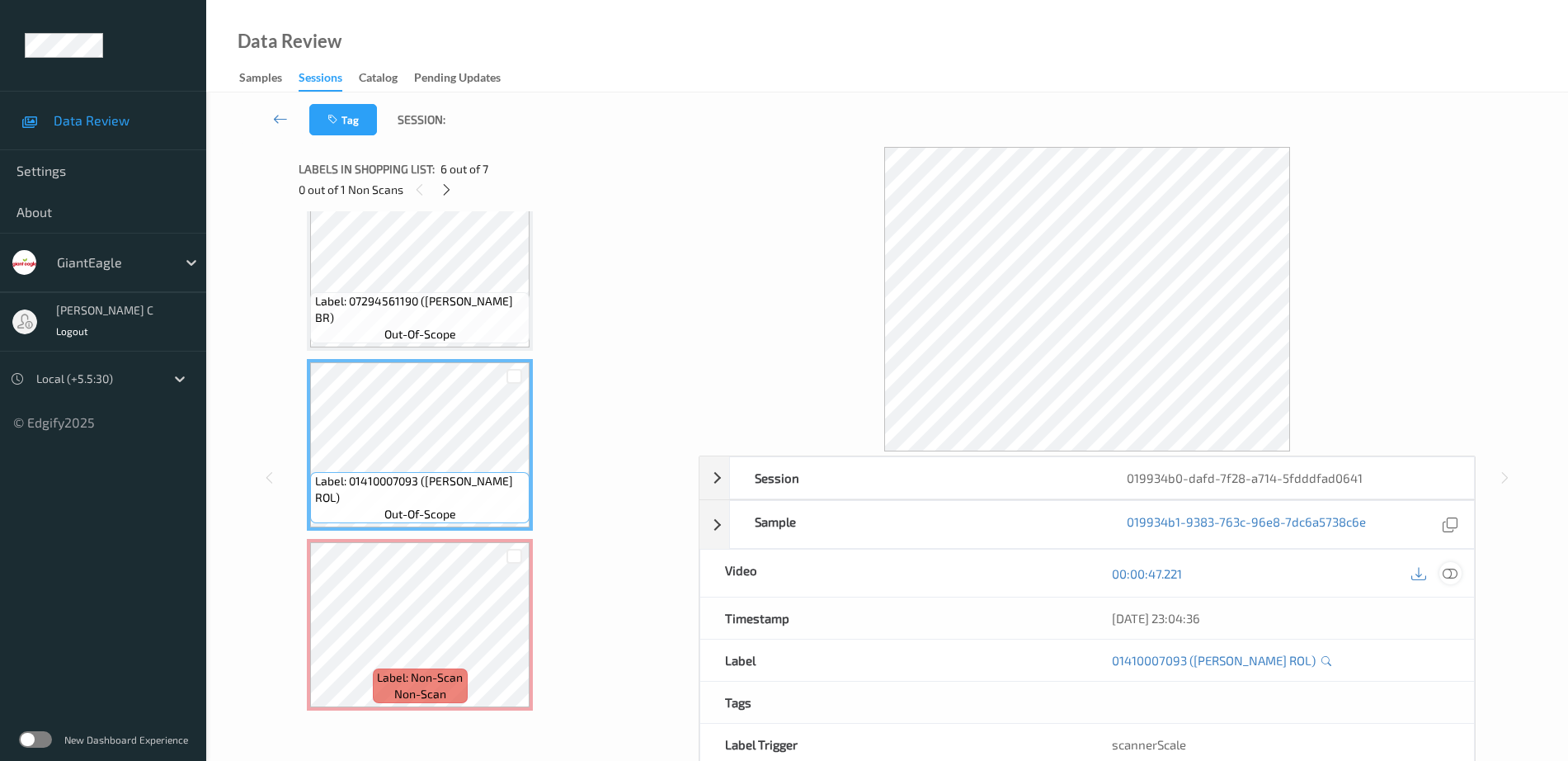
click at [1454, 576] on icon at bounding box center [1450, 574] width 15 height 15
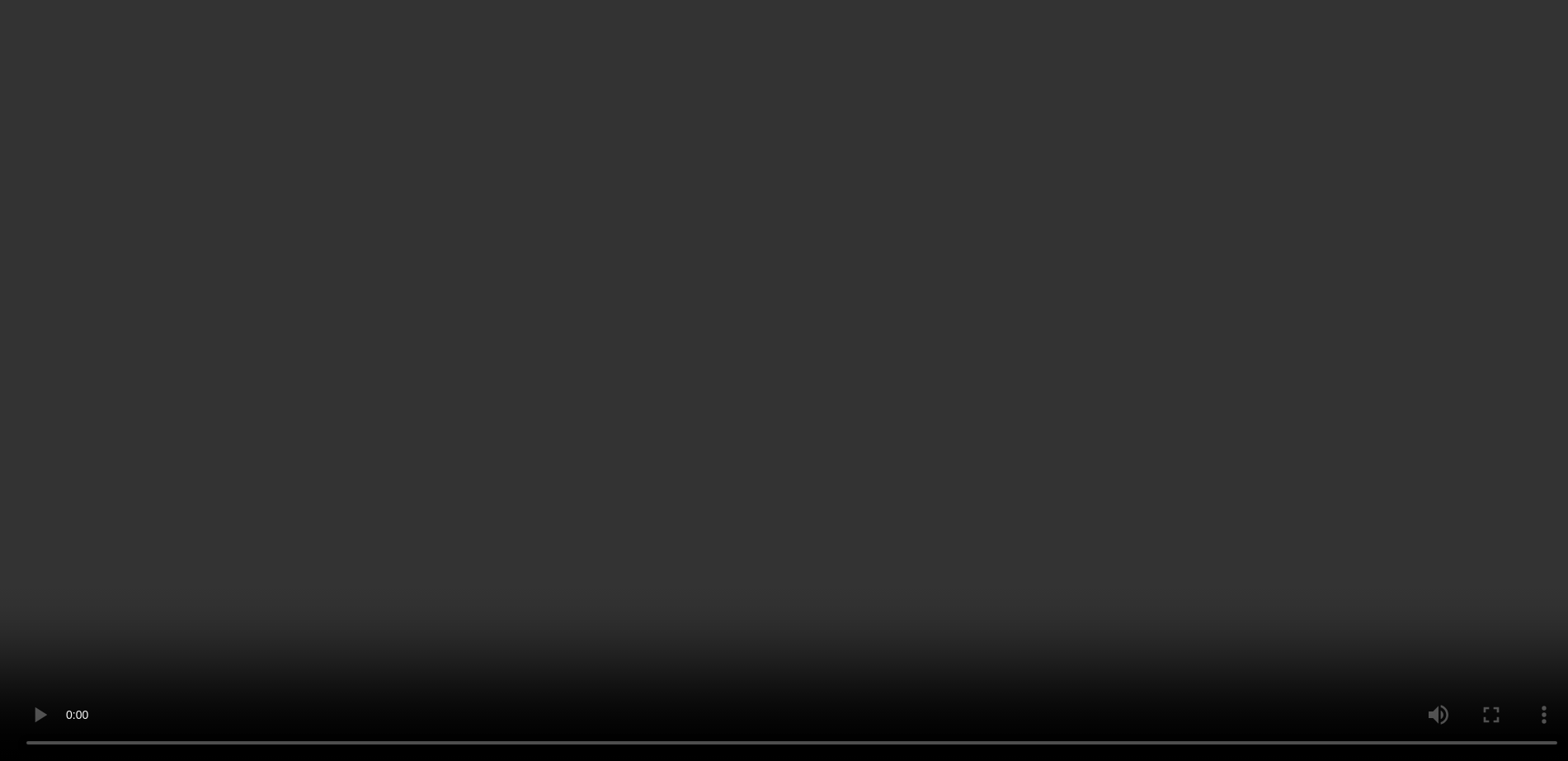
scroll to position [760, 0]
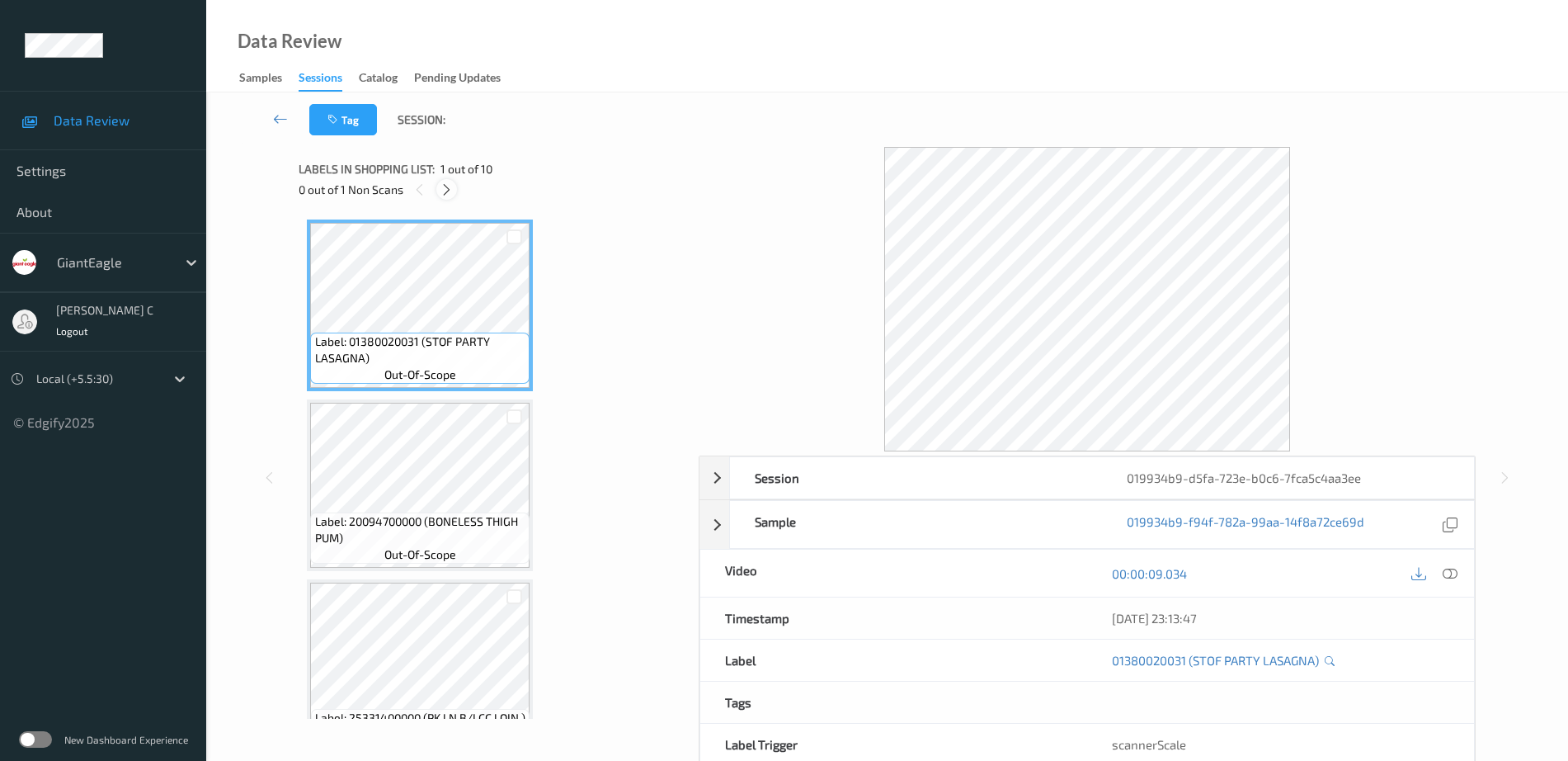
click at [452, 186] on icon at bounding box center [446, 190] width 14 height 15
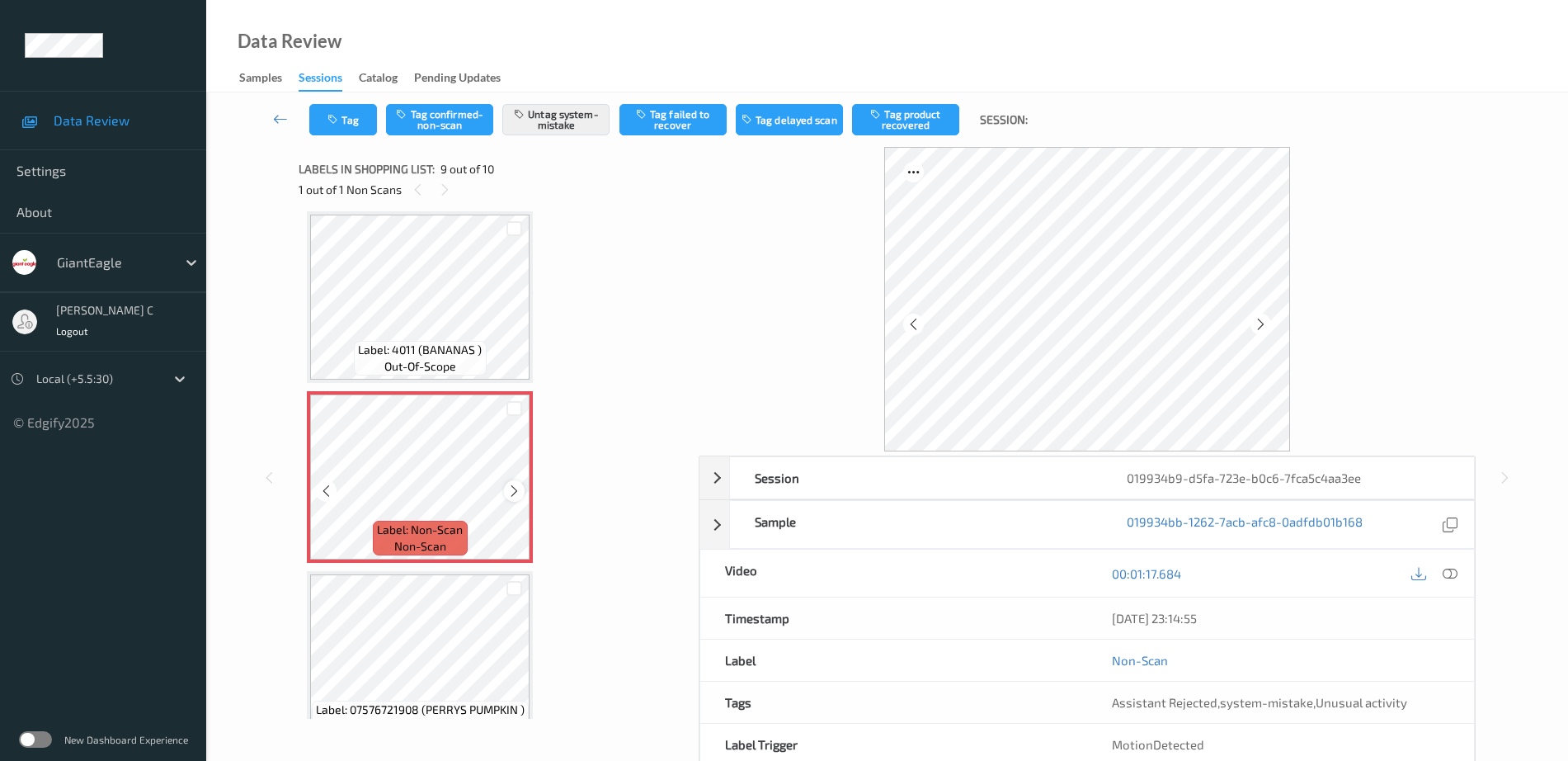
click at [517, 498] on icon at bounding box center [514, 491] width 14 height 15
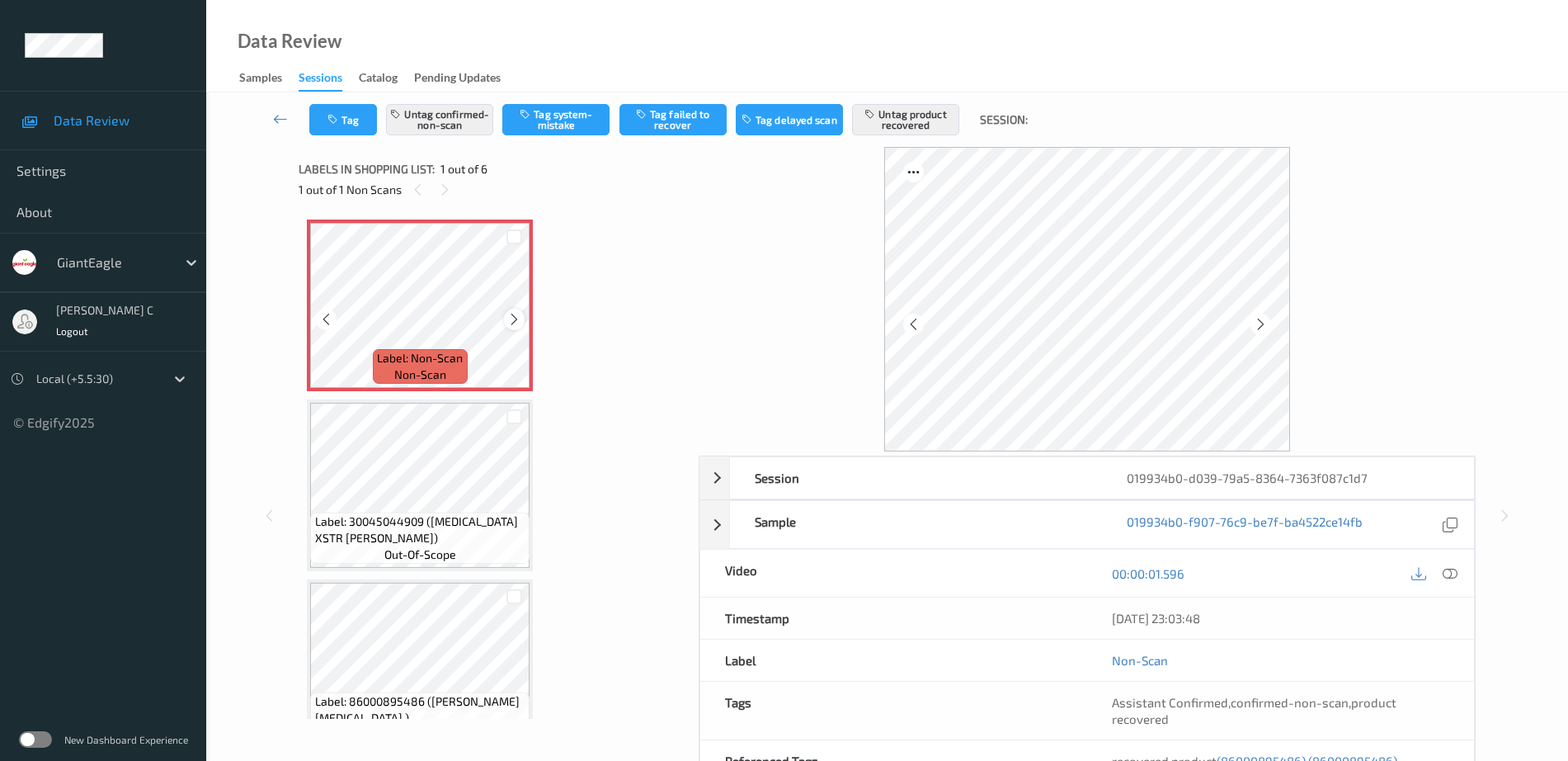
click at [512, 314] on icon at bounding box center [514, 319] width 14 height 15
click at [1455, 572] on icon at bounding box center [1450, 574] width 15 height 15
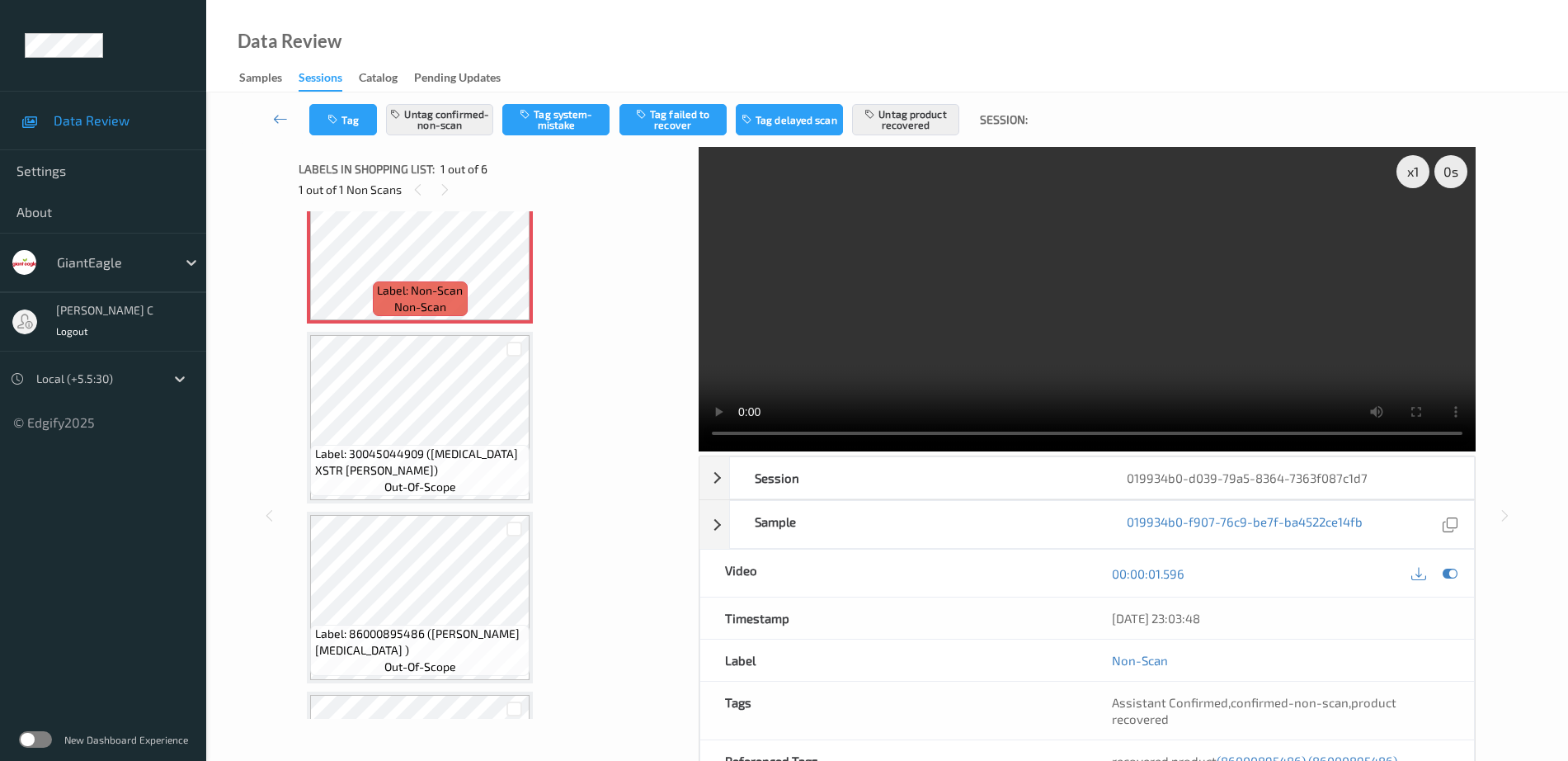
scroll to position [103, 0]
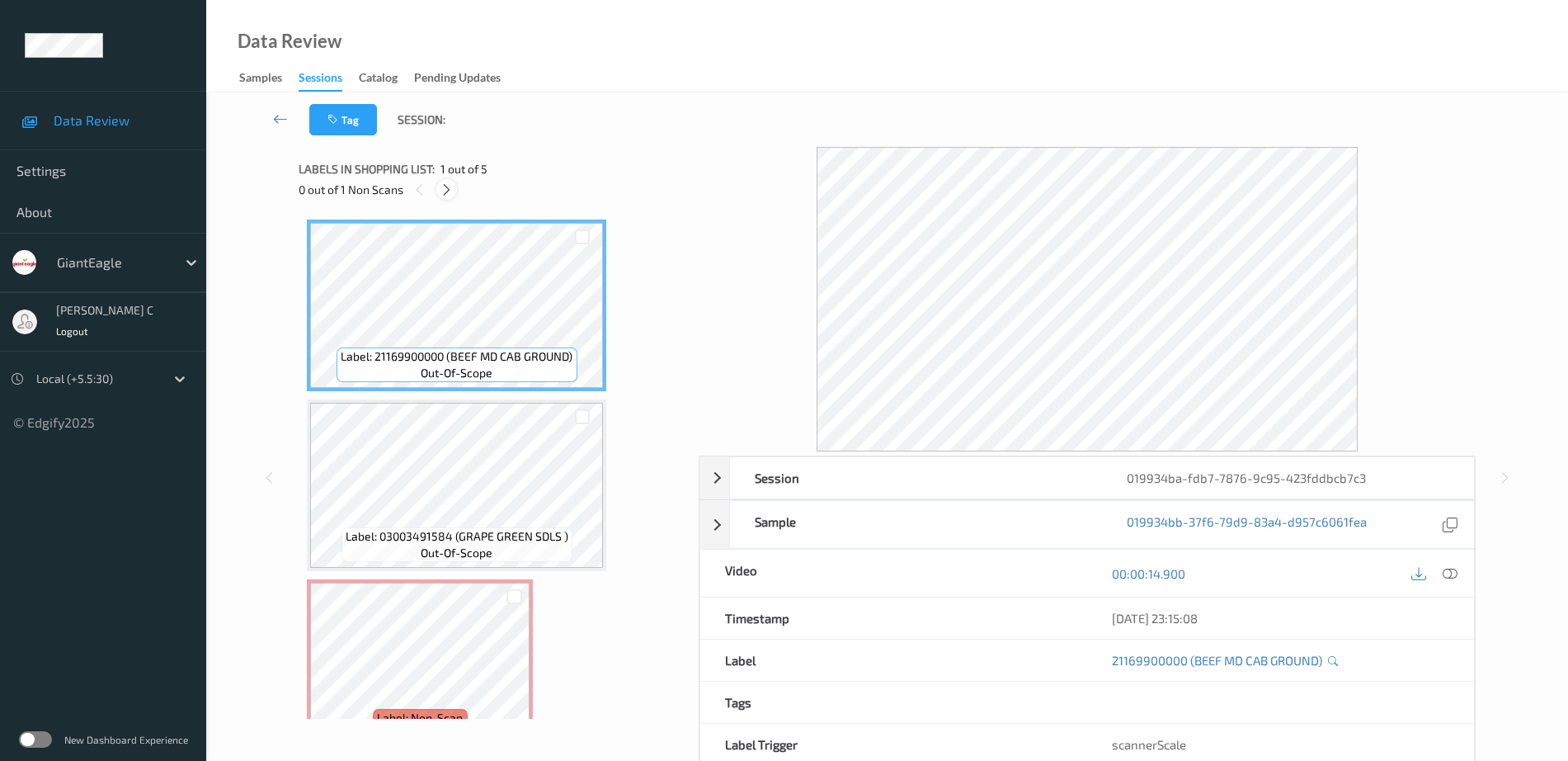
click at [448, 186] on icon at bounding box center [446, 190] width 14 height 15
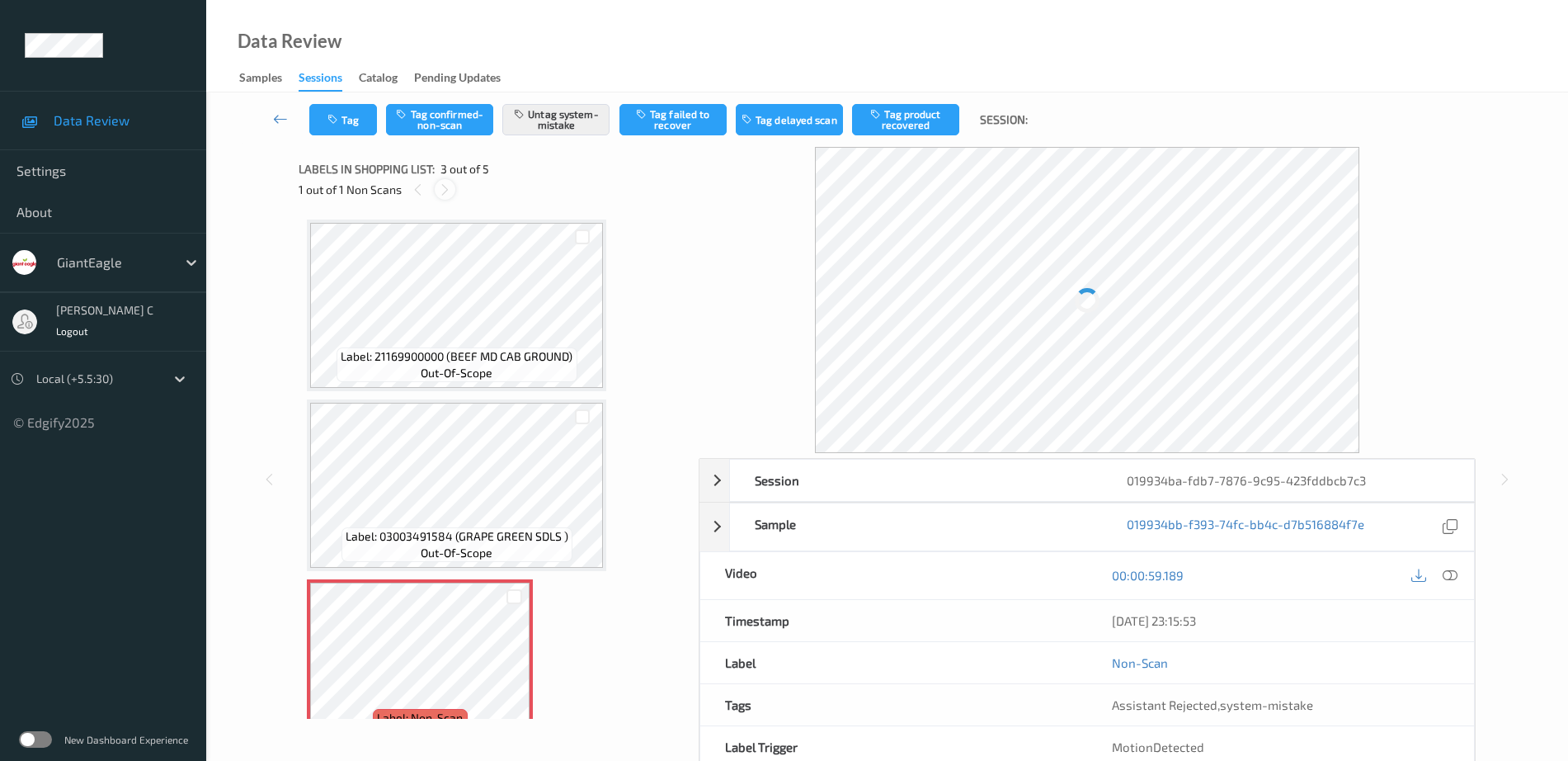
scroll to position [188, 0]
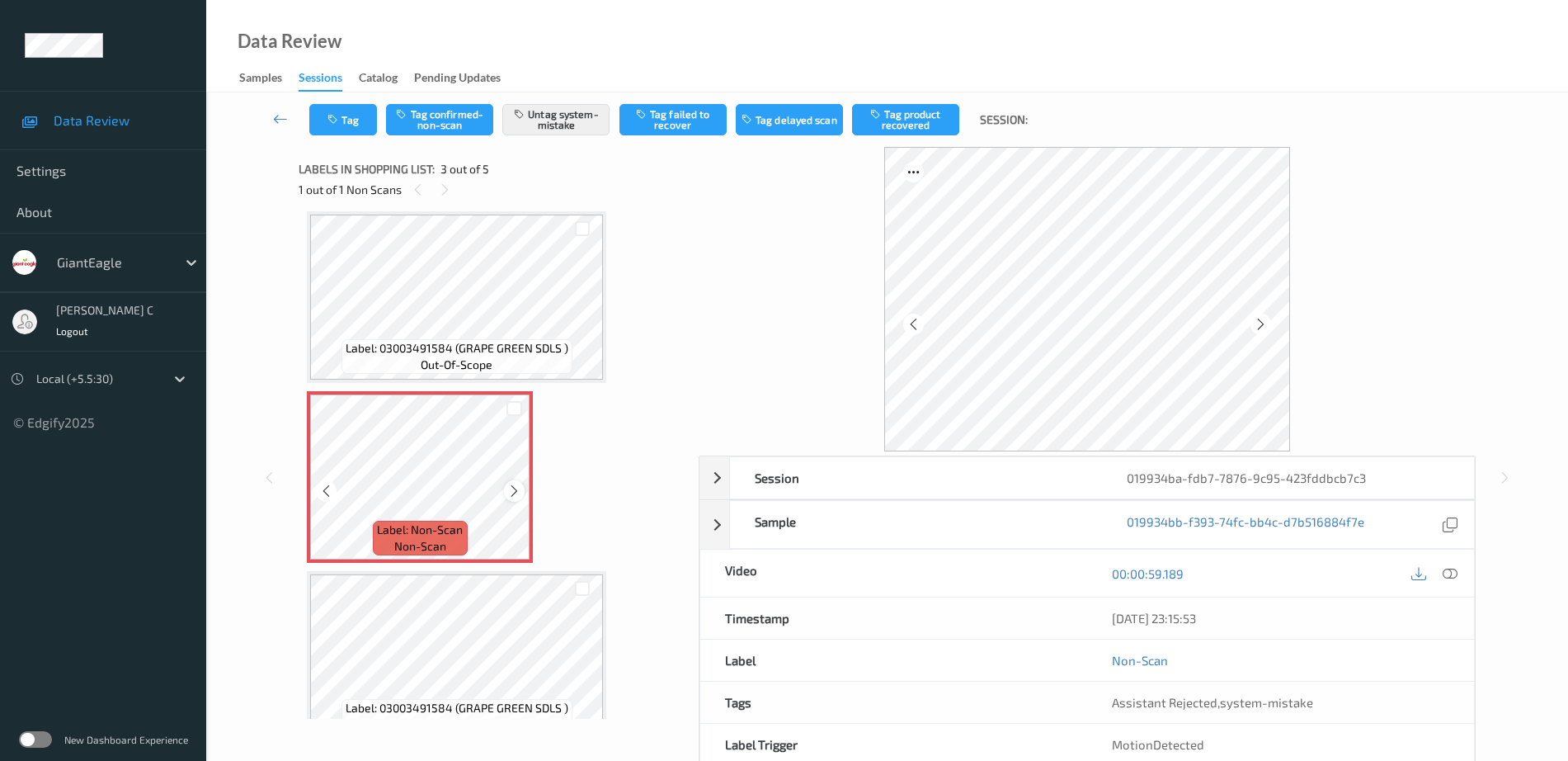
click at [518, 493] on icon at bounding box center [514, 491] width 14 height 15
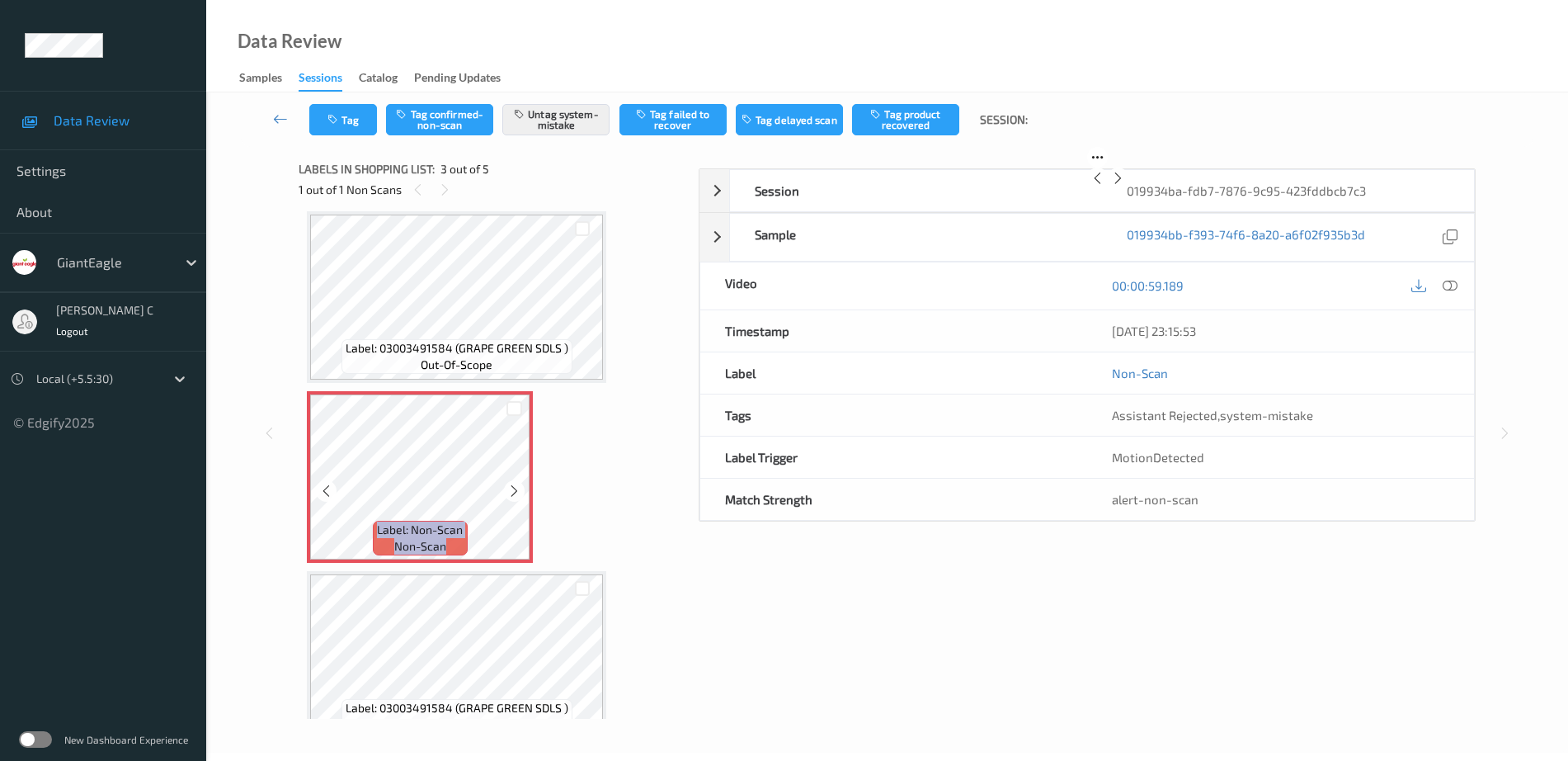
click at [518, 493] on icon at bounding box center [514, 491] width 14 height 15
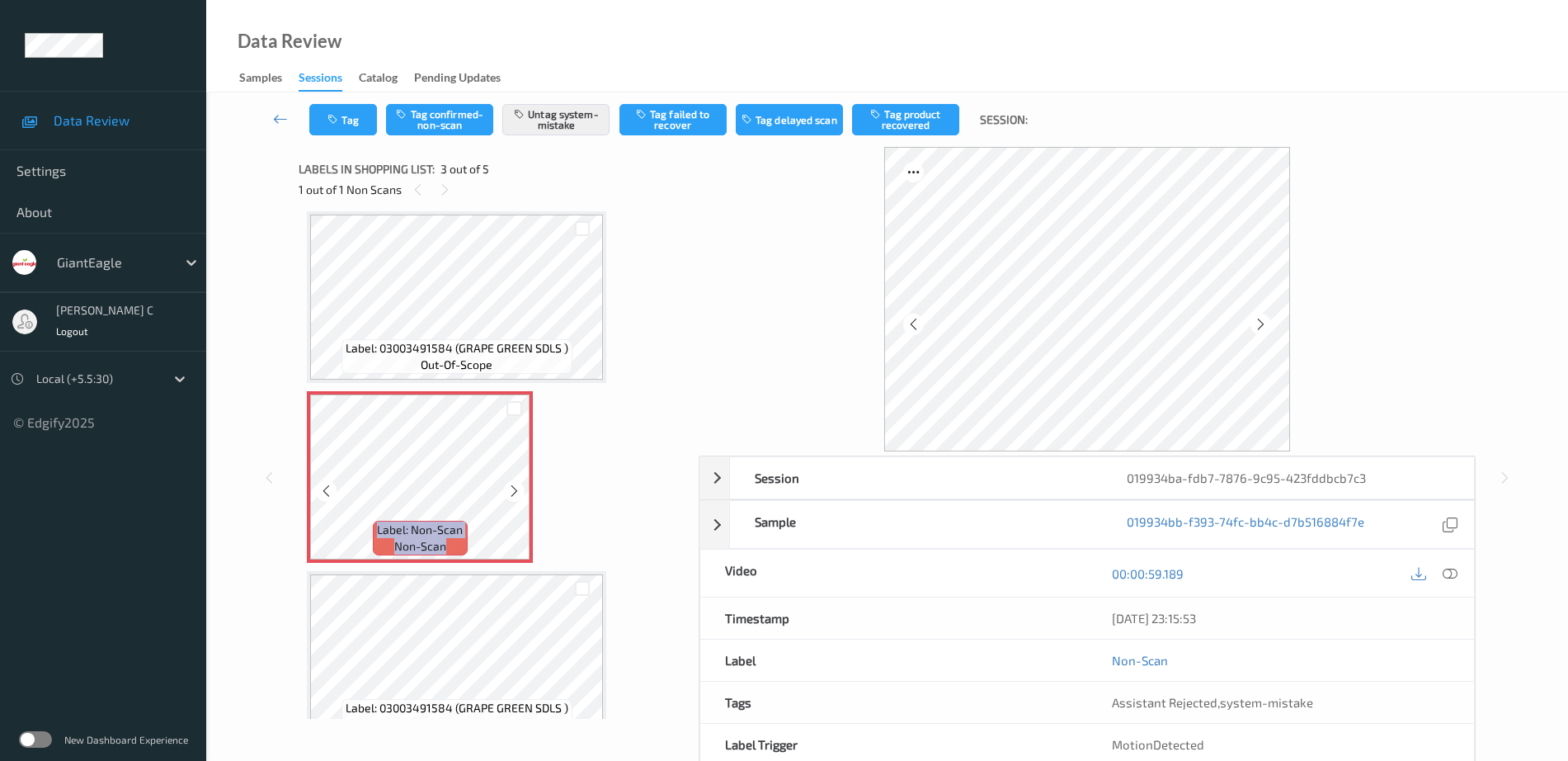
click at [518, 493] on icon at bounding box center [514, 491] width 14 height 15
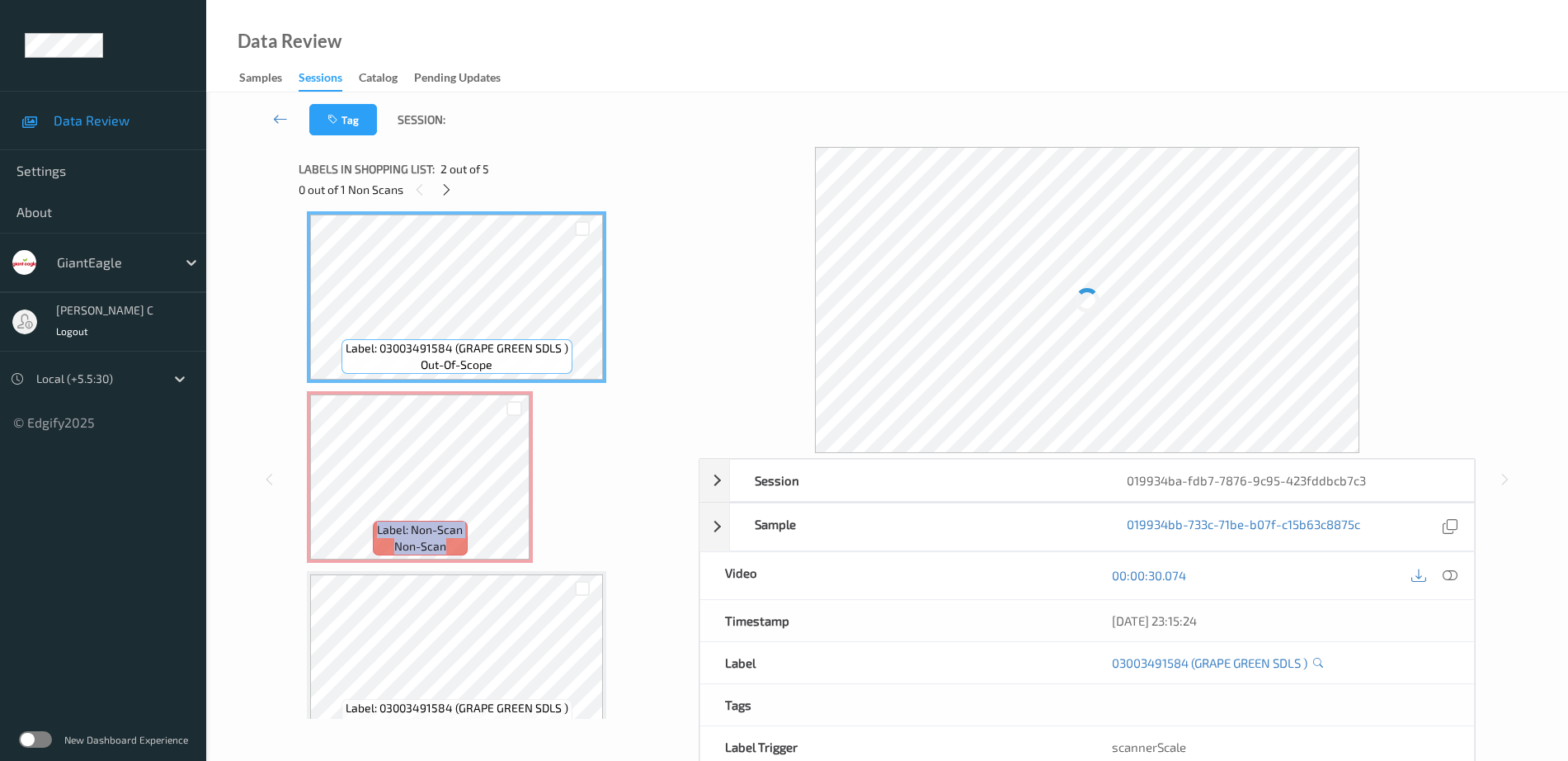
scroll to position [85, 0]
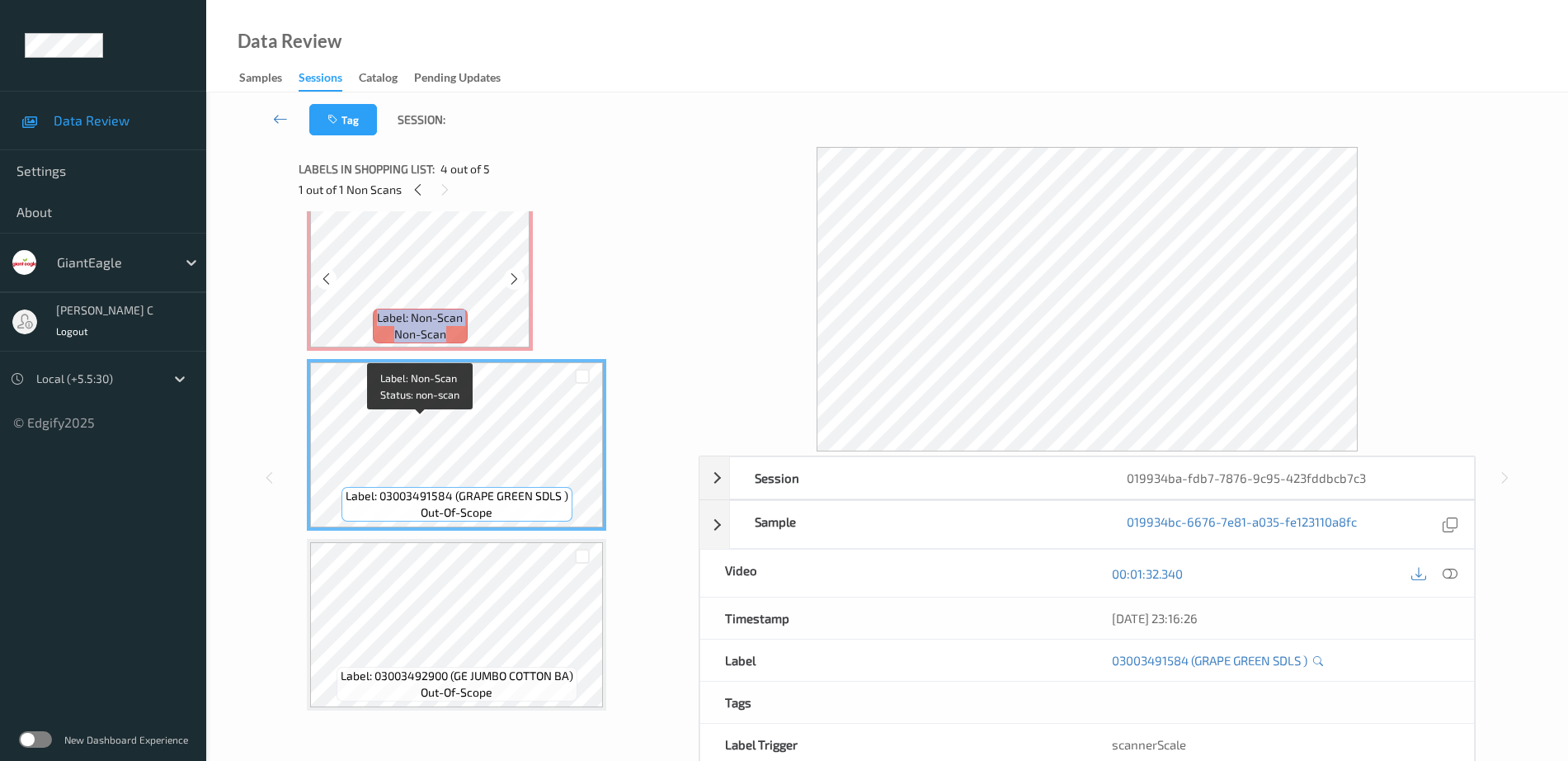
click at [459, 517] on span "out-of-scope" at bounding box center [456, 513] width 72 height 17
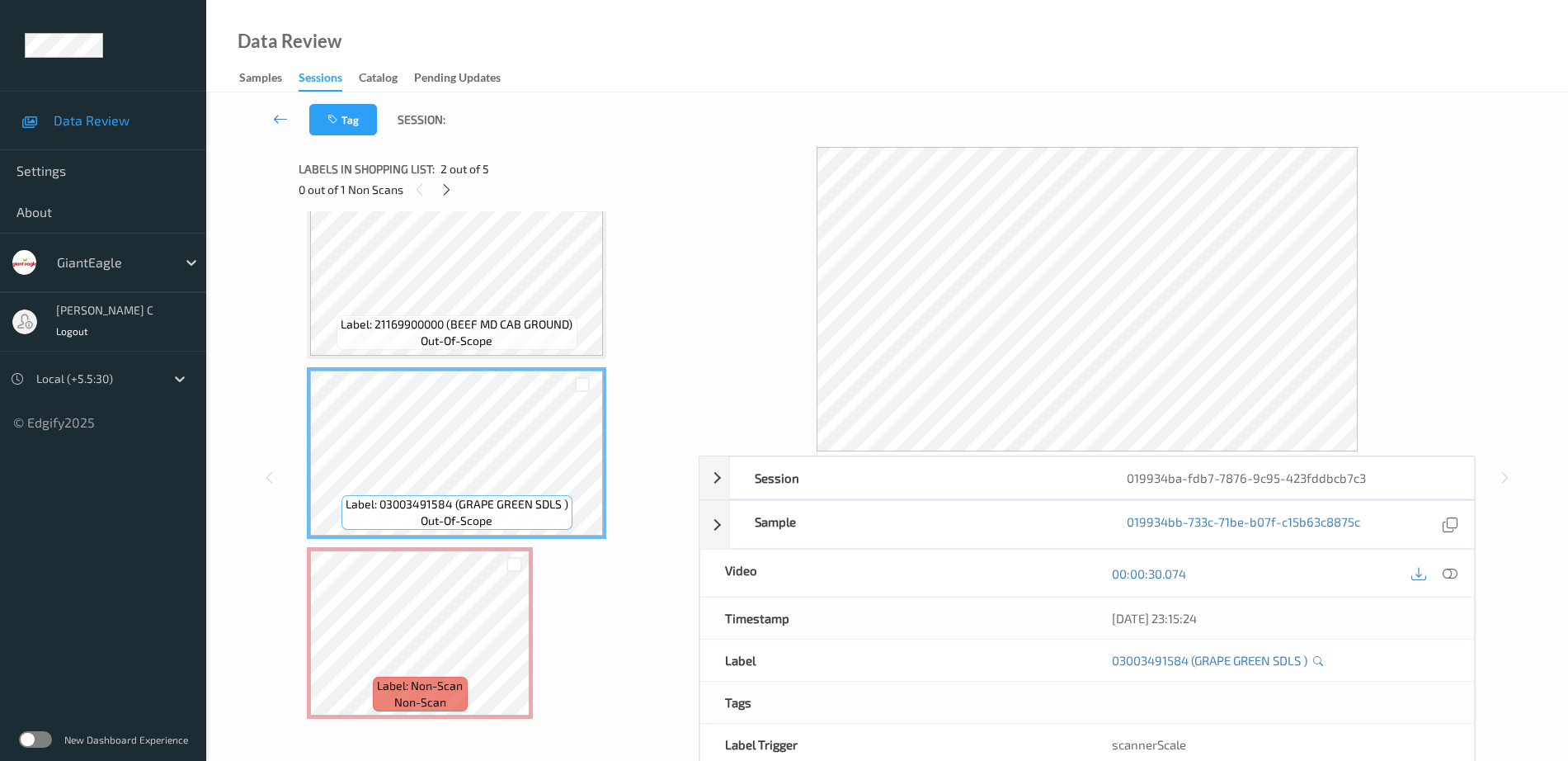
scroll to position [0, 0]
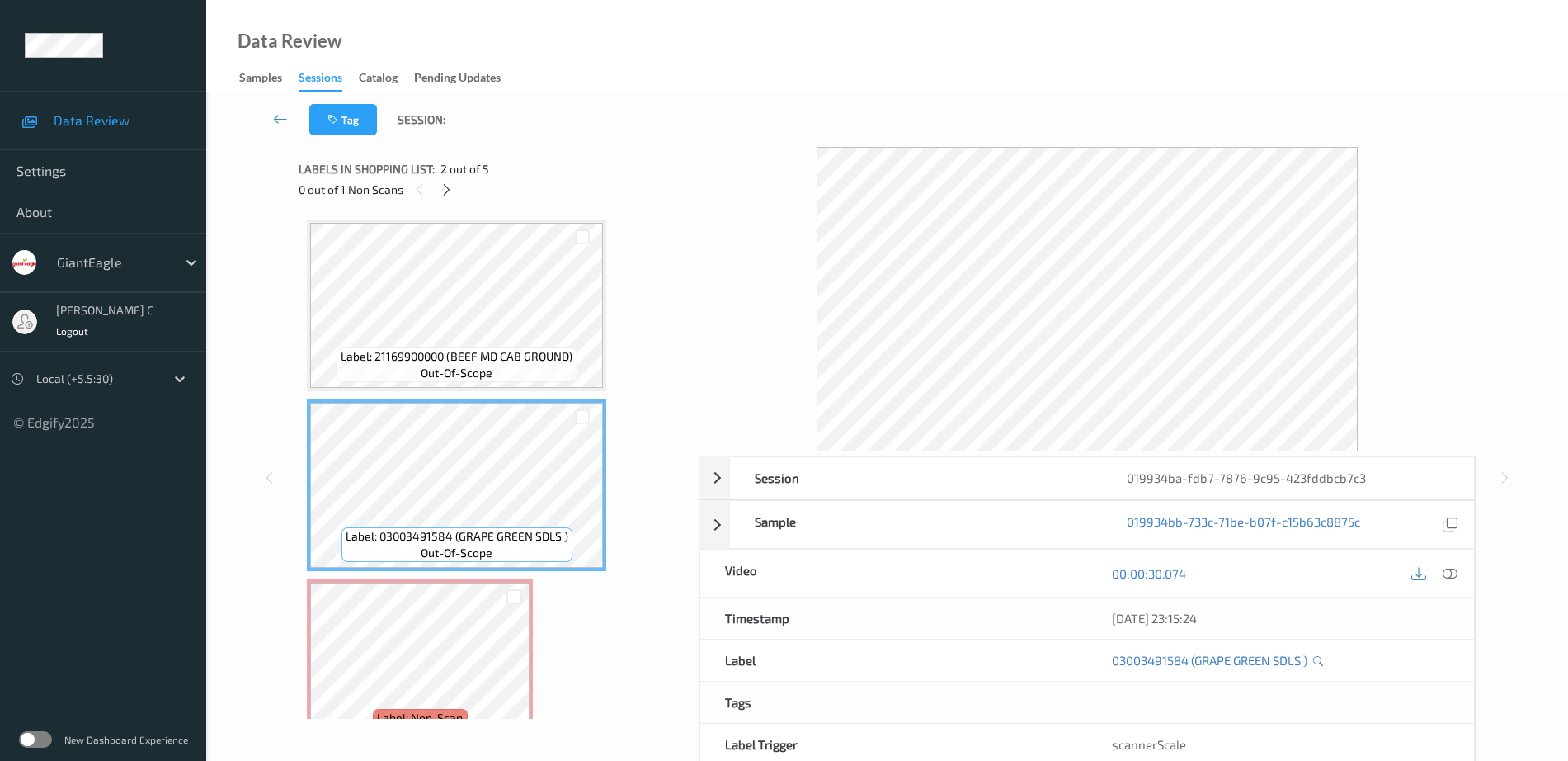
click at [459, 355] on span "Label: 21169900000 (BEEF MD CAB GROUND)" at bounding box center [456, 357] width 232 height 17
click at [1452, 569] on icon at bounding box center [1450, 574] width 15 height 15
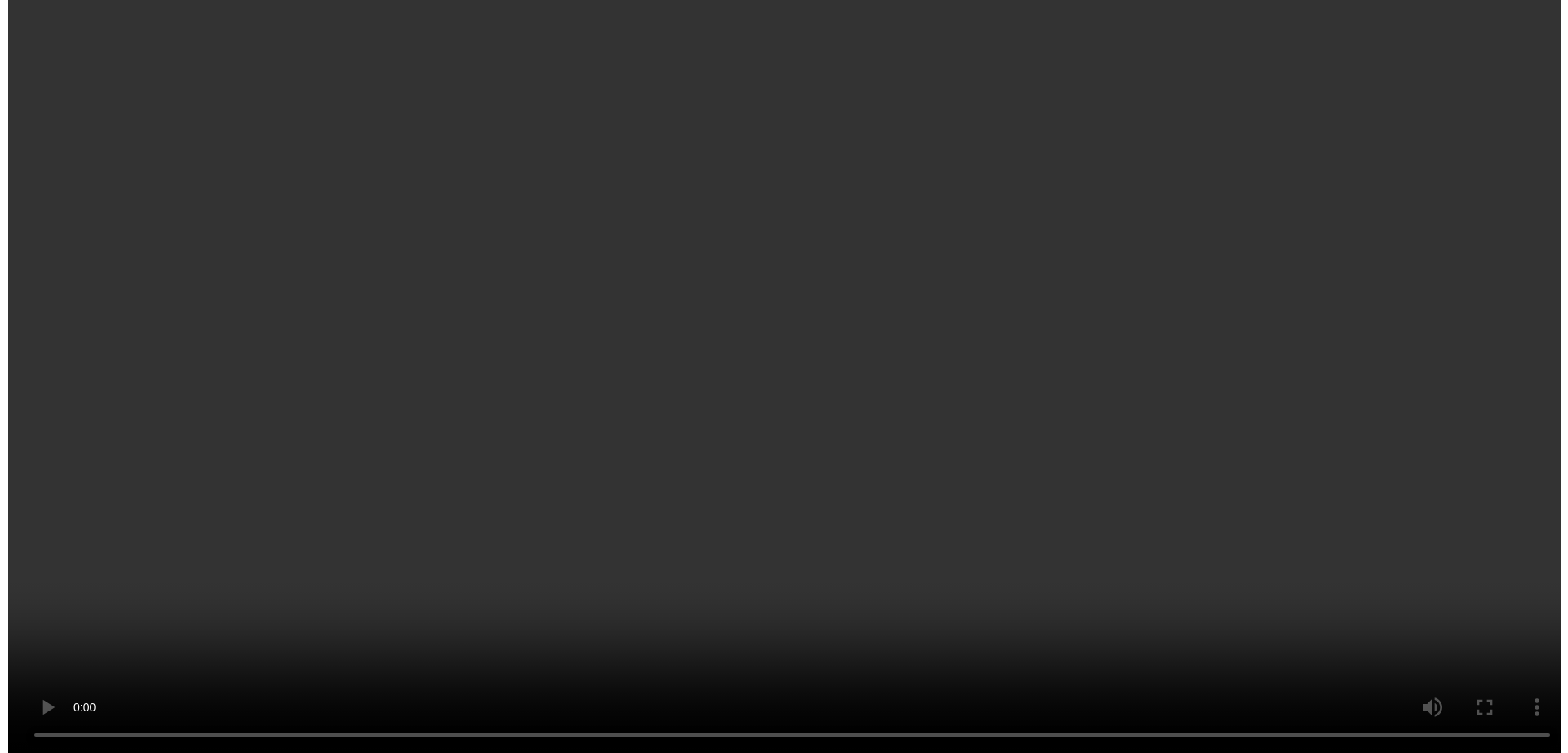
scroll to position [192, 0]
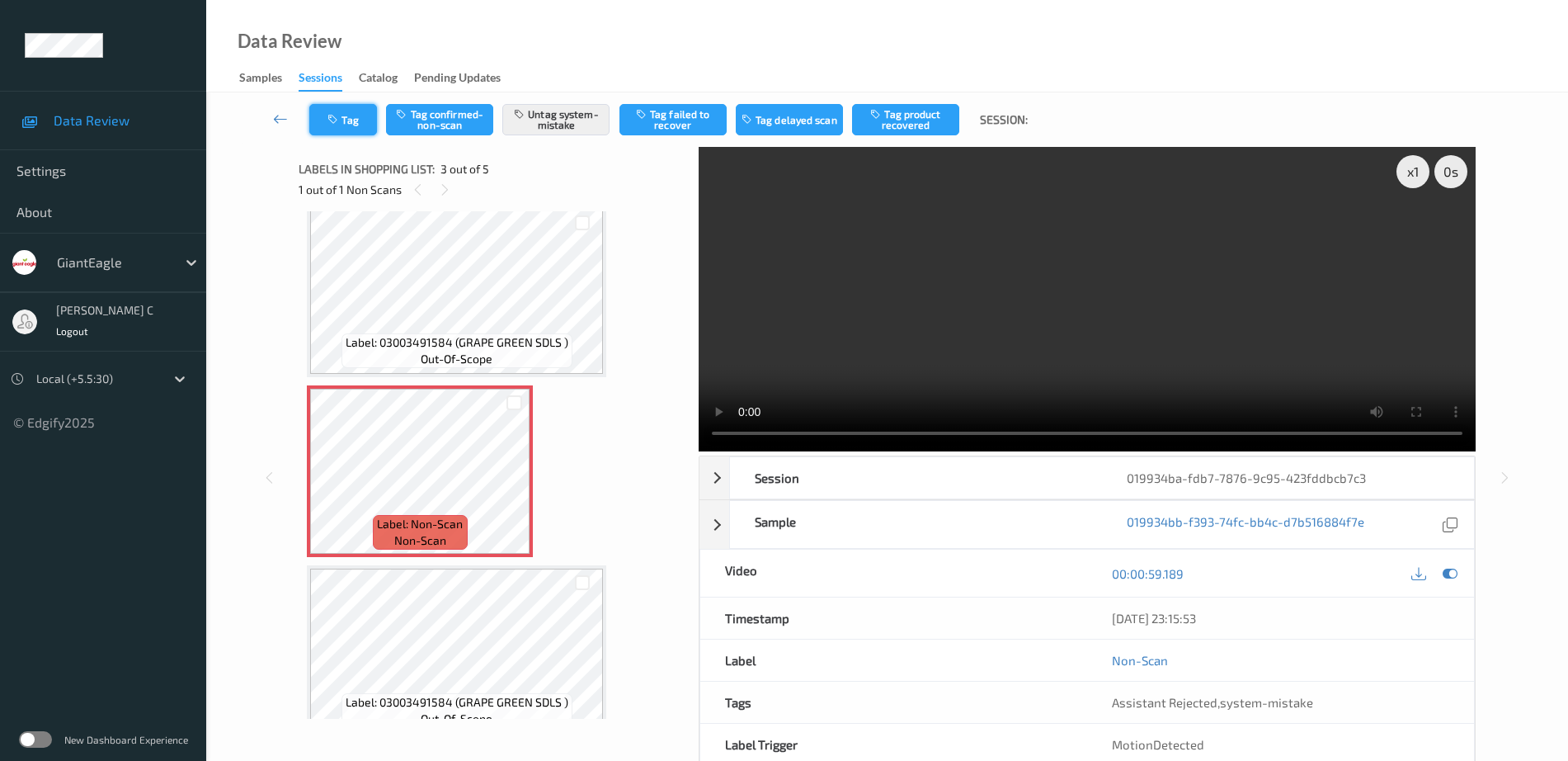
click at [329, 116] on icon "button" at bounding box center [334, 120] width 14 height 12
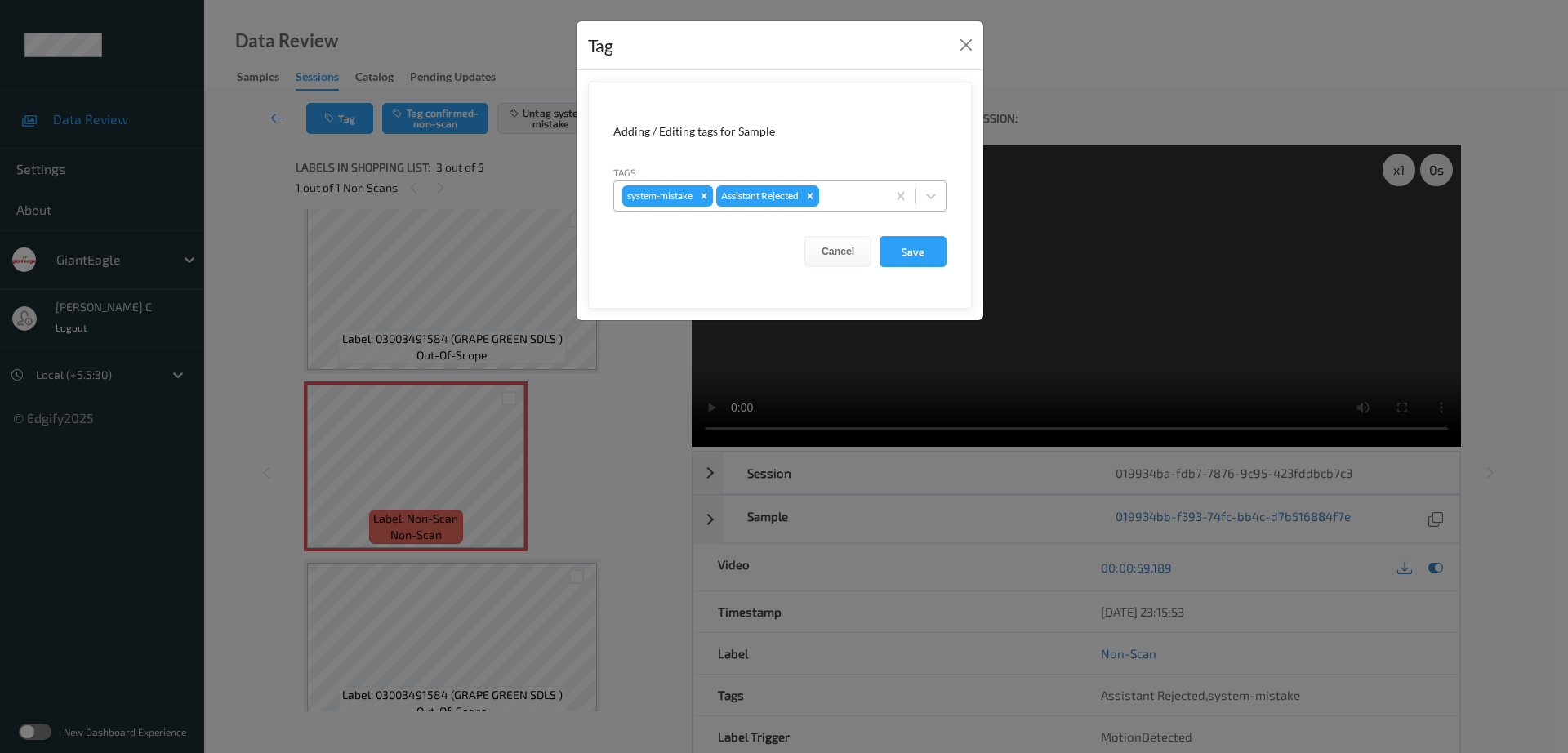
click at [841, 201] on div at bounding box center [850, 196] width 55 height 20
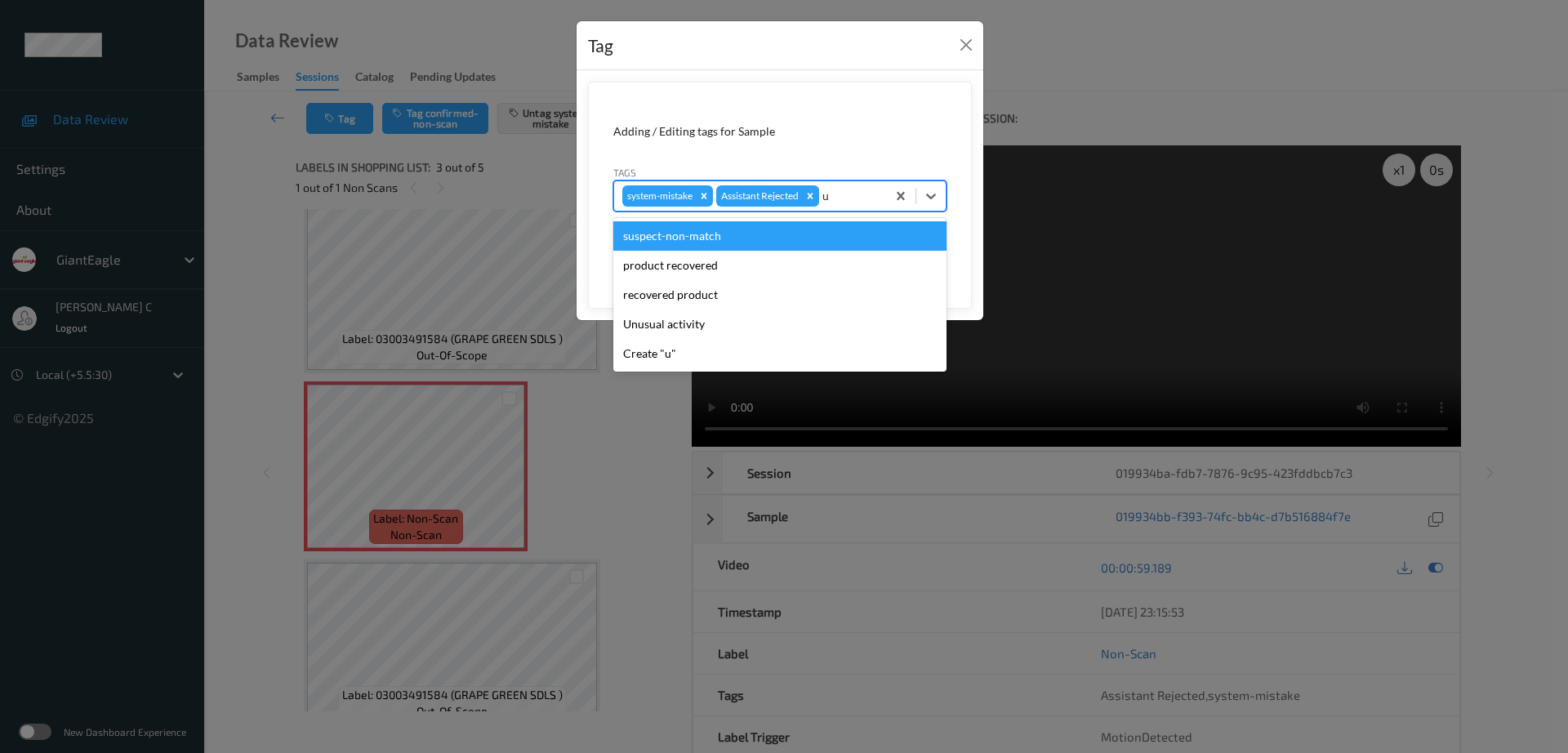
type input "un"
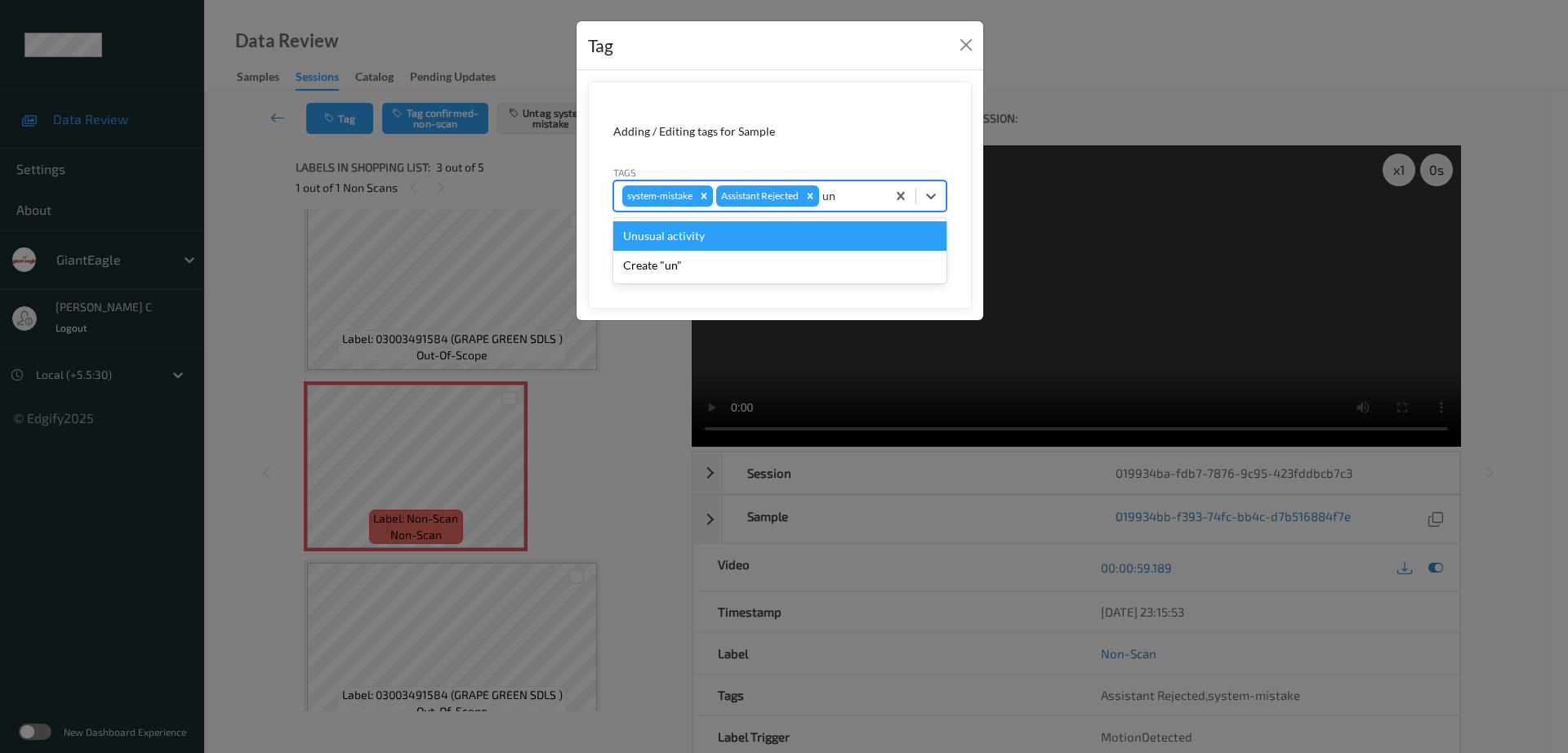
click at [779, 236] on div "Unusual activity" at bounding box center [779, 237] width 333 height 30
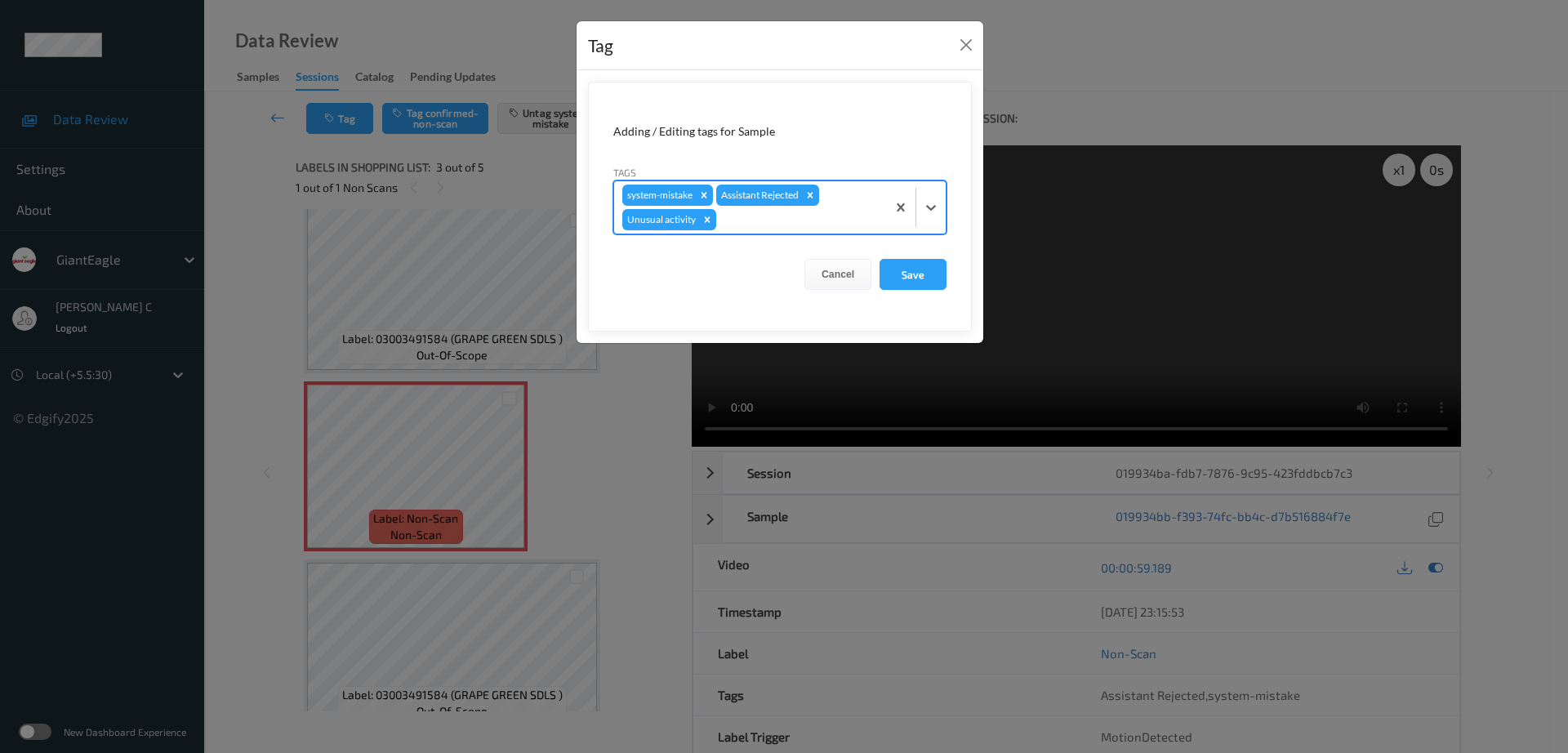
click at [936, 257] on form "Adding / Editing tags for Sample Tags option Unusual activity, selected. Select…" at bounding box center [780, 207] width 384 height 250
click at [928, 274] on button "Save" at bounding box center [913, 275] width 67 height 31
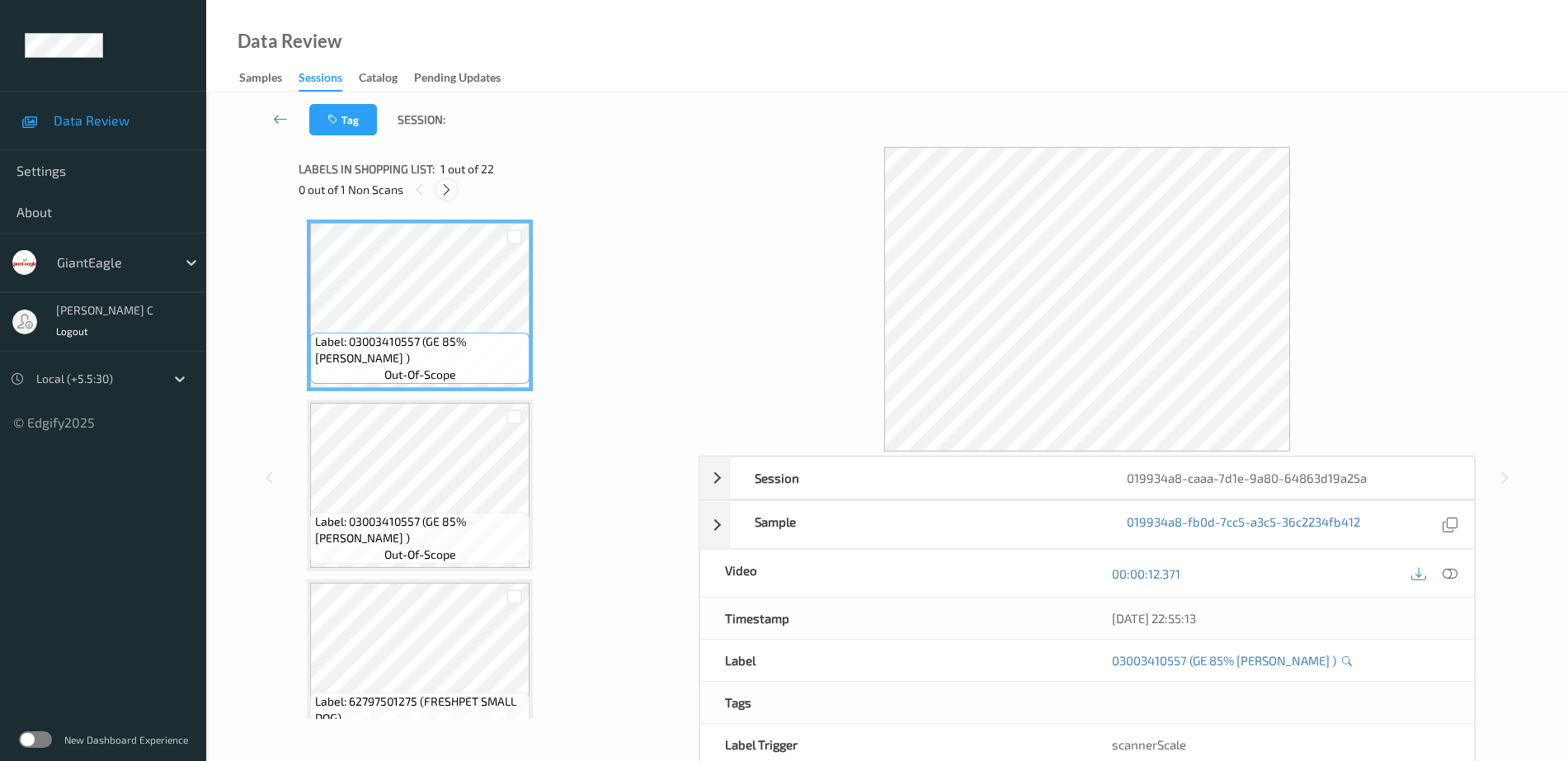
click at [449, 186] on icon at bounding box center [446, 190] width 14 height 15
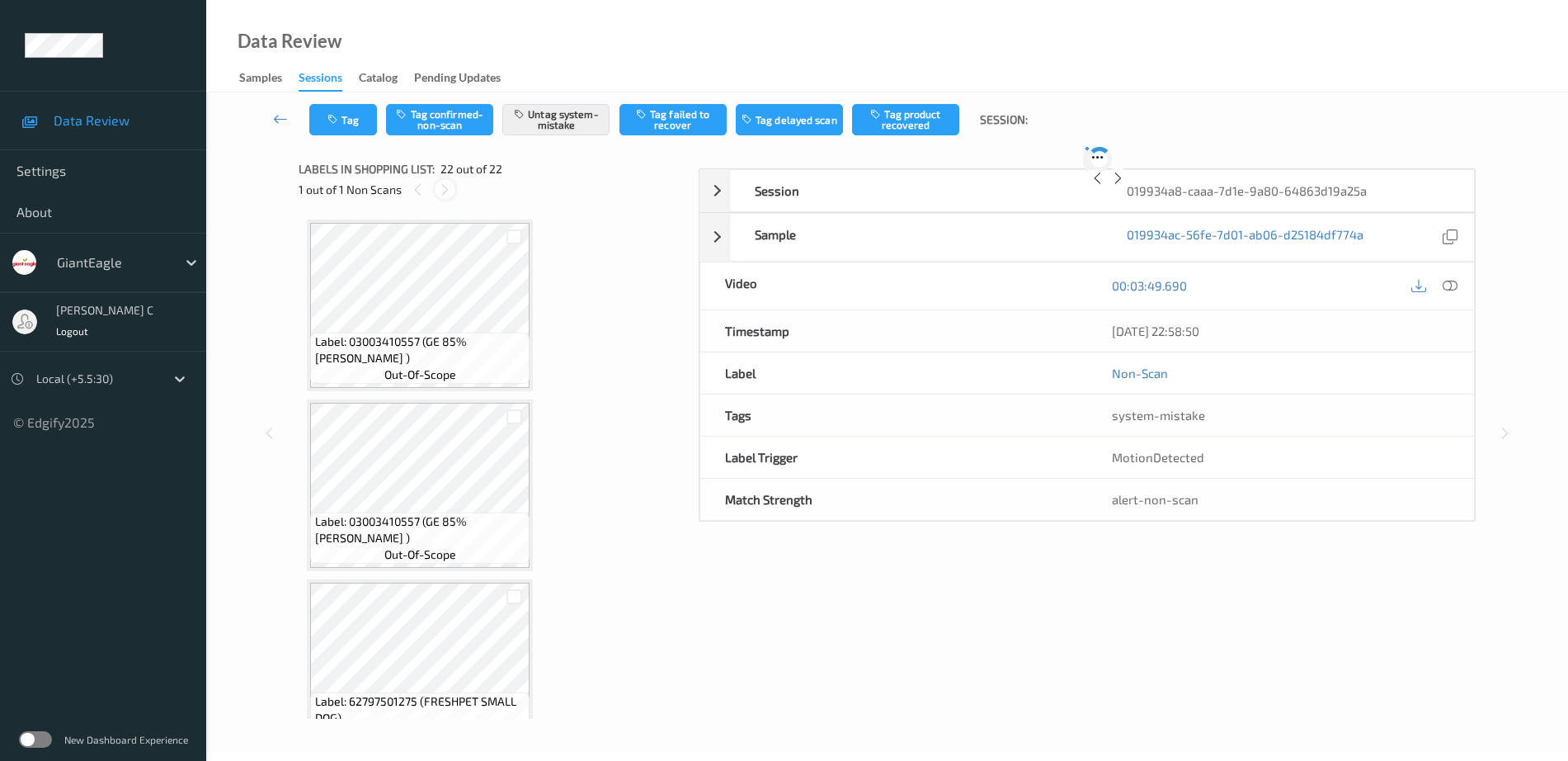
scroll to position [3460, 0]
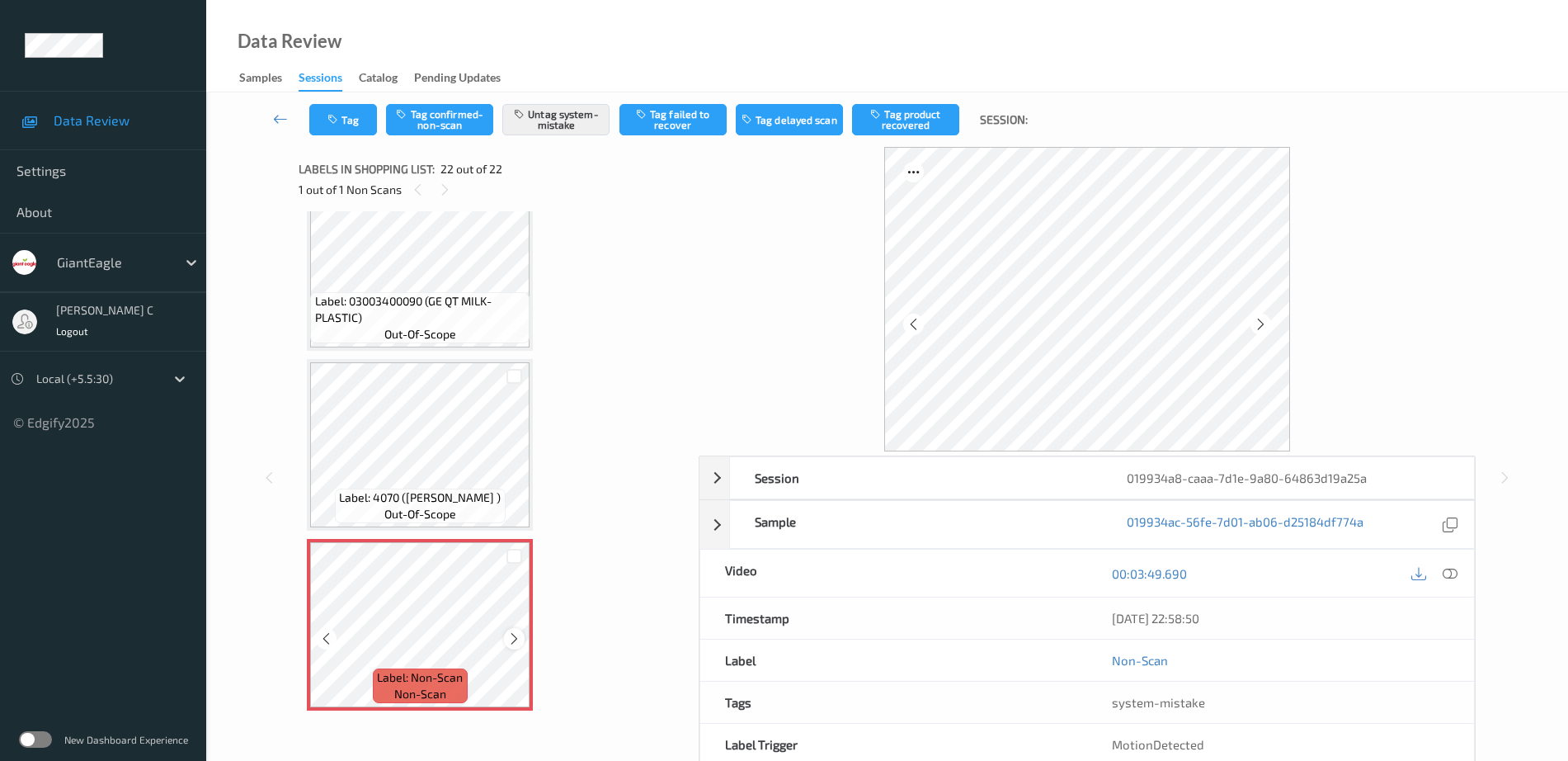
click at [511, 638] on icon at bounding box center [514, 639] width 14 height 15
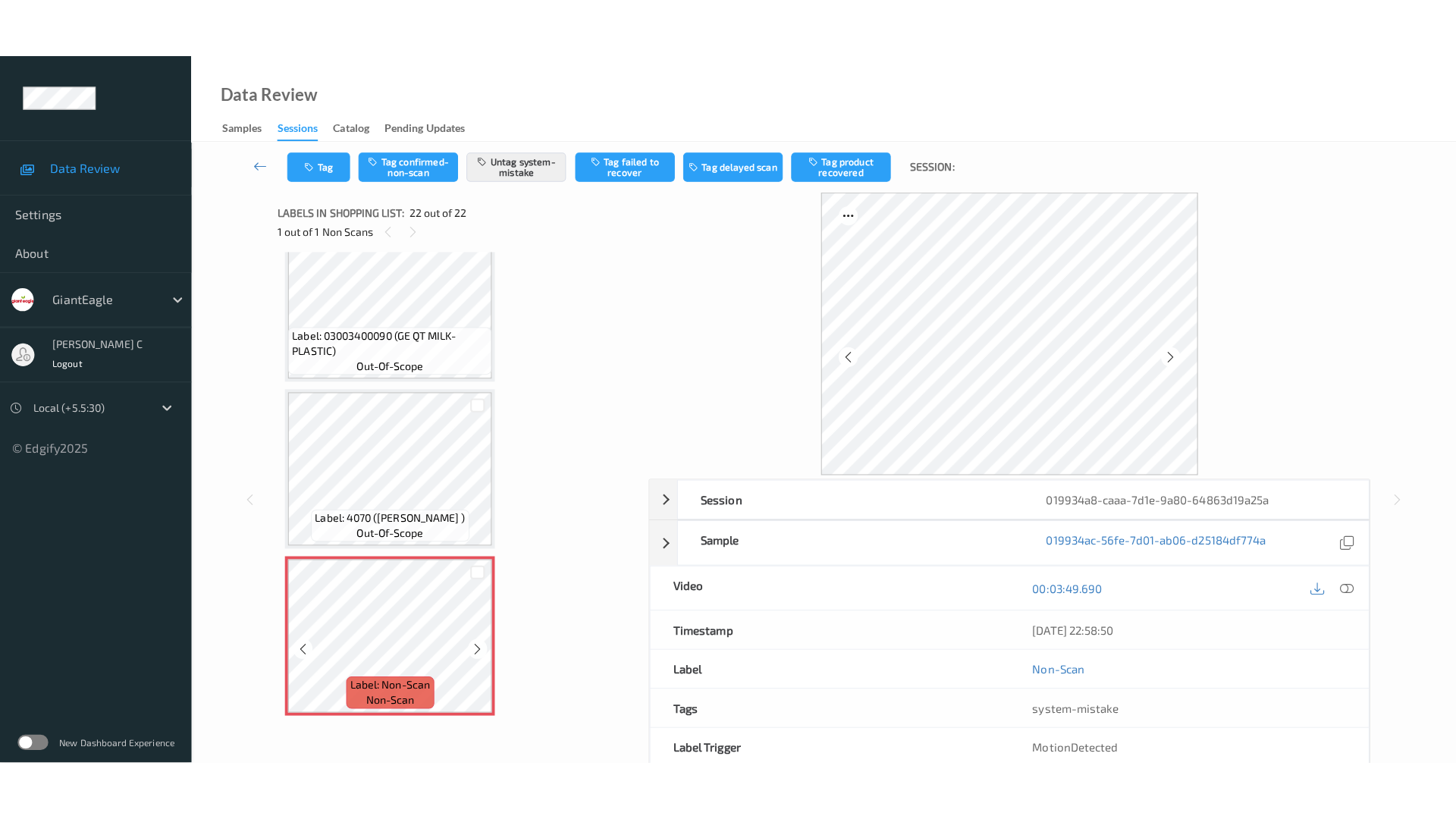
scroll to position [3084, 0]
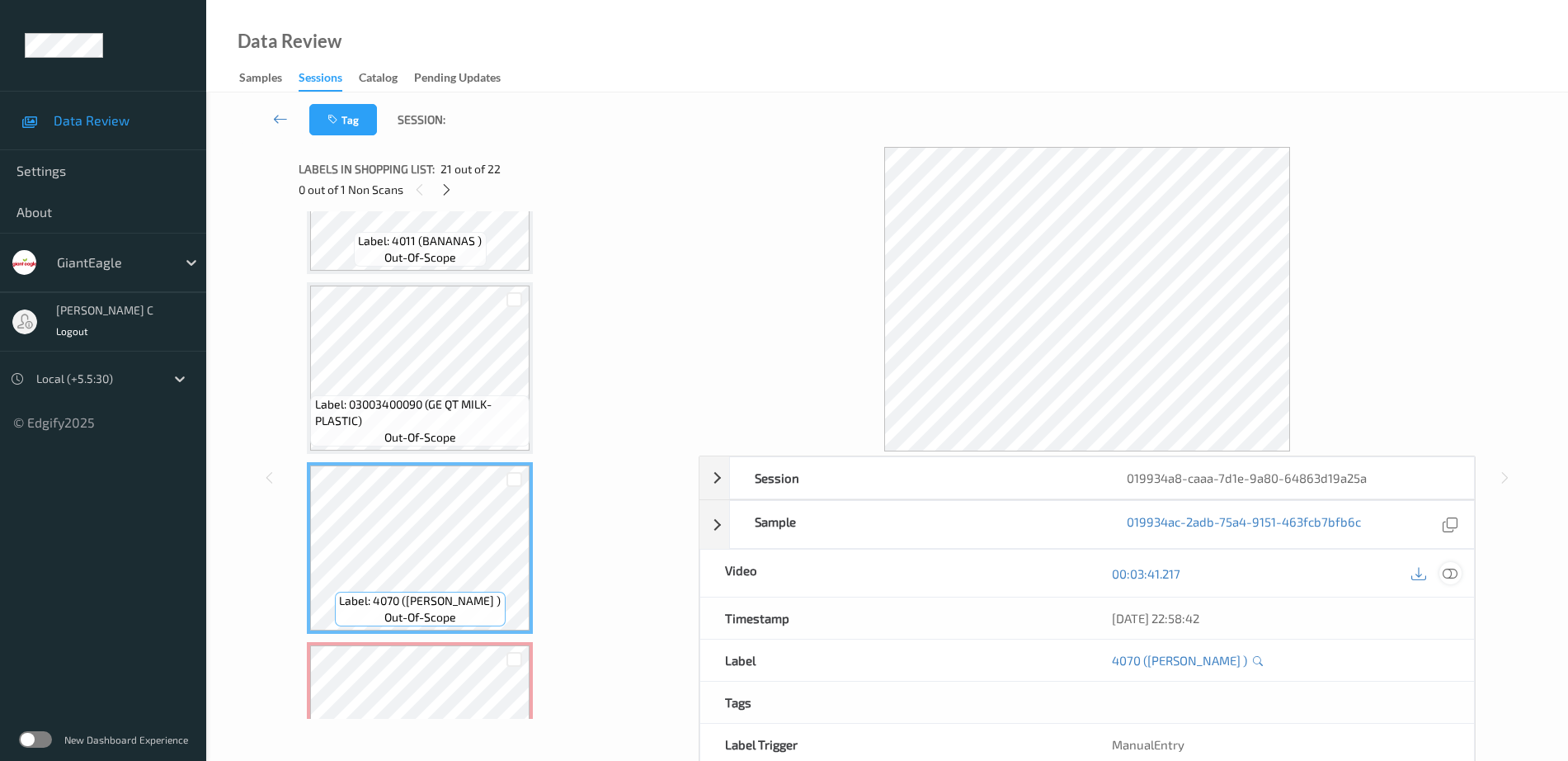
click at [1448, 575] on icon at bounding box center [1450, 574] width 15 height 15
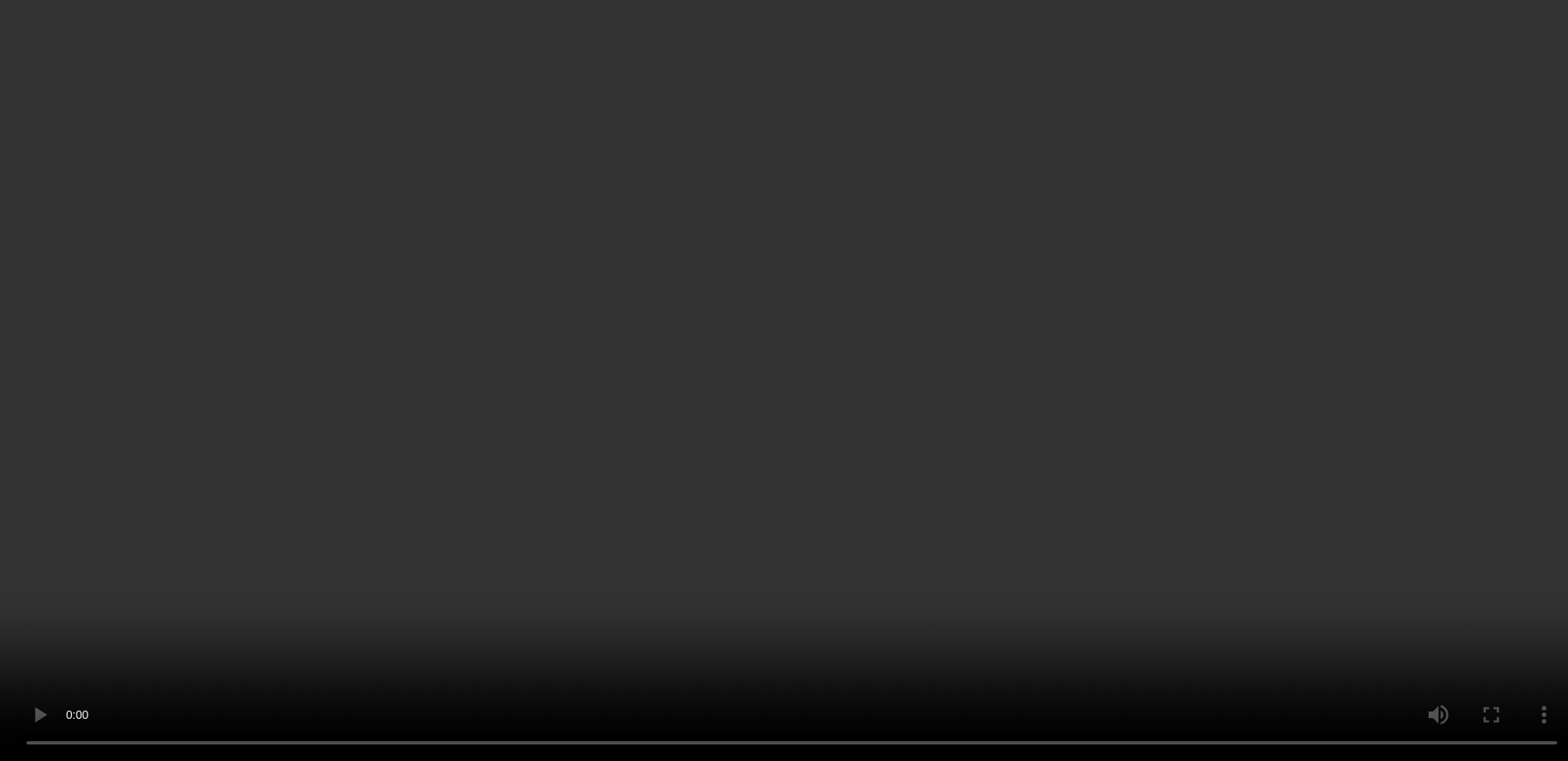
scroll to position [3460, 0]
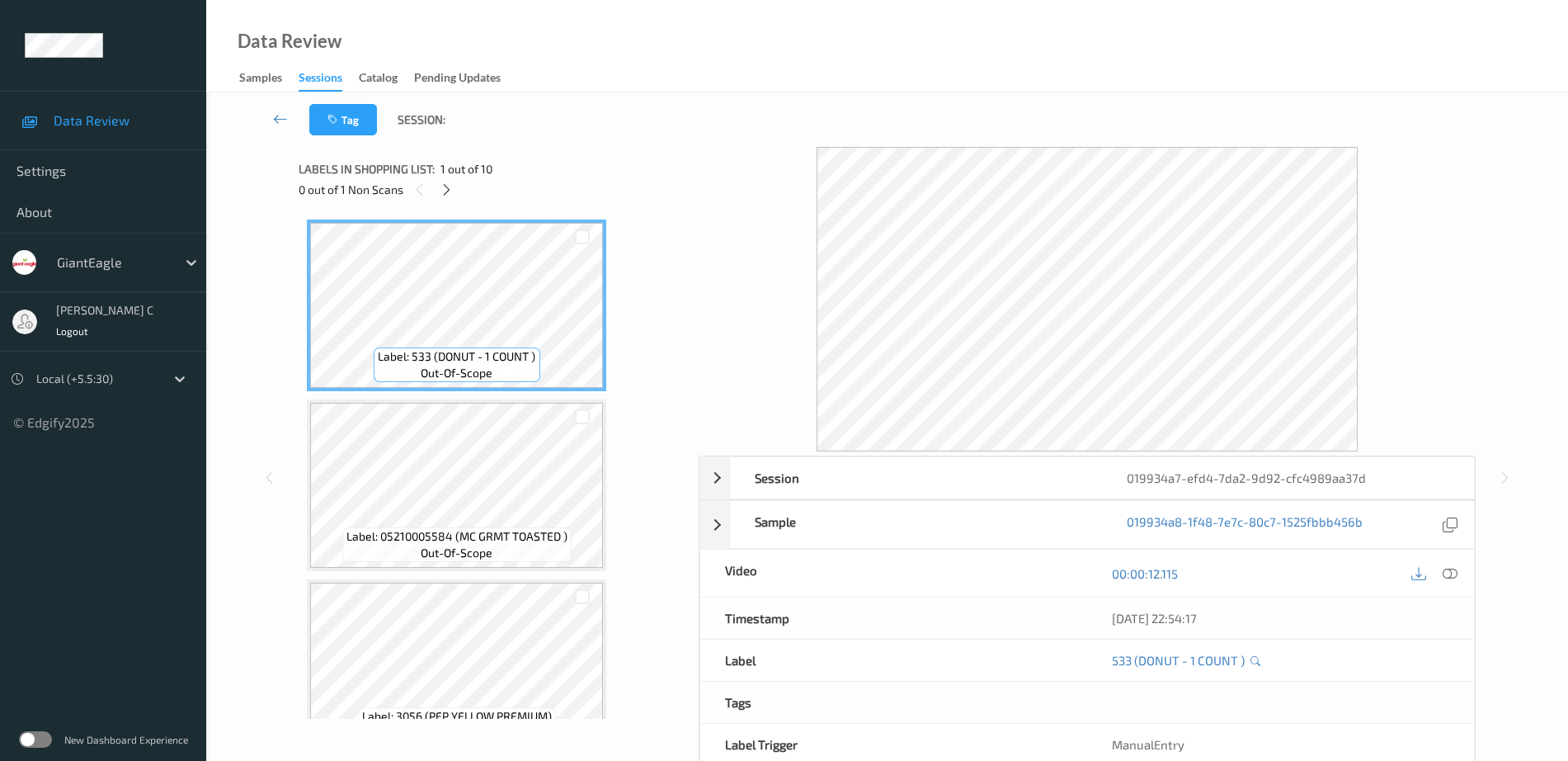
click at [435, 187] on div "0 out of 1 Non Scans" at bounding box center [492, 189] width 389 height 21
click at [438, 190] on div at bounding box center [446, 189] width 21 height 21
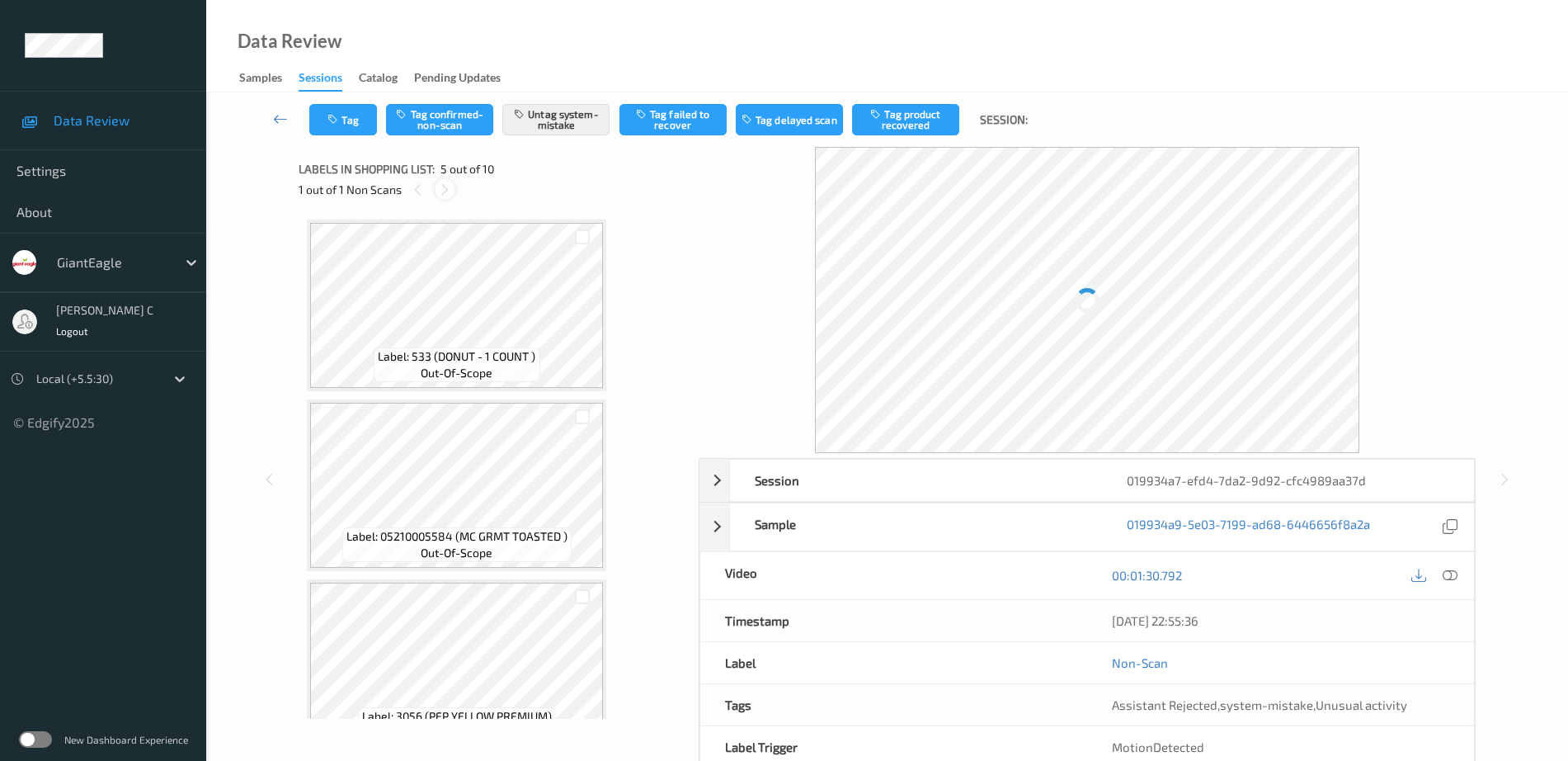
scroll to position [548, 0]
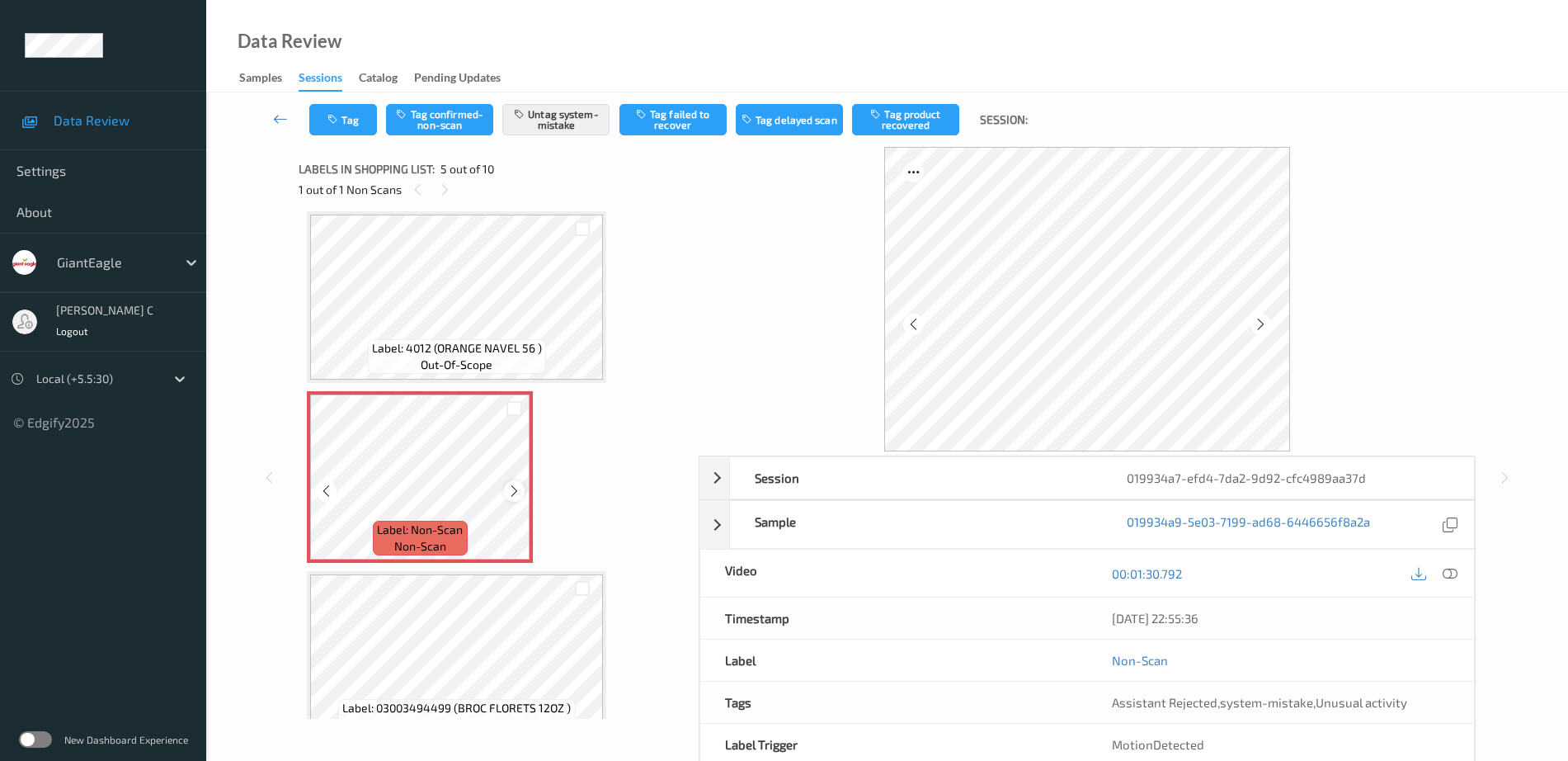
click at [521, 498] on icon at bounding box center [514, 491] width 14 height 15
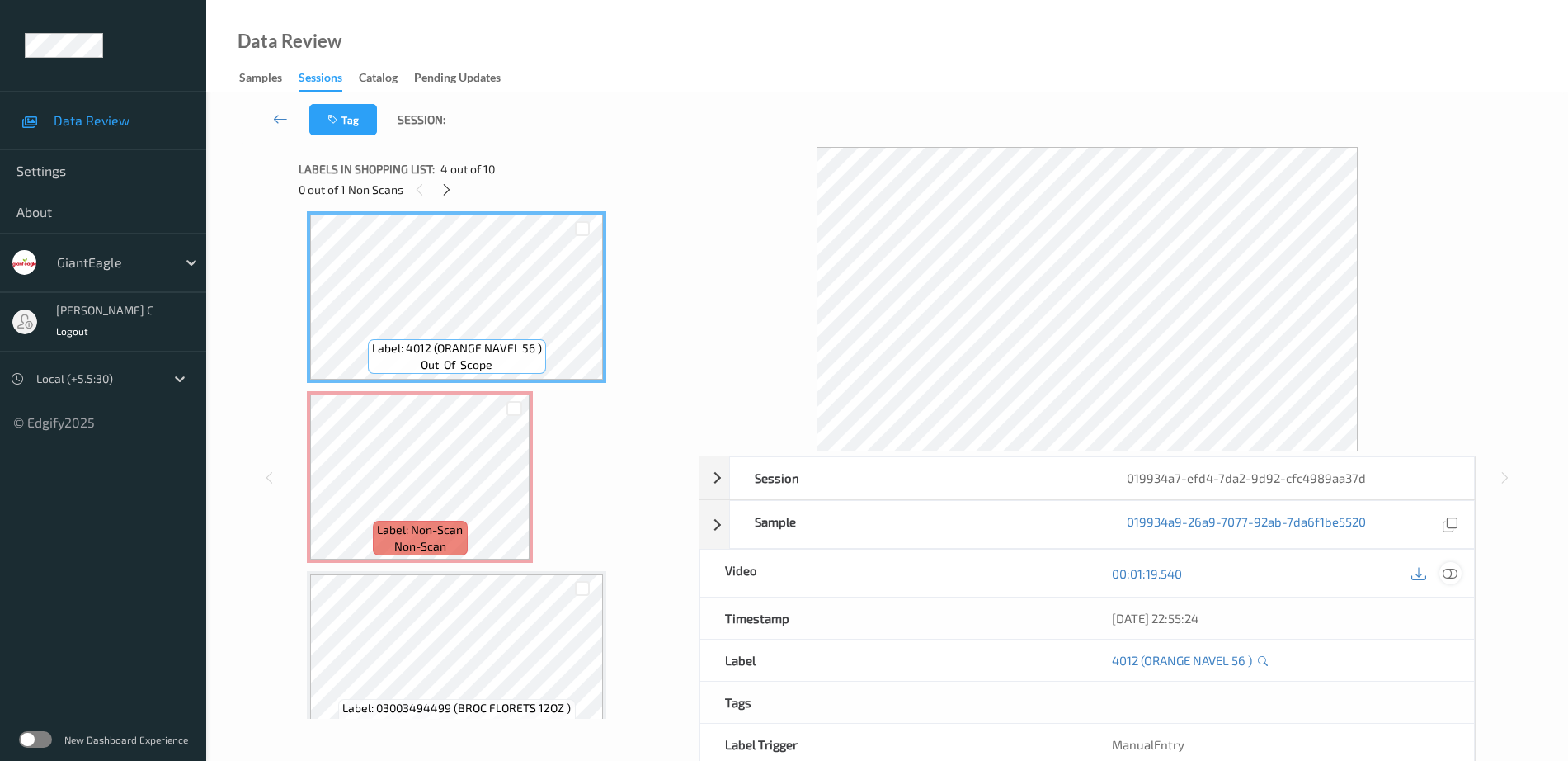
click at [1443, 571] on icon at bounding box center [1450, 574] width 15 height 15
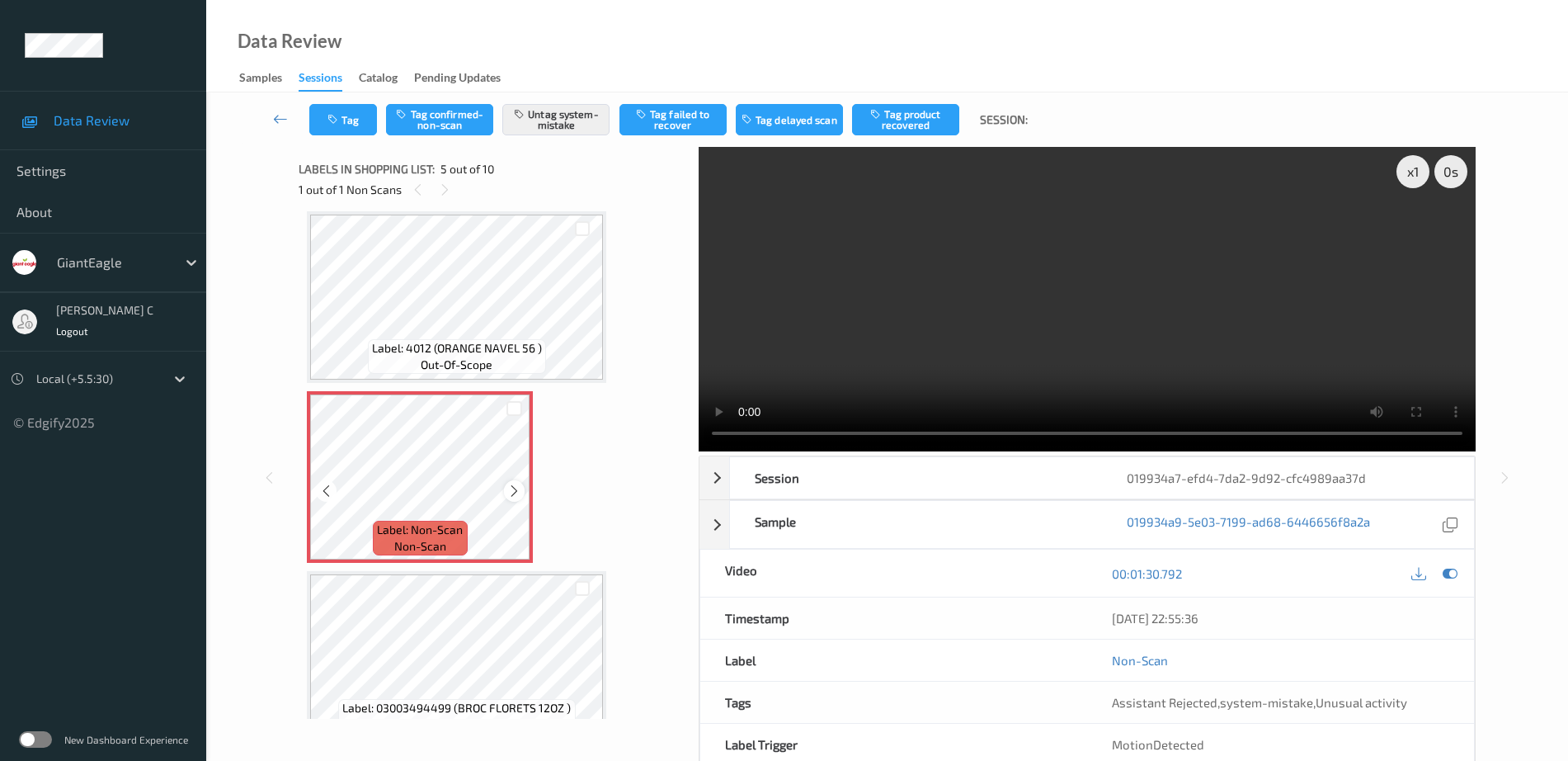
click at [515, 493] on icon at bounding box center [514, 491] width 14 height 15
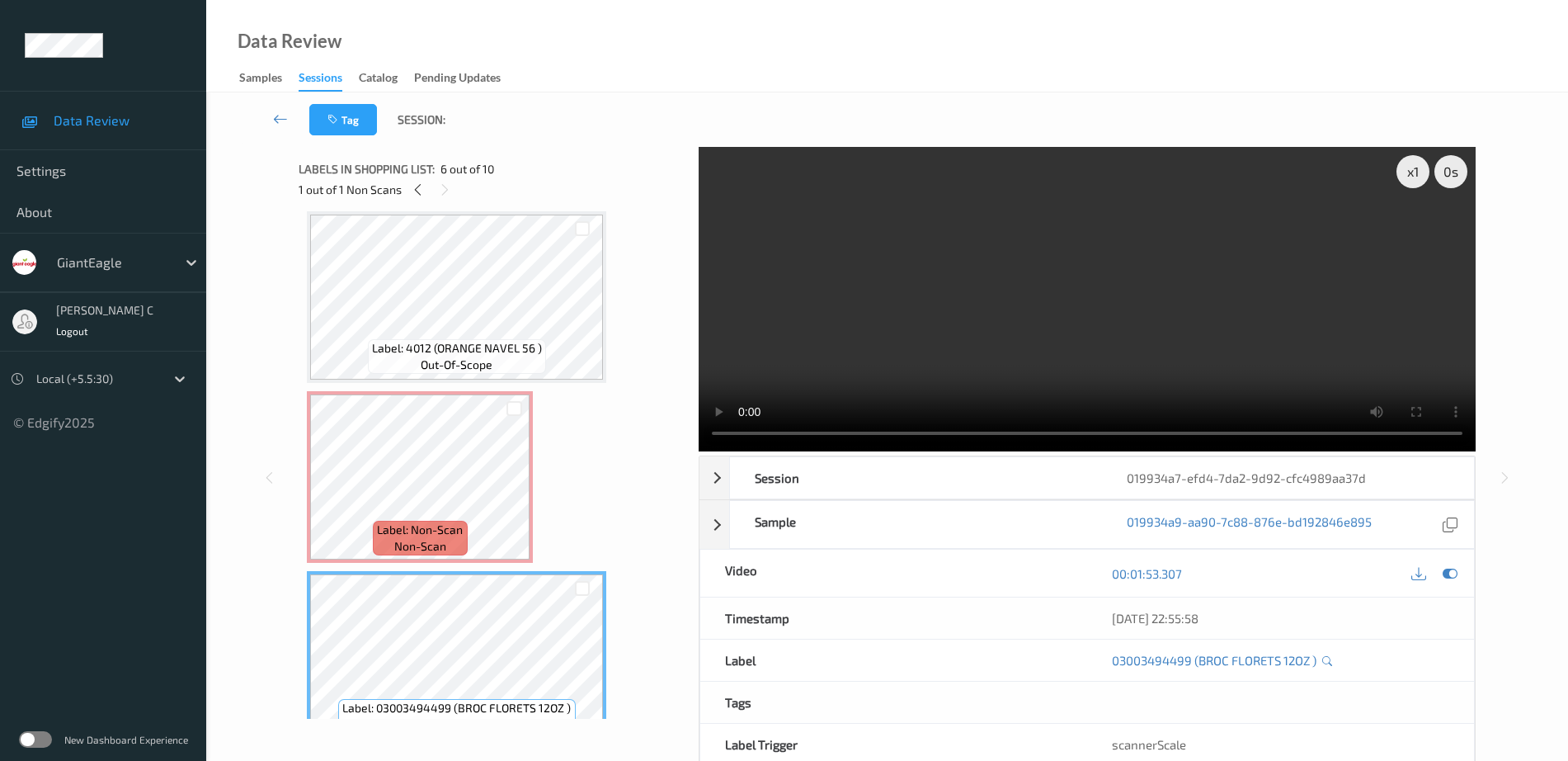
click at [434, 529] on span "Label: Non-Scan" at bounding box center [420, 530] width 86 height 17
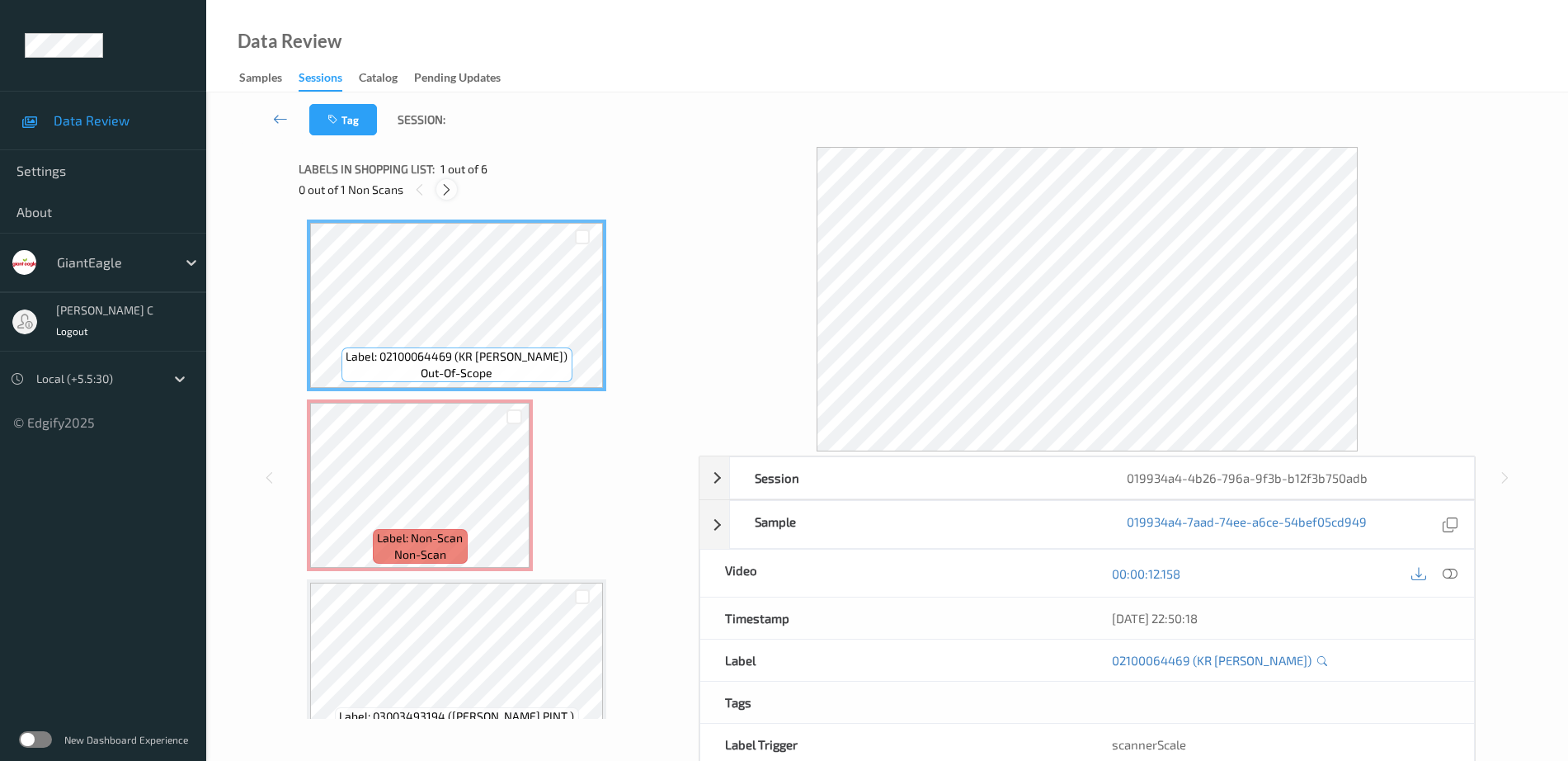
click at [454, 184] on div at bounding box center [446, 189] width 21 height 21
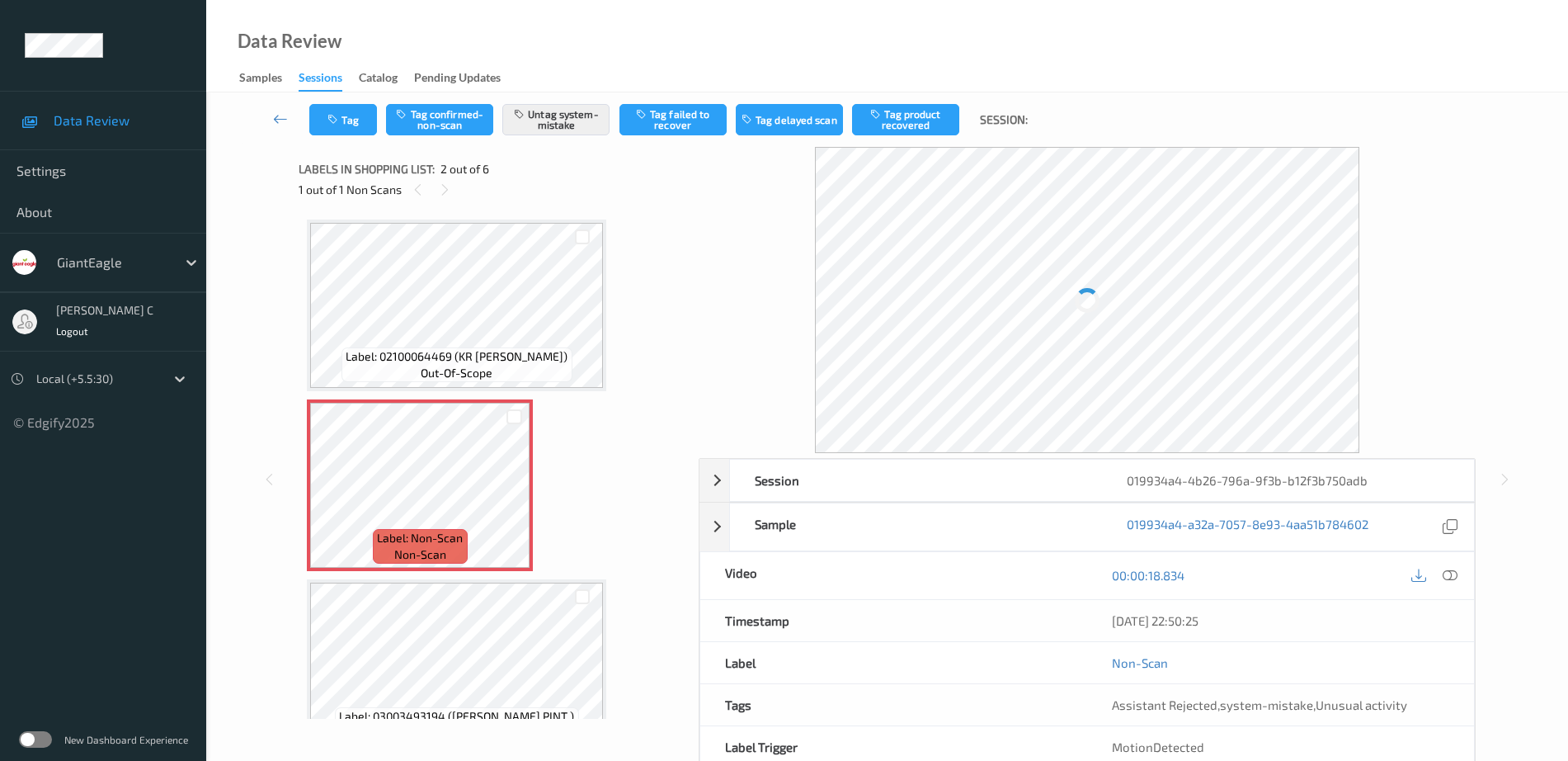
scroll to position [8, 0]
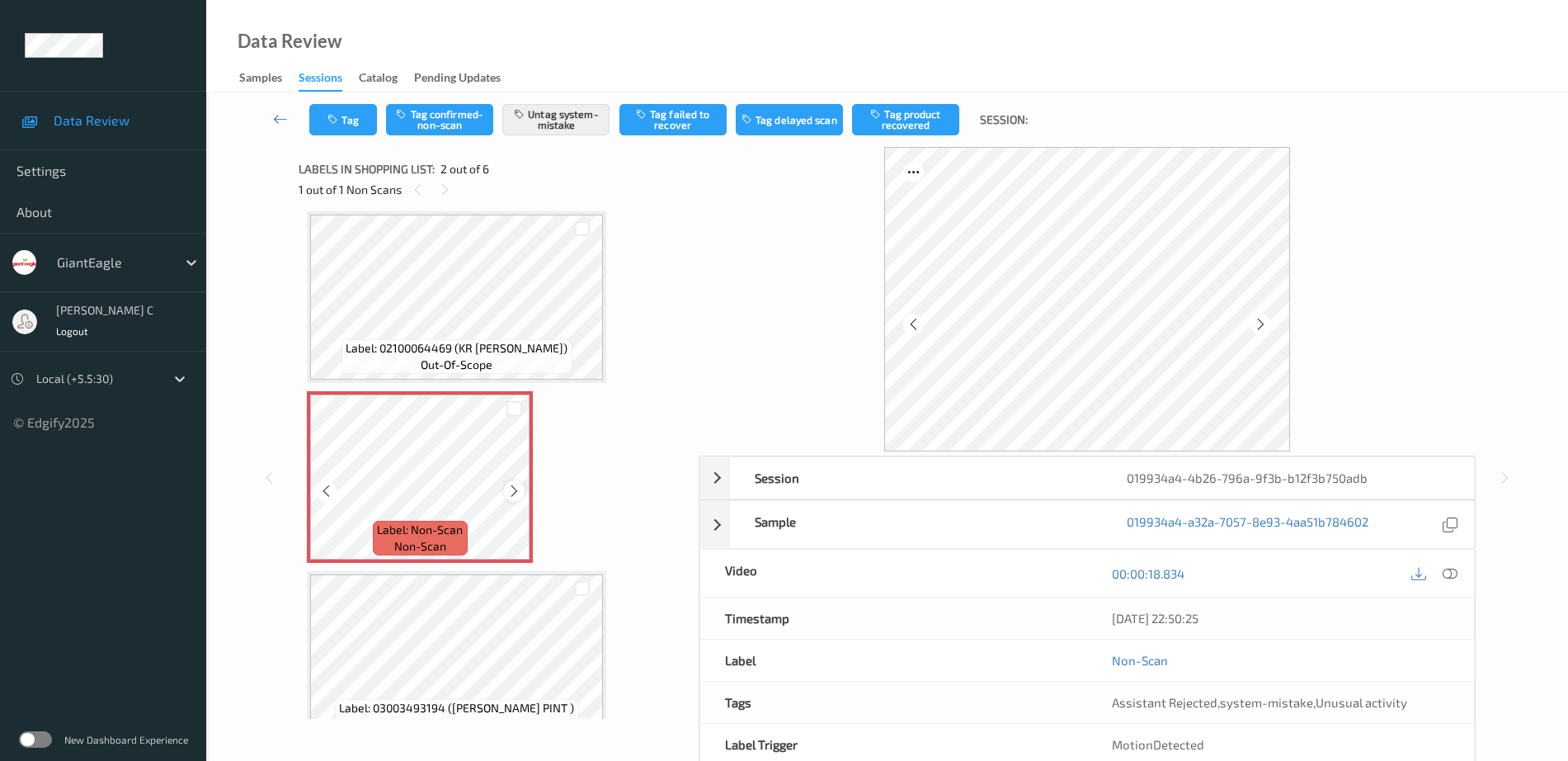
click at [511, 496] on icon at bounding box center [514, 491] width 14 height 15
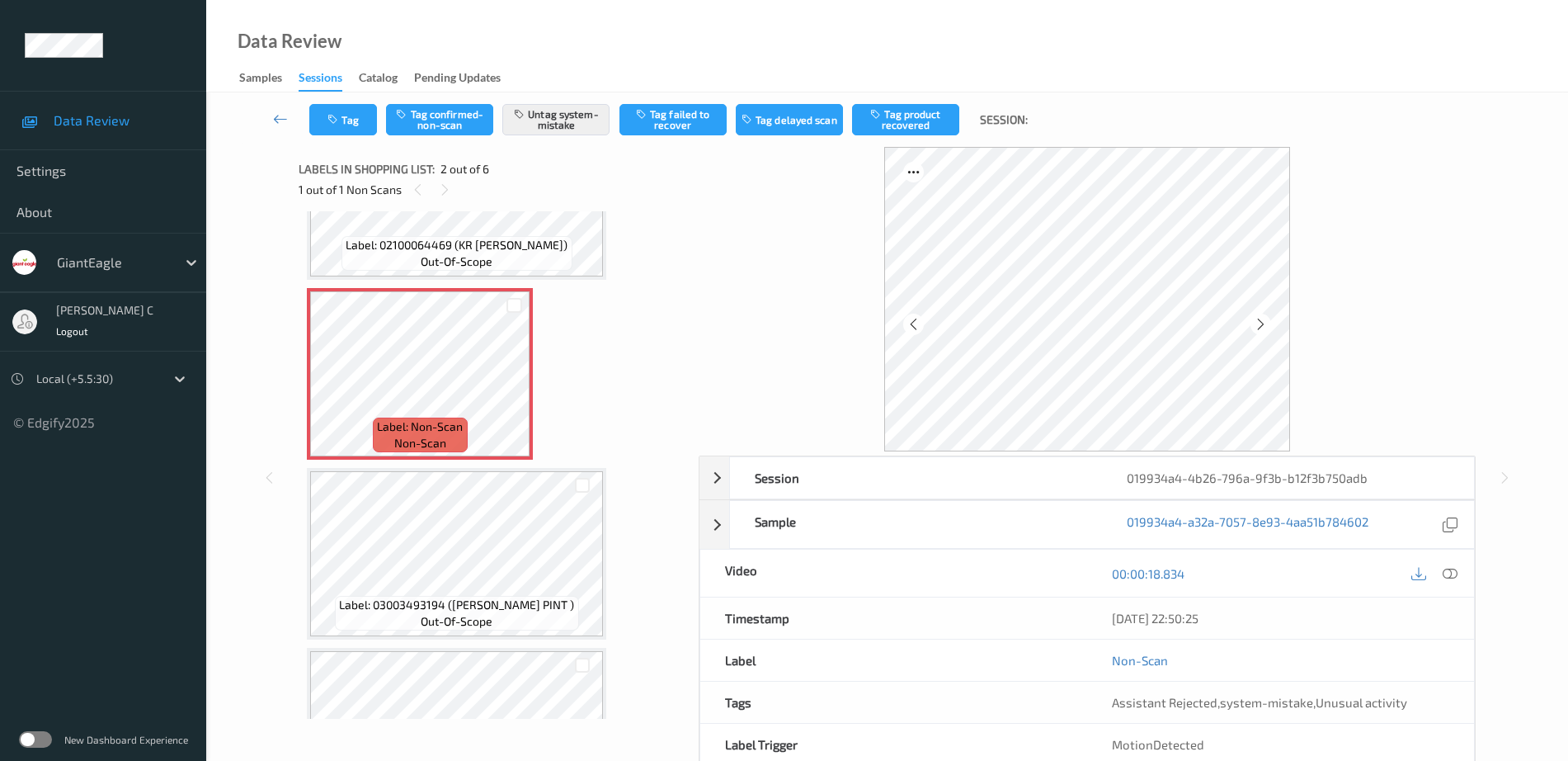
click at [452, 607] on span "Label: 03003493194 ([PERSON_NAME] PINT )" at bounding box center [456, 605] width 235 height 17
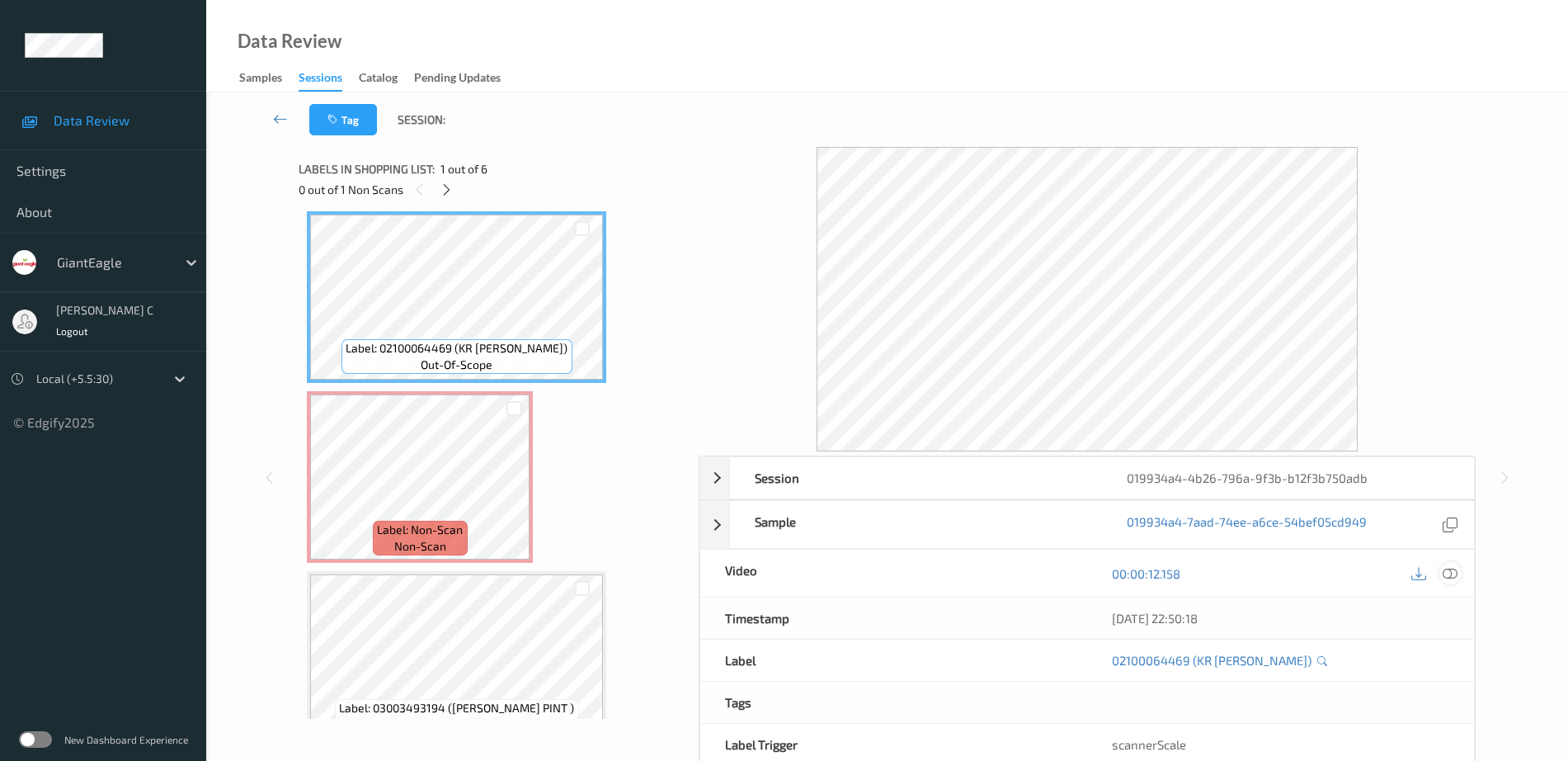
click at [1459, 572] on div at bounding box center [1451, 573] width 23 height 23
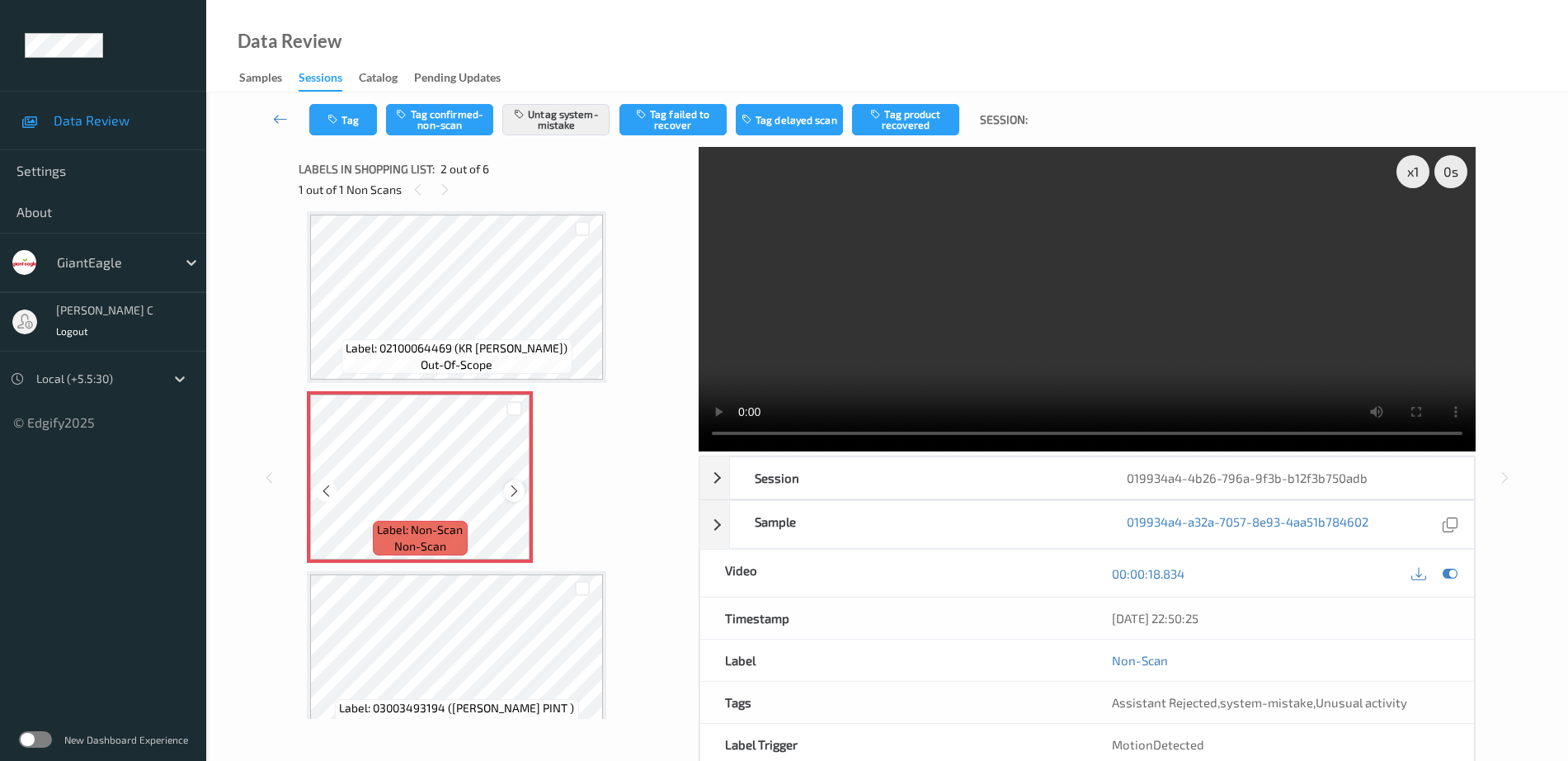
click at [517, 491] on icon at bounding box center [514, 491] width 14 height 15
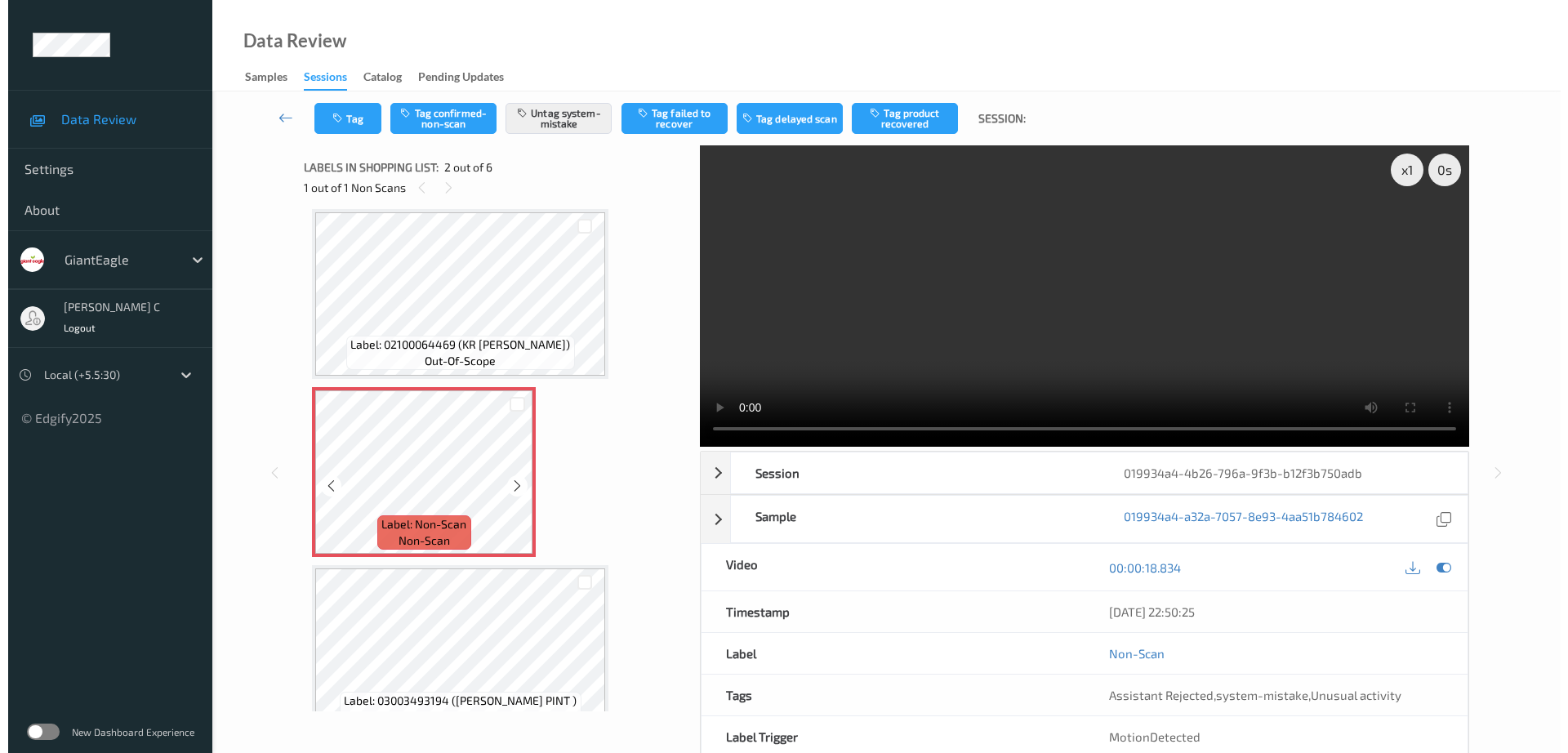
scroll to position [110, 0]
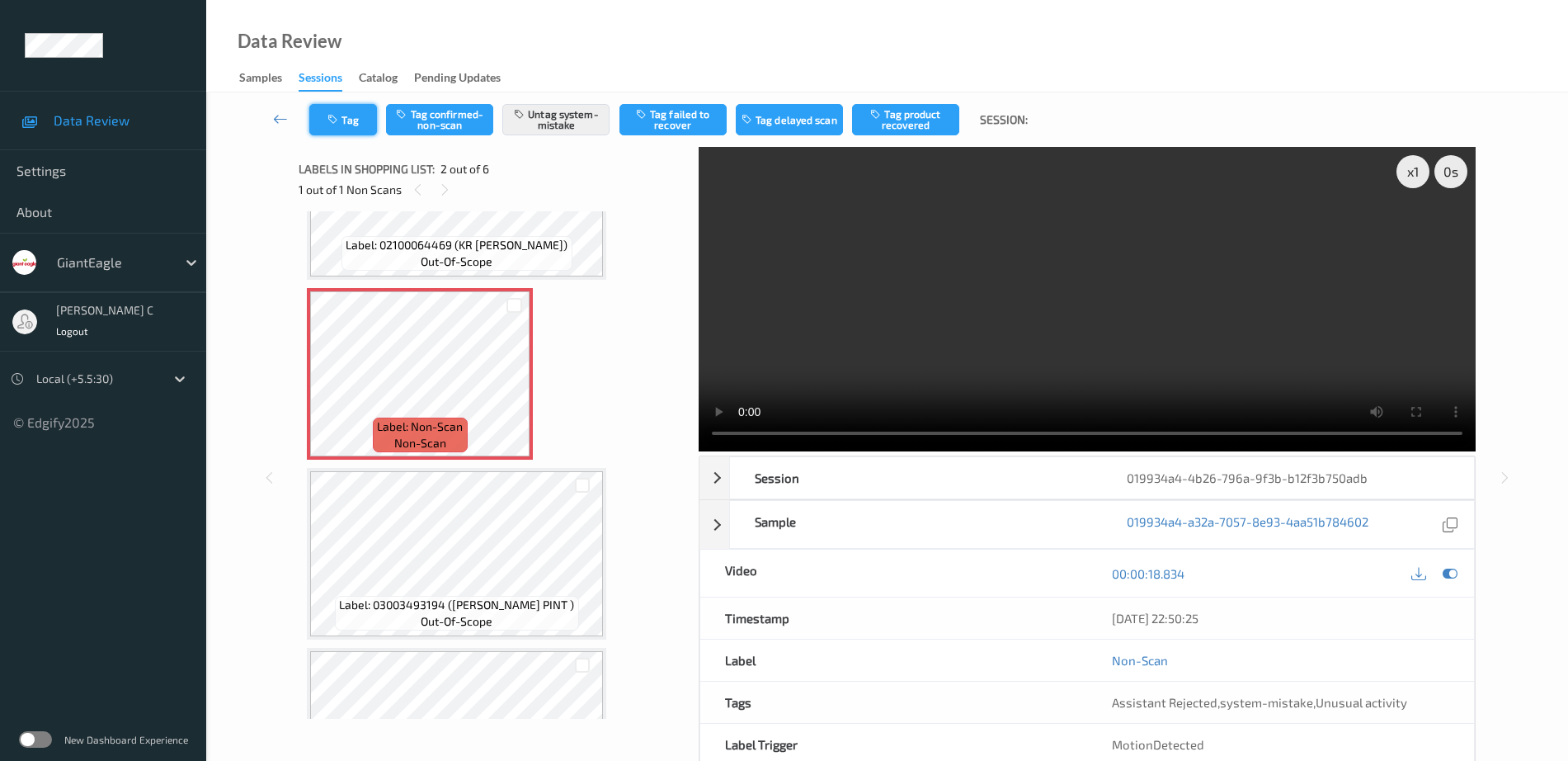
click at [347, 108] on button "Tag" at bounding box center [343, 120] width 68 height 32
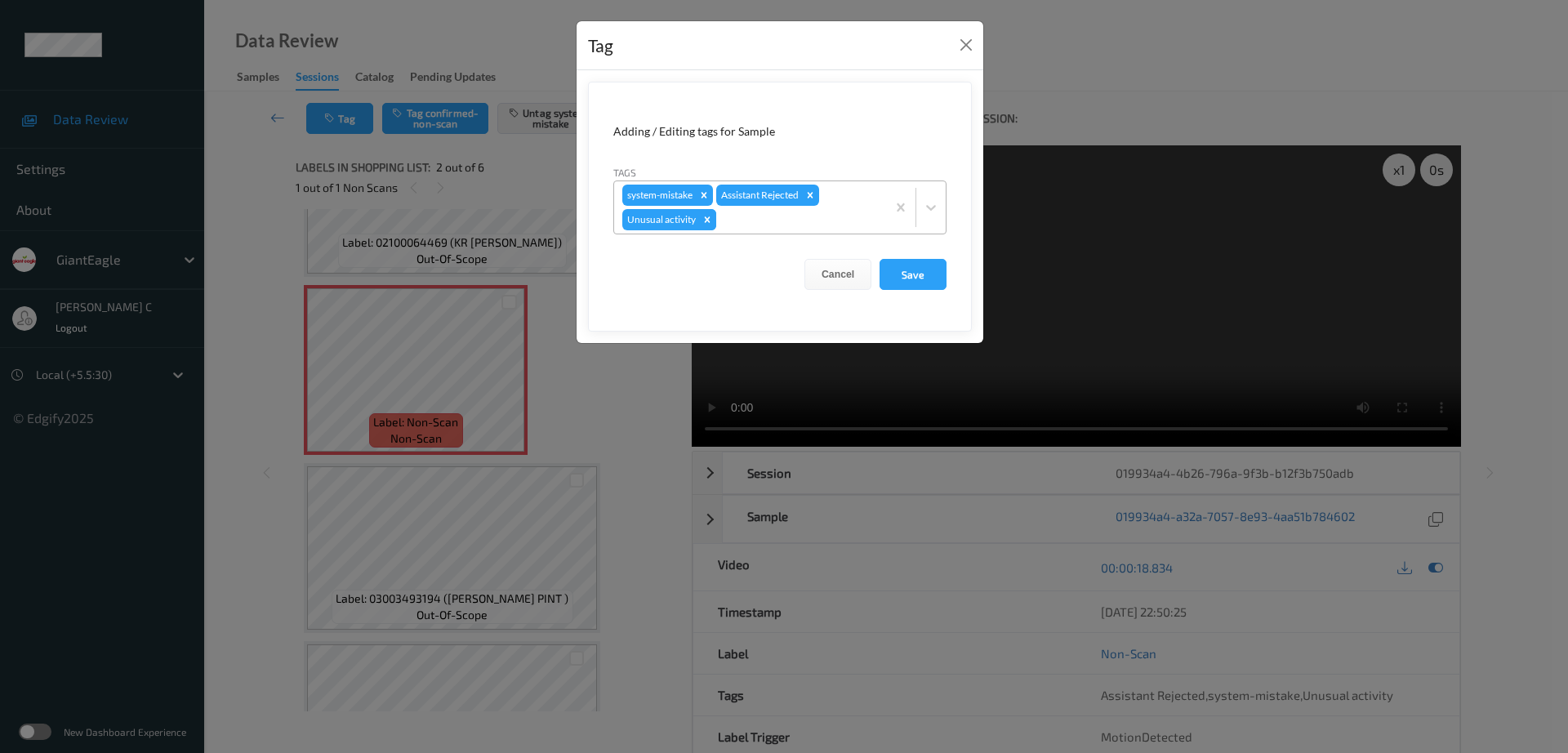
click at [712, 223] on icon "Remove Unusual activity" at bounding box center [707, 220] width 12 height 12
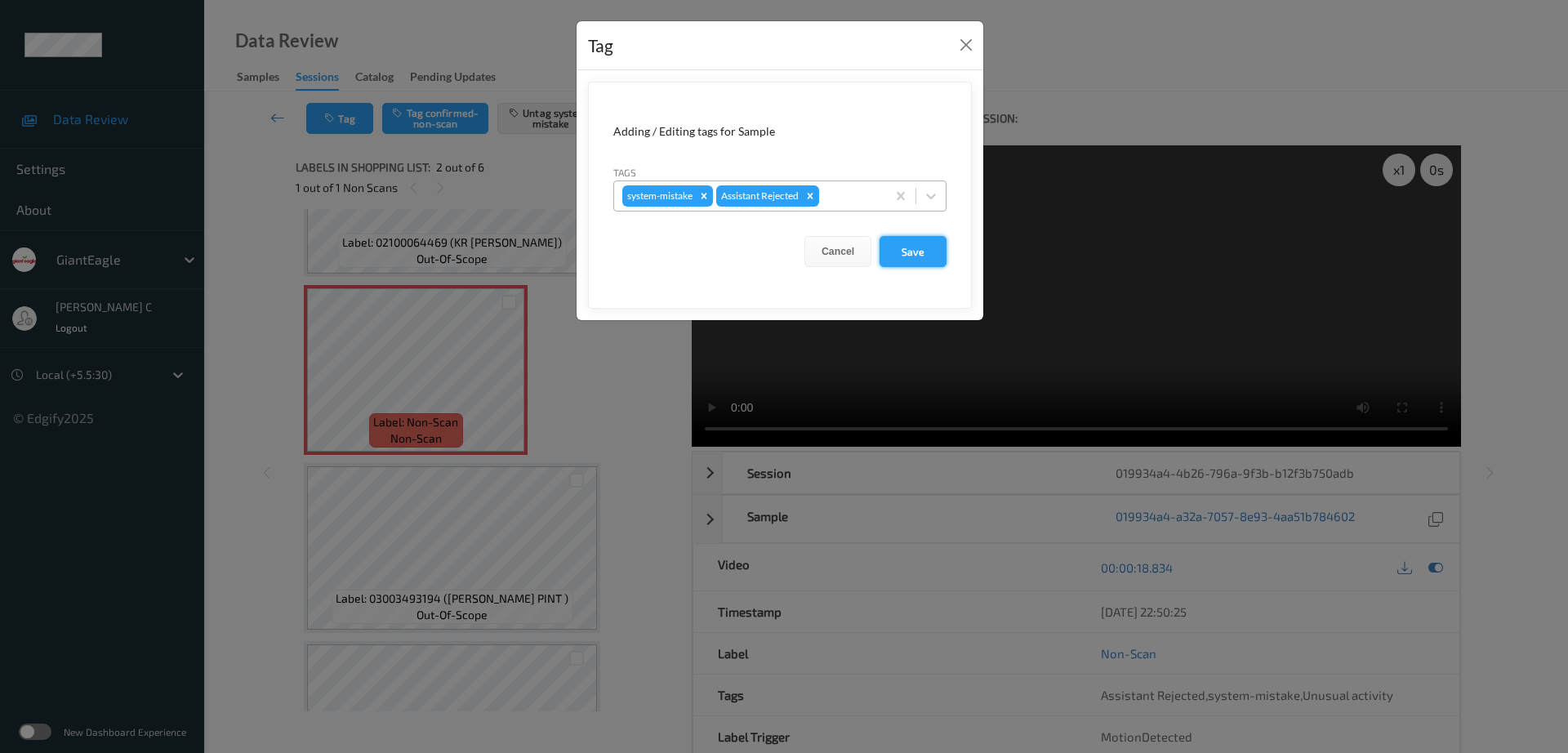
click at [918, 263] on button "Save" at bounding box center [913, 252] width 67 height 31
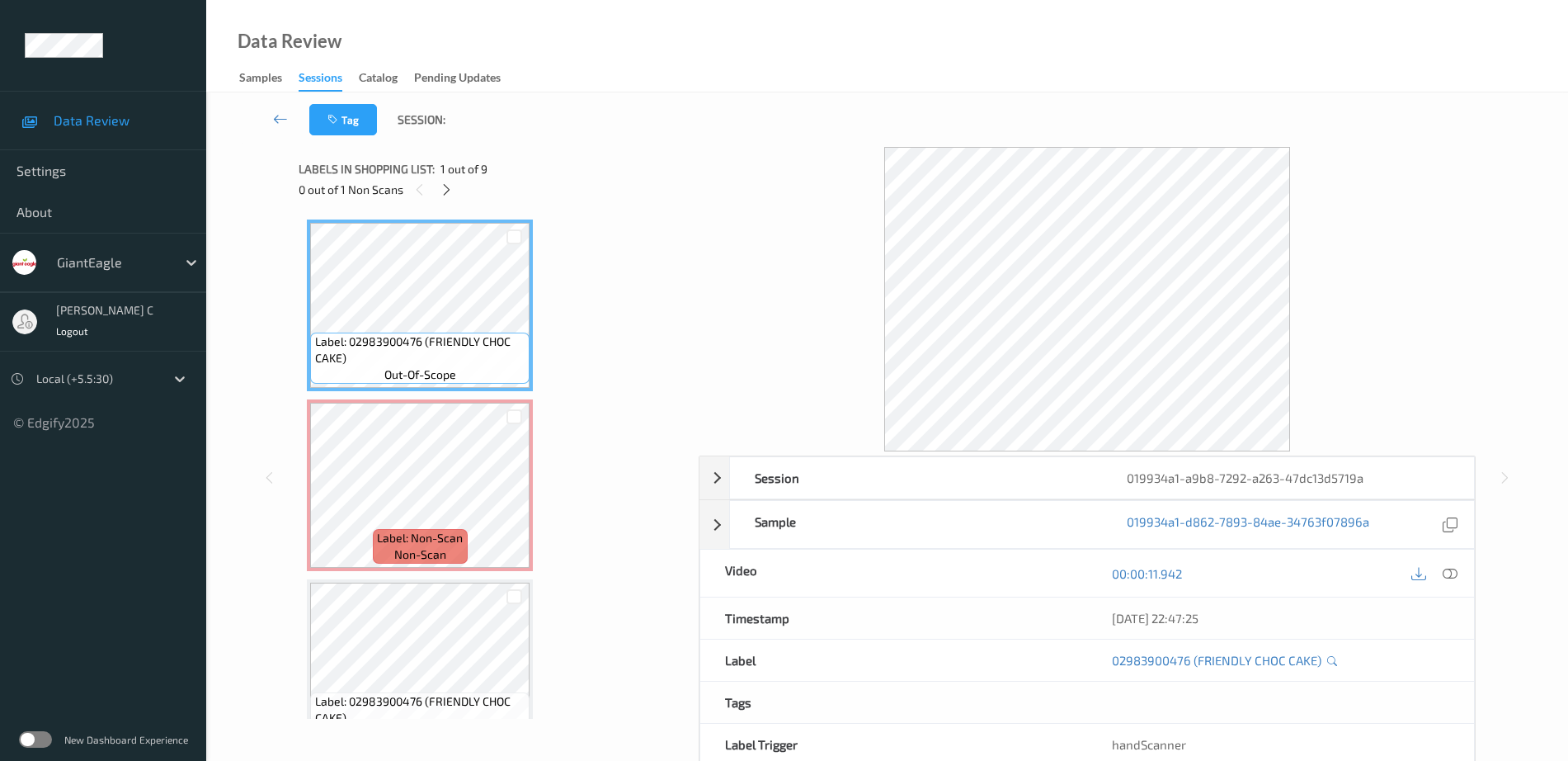
click at [458, 193] on div "0 out of 1 Non Scans" at bounding box center [492, 189] width 389 height 21
click at [455, 192] on div at bounding box center [446, 189] width 21 height 21
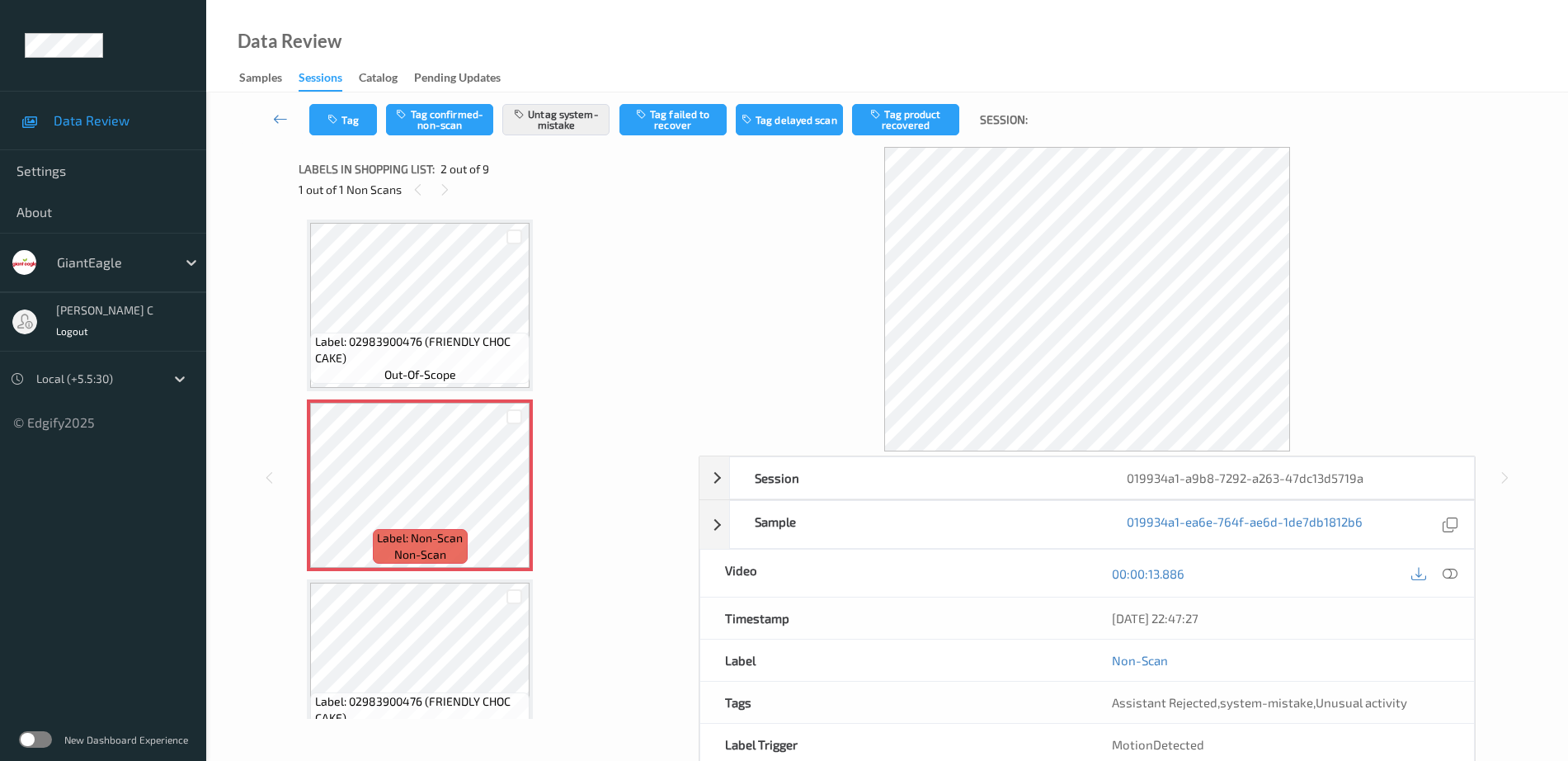
scroll to position [207, 0]
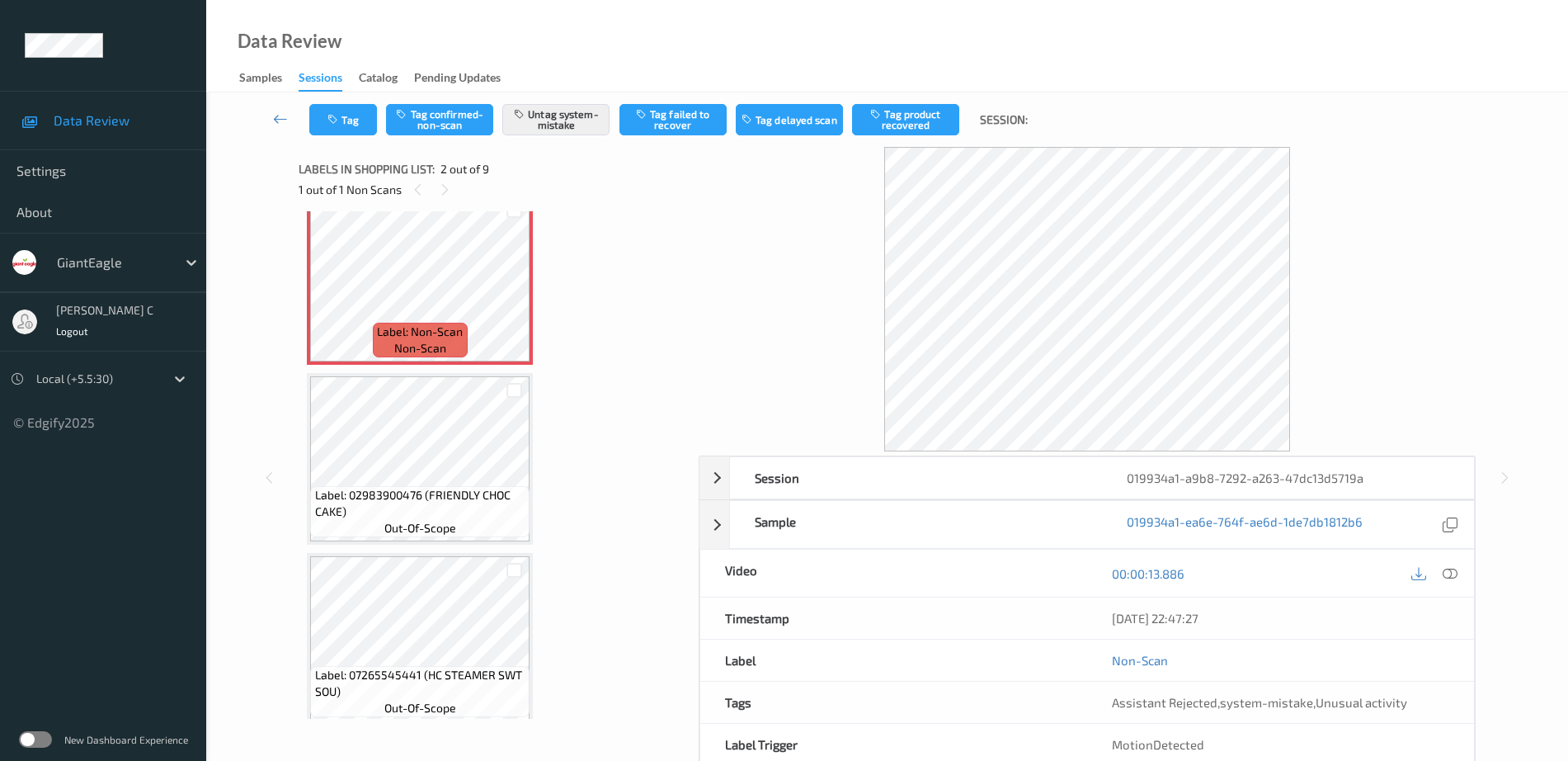
click at [440, 526] on span "out-of-scope" at bounding box center [420, 529] width 72 height 17
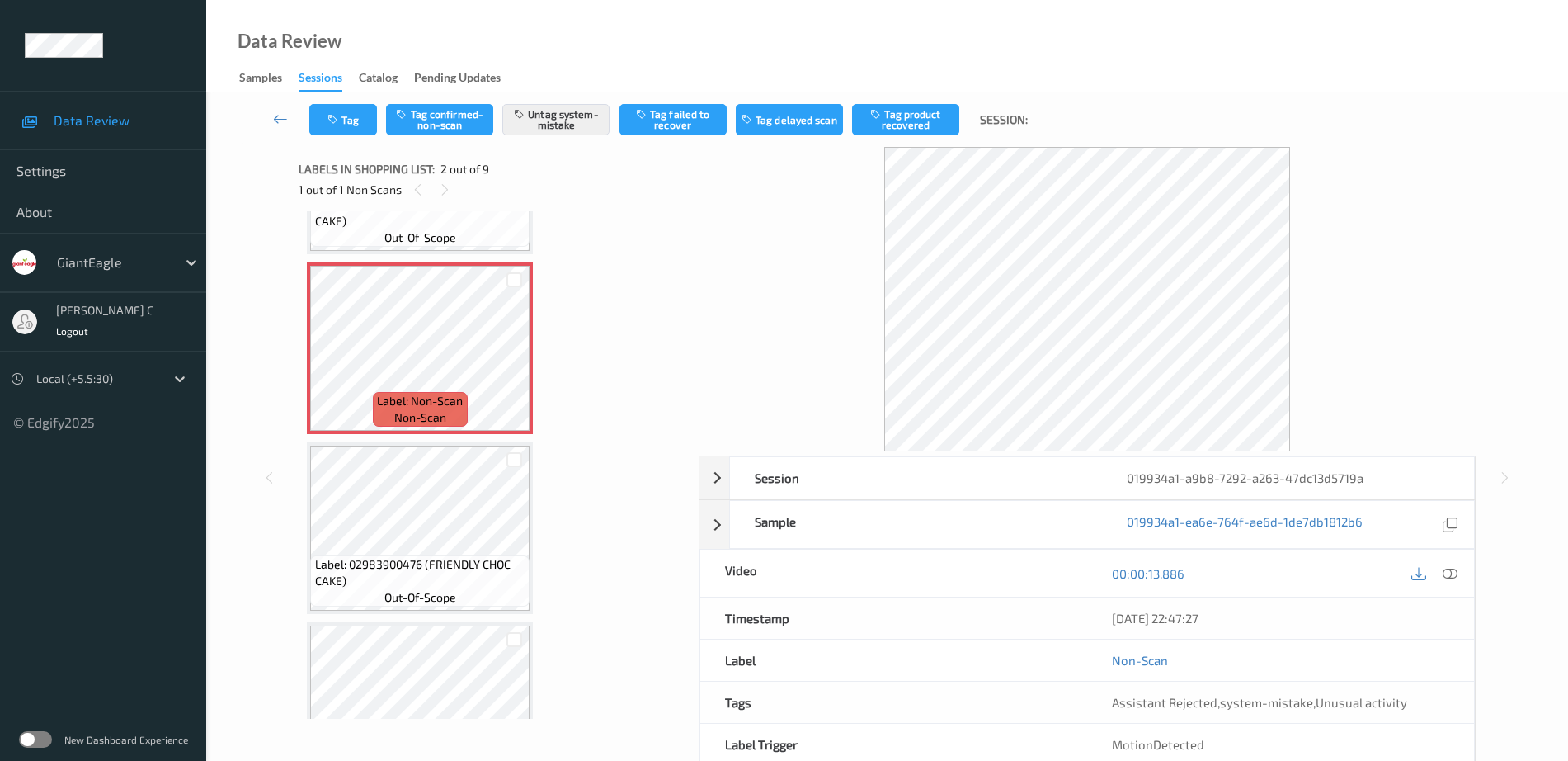
scroll to position [103, 0]
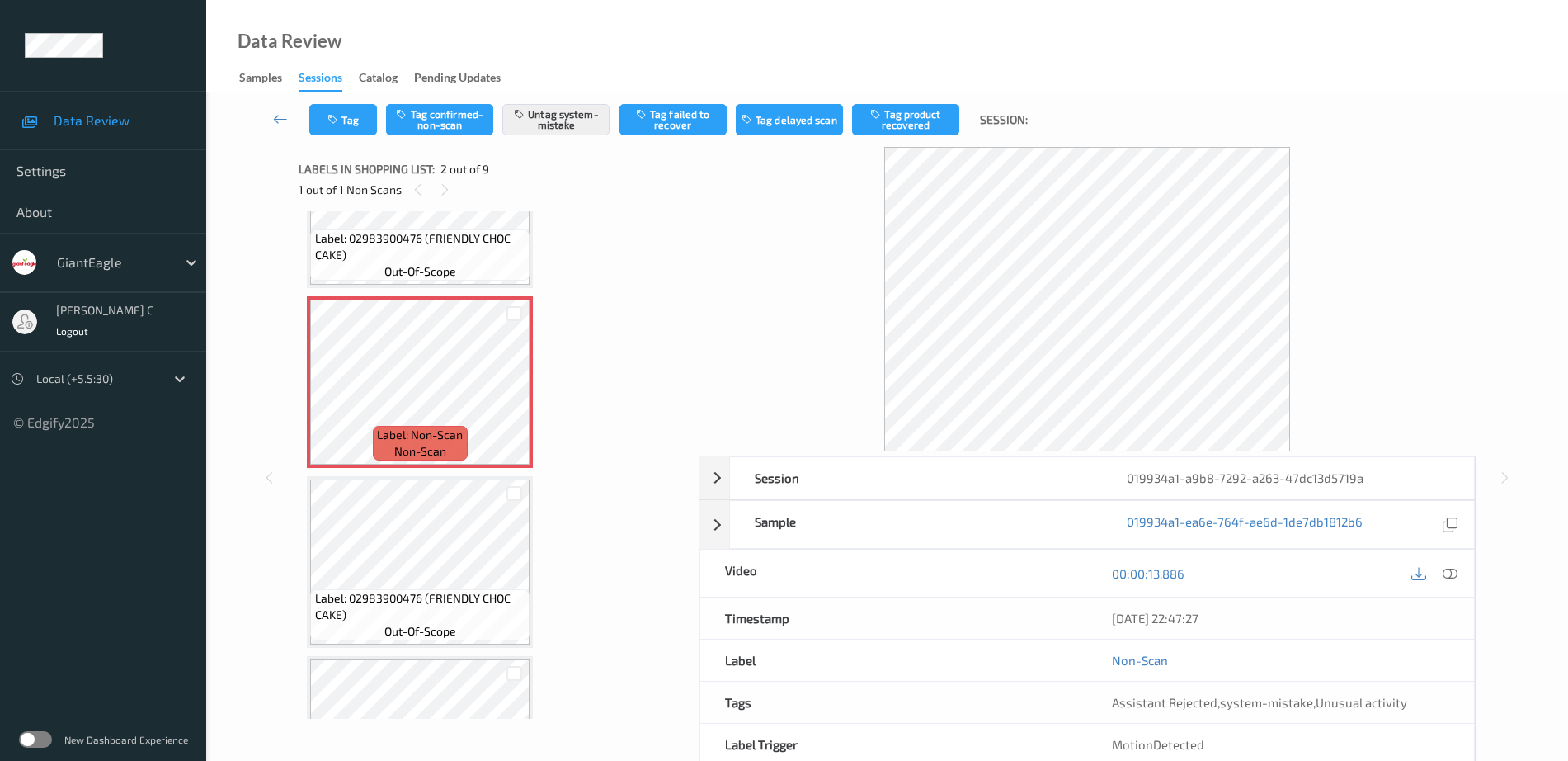
click at [415, 237] on span "Label: 02983900476 (FRIENDLY CHOC CAKE)" at bounding box center [420, 246] width 211 height 33
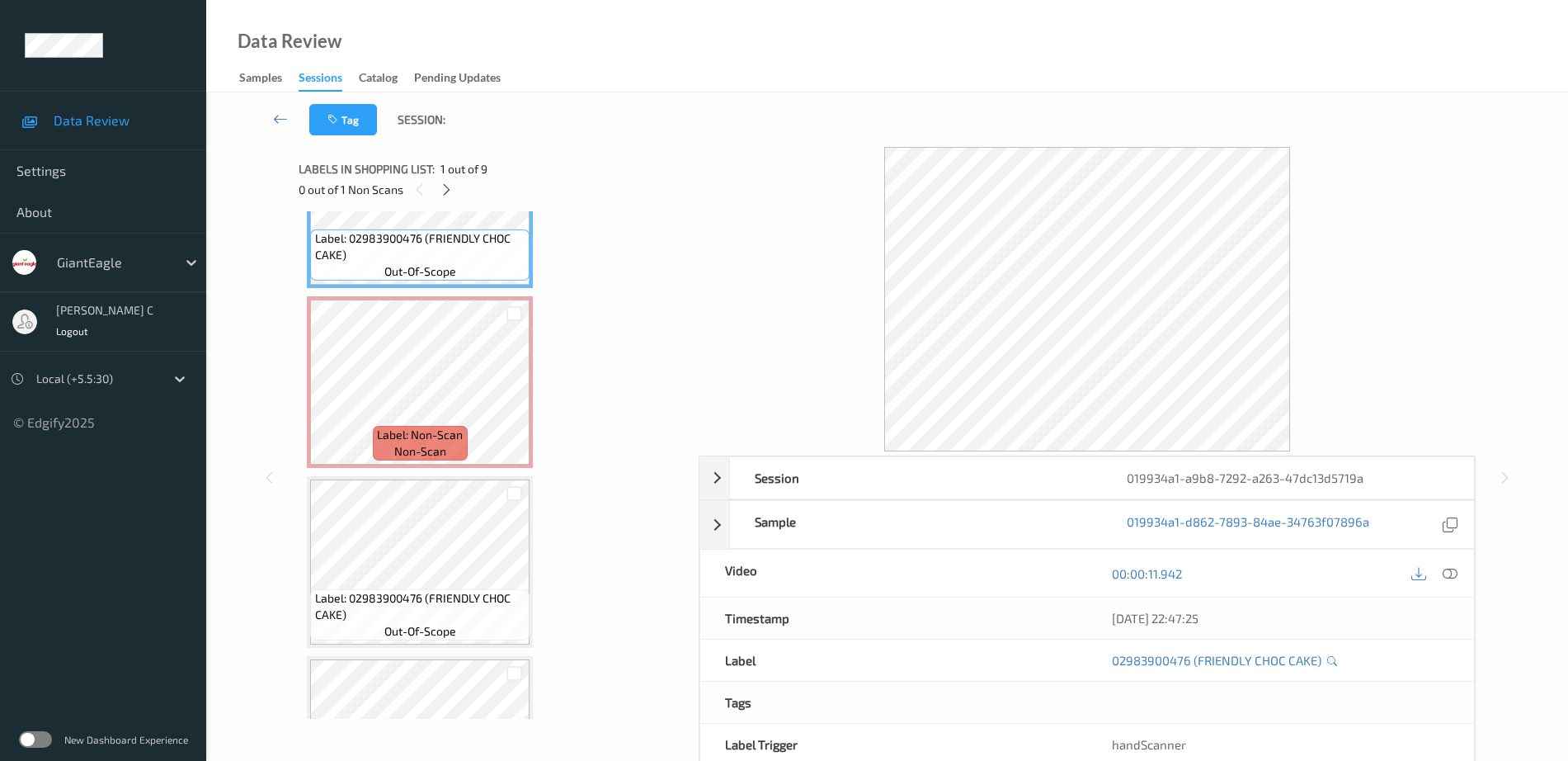
click at [1441, 583] on div at bounding box center [1434, 573] width 53 height 23
click at [1448, 573] on icon at bounding box center [1450, 574] width 15 height 15
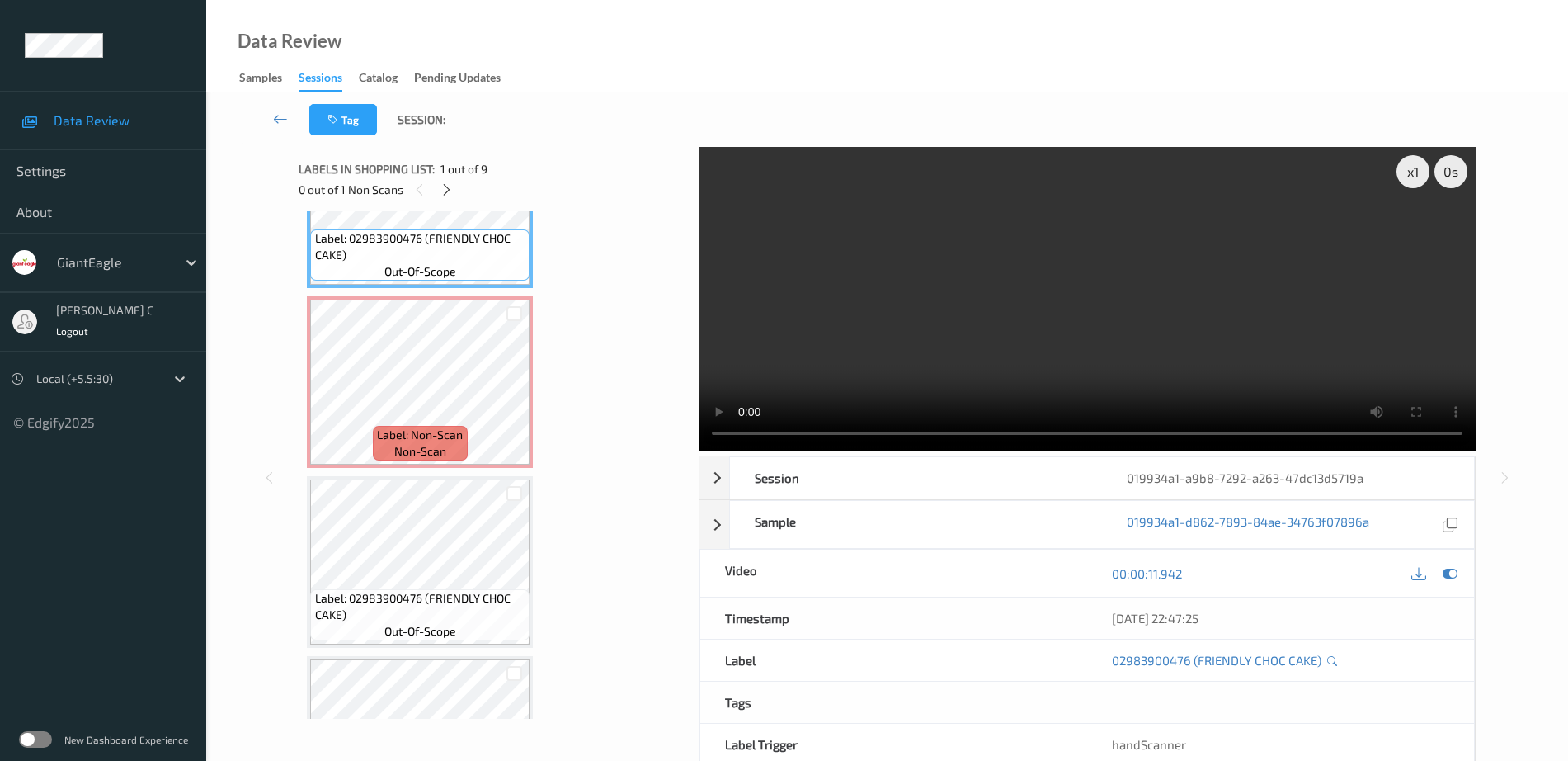
click at [429, 437] on span "Label: Non-Scan" at bounding box center [420, 435] width 86 height 17
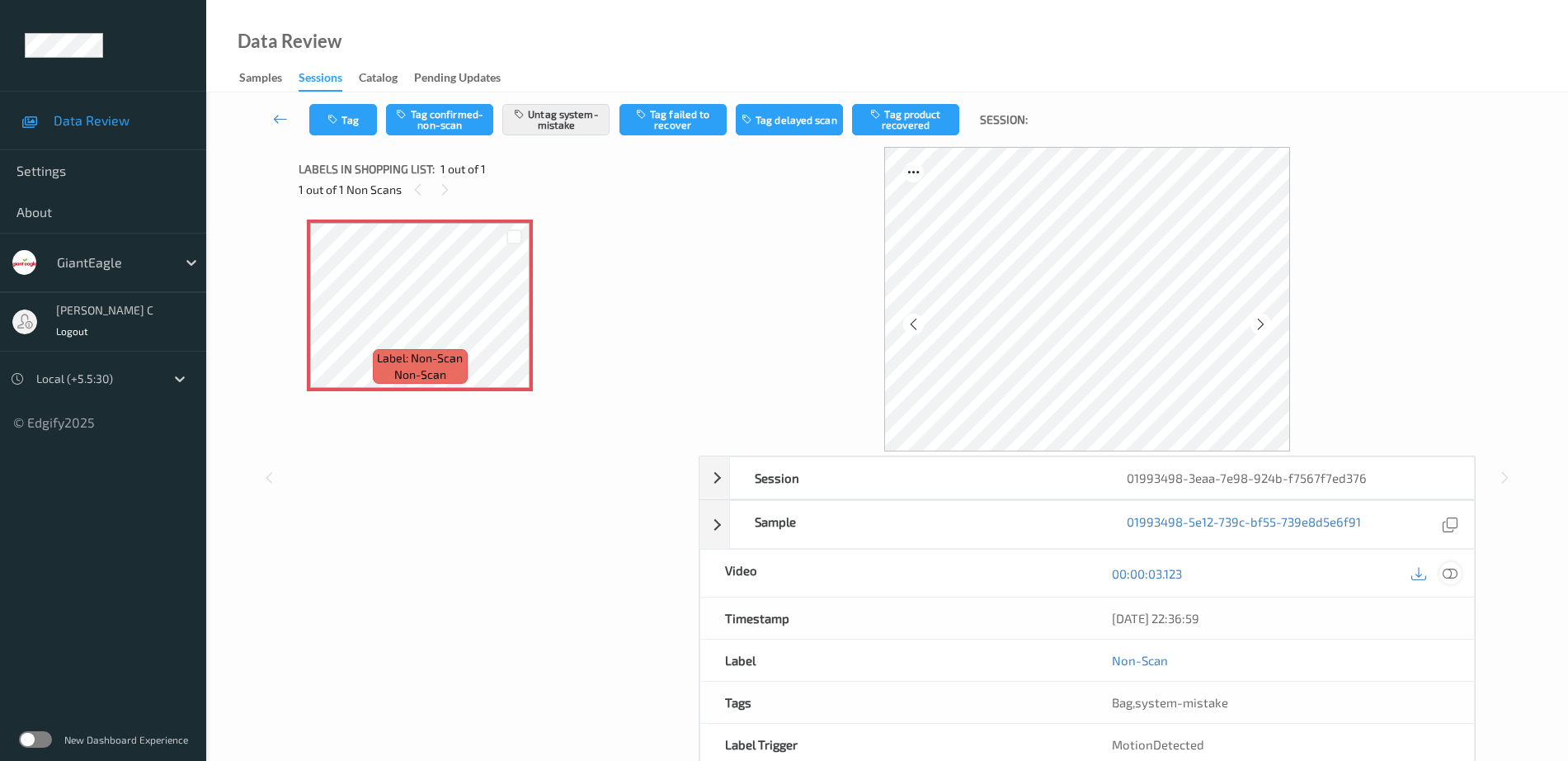
click at [1453, 580] on icon at bounding box center [1450, 574] width 15 height 15
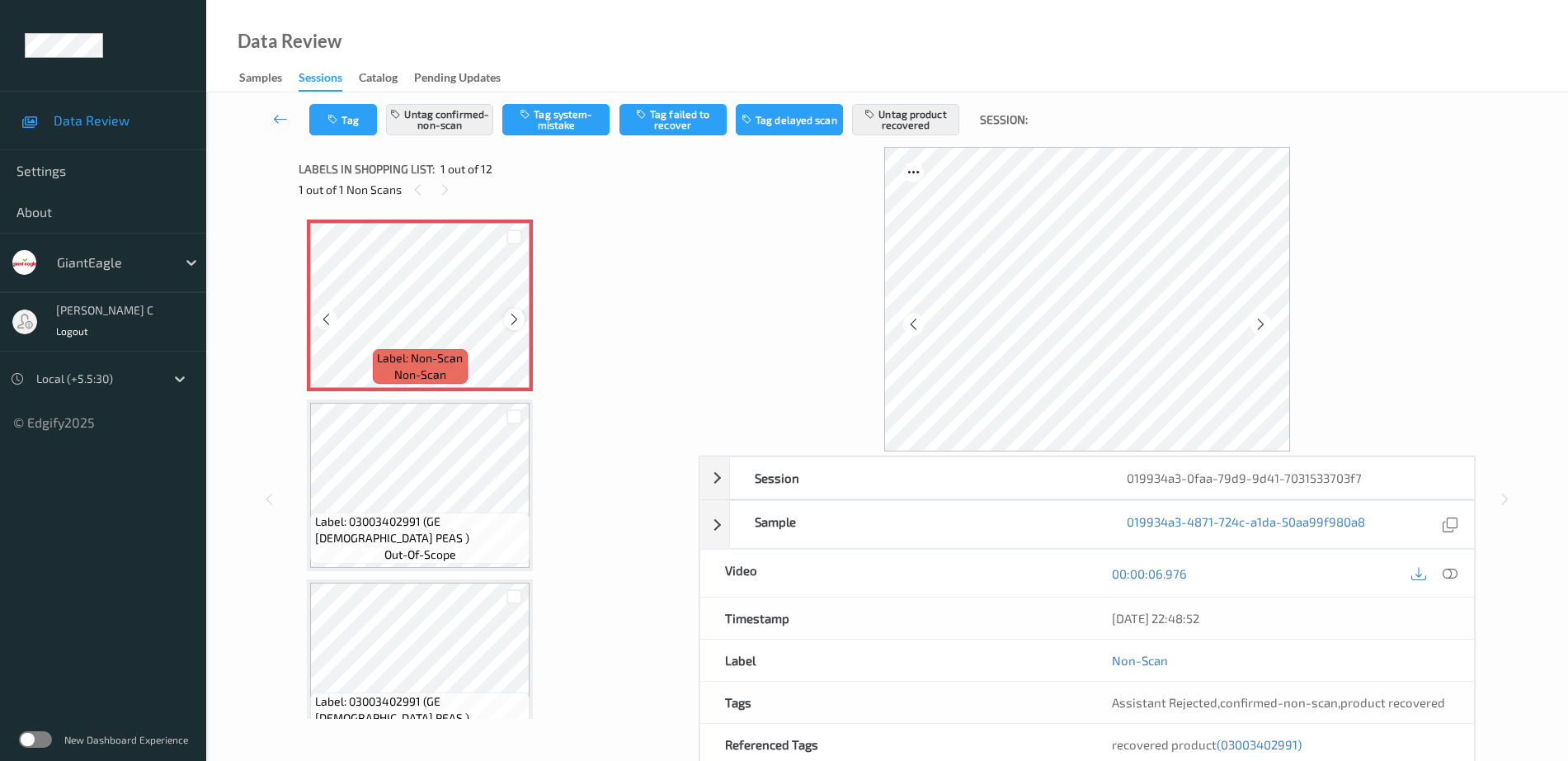
click at [513, 323] on icon at bounding box center [514, 319] width 14 height 15
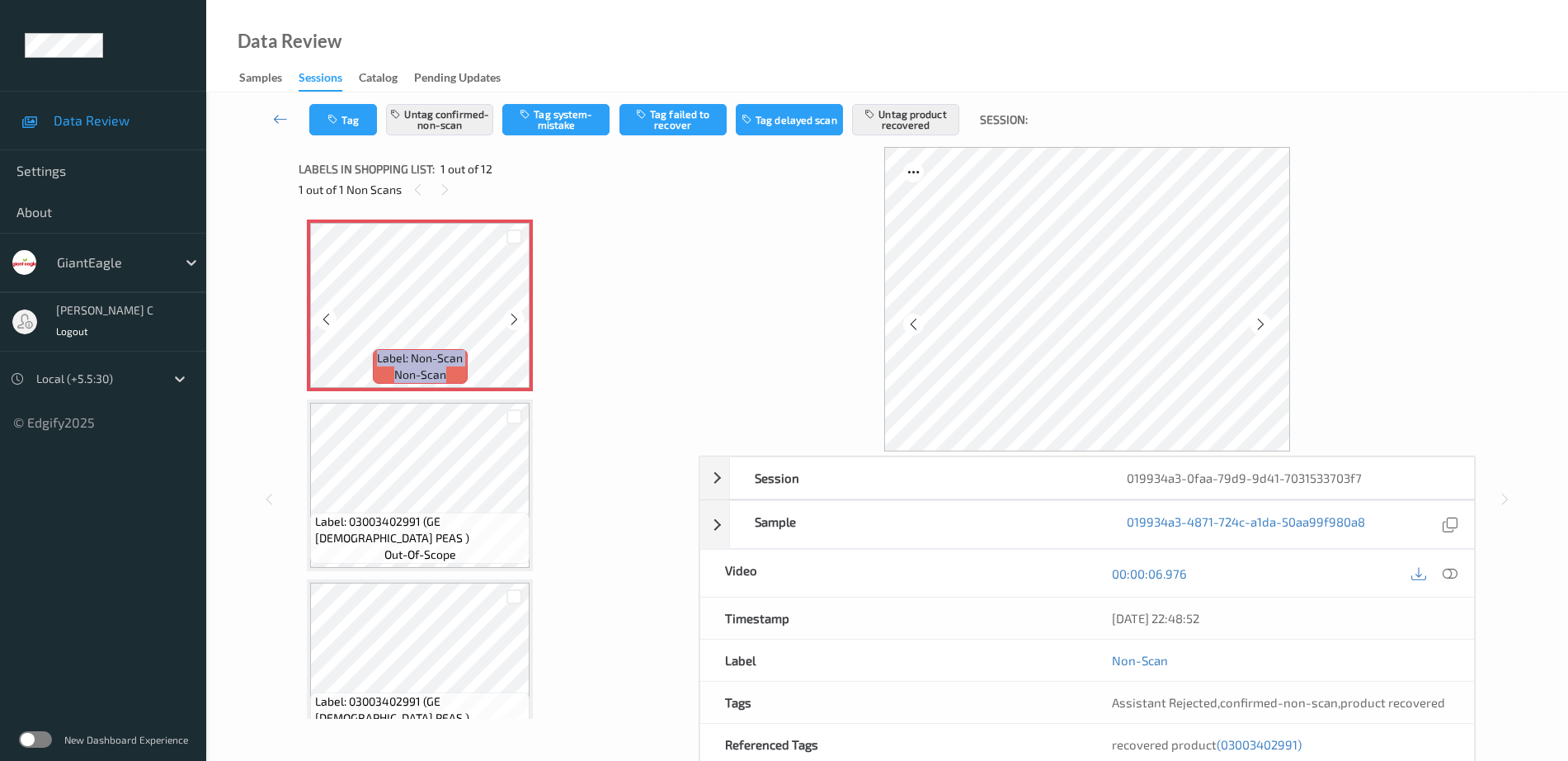
click at [513, 323] on icon at bounding box center [514, 319] width 14 height 15
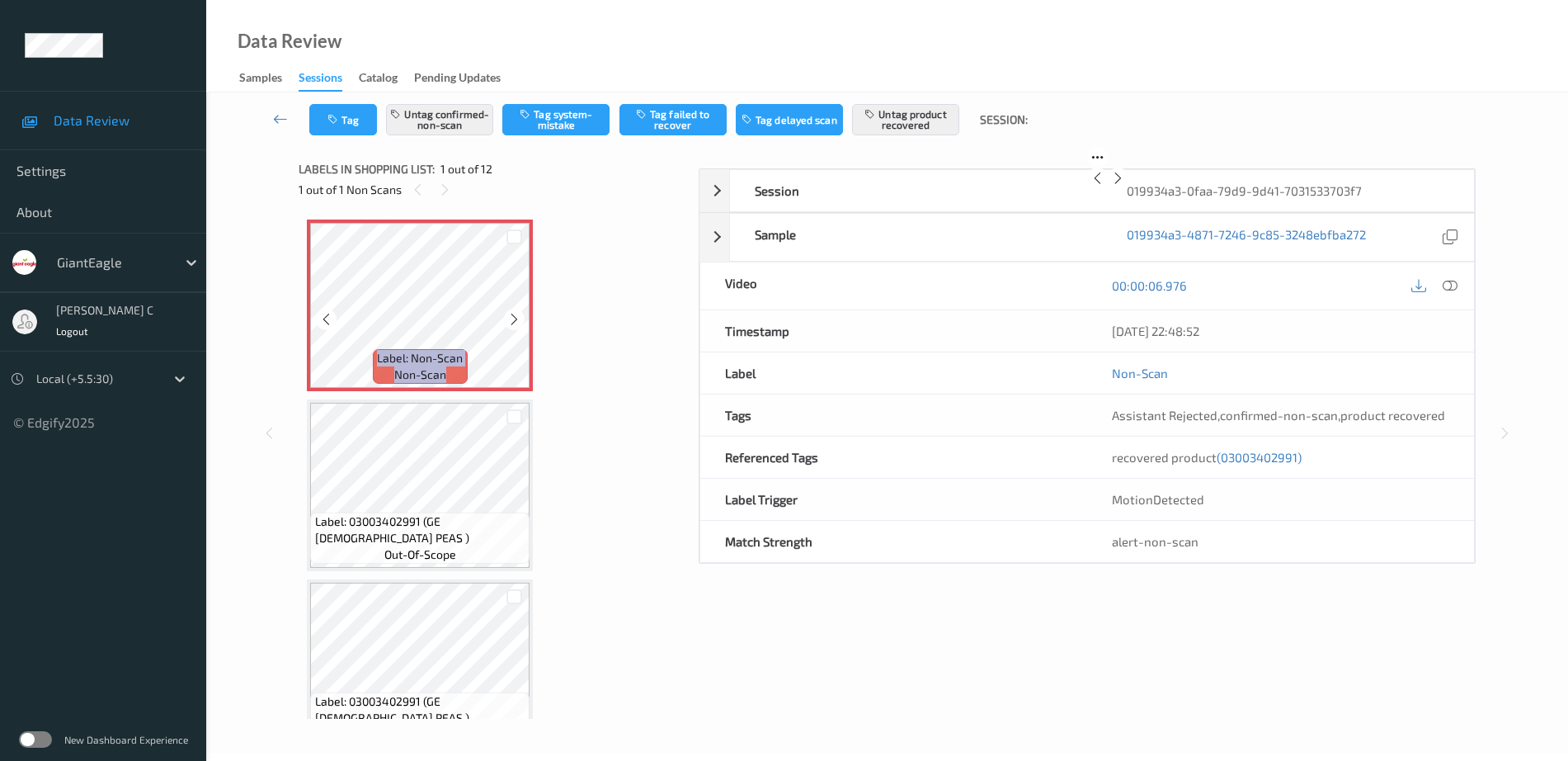
click at [513, 323] on icon at bounding box center [514, 319] width 14 height 15
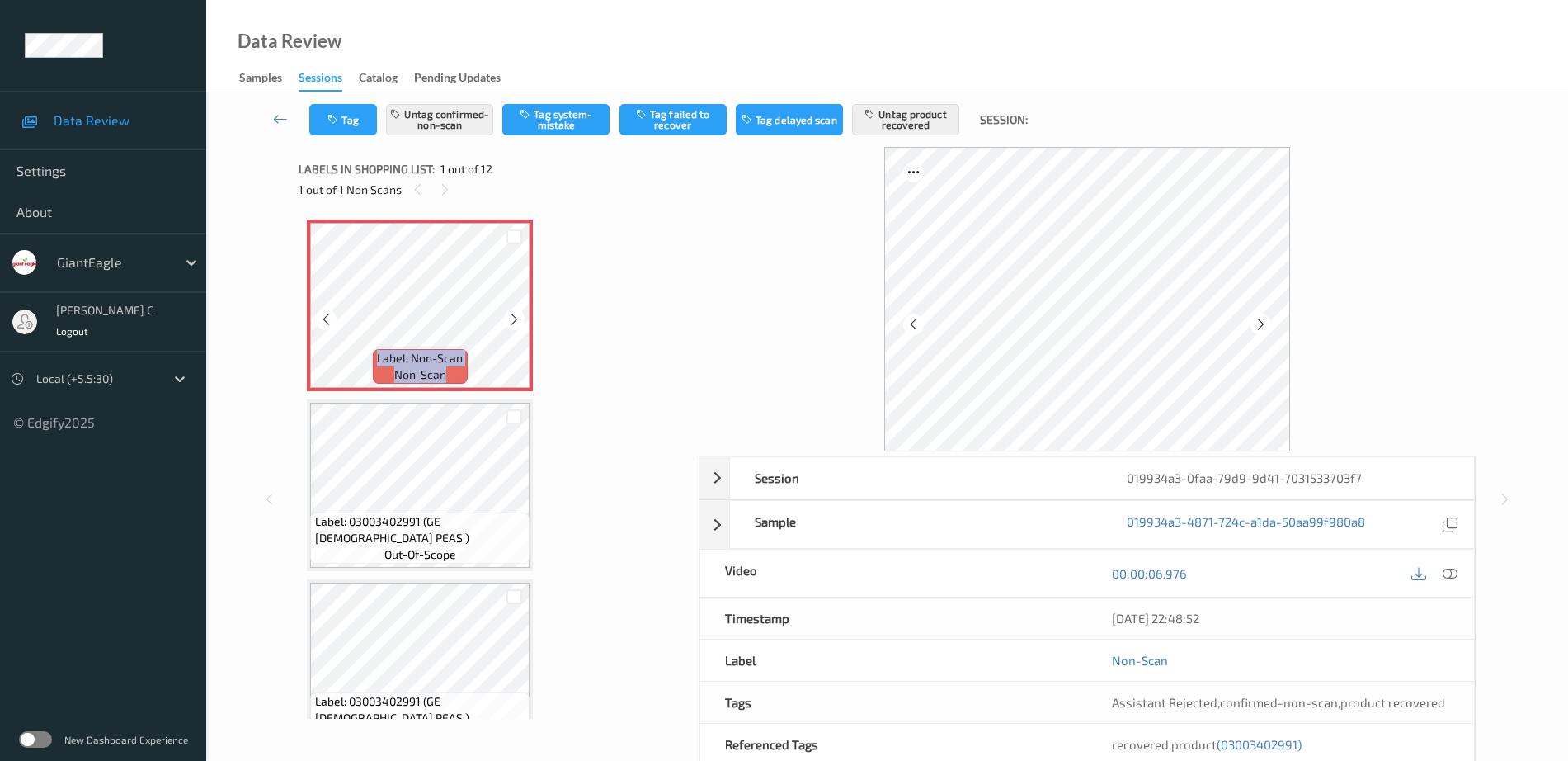
click at [513, 323] on icon at bounding box center [514, 319] width 14 height 15
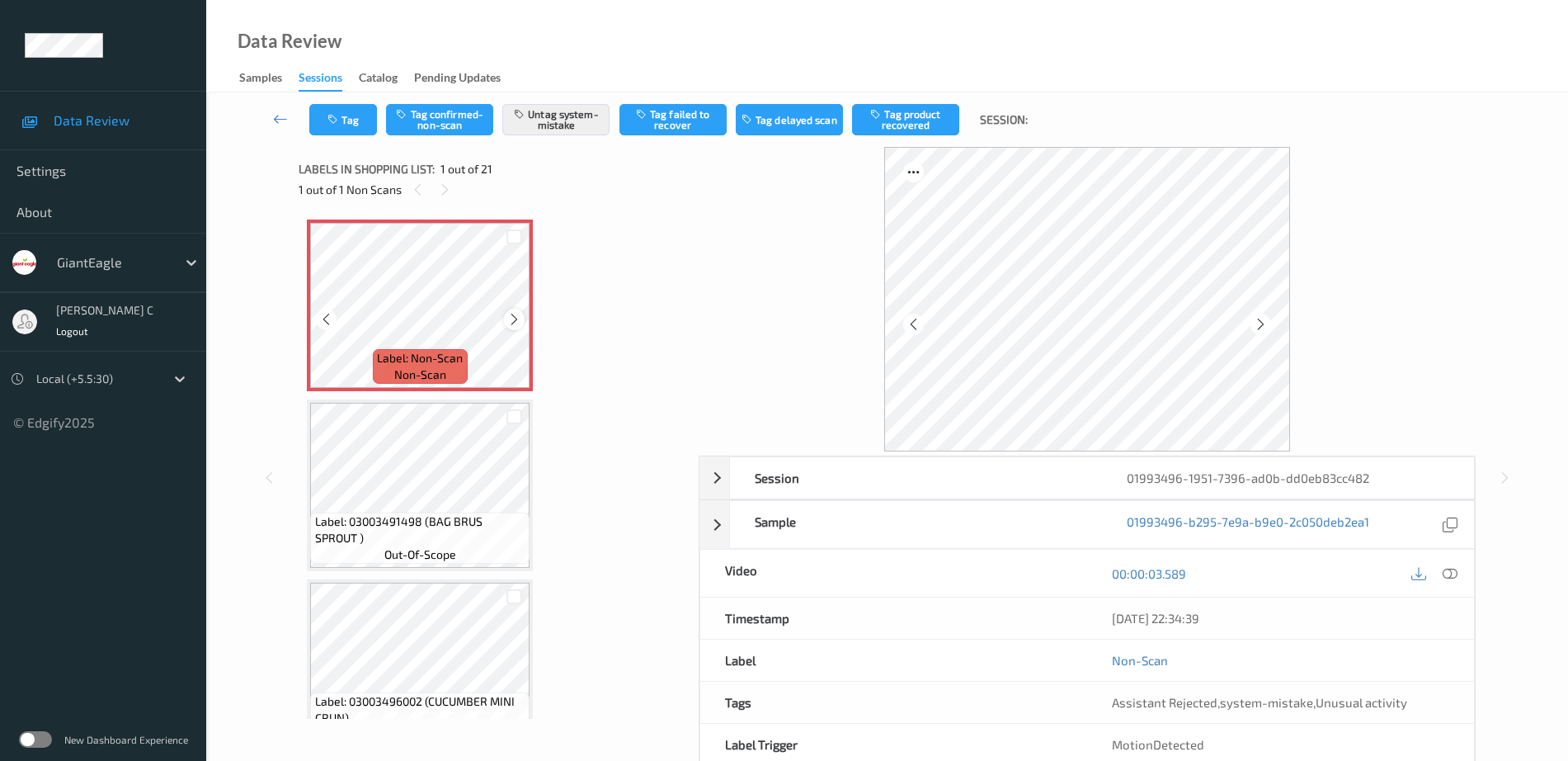
click at [511, 320] on icon at bounding box center [514, 319] width 14 height 15
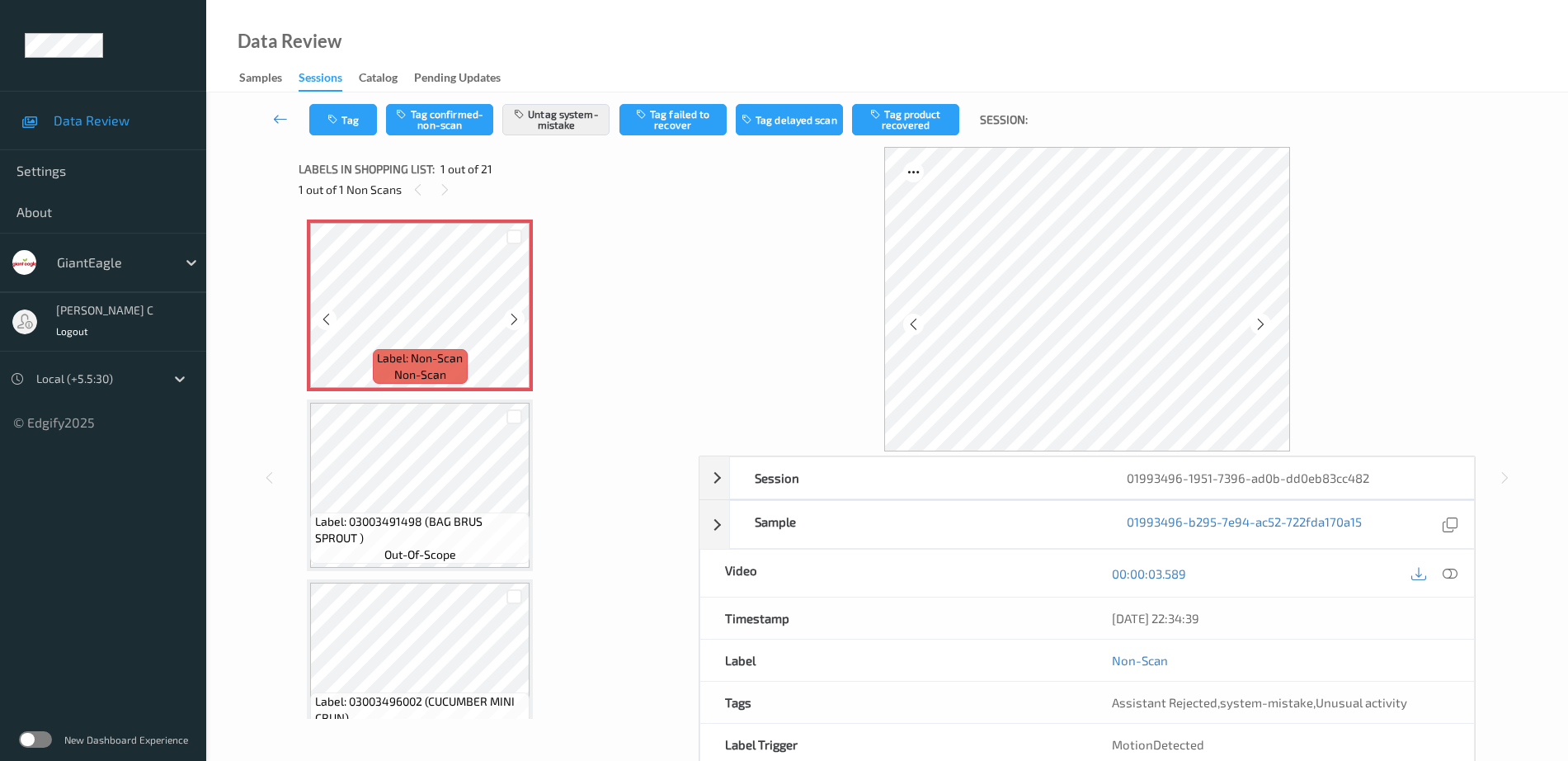
click at [511, 320] on icon at bounding box center [514, 319] width 14 height 15
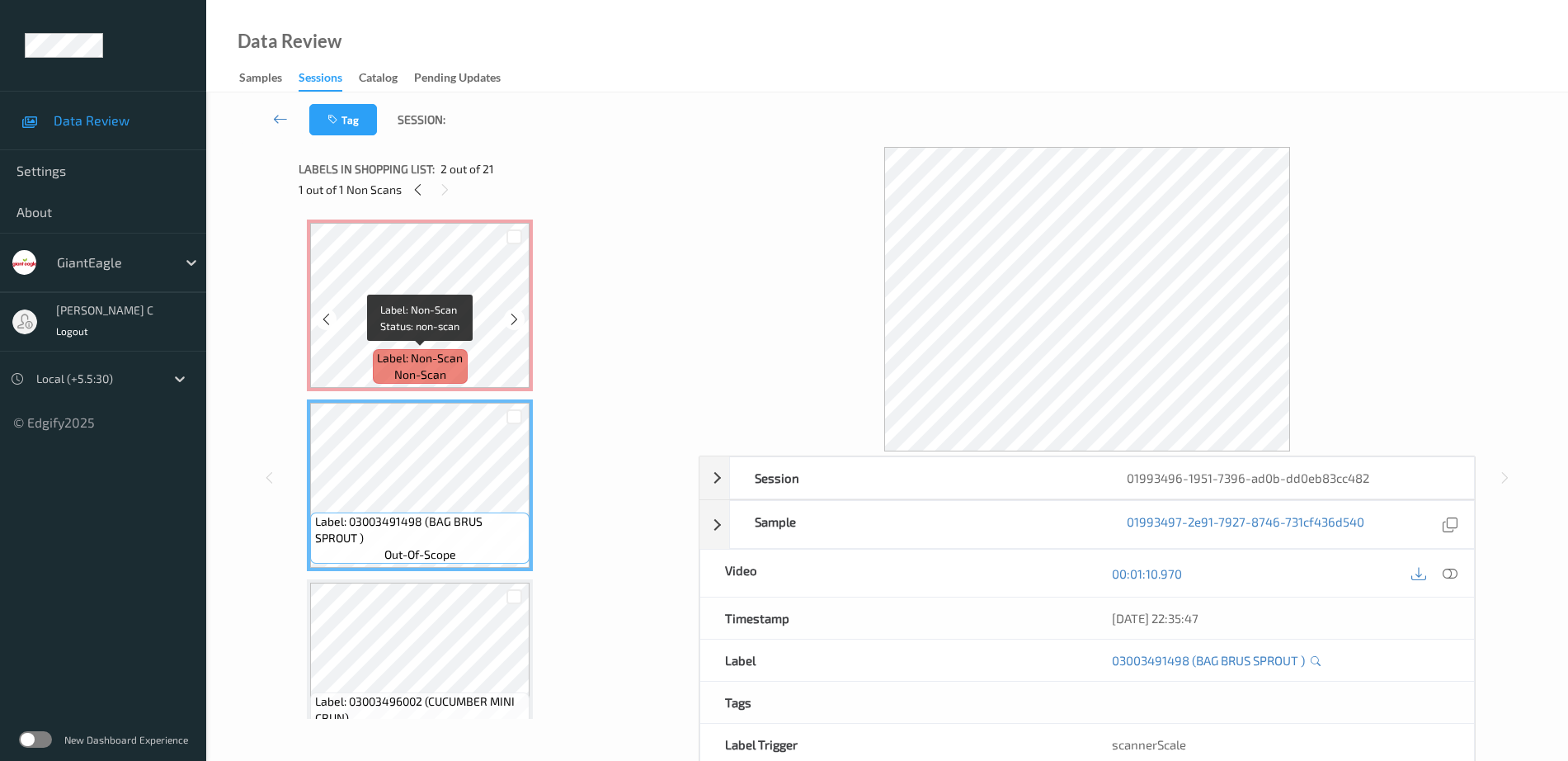
click at [398, 358] on span "Label: Non-Scan" at bounding box center [420, 359] width 86 height 17
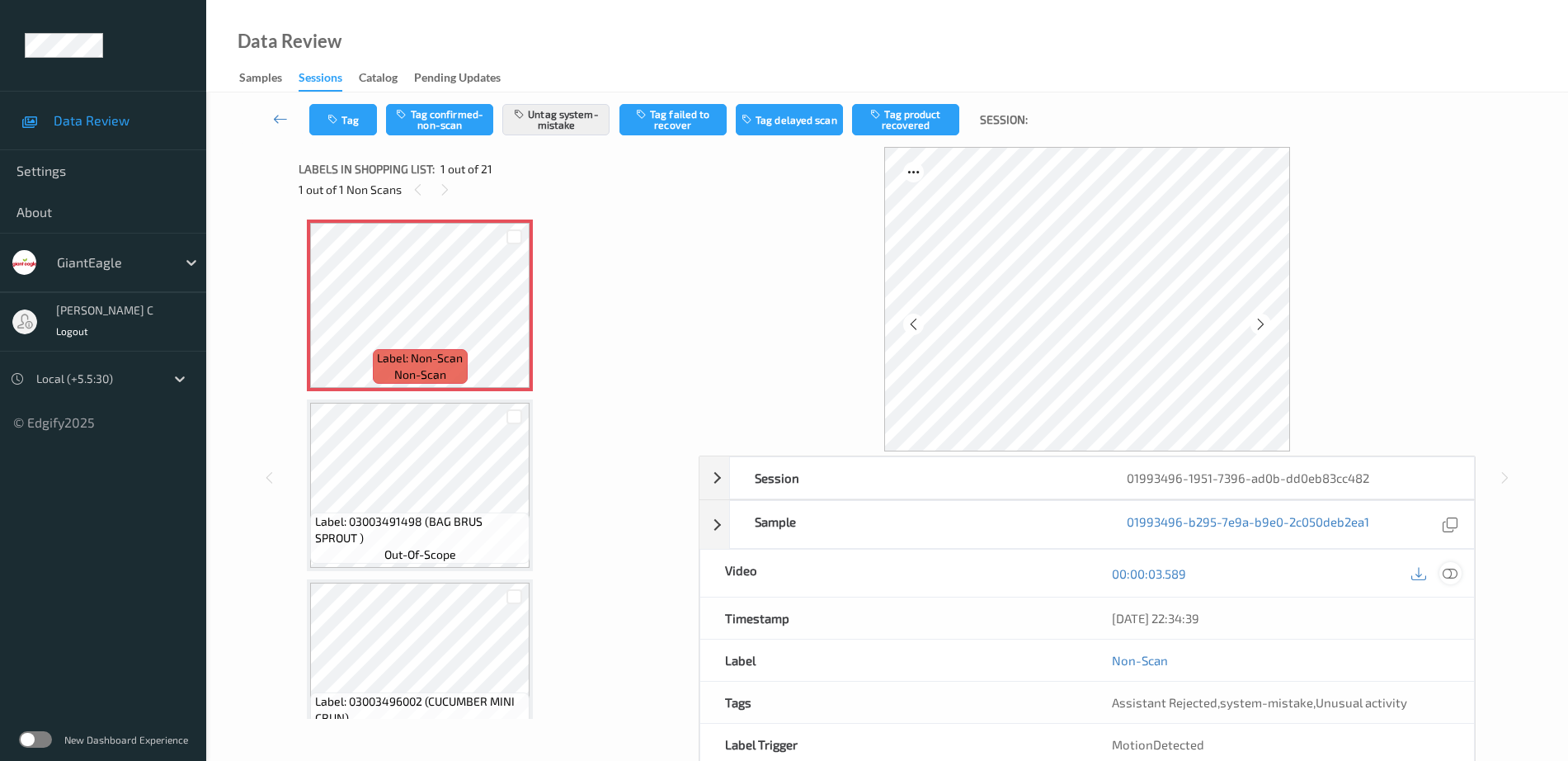
click at [1457, 575] on icon at bounding box center [1450, 574] width 15 height 15
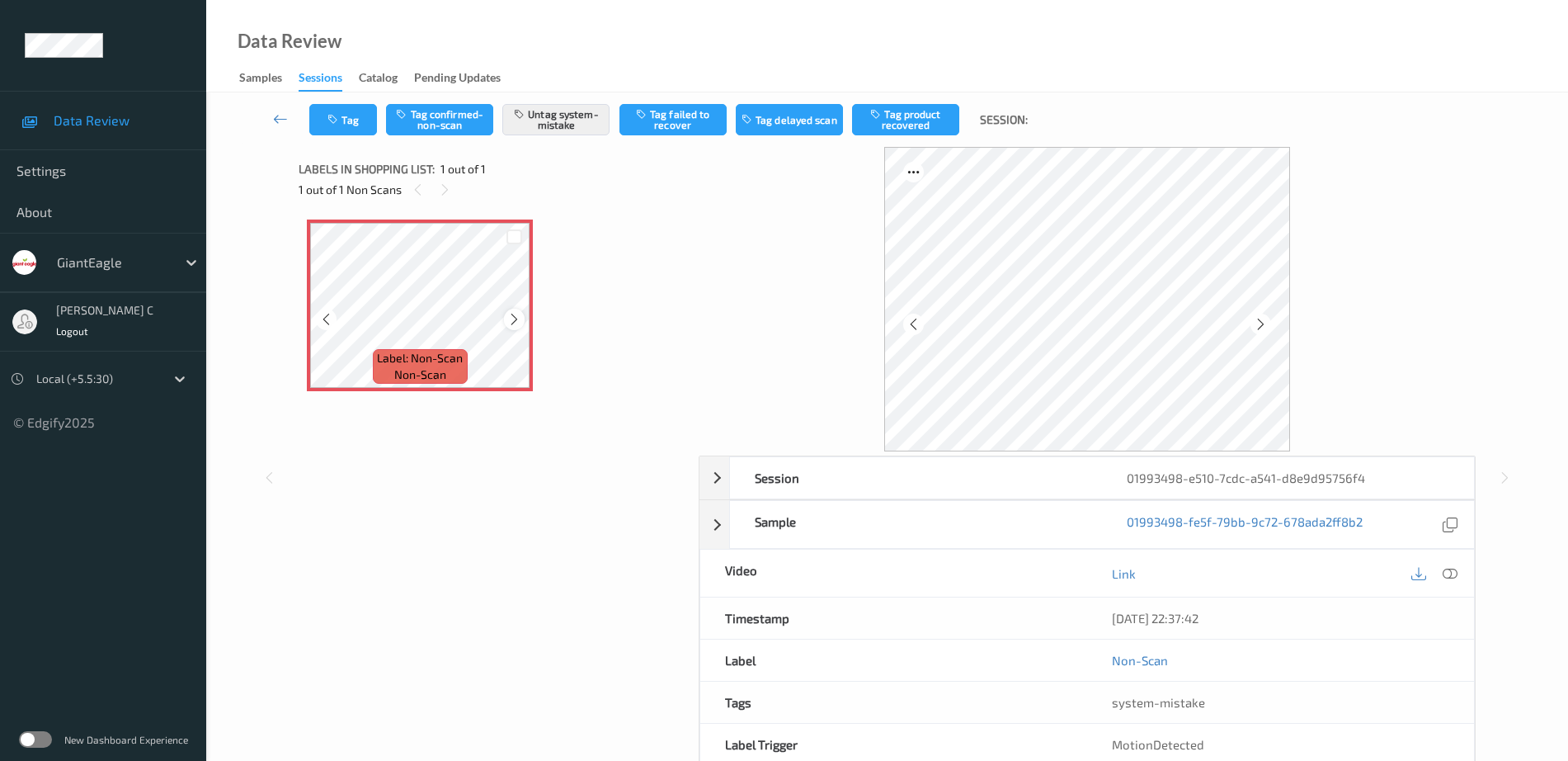
click at [518, 320] on icon at bounding box center [514, 319] width 14 height 15
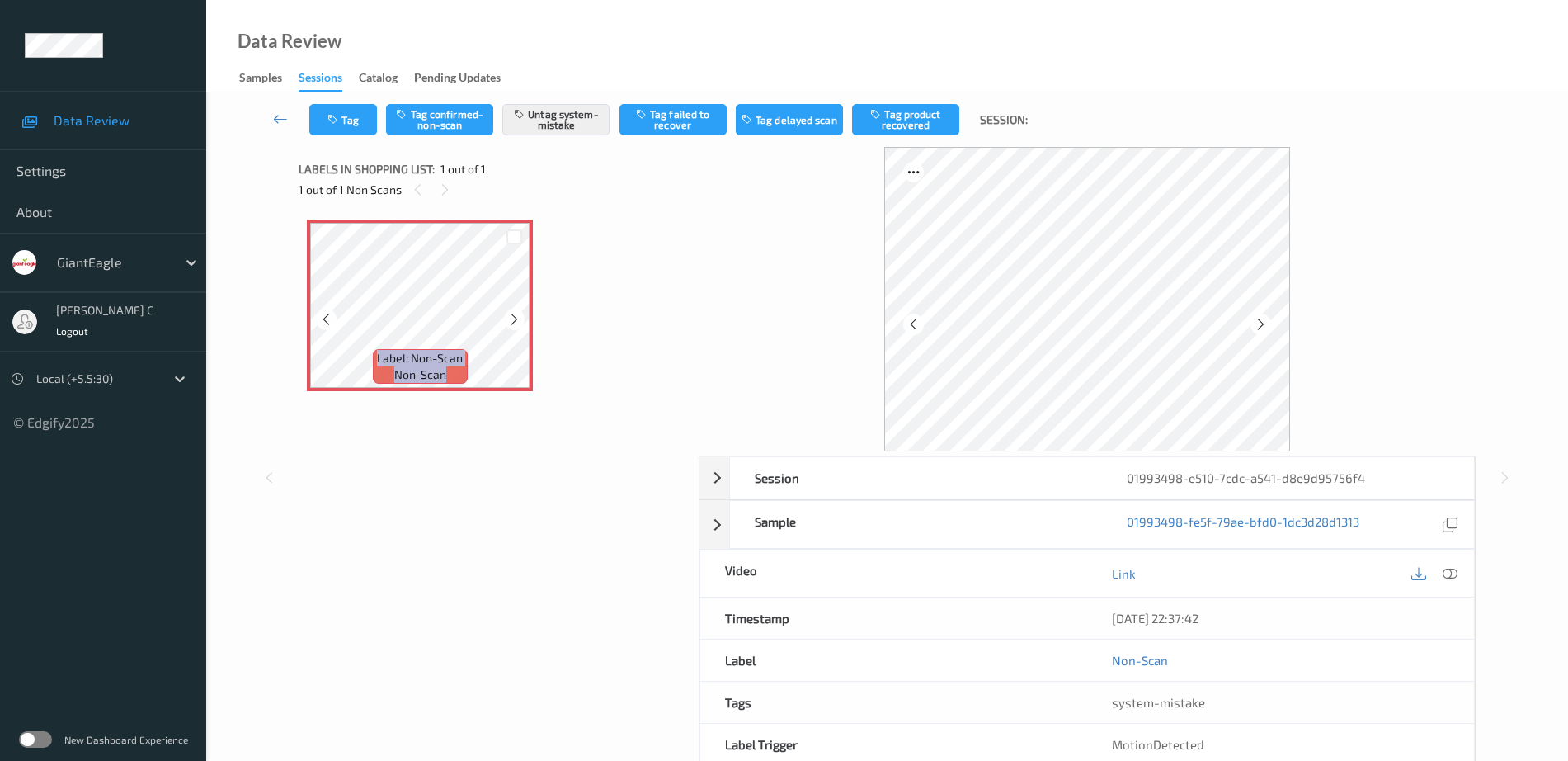
click at [518, 320] on icon at bounding box center [514, 319] width 14 height 15
click at [1458, 566] on icon at bounding box center [1450, 574] width 15 height 15
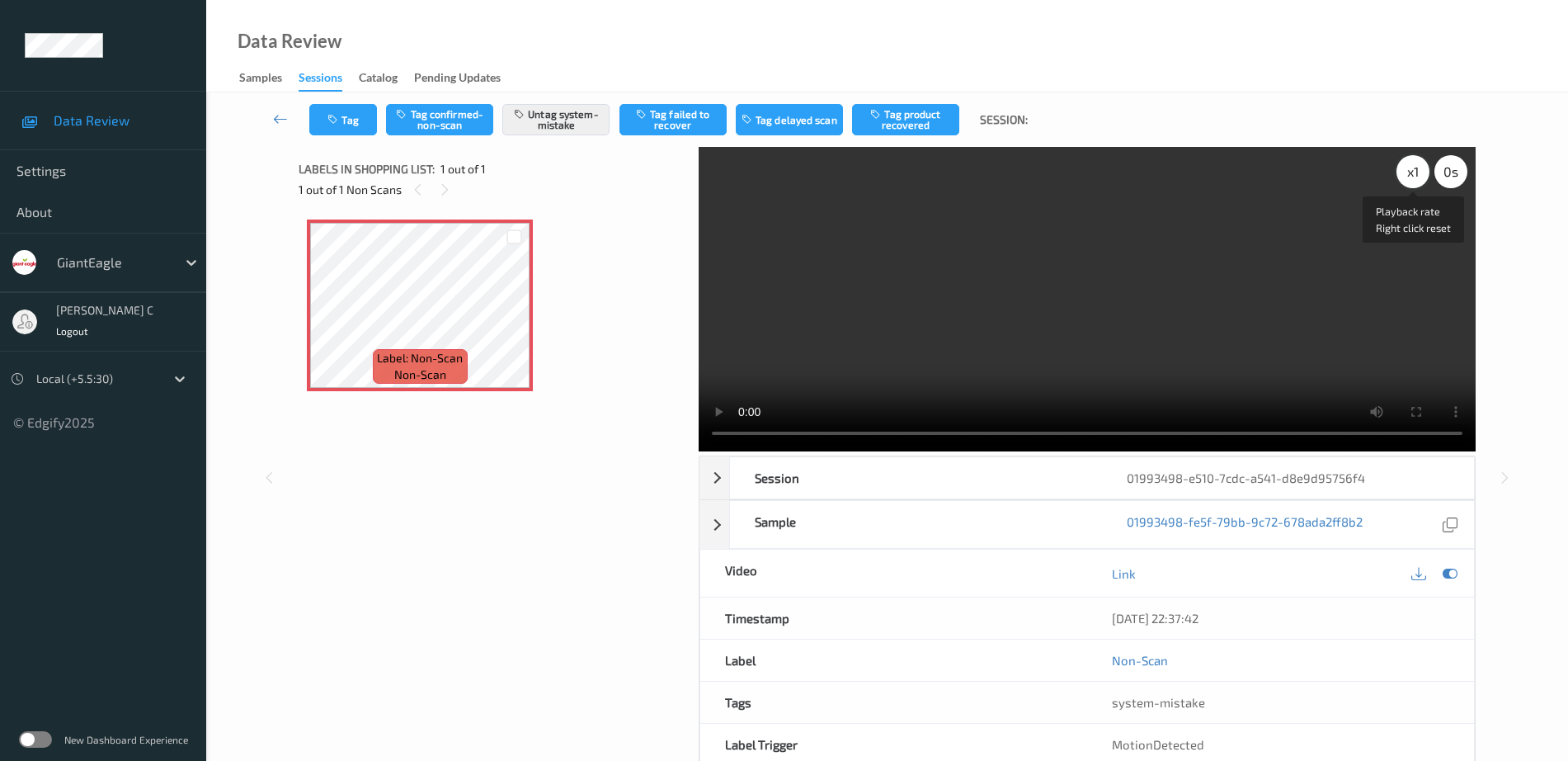
click at [1410, 171] on div "x 1" at bounding box center [1413, 171] width 33 height 33
click at [362, 118] on button "Tag" at bounding box center [343, 120] width 68 height 32
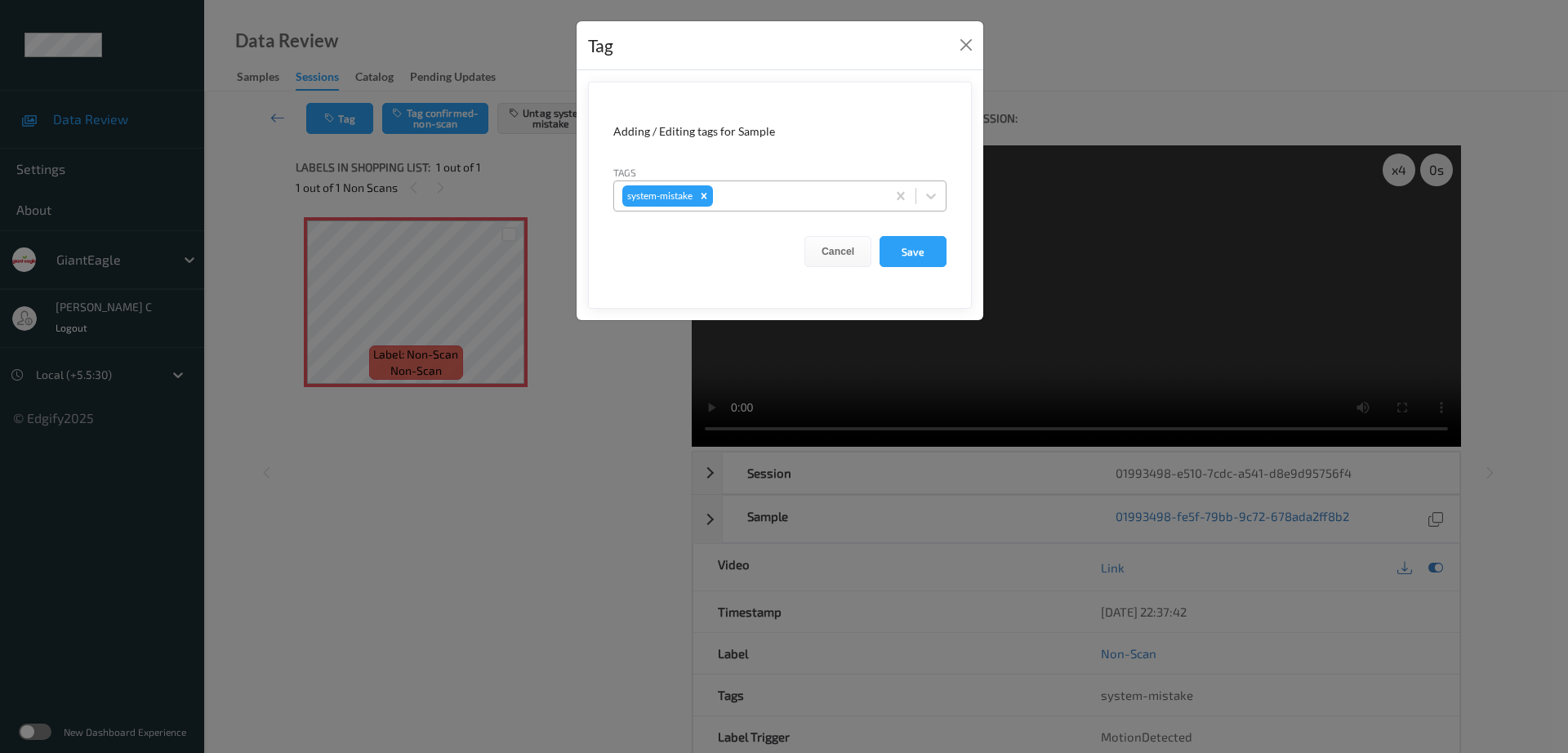
click at [804, 194] on div at bounding box center [797, 196] width 161 height 20
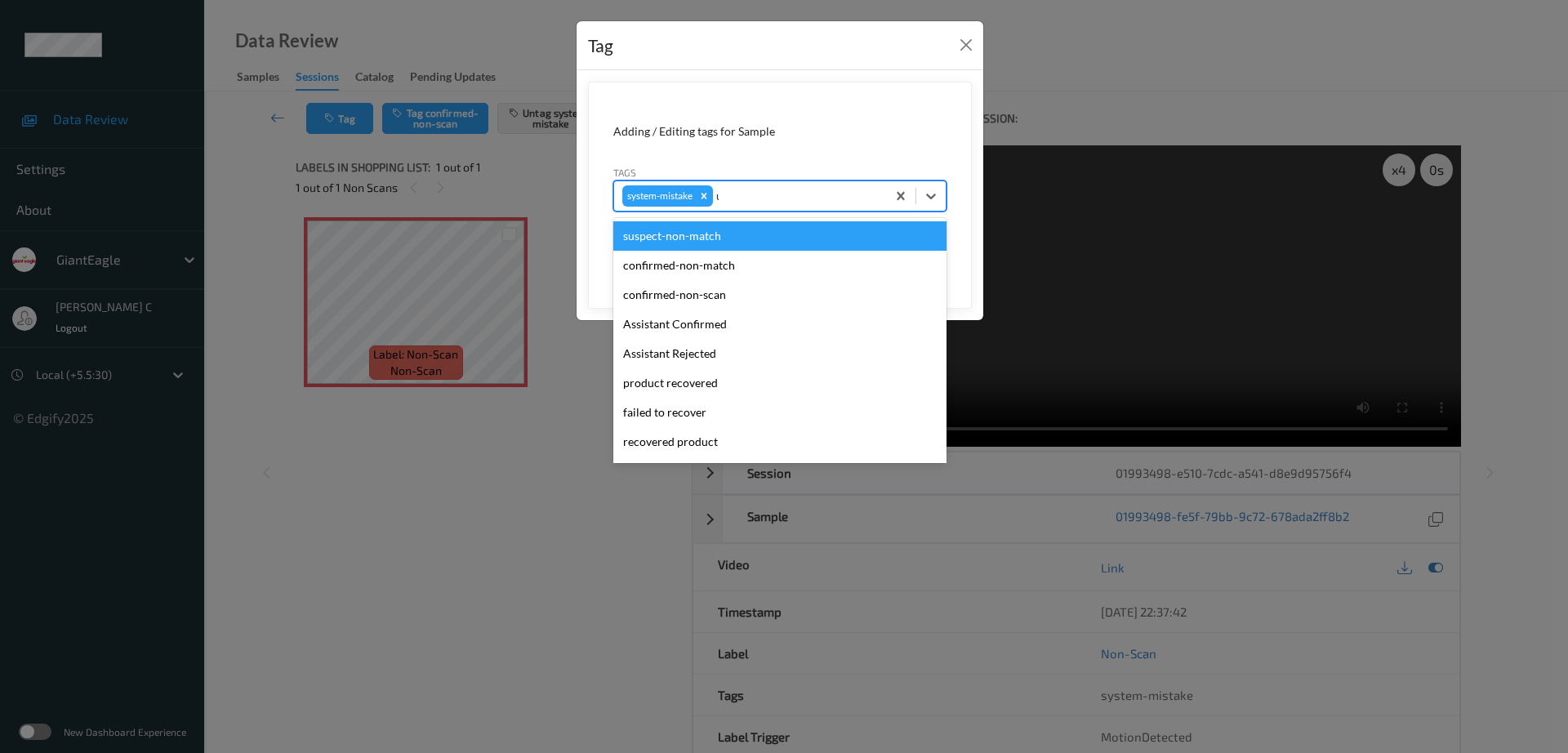
type input "un"
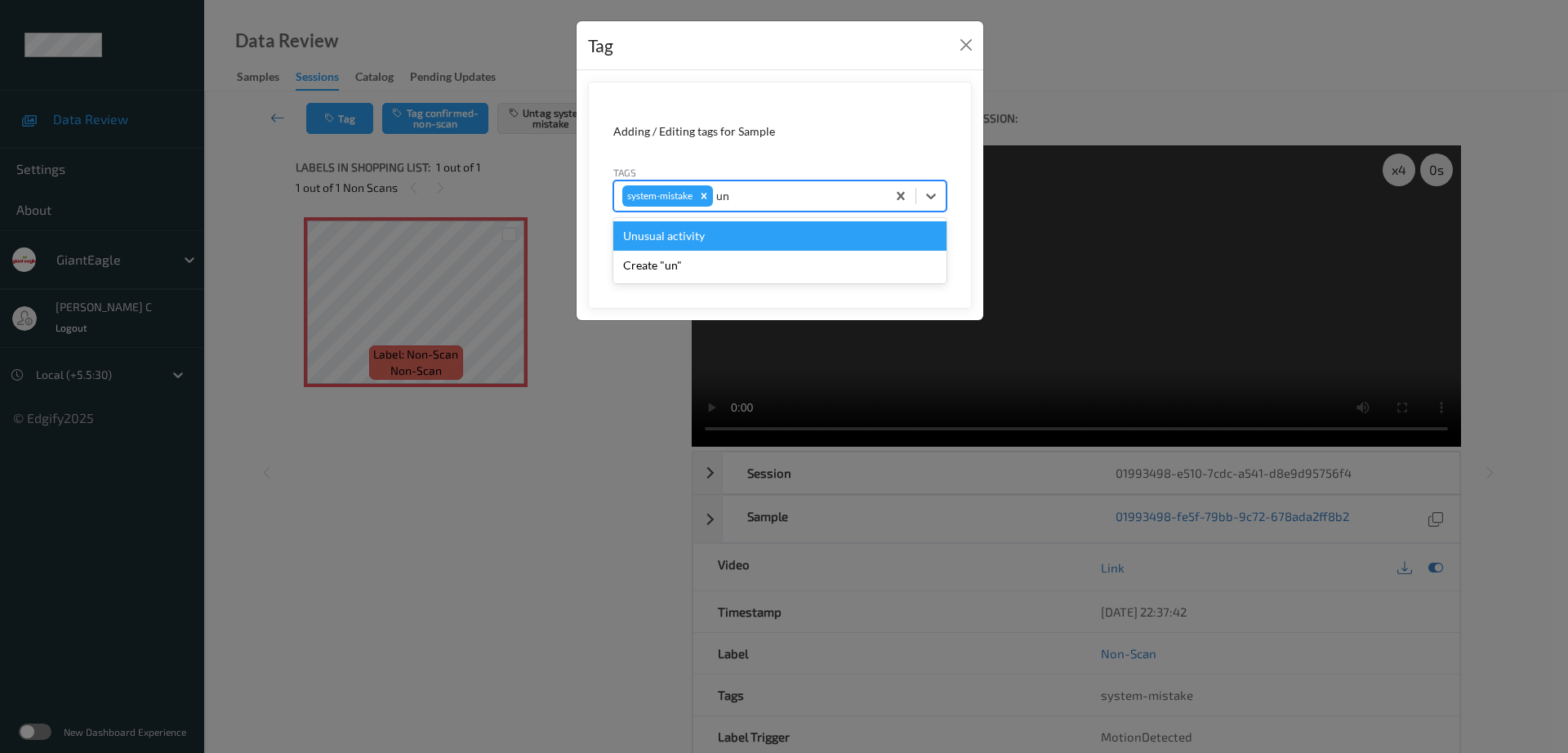
click at [683, 246] on div "Unusual activity" at bounding box center [779, 237] width 333 height 30
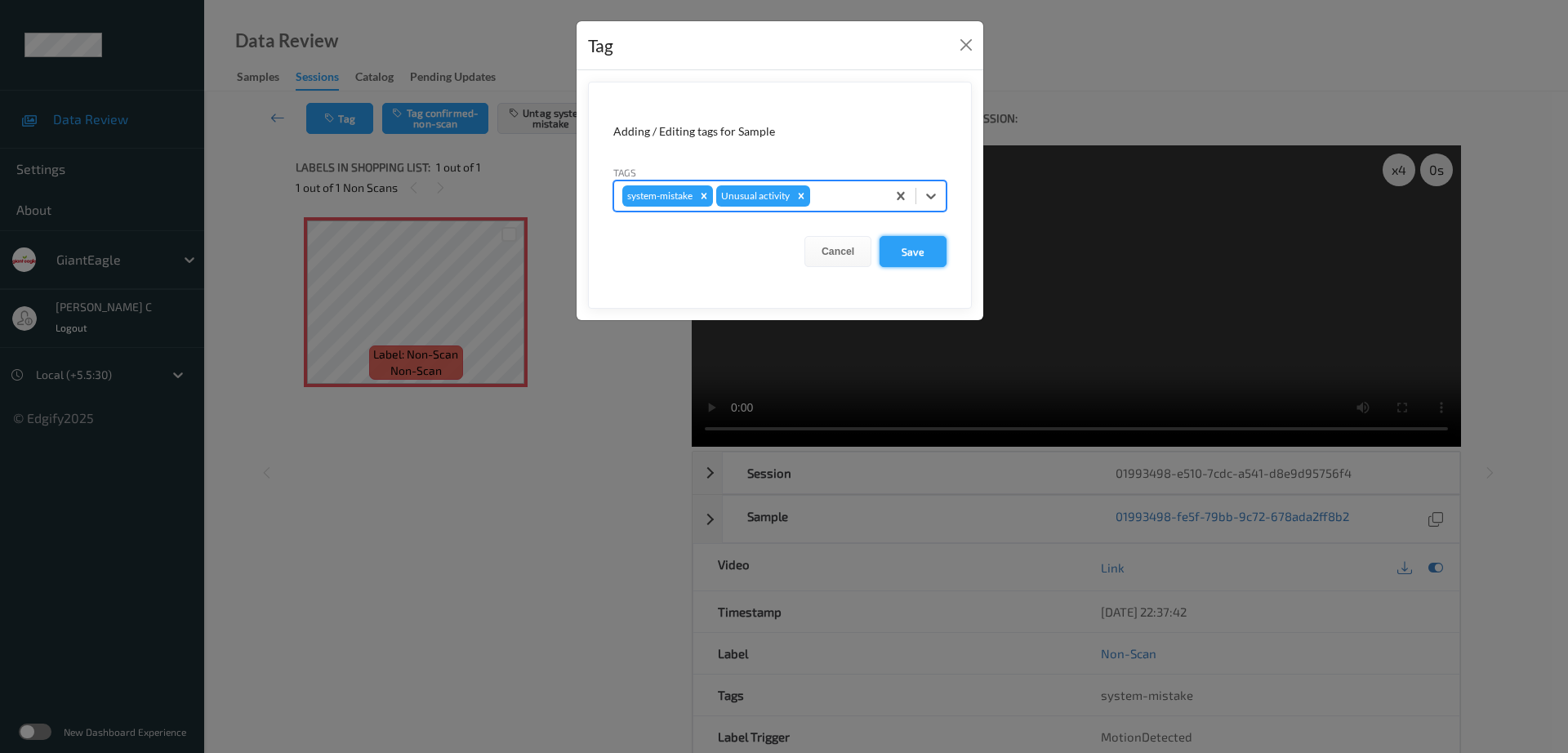
click at [897, 256] on button "Save" at bounding box center [913, 252] width 67 height 31
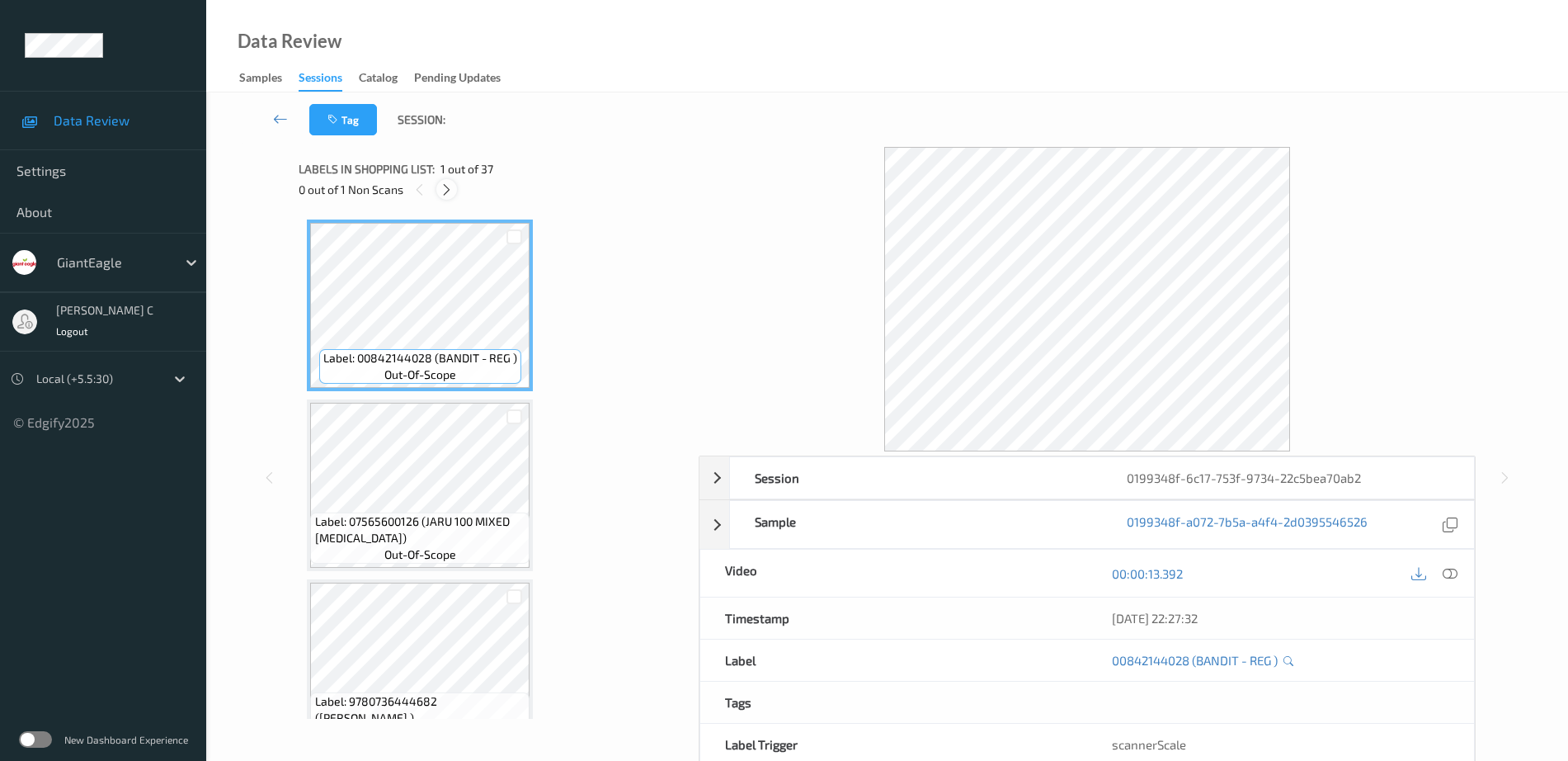
click at [456, 190] on div at bounding box center [446, 189] width 21 height 21
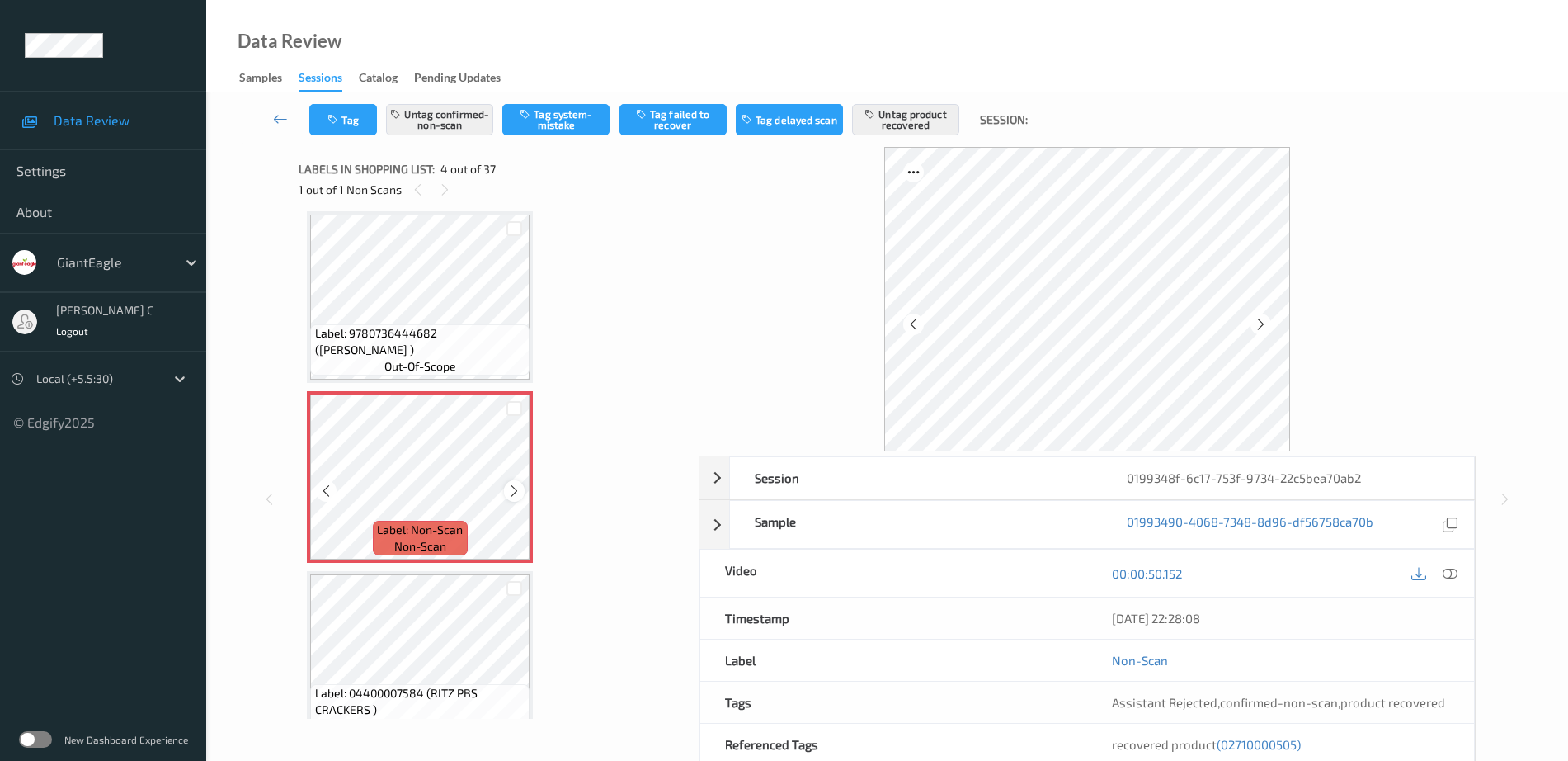
click at [513, 493] on icon at bounding box center [514, 491] width 14 height 15
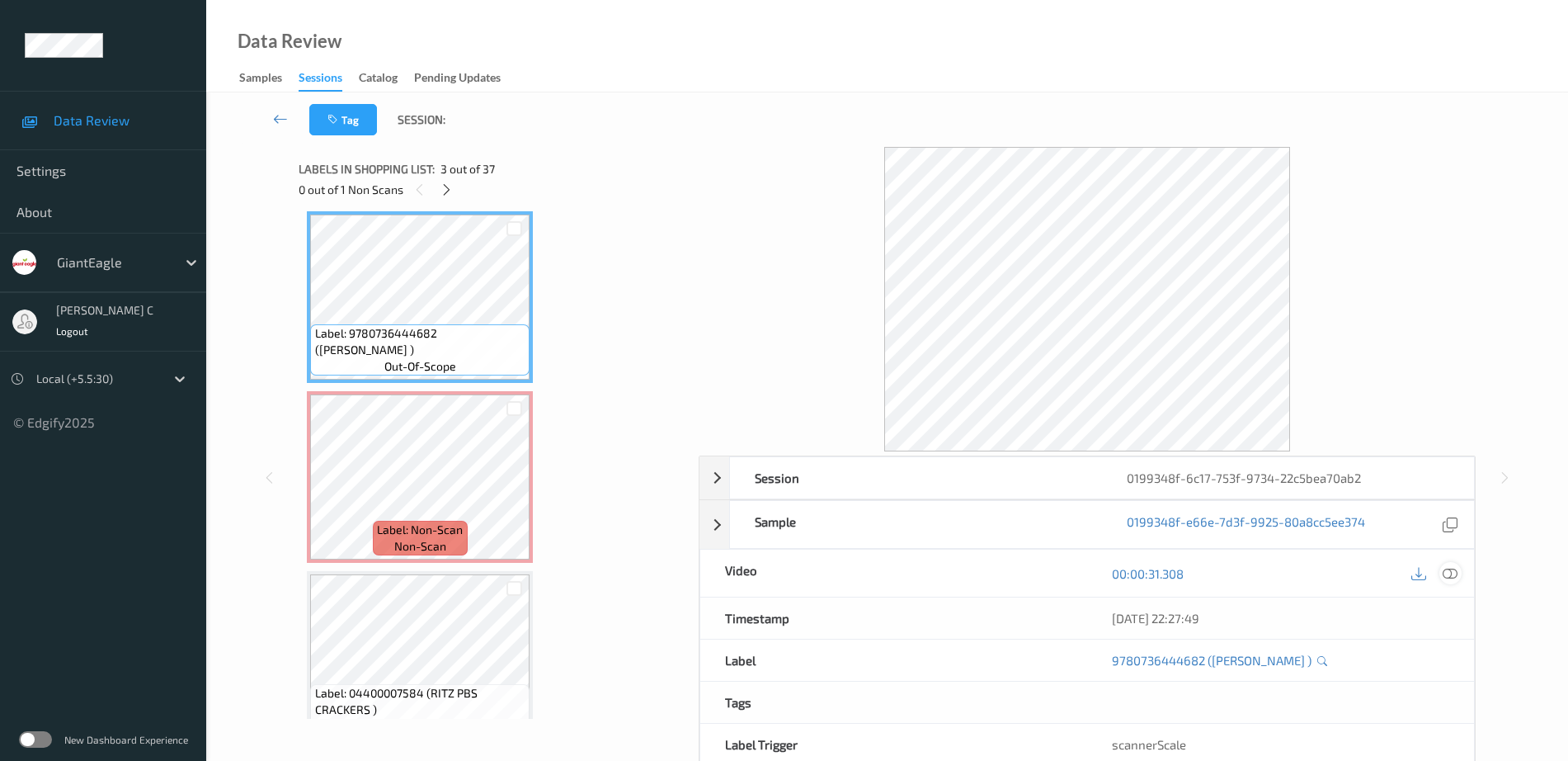
click at [1448, 580] on icon at bounding box center [1450, 574] width 15 height 15
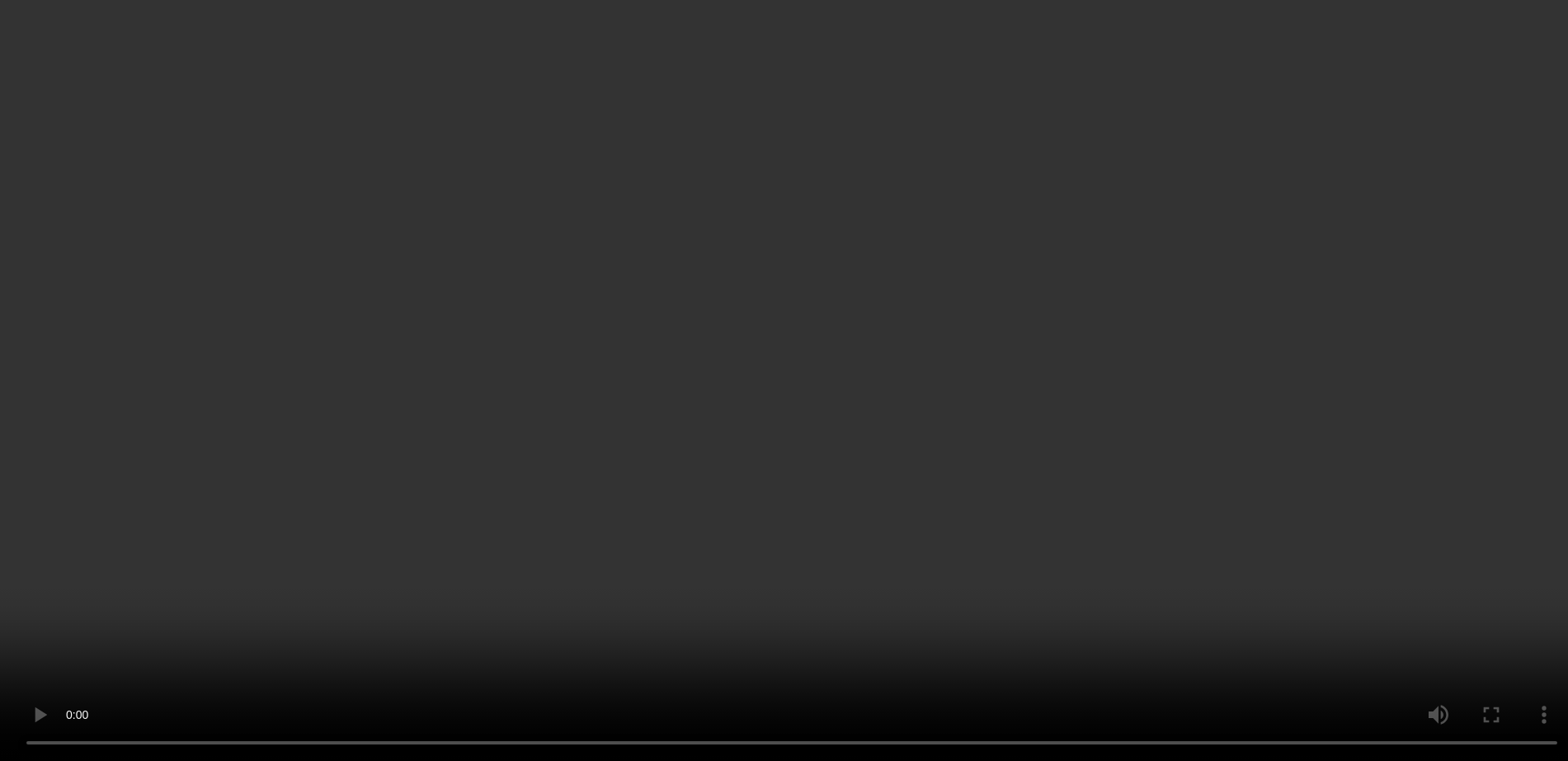
scroll to position [575, 0]
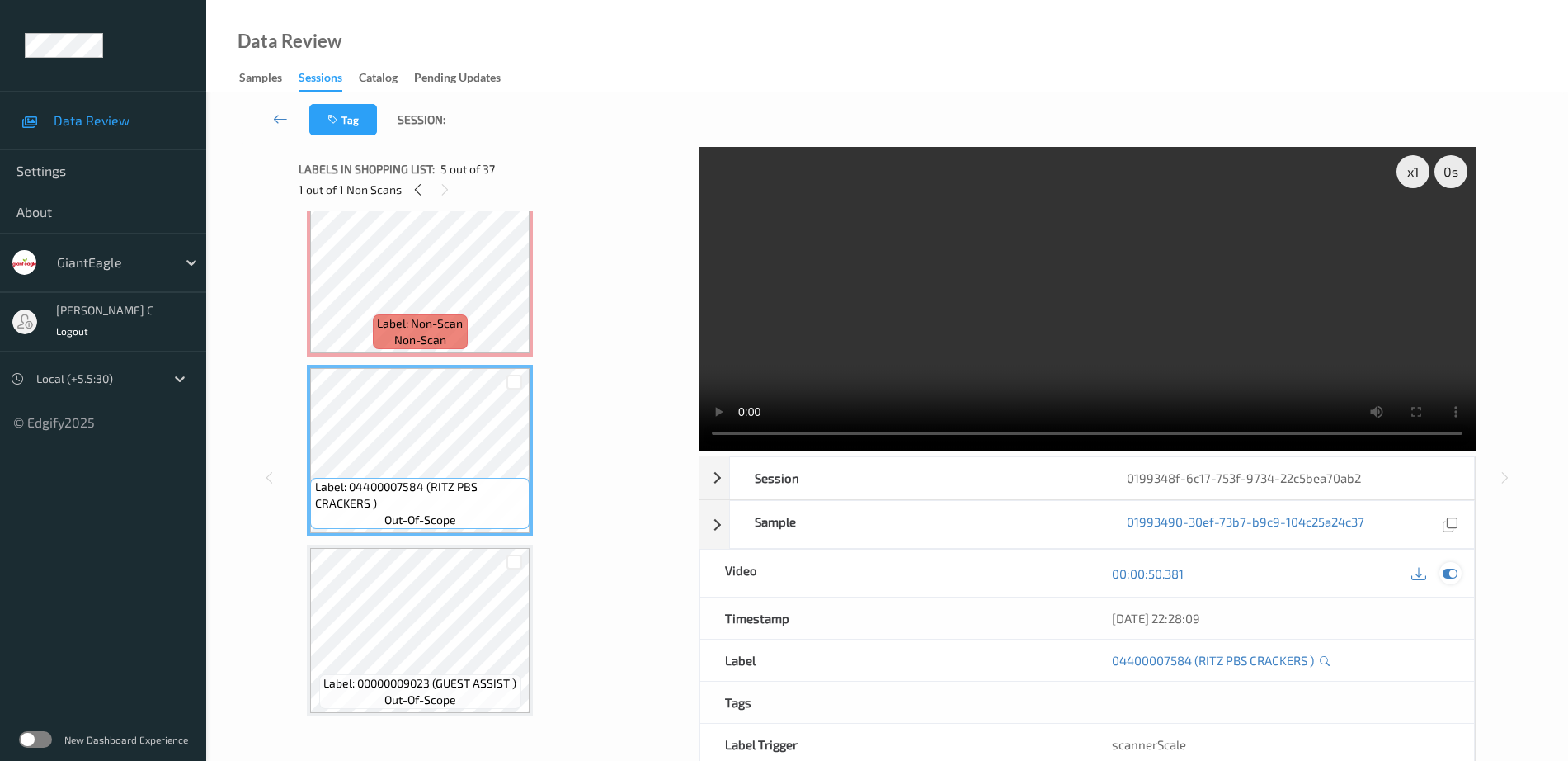
click at [1458, 568] on icon at bounding box center [1450, 574] width 15 height 15
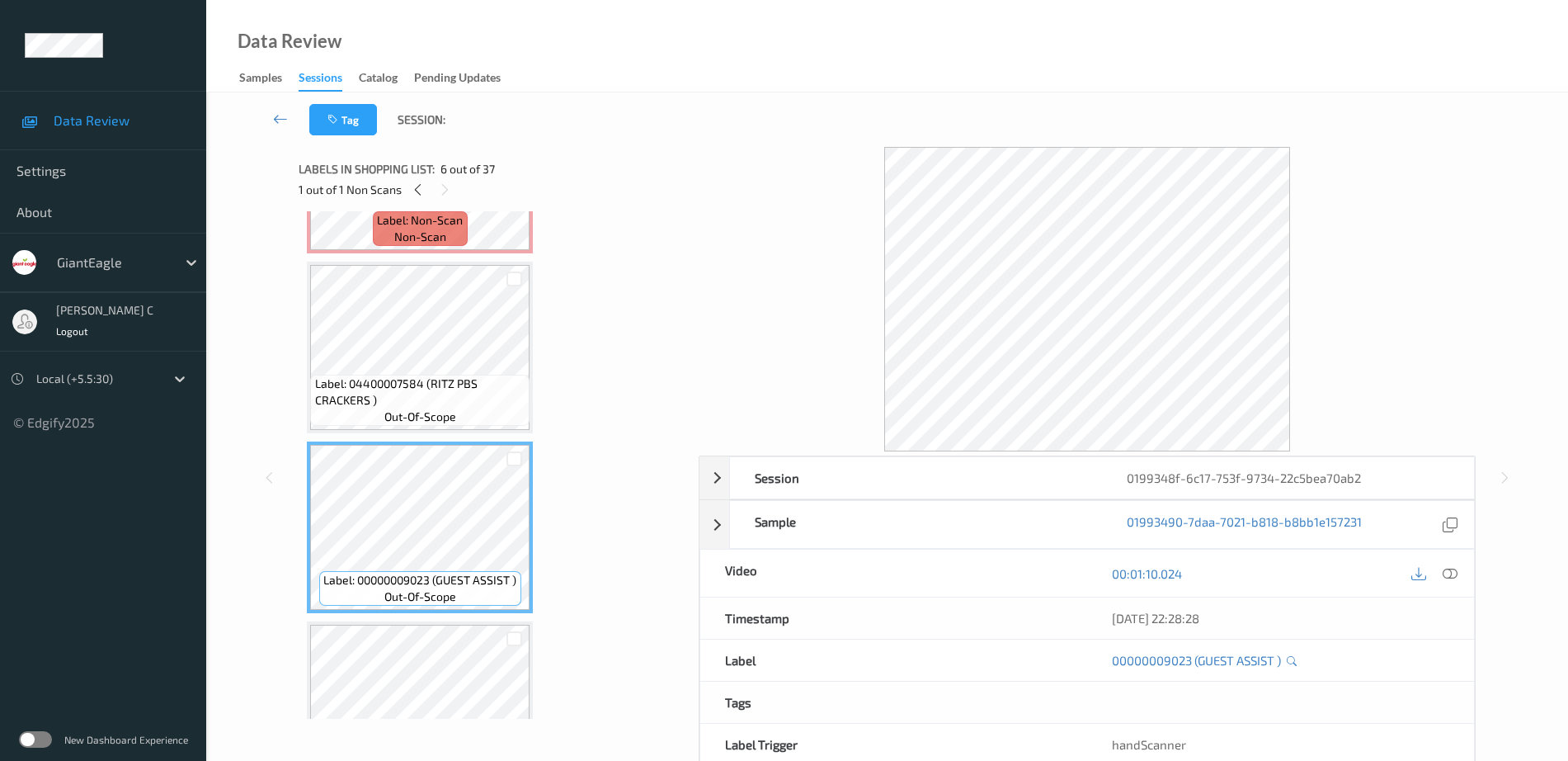
scroll to position [781, 0]
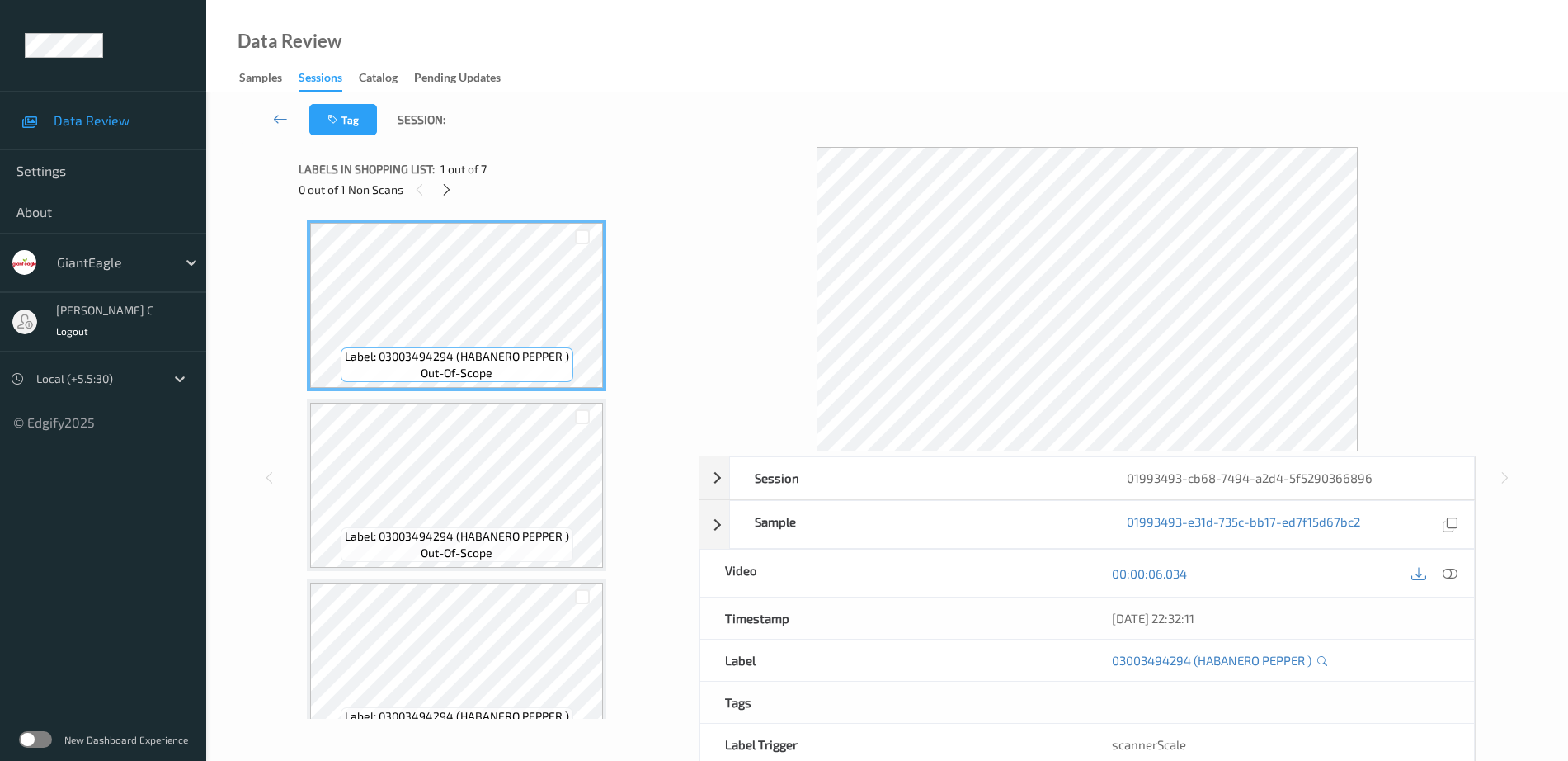
click at [445, 175] on span "1 out of 7" at bounding box center [463, 169] width 46 height 17
click at [445, 180] on div at bounding box center [446, 189] width 21 height 21
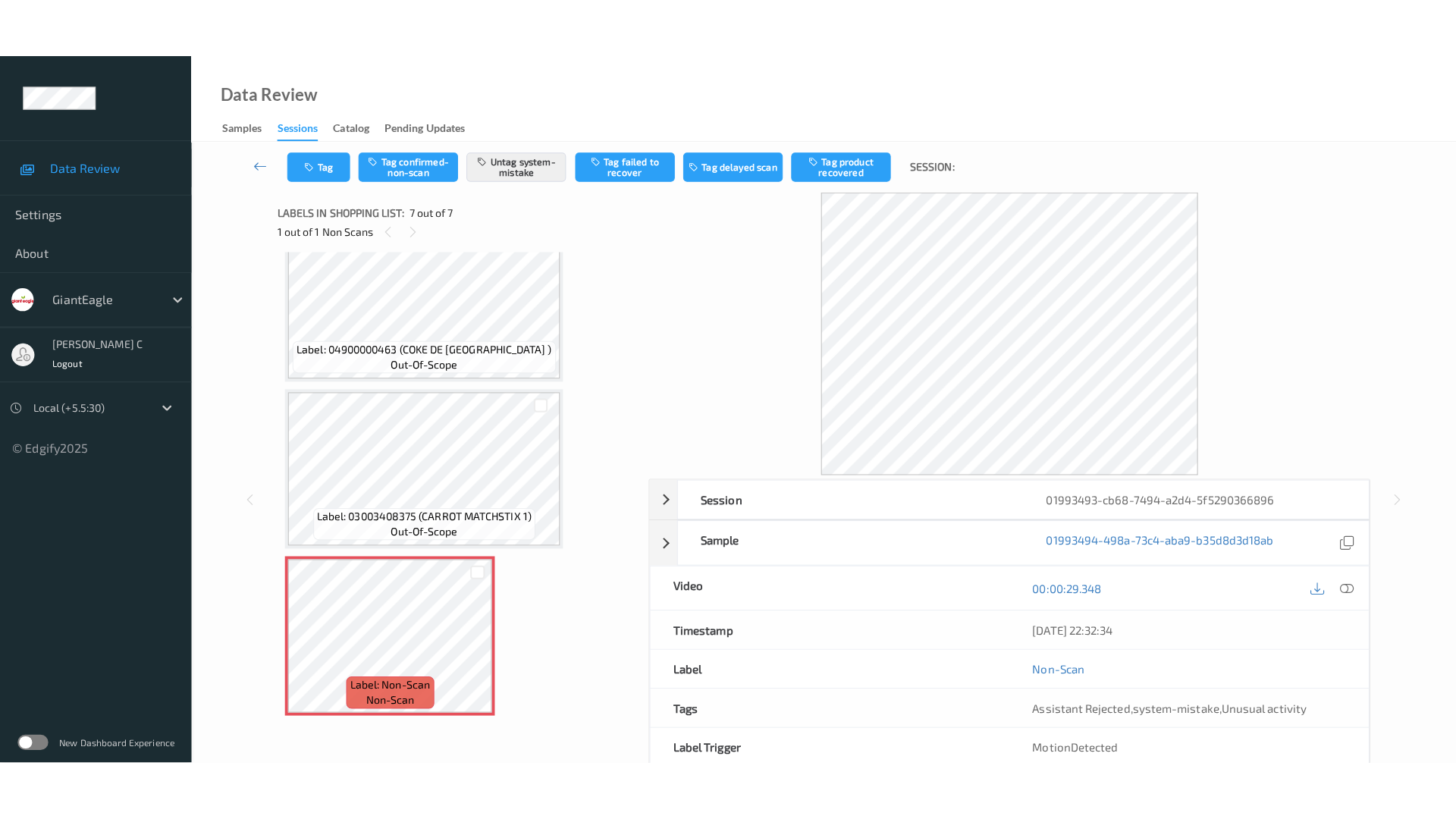
scroll to position [604, 0]
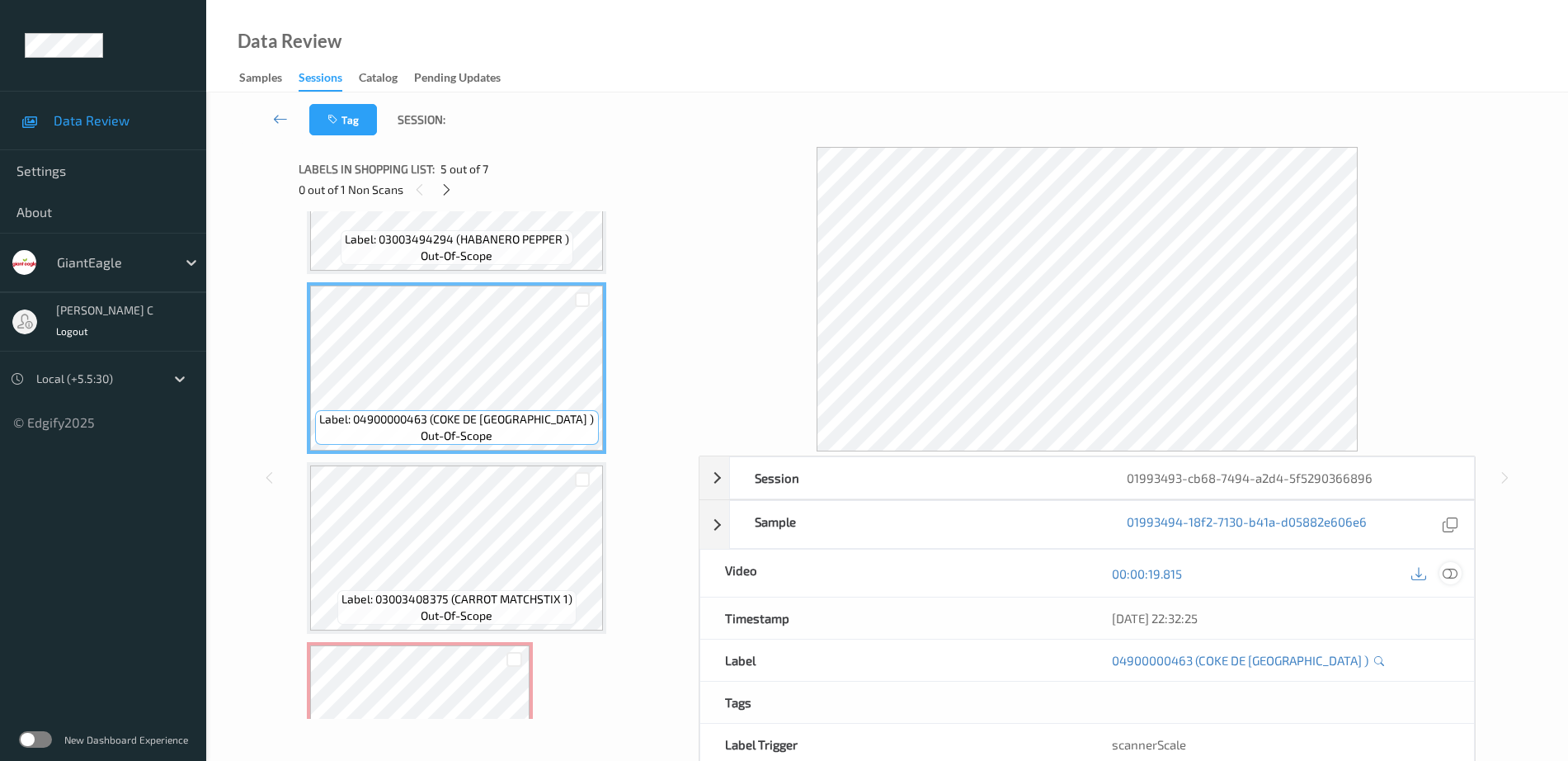
click at [1453, 575] on icon at bounding box center [1450, 574] width 15 height 15
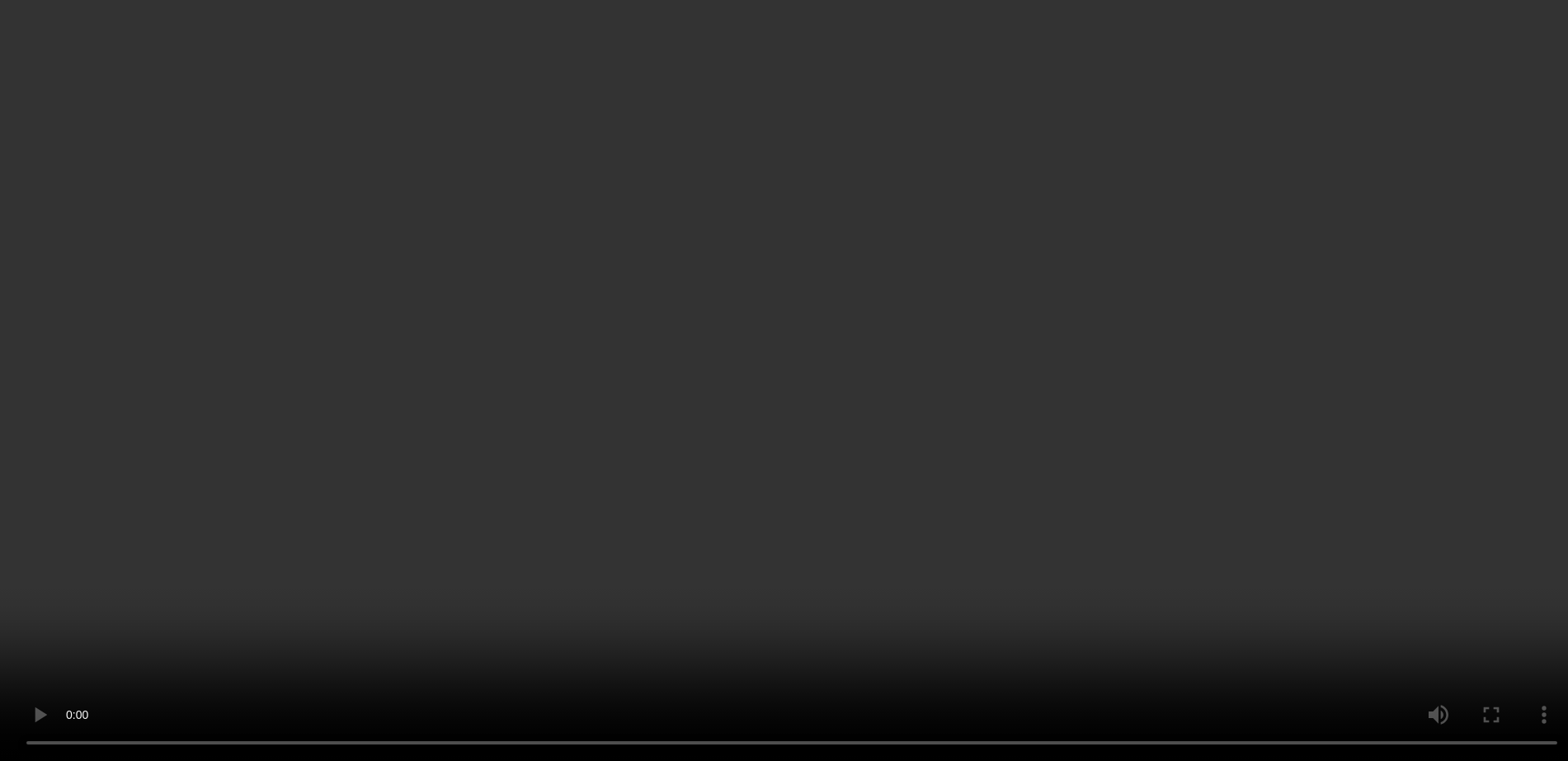
scroll to position [760, 0]
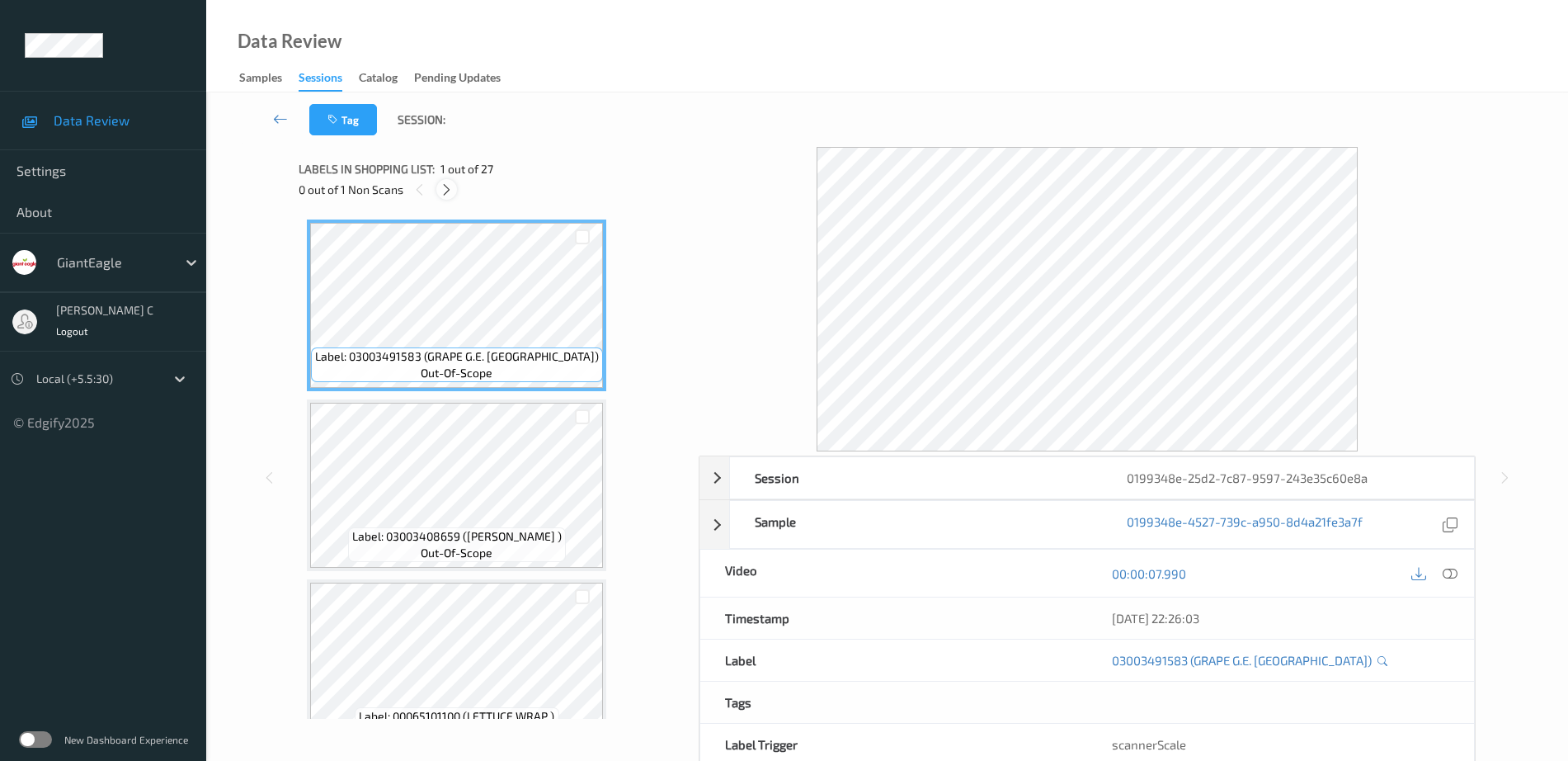
click at [443, 180] on div at bounding box center [446, 189] width 21 height 21
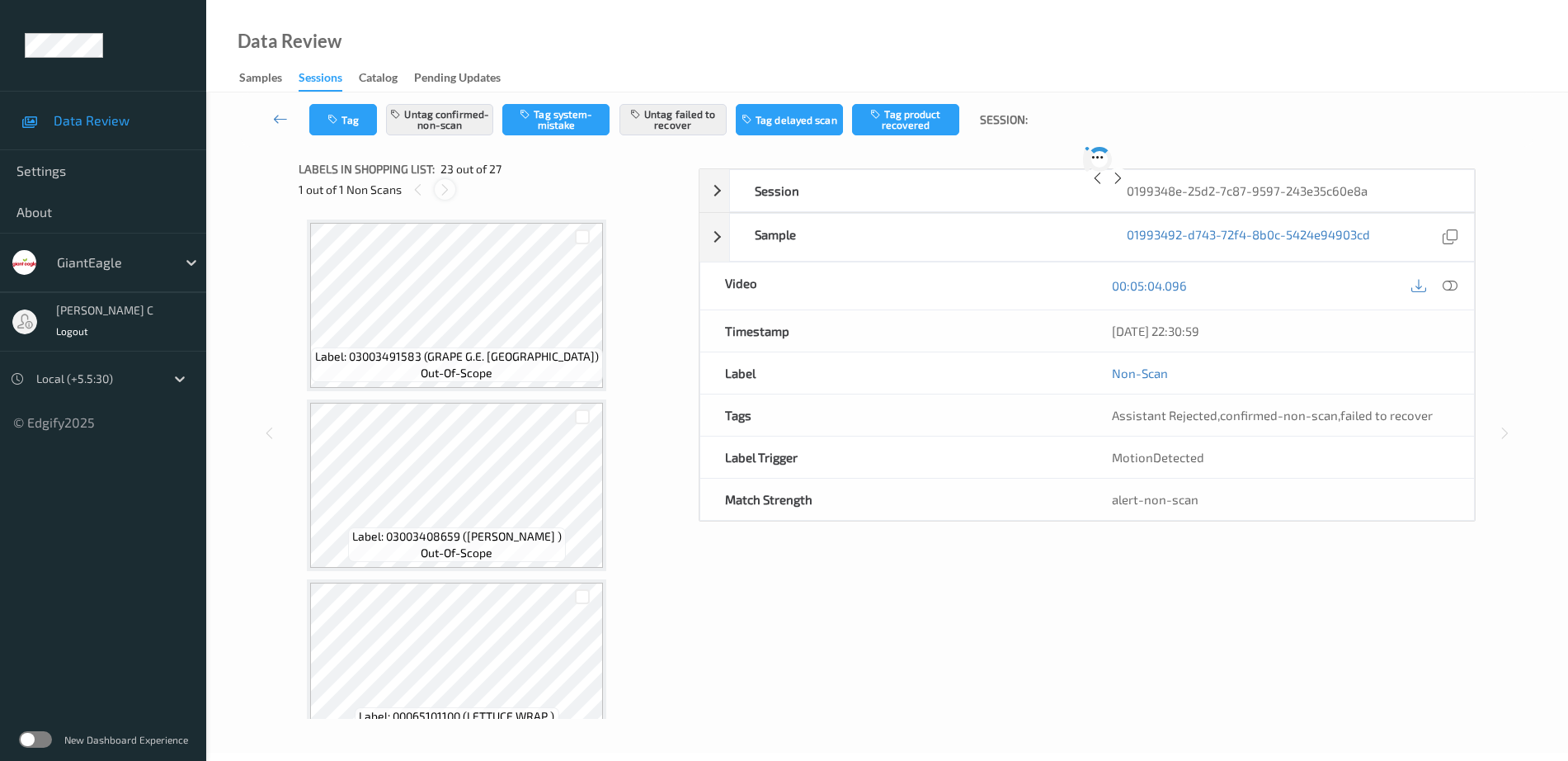
scroll to position [3787, 0]
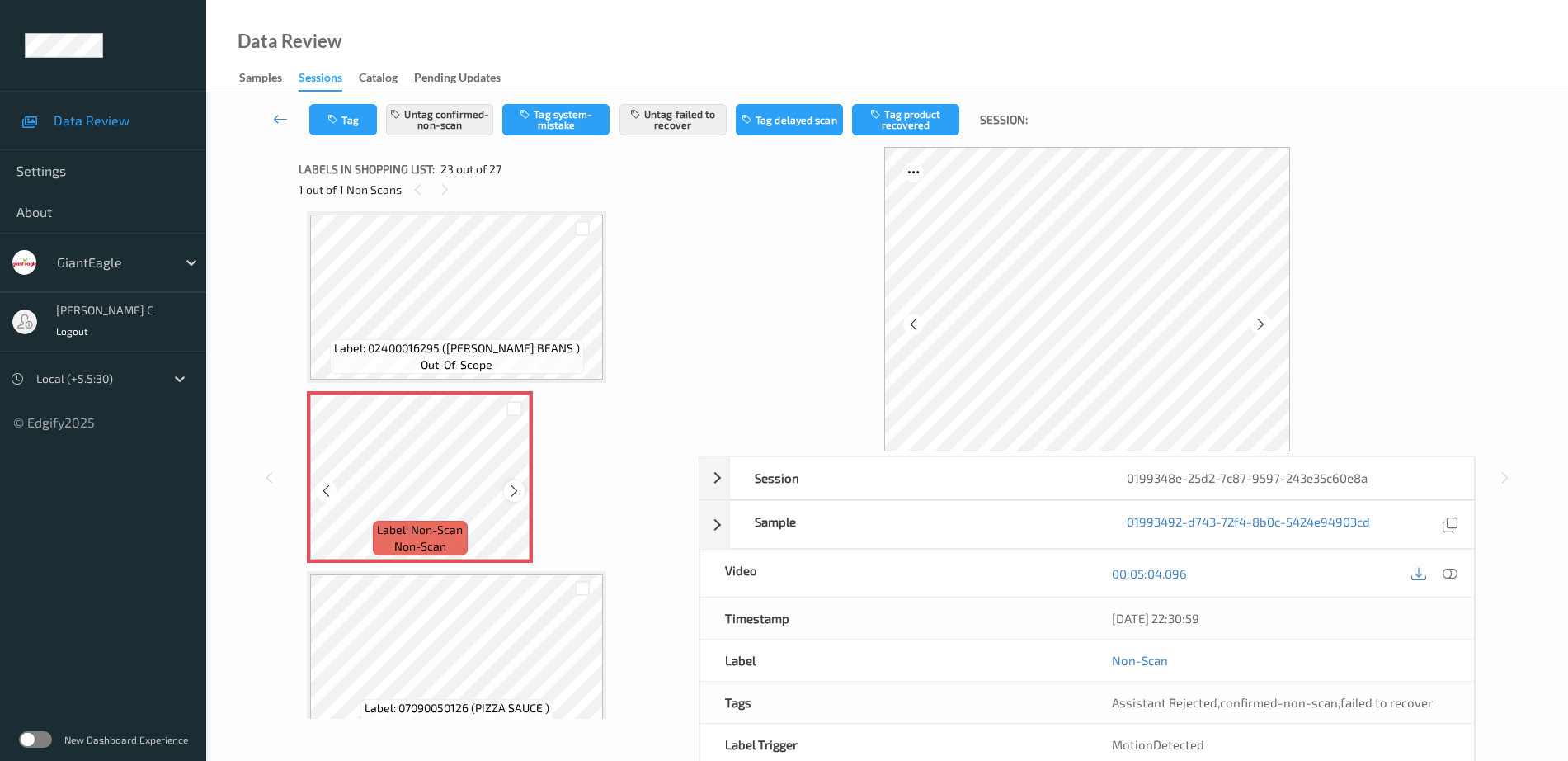
click at [516, 493] on icon at bounding box center [514, 491] width 14 height 15
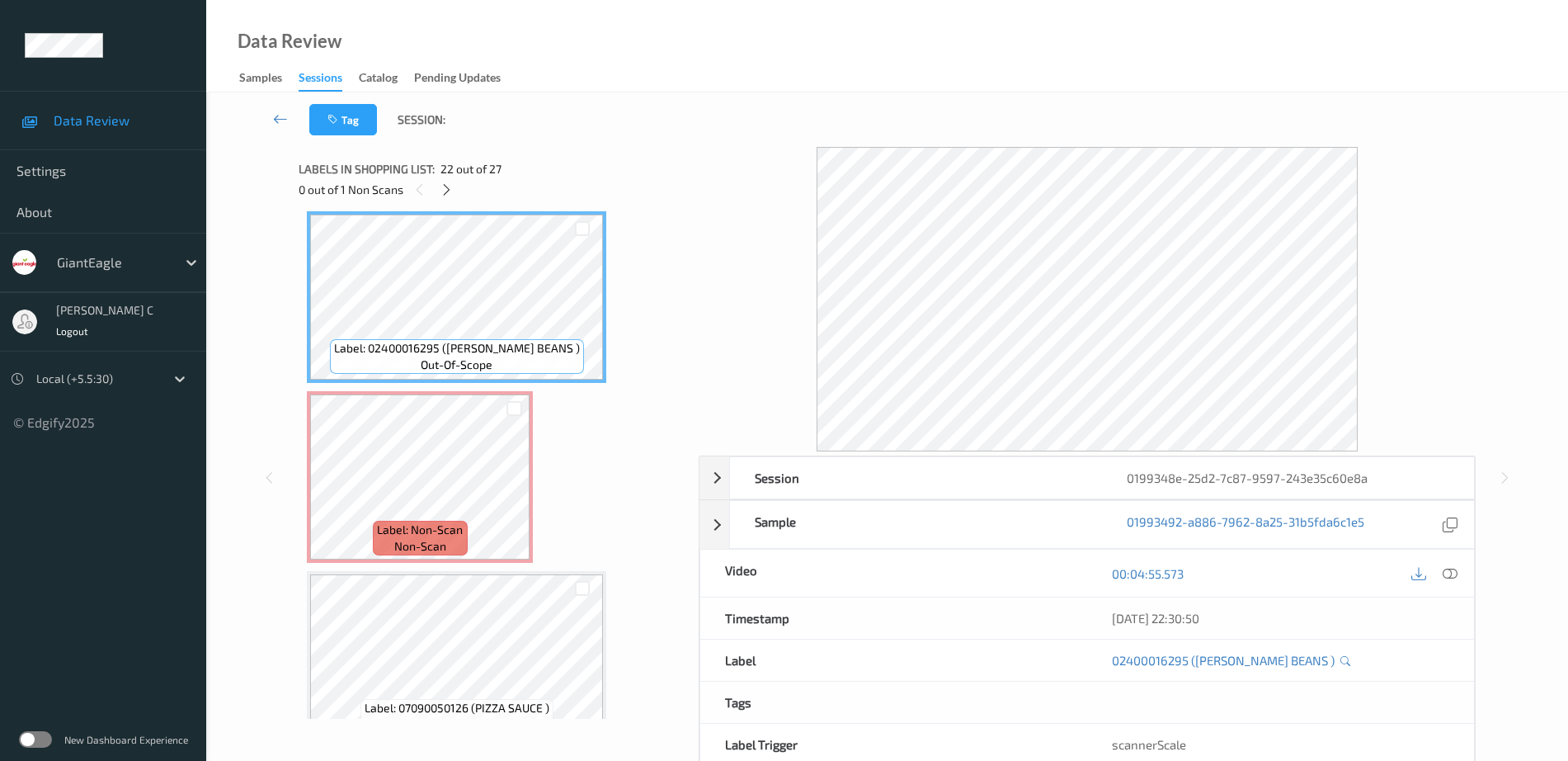
scroll to position [3684, 0]
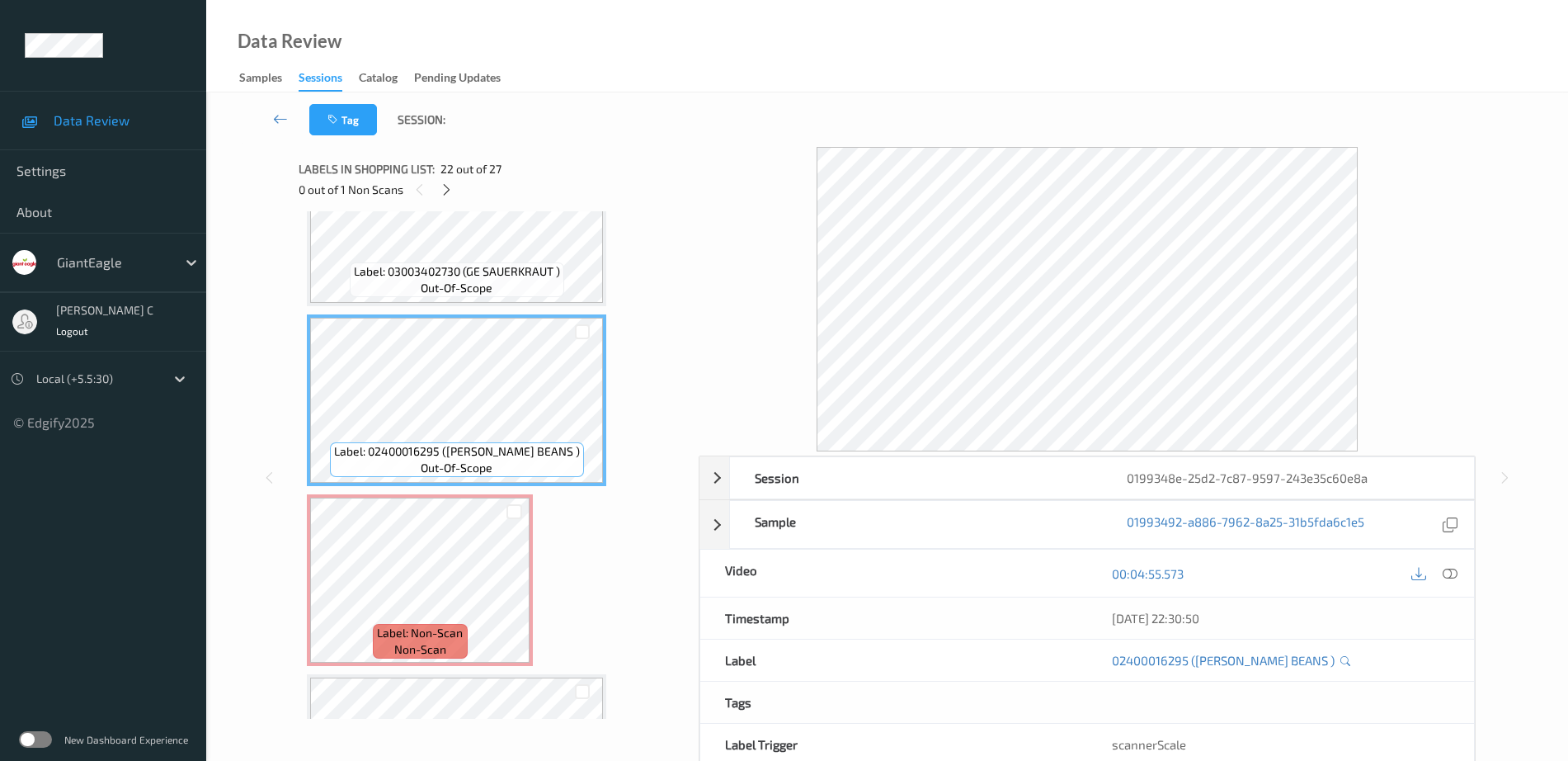
click at [439, 280] on span "out-of-scope" at bounding box center [456, 289] width 72 height 17
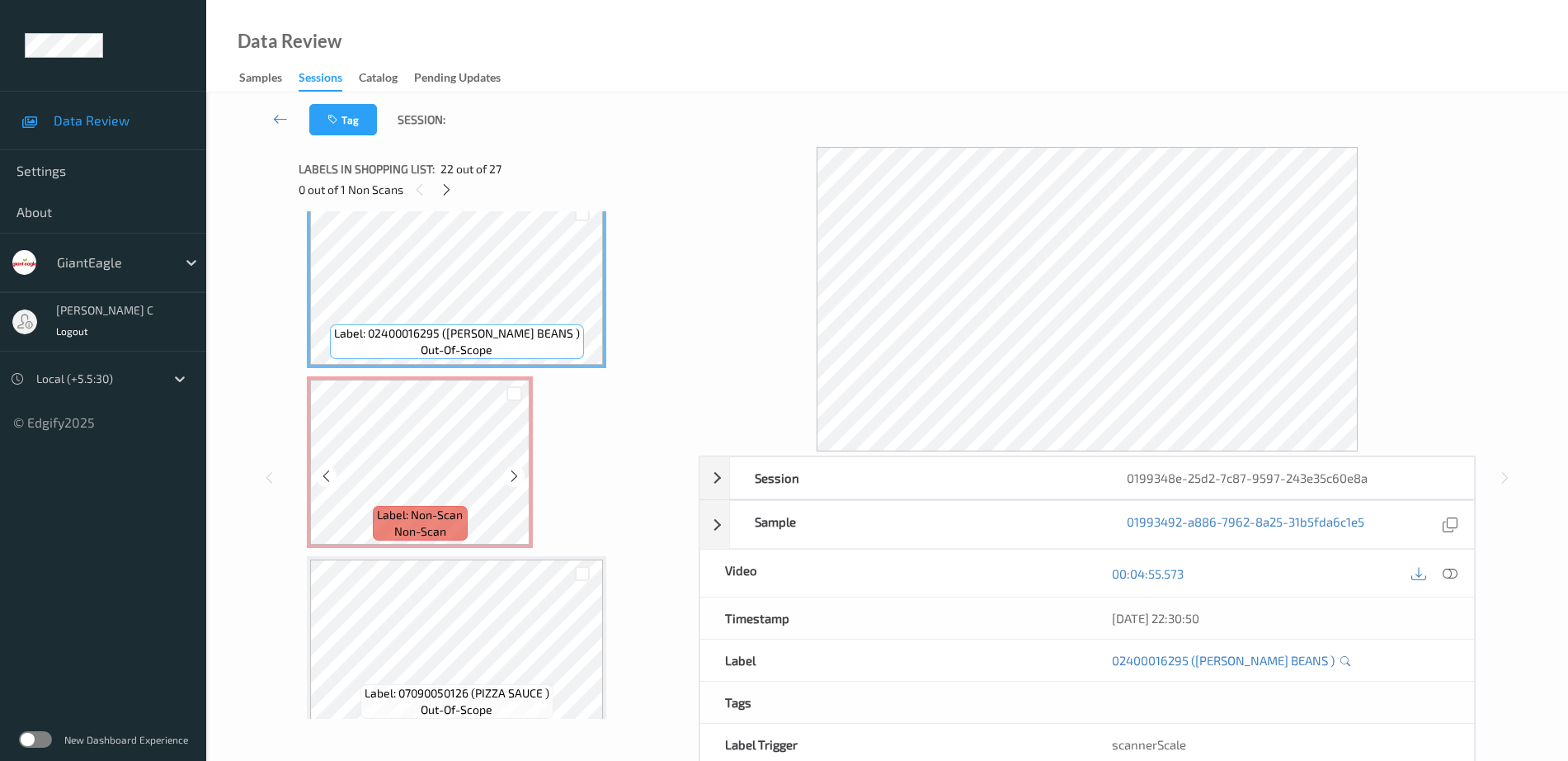
scroll to position [3890, 0]
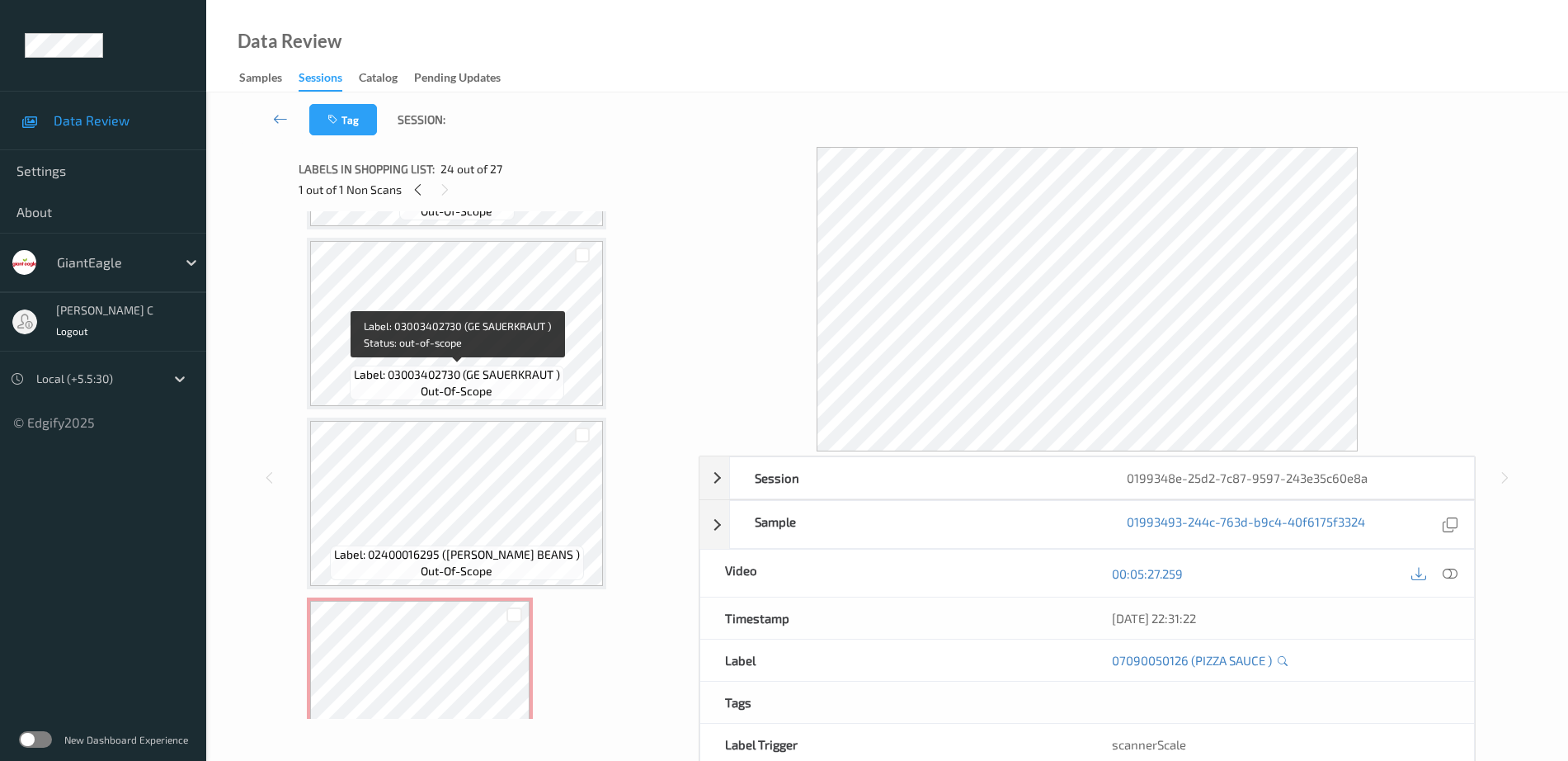
click at [453, 370] on span "Label: 03003402730 (GE SAUERKRAUT )" at bounding box center [456, 375] width 206 height 17
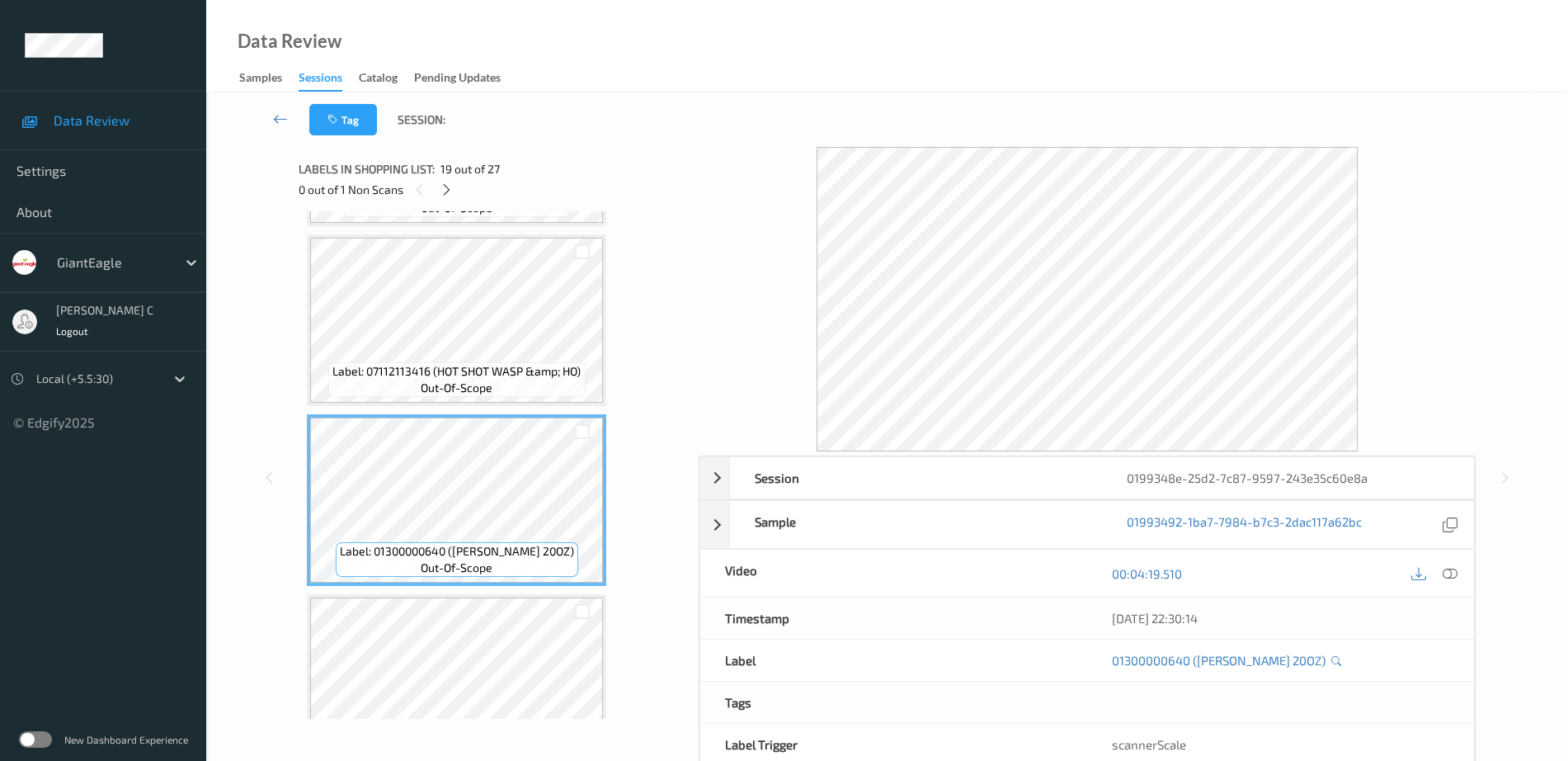
scroll to position [3199, 0]
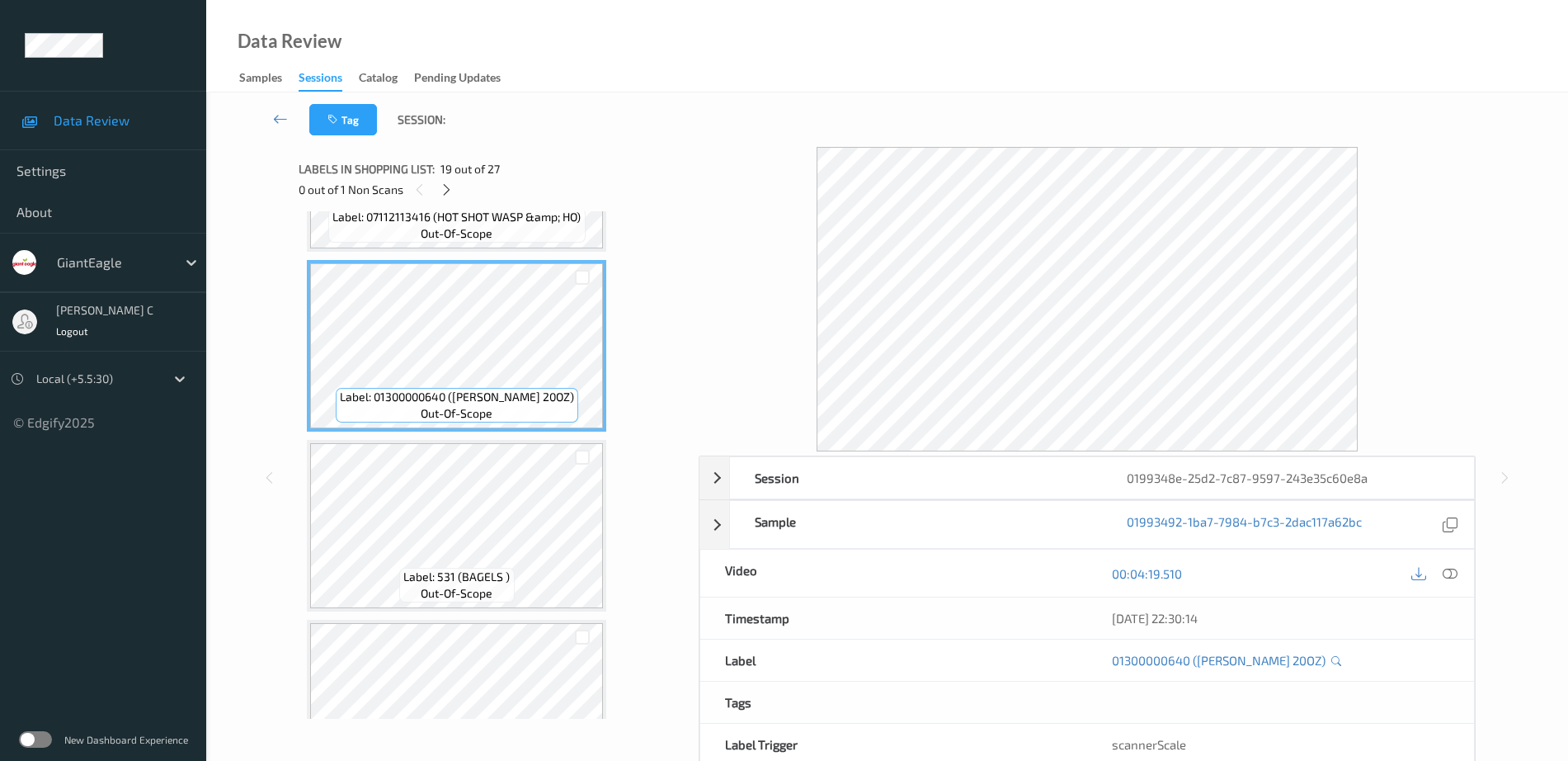
click at [501, 583] on span "Label: 531 (BAGELS )" at bounding box center [456, 577] width 106 height 17
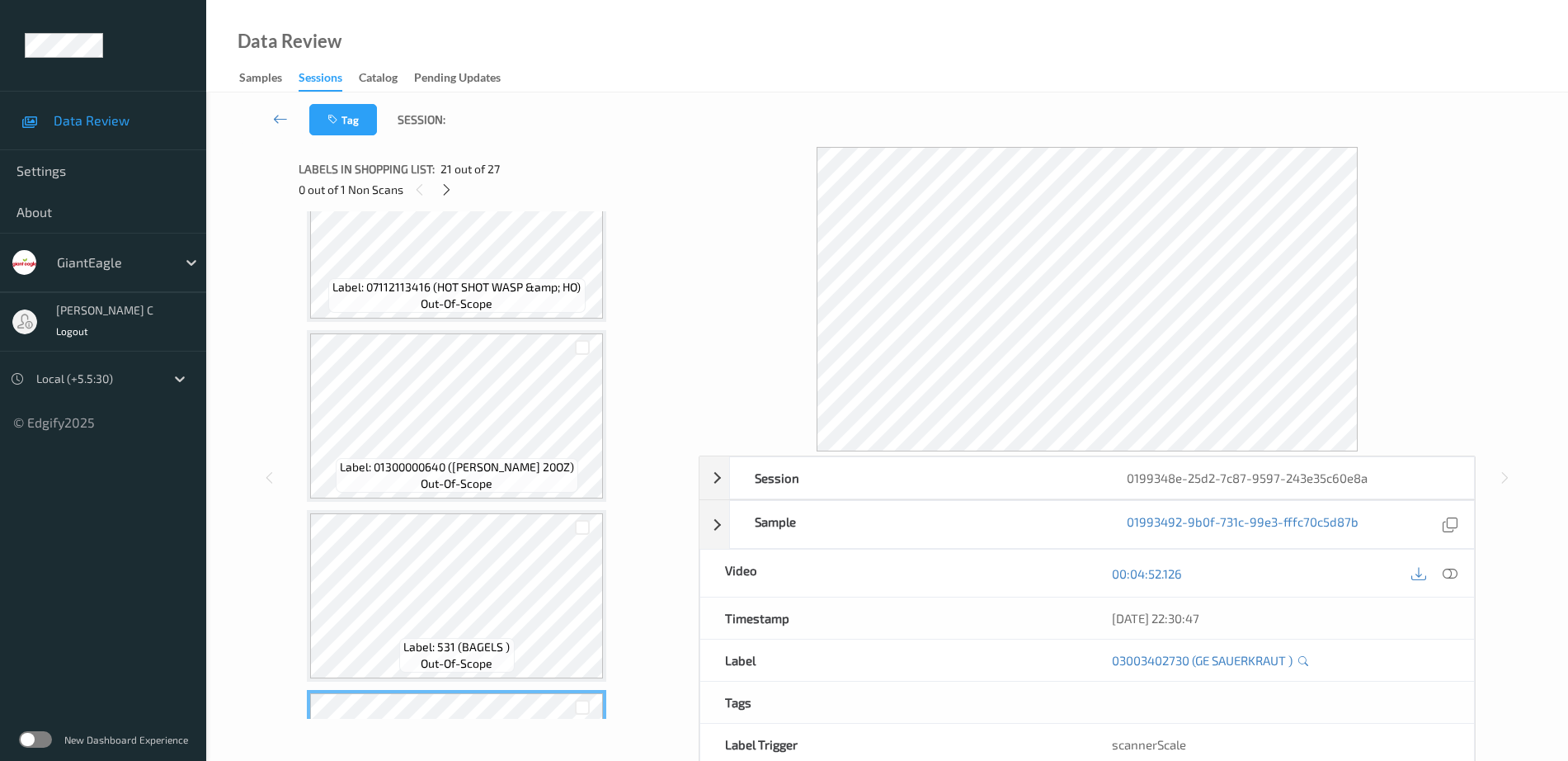
scroll to position [3096, 0]
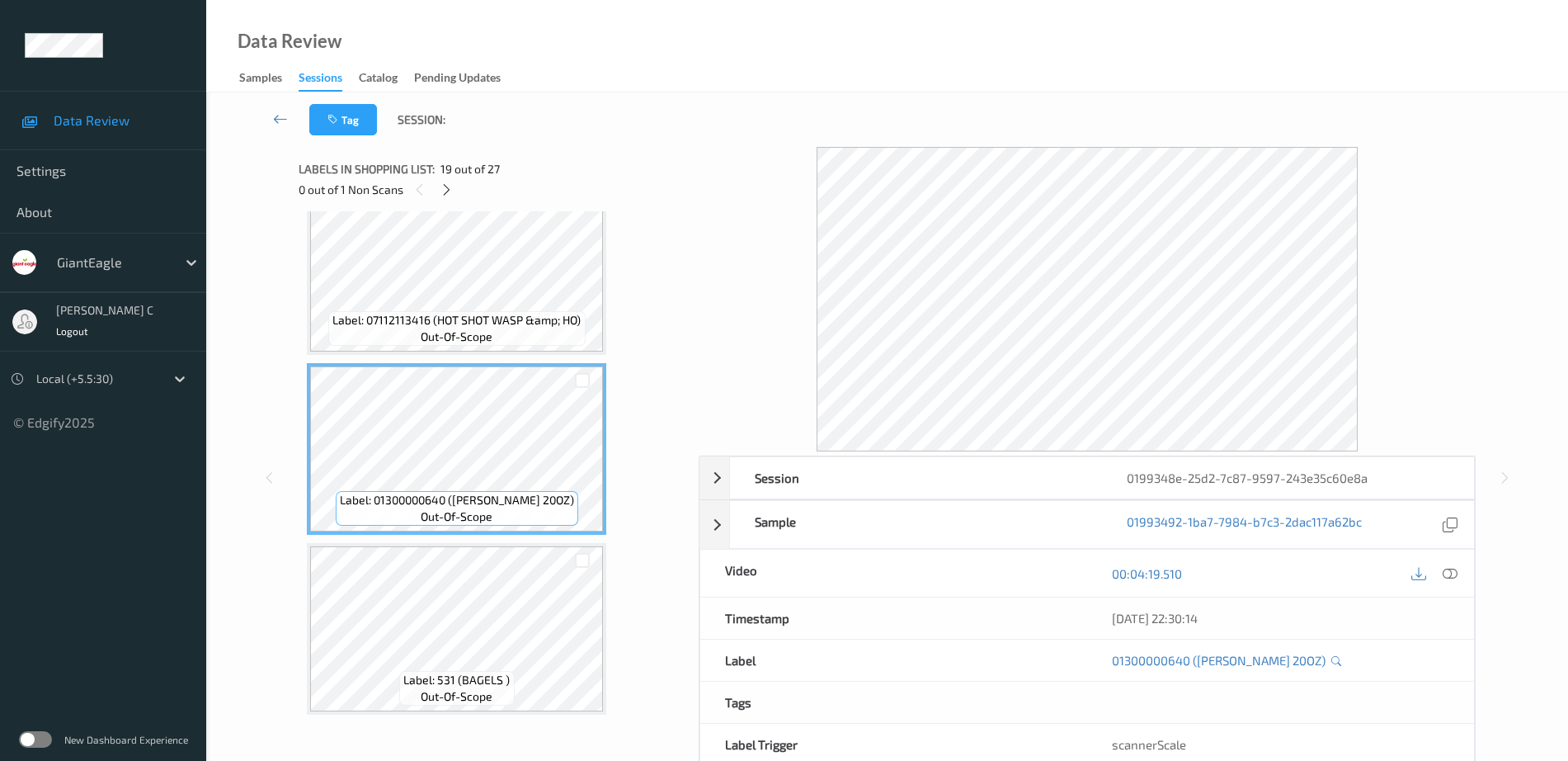
click at [477, 314] on span "Label: 07112113416 (HOT SHOT WASP &amp; HO)" at bounding box center [456, 320] width 248 height 17
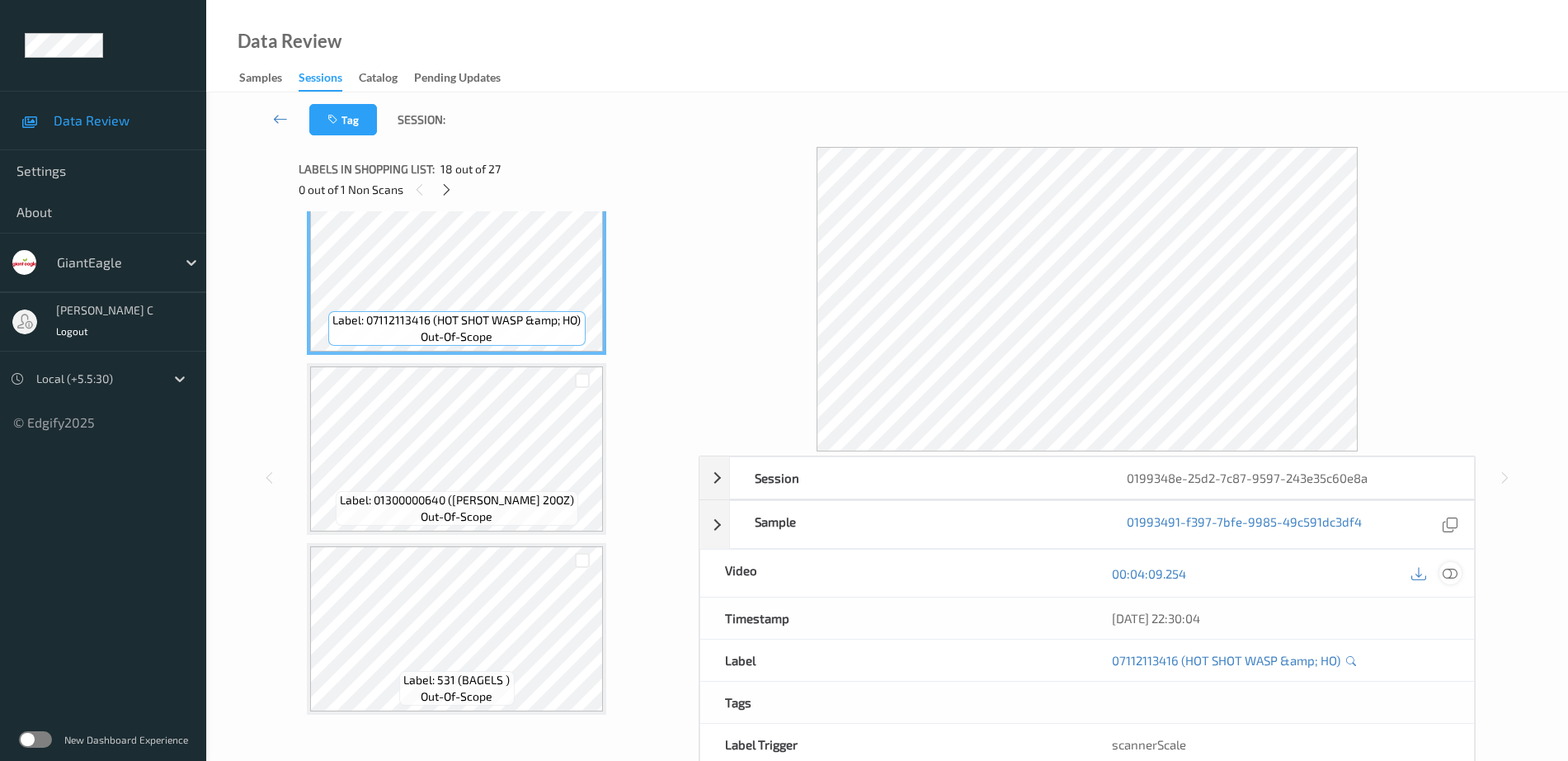
click at [1444, 573] on icon at bounding box center [1450, 574] width 15 height 15
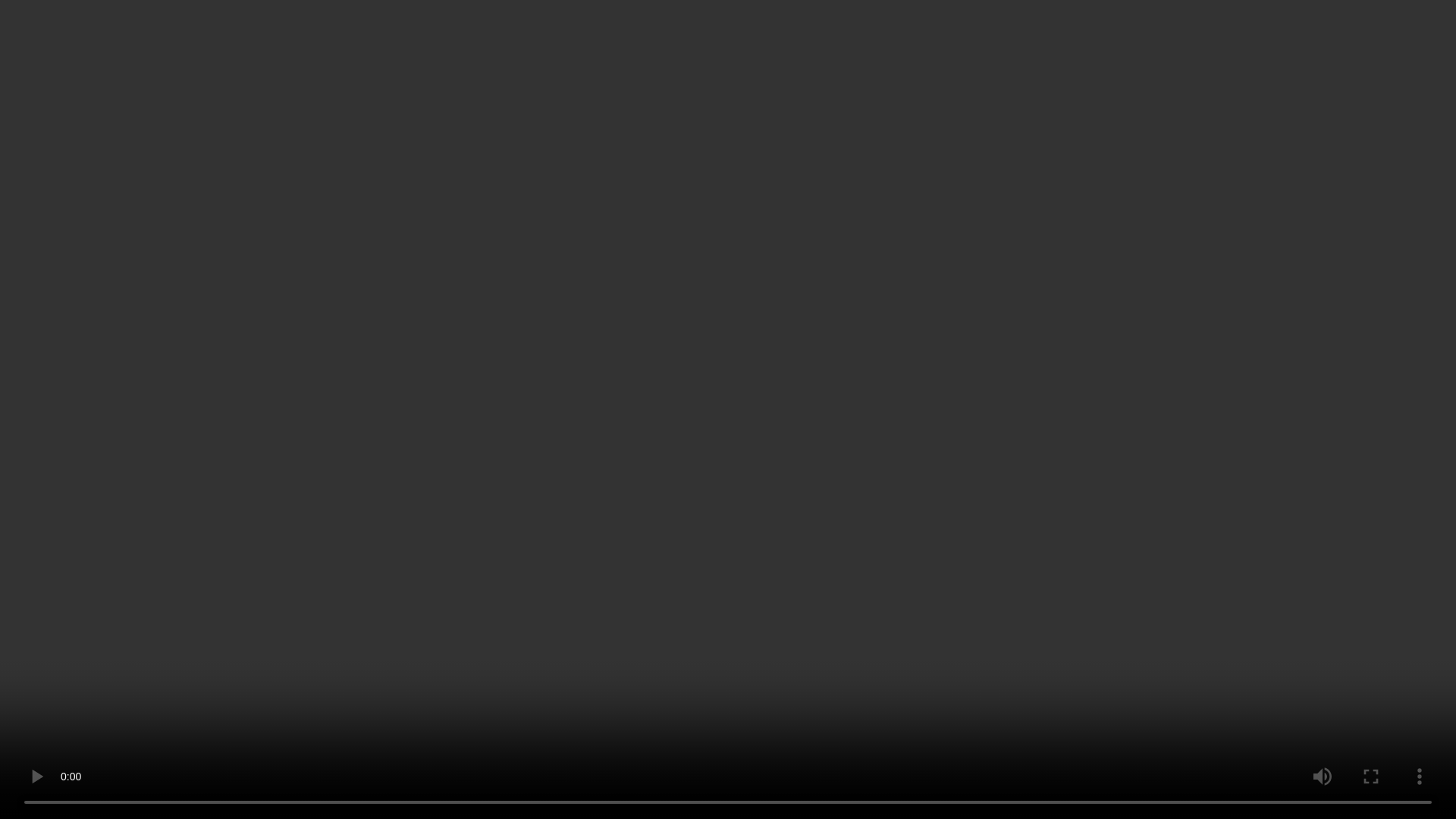
click at [957, 608] on video at bounding box center [728, 410] width 1456 height 819
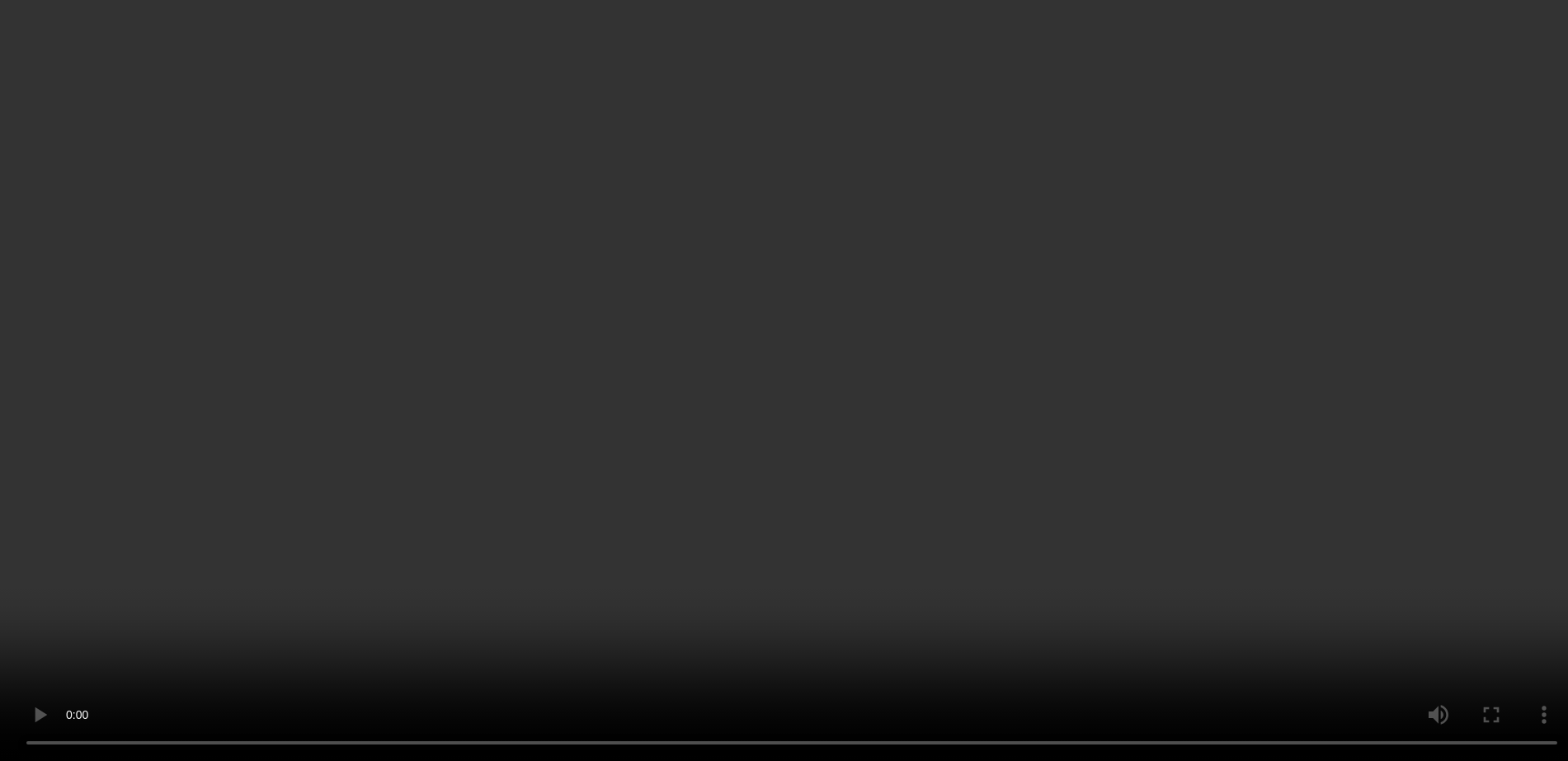
scroll to position [3715, 0]
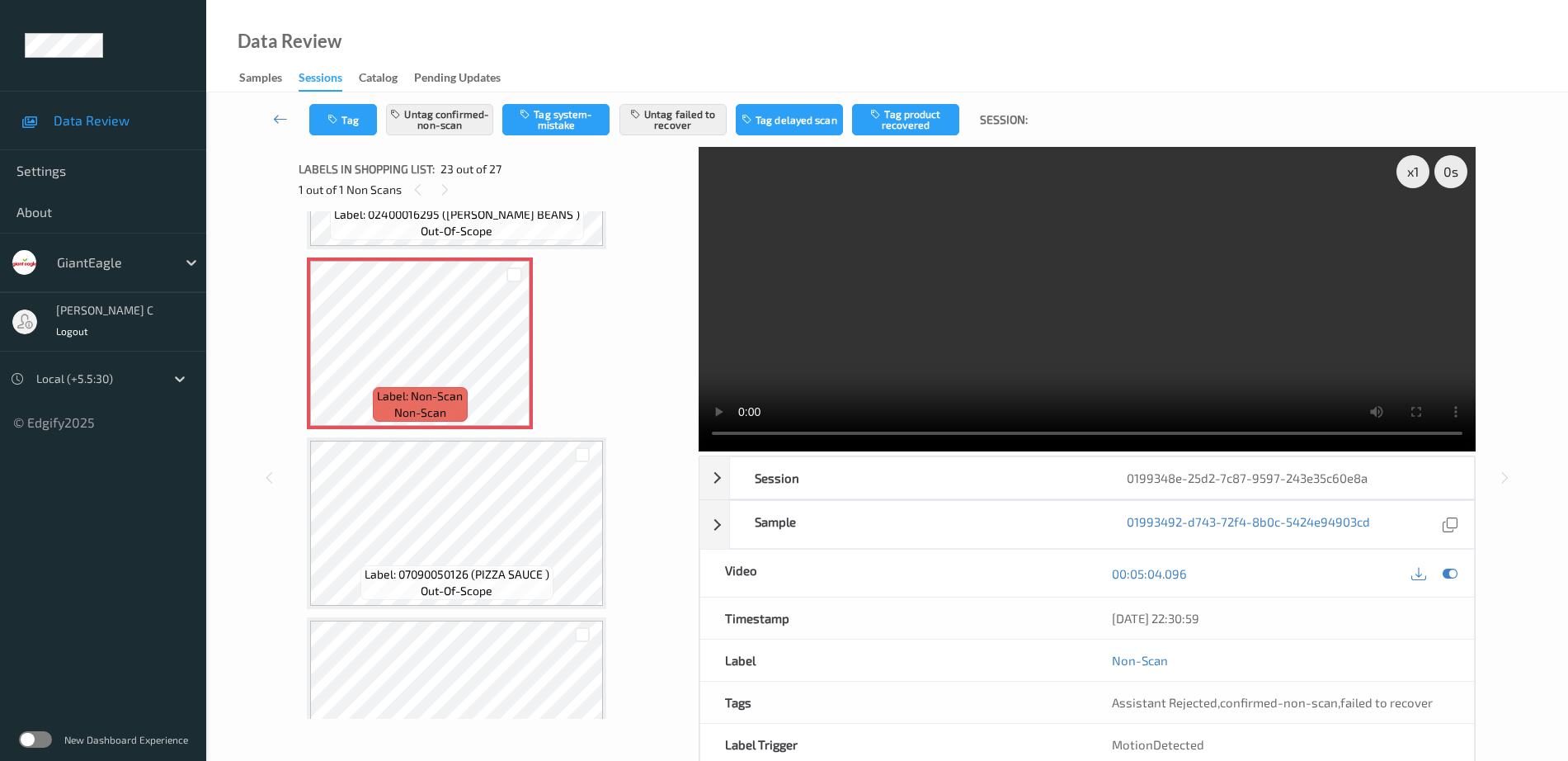
click at [435, 579] on span "Label: 07090050126 (PIZZA SAUCE )" at bounding box center [456, 575] width 185 height 17
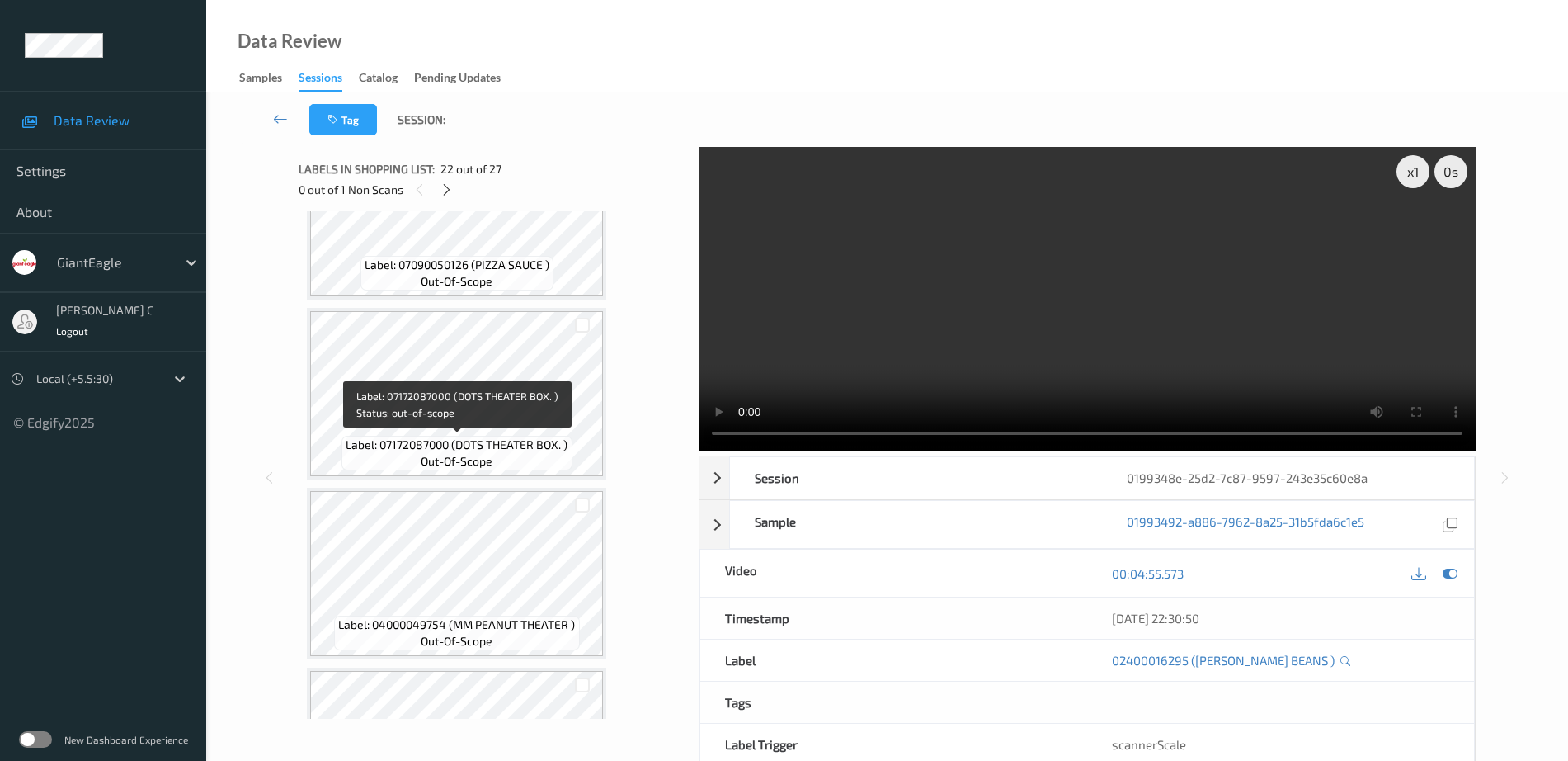
scroll to position [3818, 0]
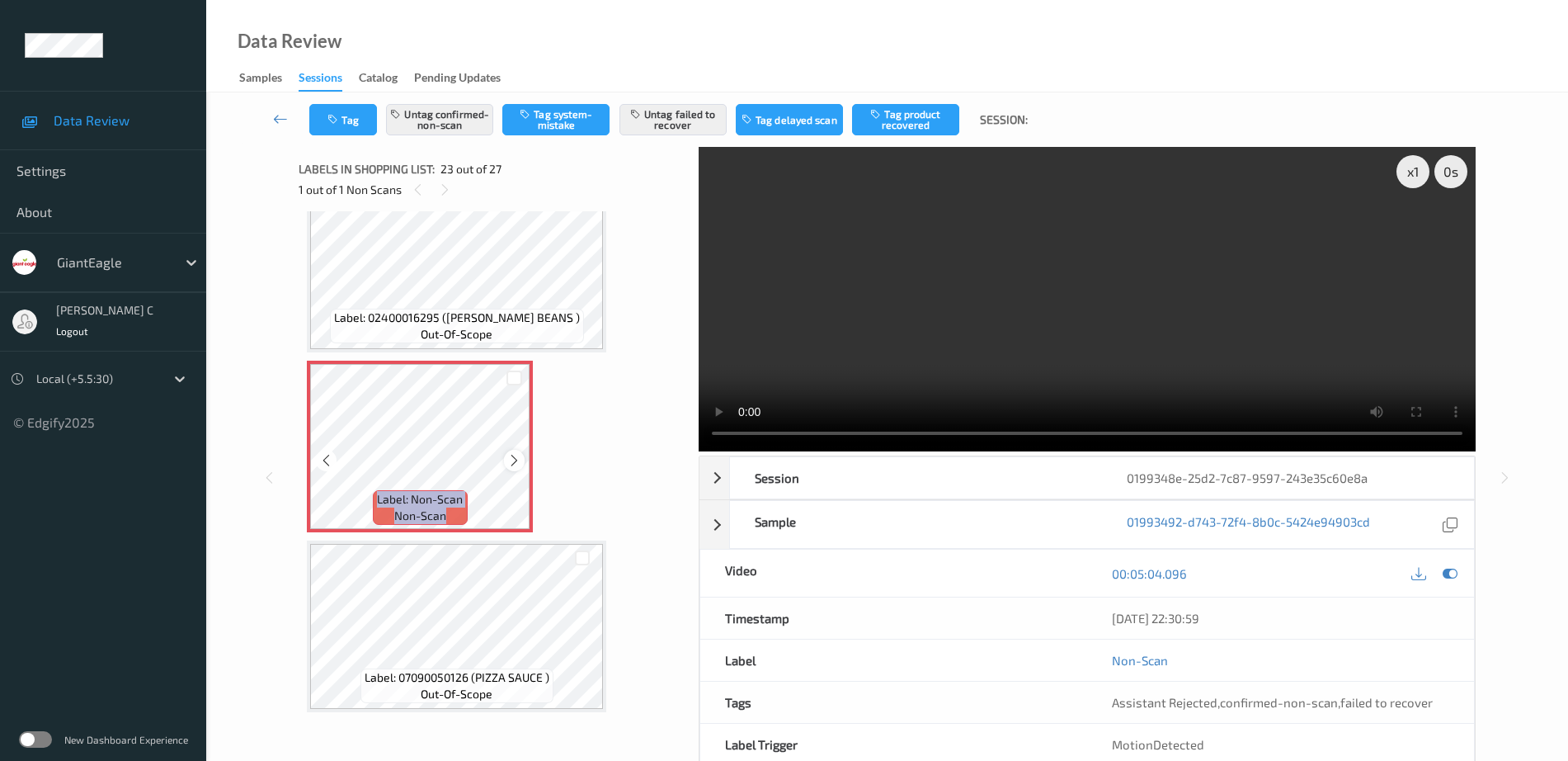
click at [524, 457] on div at bounding box center [514, 460] width 21 height 21
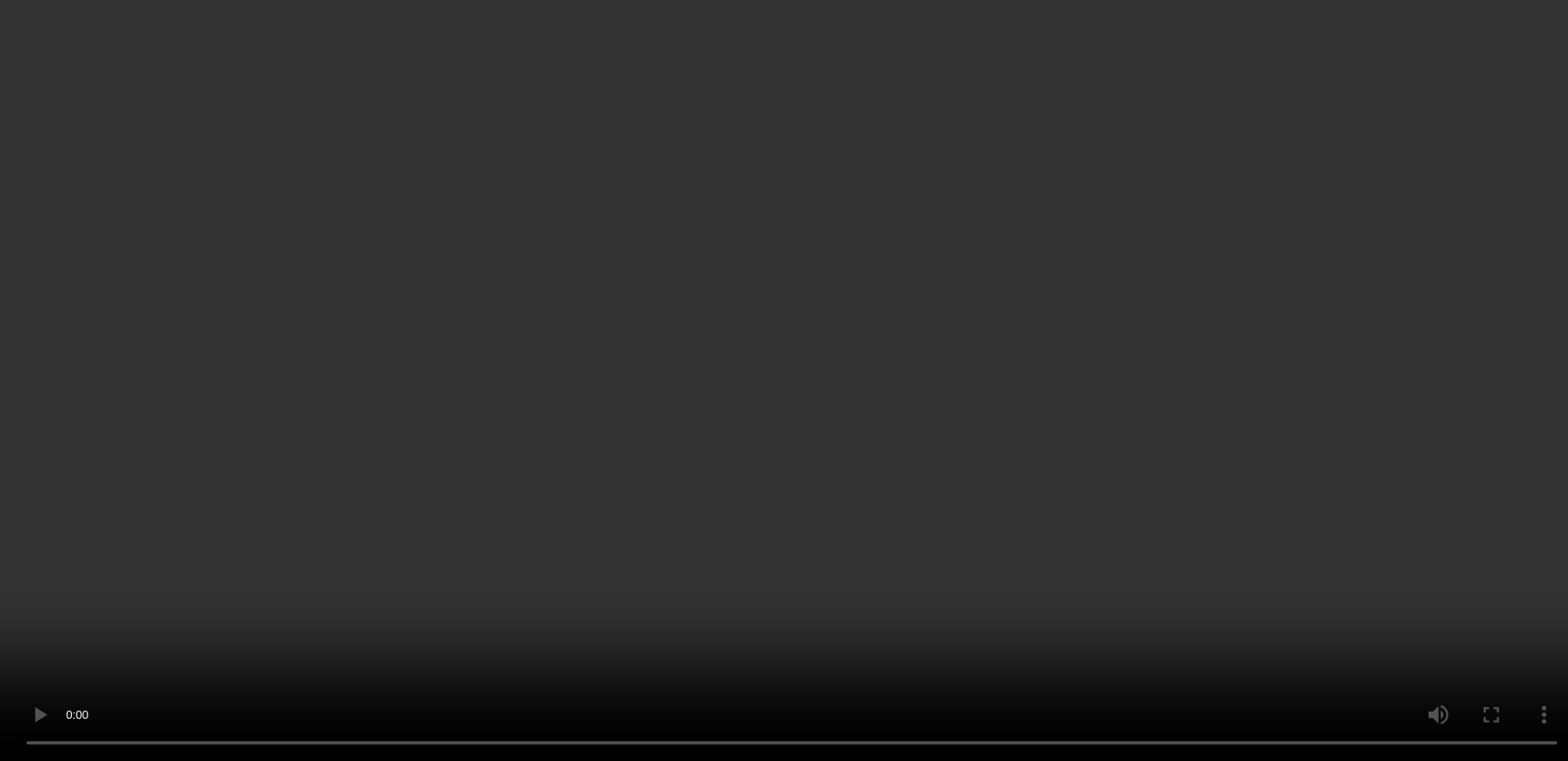
scroll to position [3715, 0]
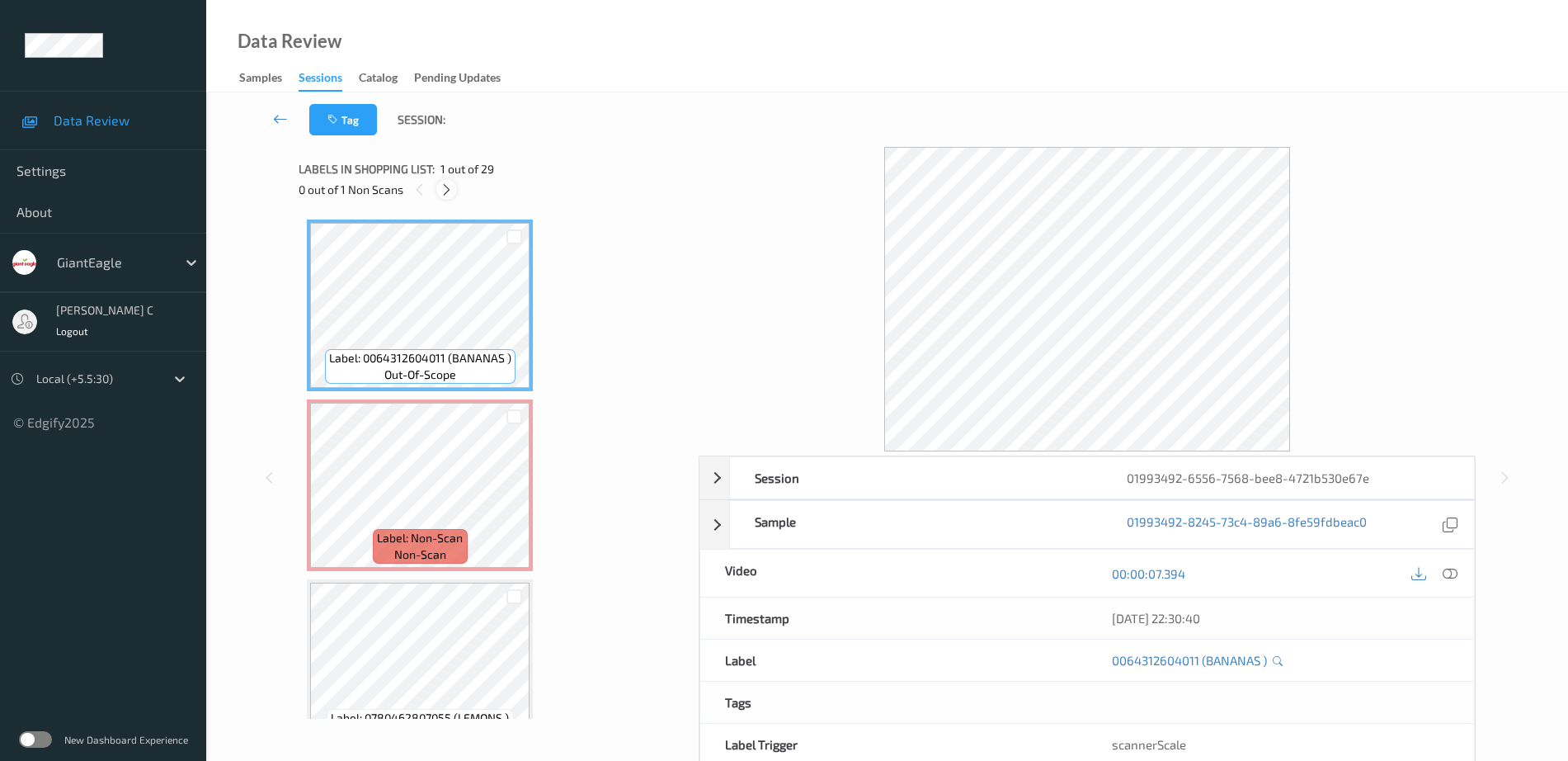
click at [436, 189] on div at bounding box center [446, 189] width 21 height 21
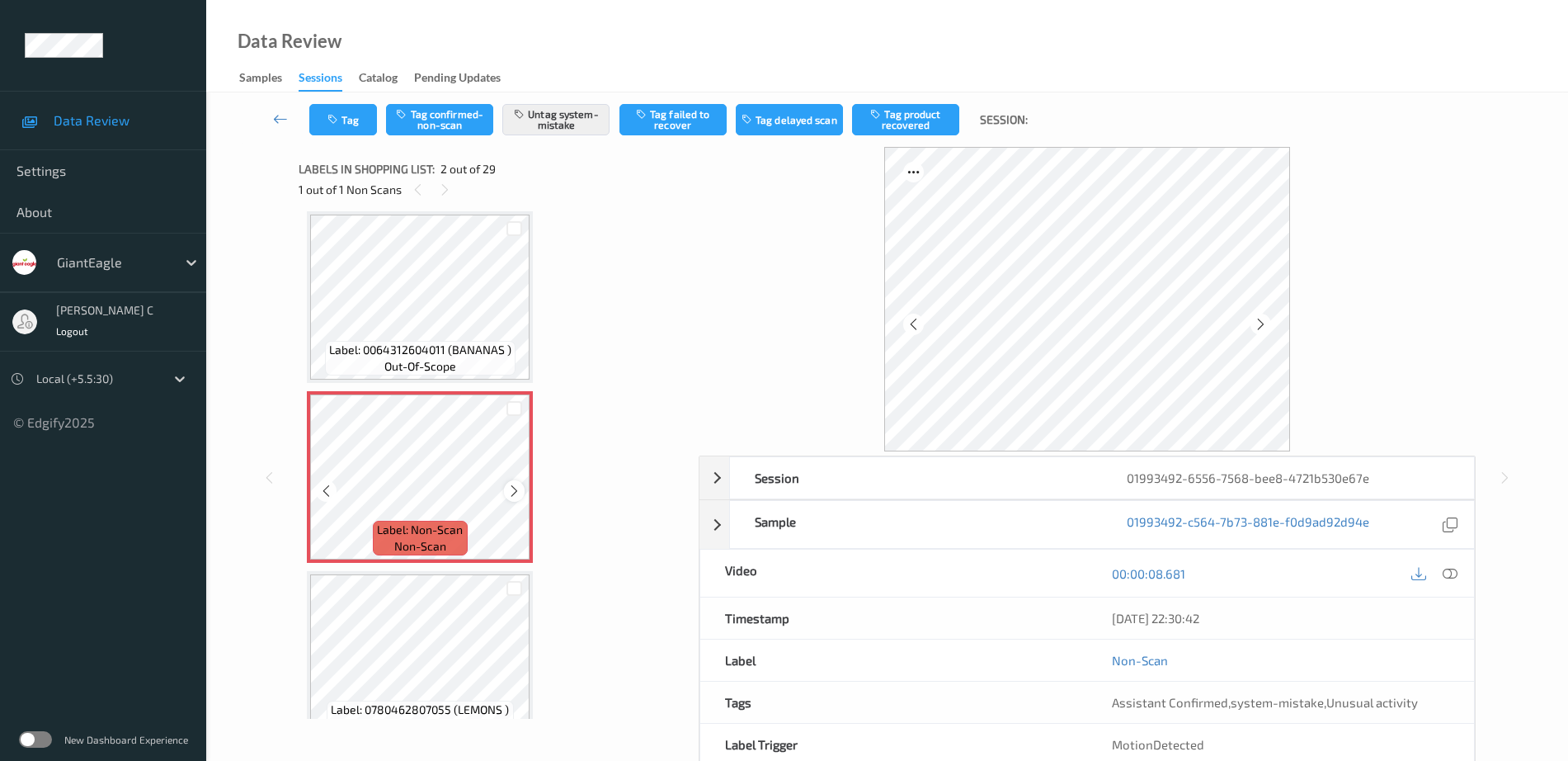
click at [515, 497] on icon at bounding box center [514, 491] width 14 height 15
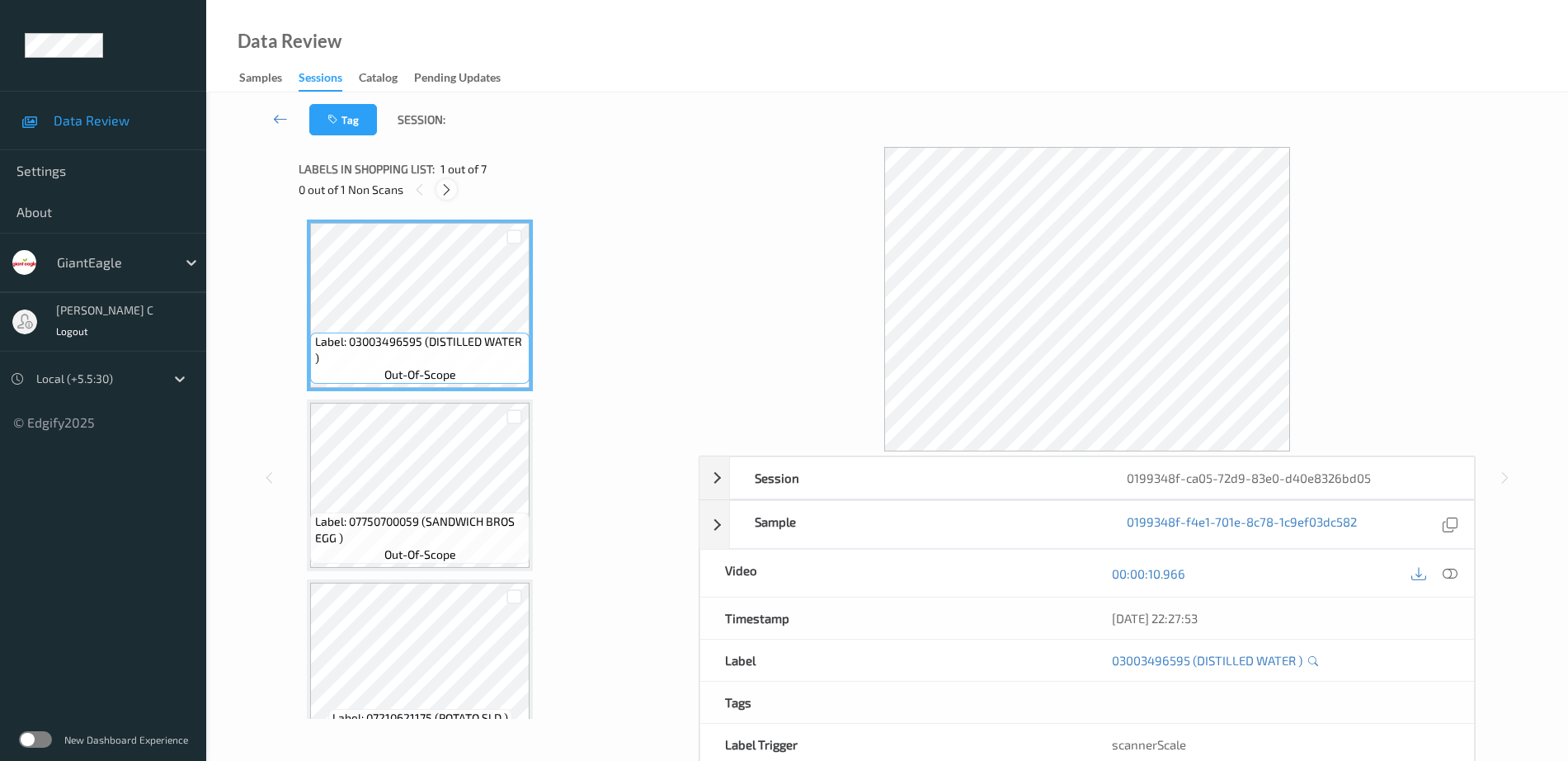
click at [445, 181] on div at bounding box center [446, 189] width 21 height 21
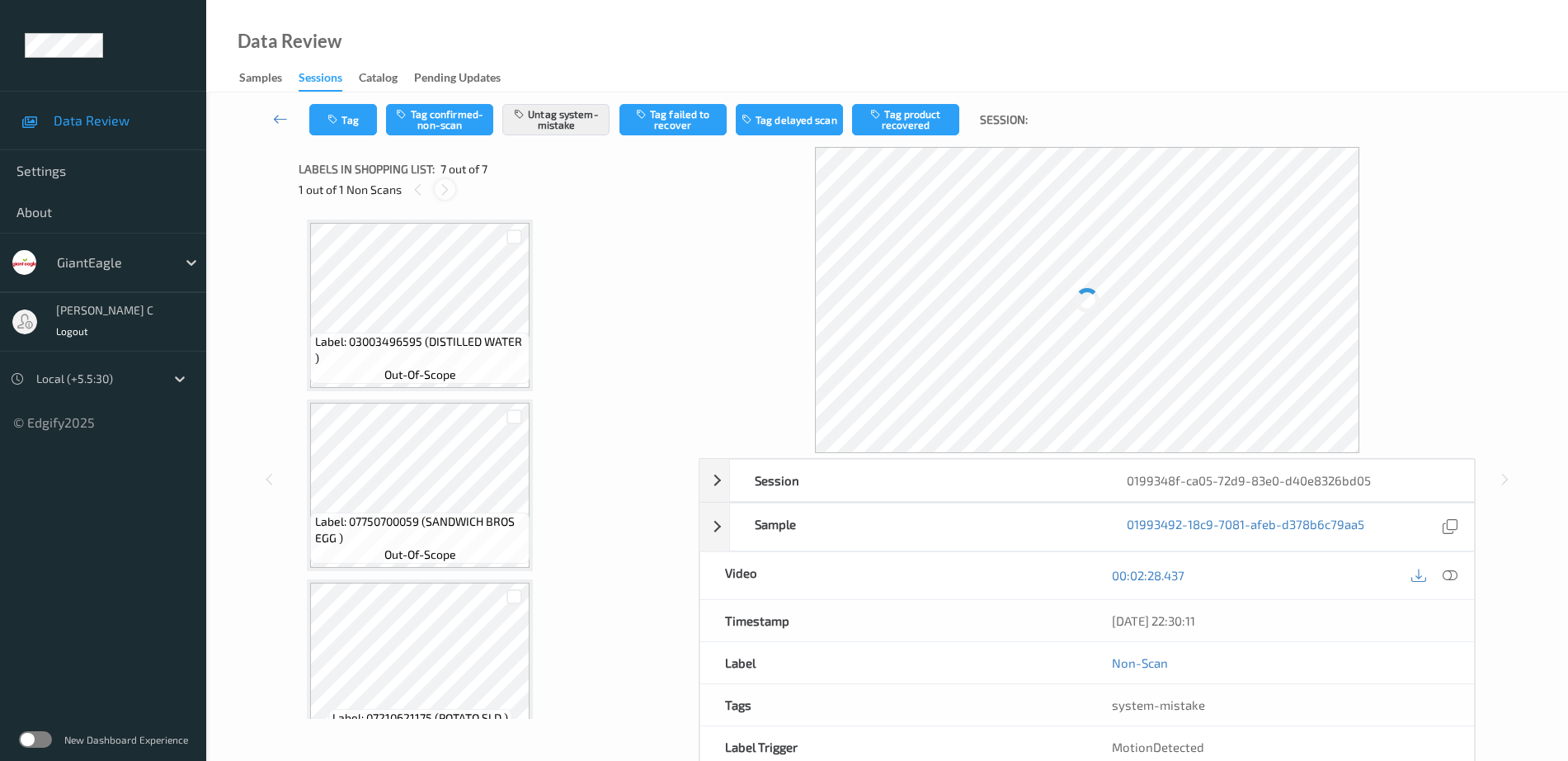
scroll to position [760, 0]
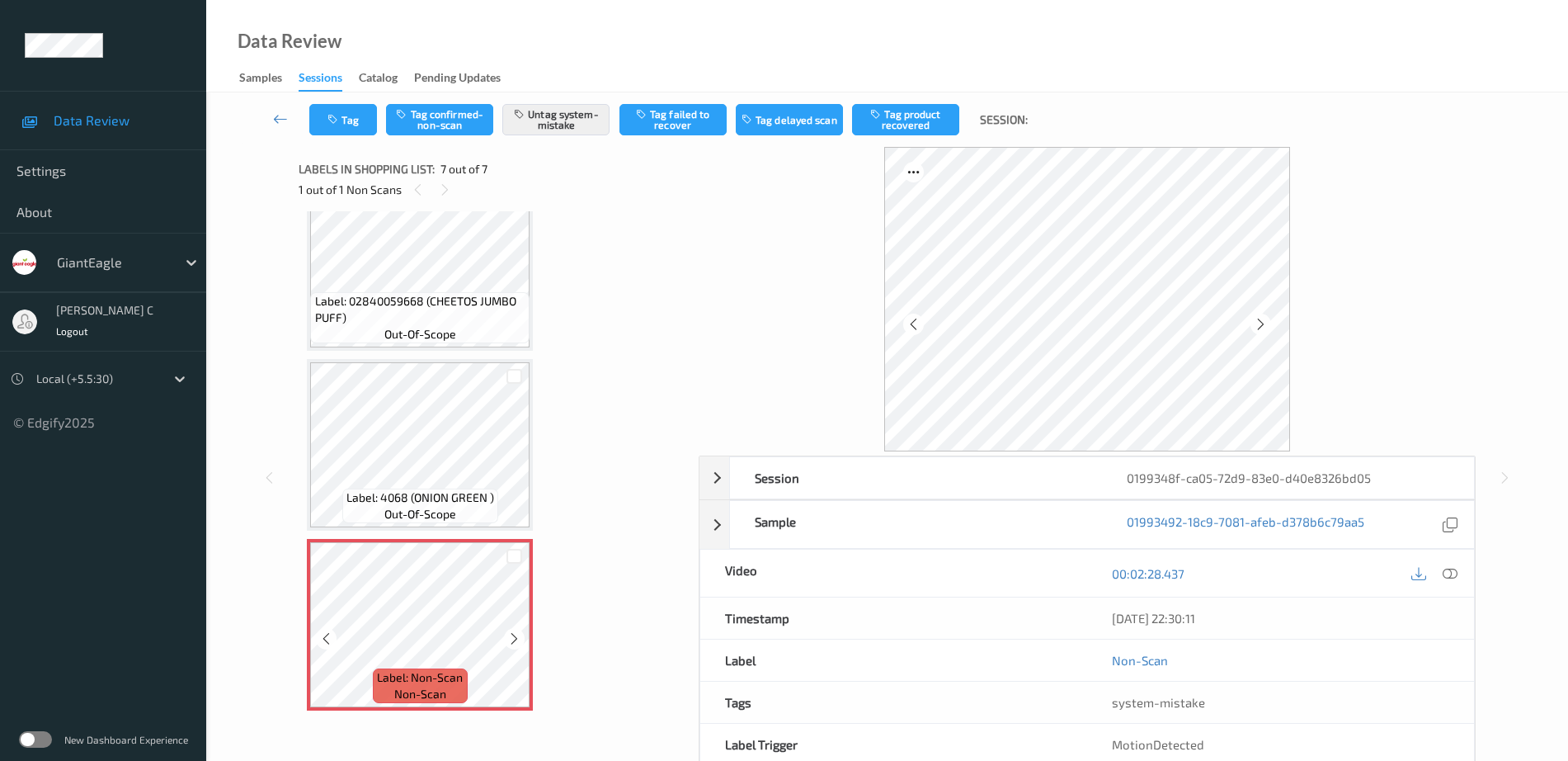
click at [515, 640] on icon at bounding box center [514, 639] width 14 height 15
